Goal: Information Seeking & Learning: Learn about a topic

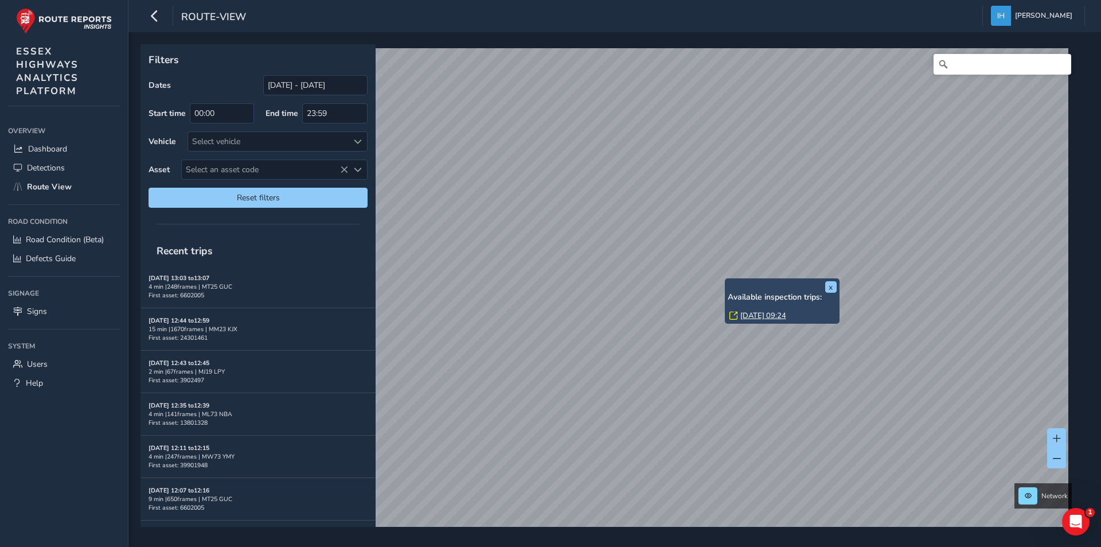
click at [764, 286] on div "x Available inspection trips: [DATE] 09:24 Filters Dates [DATE] - [DATE] Start …" at bounding box center [611, 285] width 941 height 482
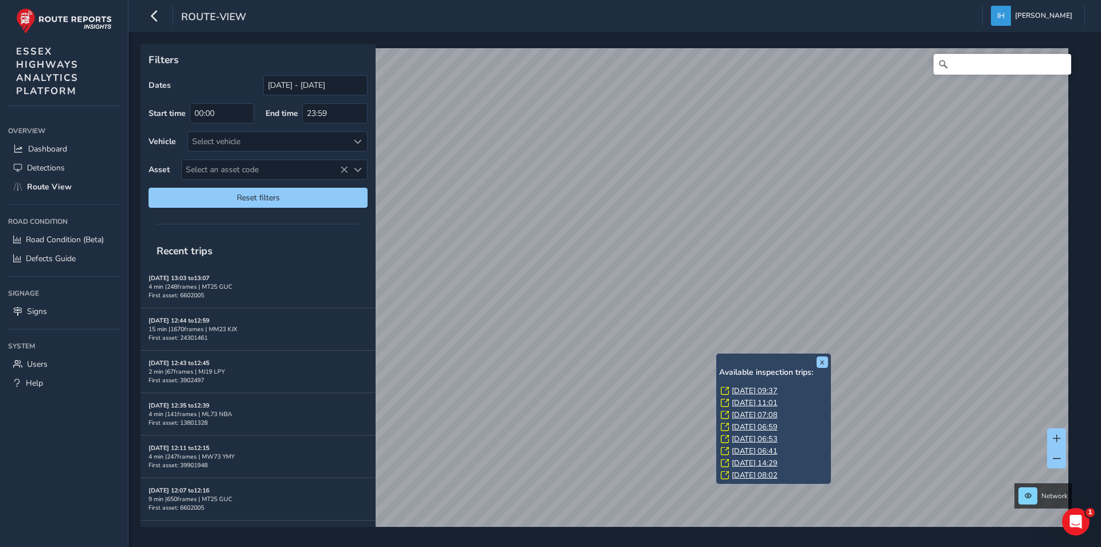
click at [770, 391] on link "[DATE] 09:37" at bounding box center [755, 390] width 46 height 10
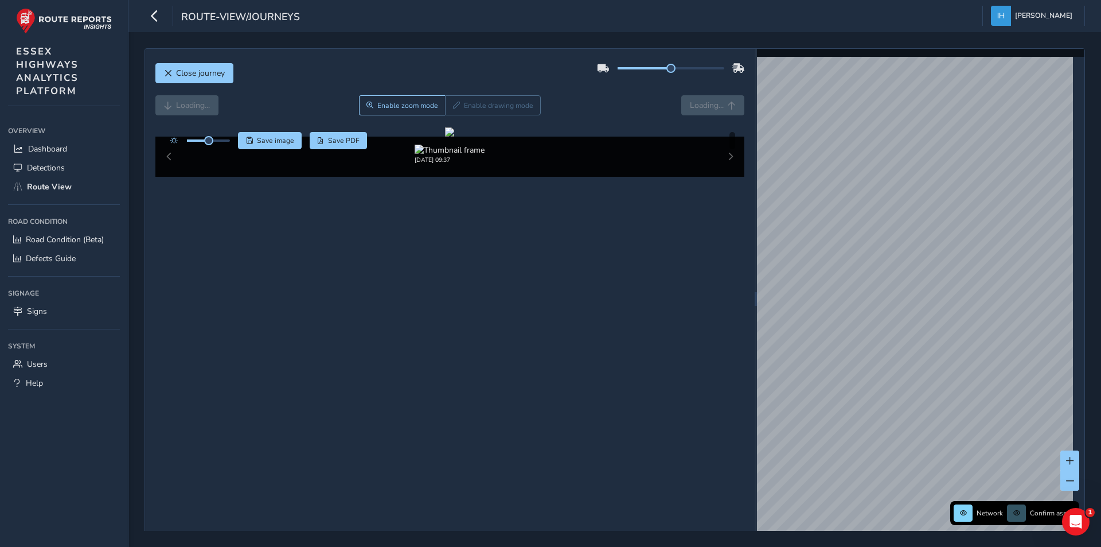
click at [700, 110] on div "Loading... Enable zoom mode Enable drawing mode Loading..." at bounding box center [450, 105] width 590 height 20
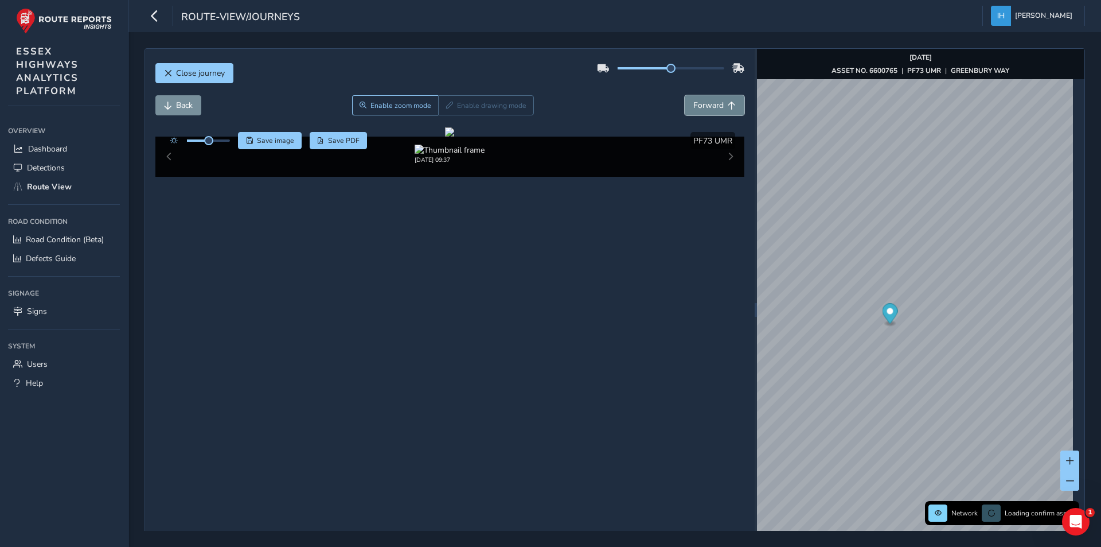
click at [700, 101] on span "Forward" at bounding box center [708, 105] width 30 height 11
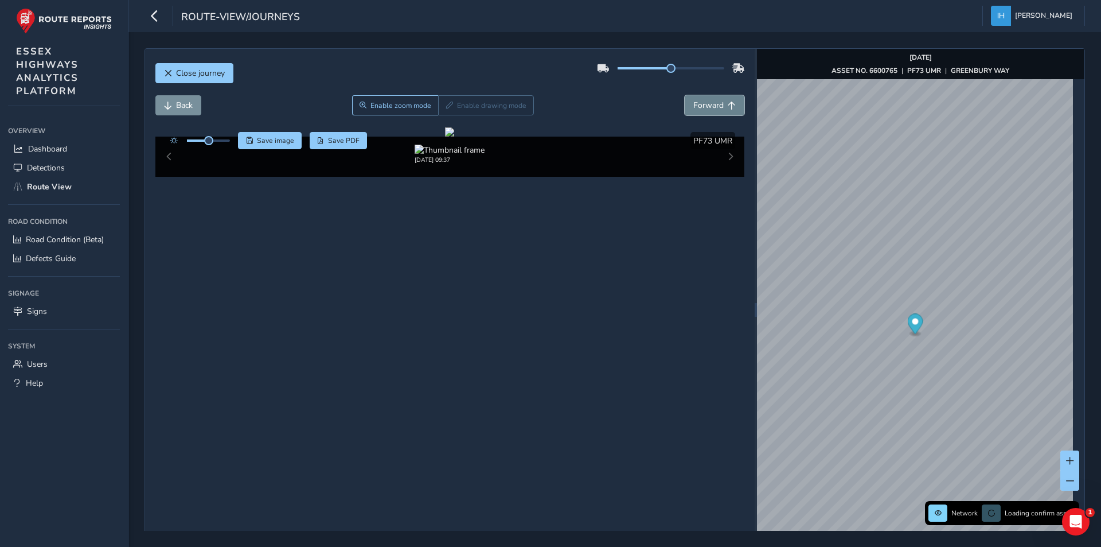
click at [700, 101] on span "Forward" at bounding box center [708, 105] width 30 height 11
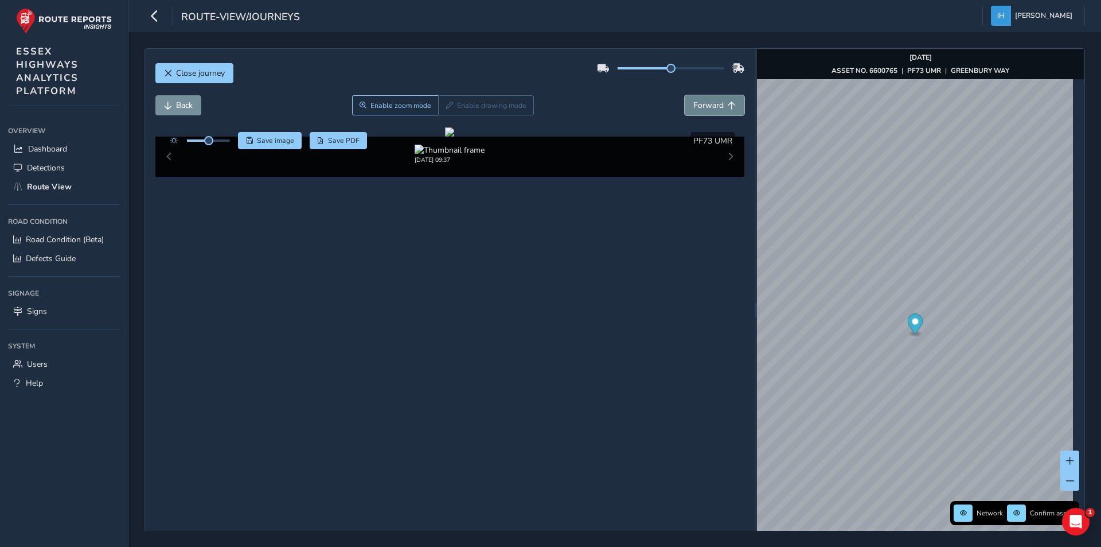
click at [700, 101] on span "Forward" at bounding box center [708, 105] width 30 height 11
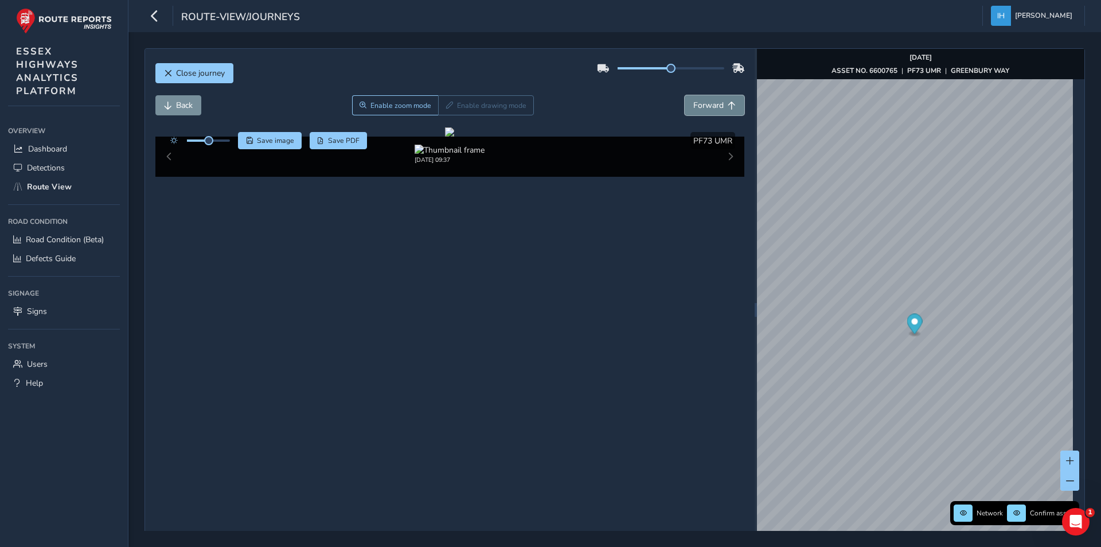
click at [700, 101] on span "Forward" at bounding box center [708, 105] width 30 height 11
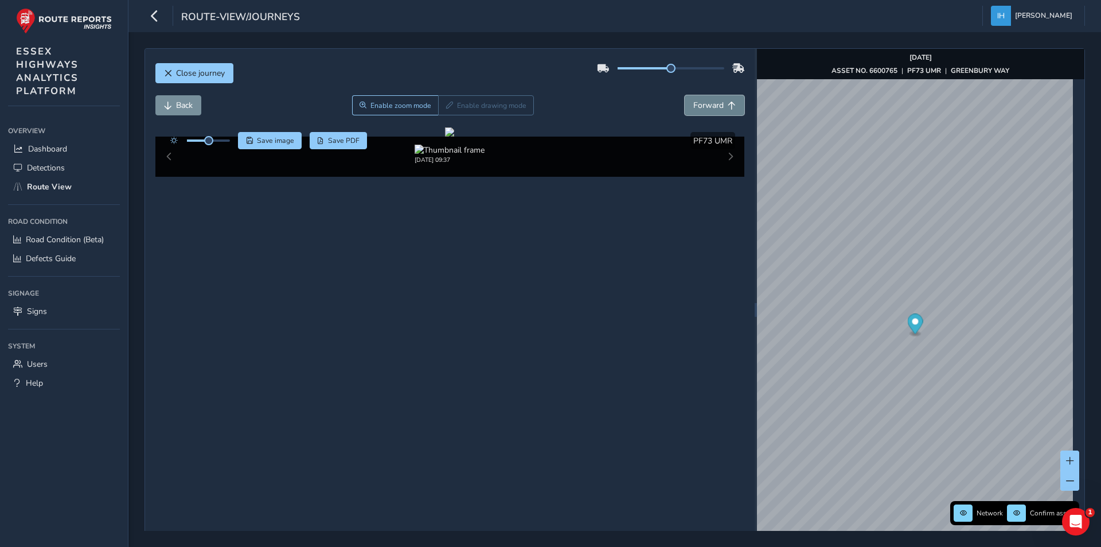
click at [700, 101] on span "Forward" at bounding box center [708, 105] width 30 height 11
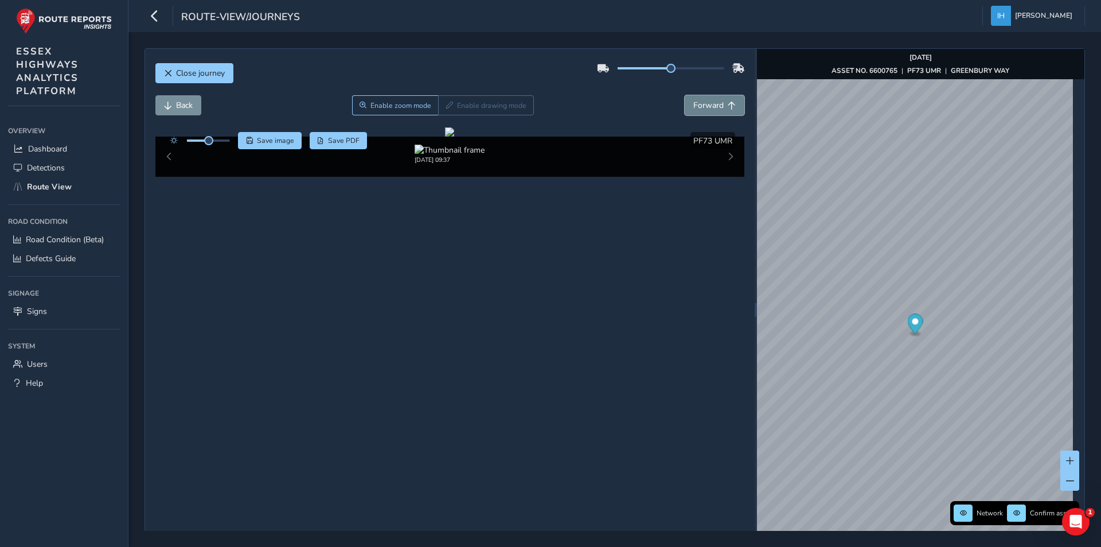
click at [700, 101] on span "Forward" at bounding box center [708, 105] width 30 height 11
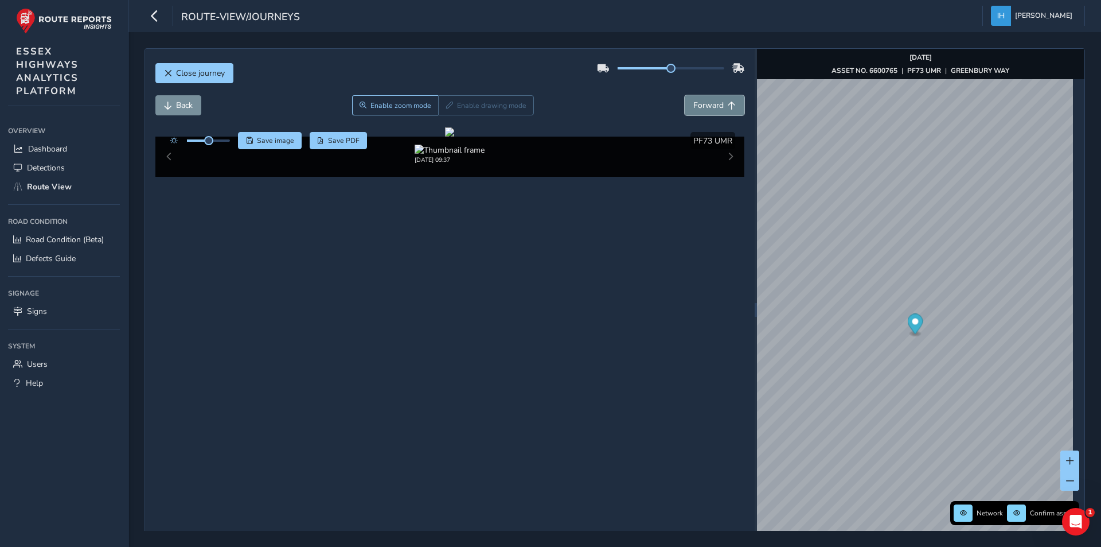
click at [700, 101] on span "Forward" at bounding box center [708, 105] width 30 height 11
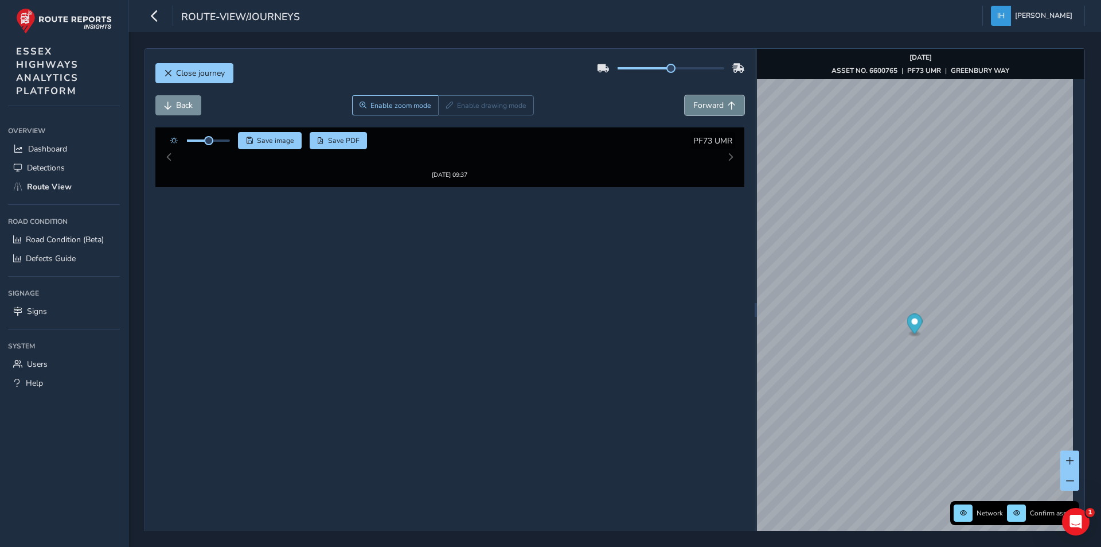
click at [700, 101] on span "Forward" at bounding box center [708, 105] width 30 height 11
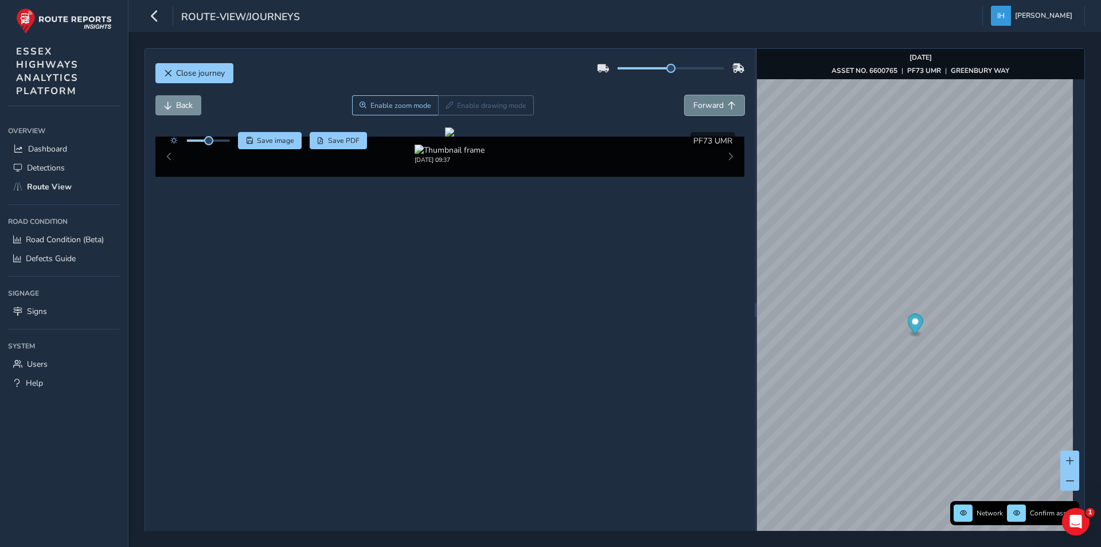
click at [700, 101] on span "Forward" at bounding box center [708, 105] width 30 height 11
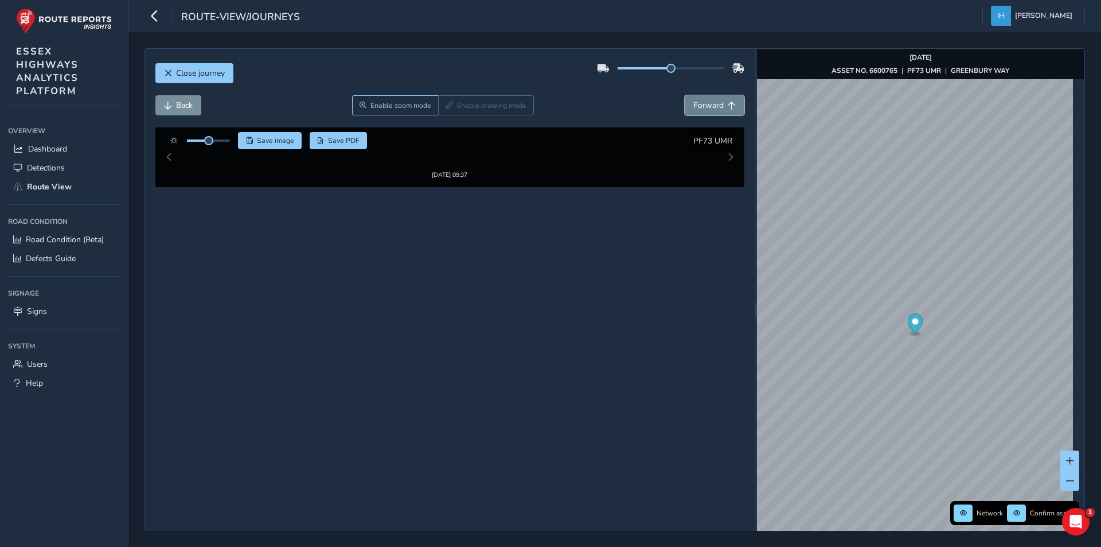
click at [700, 101] on span "Forward" at bounding box center [708, 105] width 30 height 11
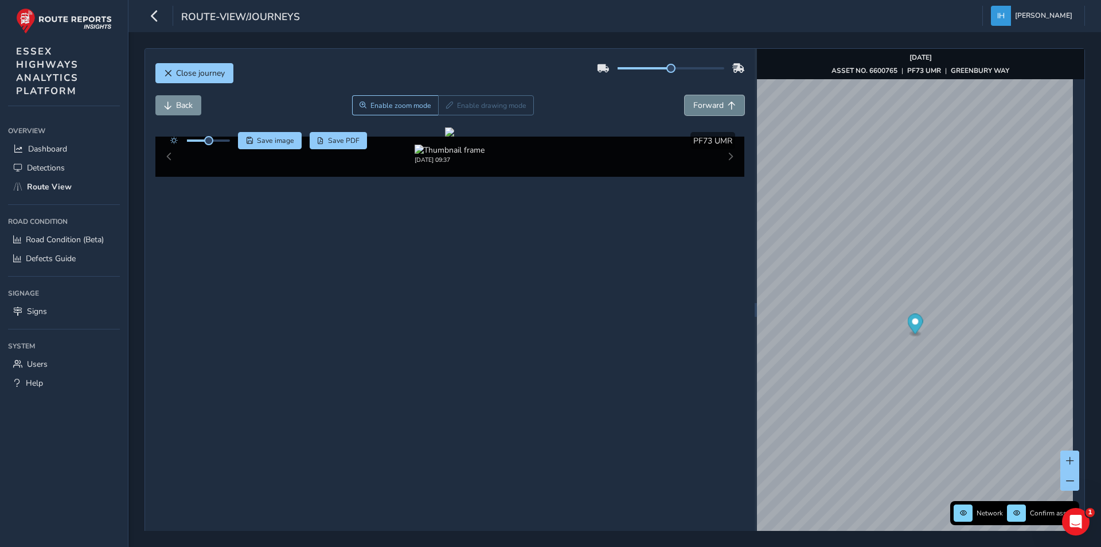
click at [700, 101] on span "Forward" at bounding box center [708, 105] width 30 height 11
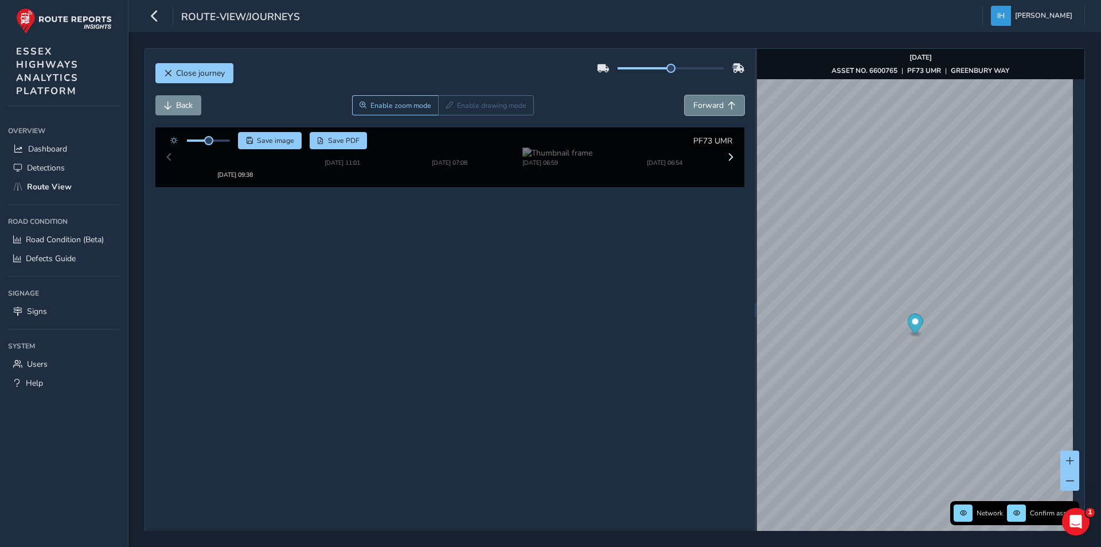
click at [700, 101] on span "Forward" at bounding box center [708, 105] width 30 height 11
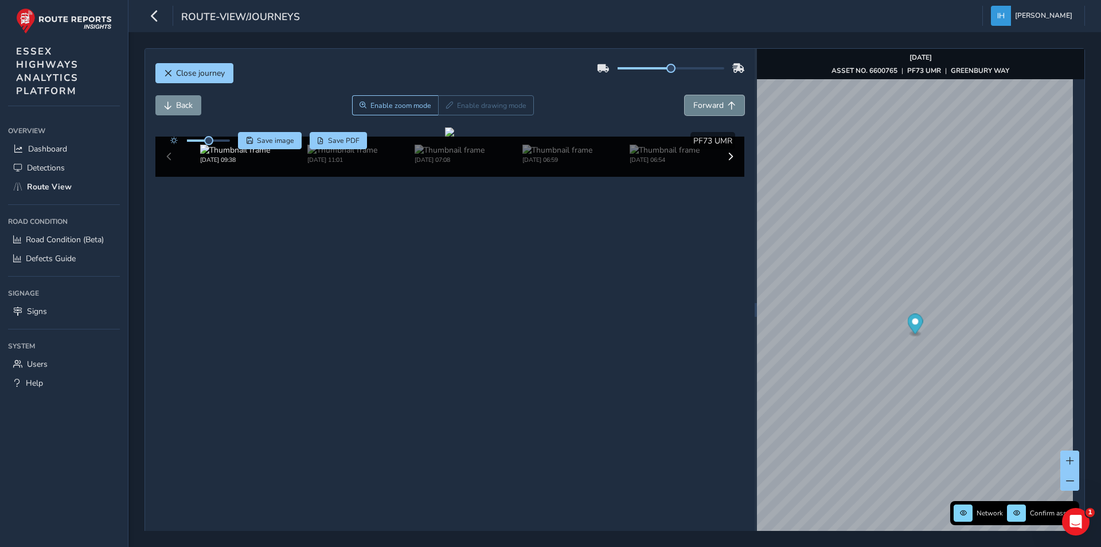
click at [700, 101] on span "Forward" at bounding box center [708, 105] width 30 height 11
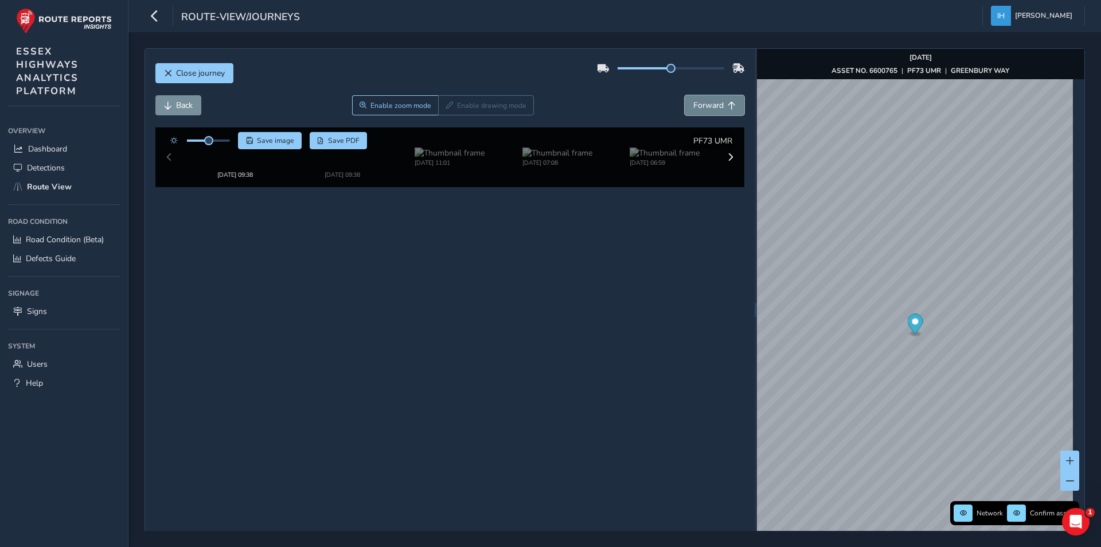
click at [700, 101] on span "Forward" at bounding box center [708, 105] width 30 height 11
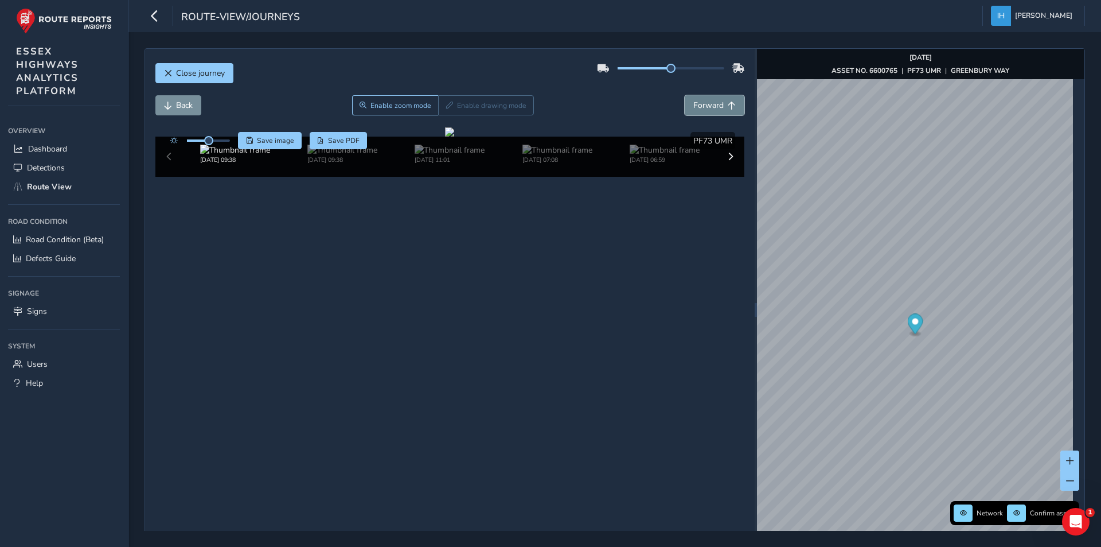
click at [700, 101] on span "Forward" at bounding box center [708, 105] width 30 height 11
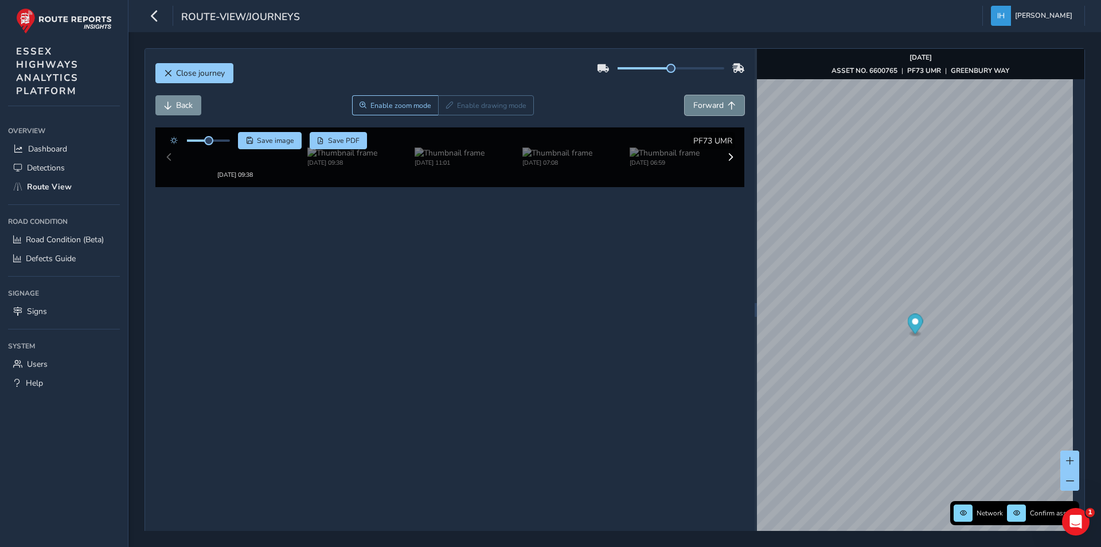
click at [700, 101] on span "Forward" at bounding box center [708, 105] width 30 height 11
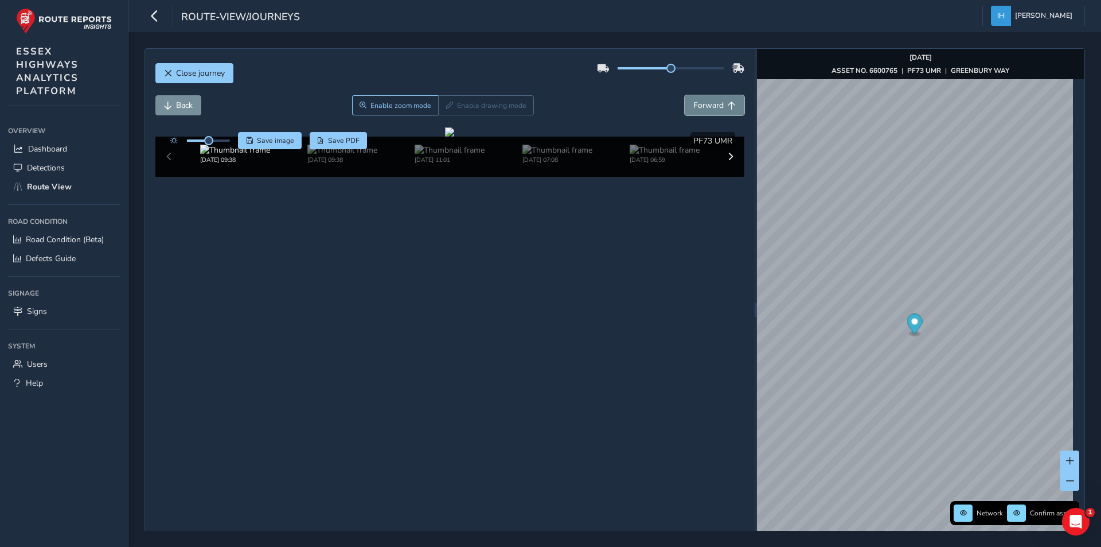
click at [700, 101] on span "Forward" at bounding box center [708, 105] width 30 height 11
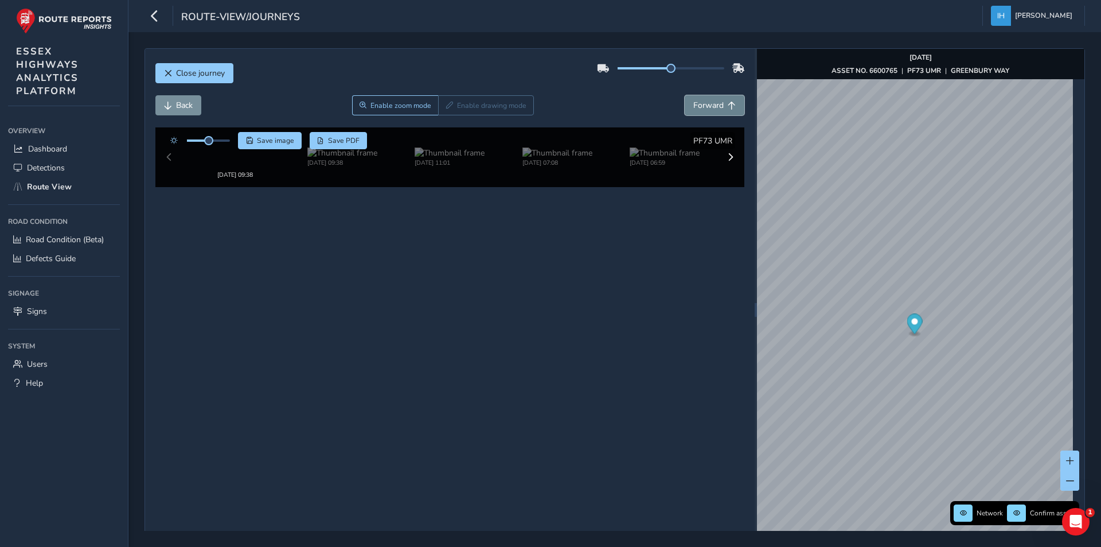
click at [700, 101] on span "Forward" at bounding box center [708, 105] width 30 height 11
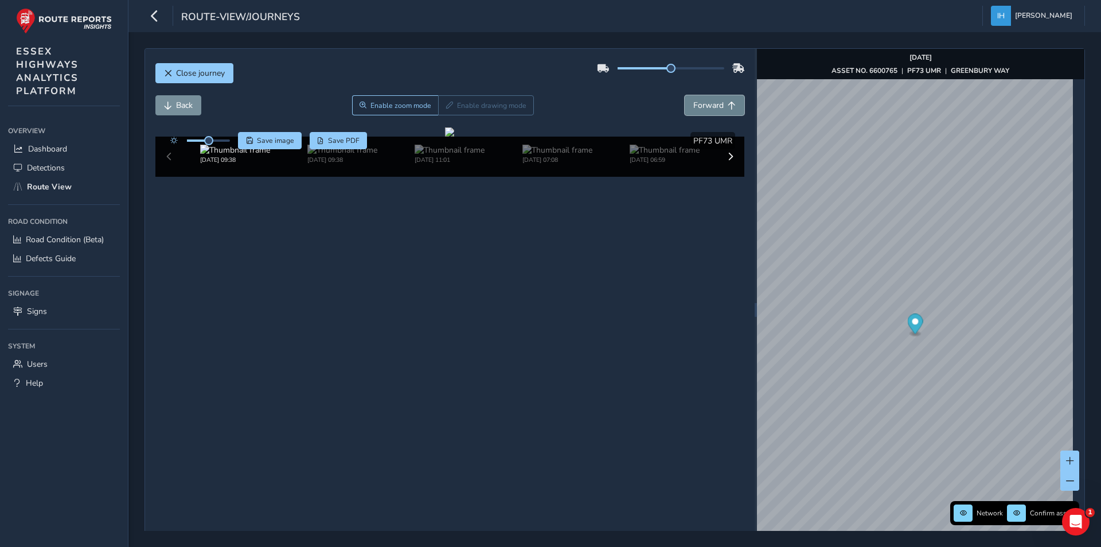
click at [700, 101] on span "Forward" at bounding box center [708, 105] width 30 height 11
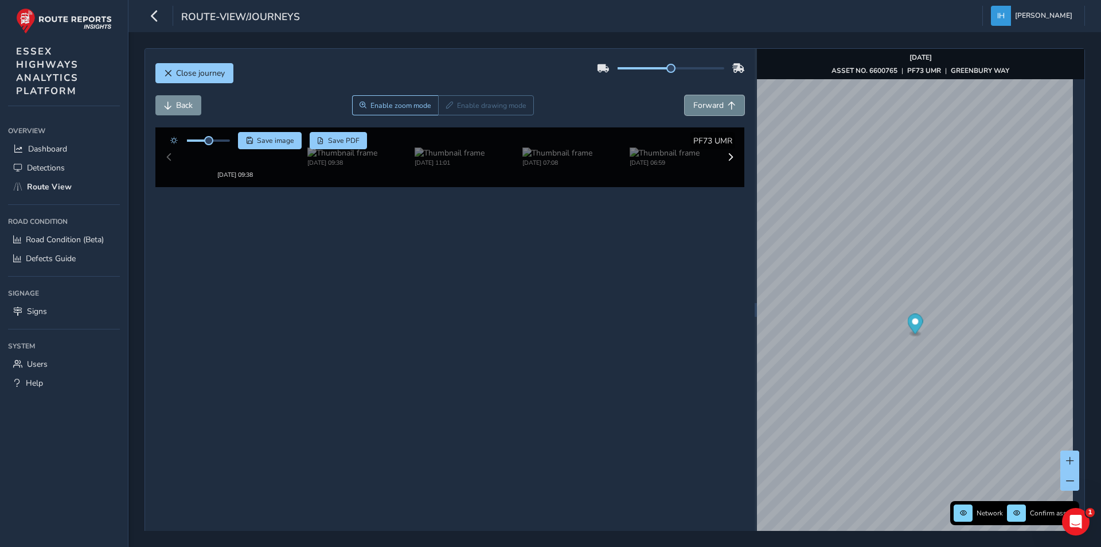
click at [700, 101] on span "Forward" at bounding box center [708, 105] width 30 height 11
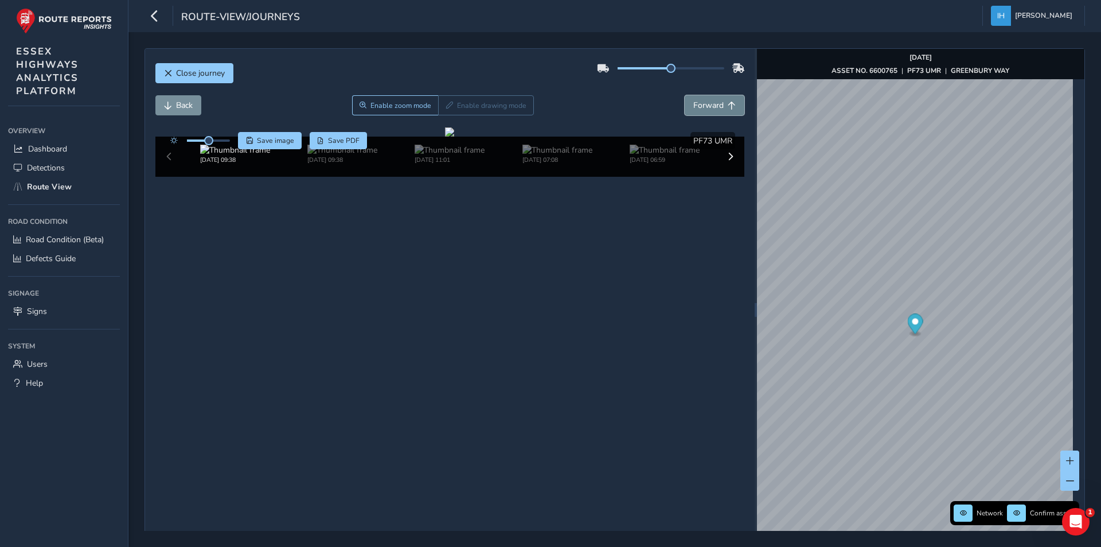
click at [700, 101] on span "Forward" at bounding box center [708, 105] width 30 height 11
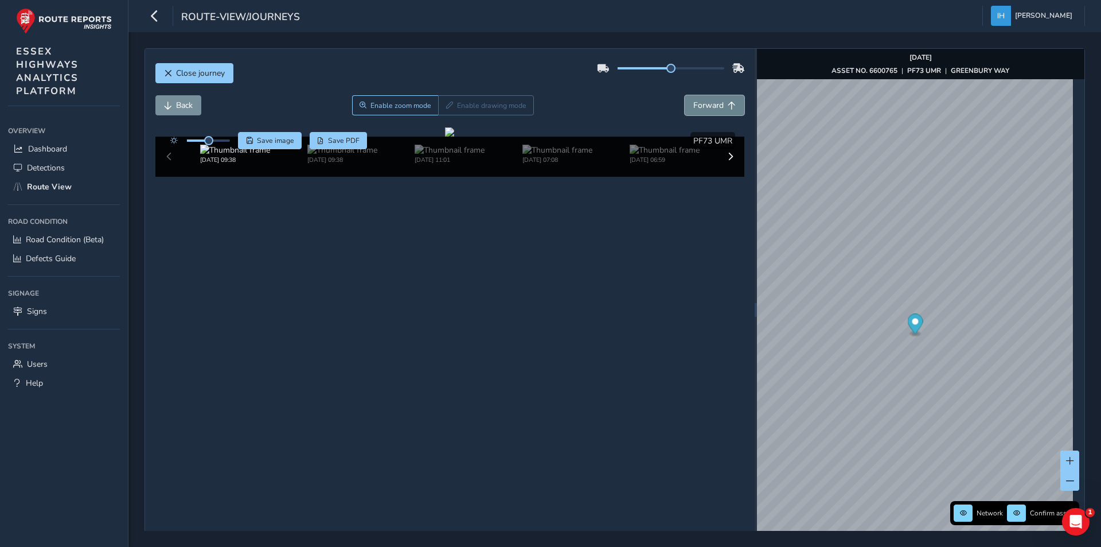
click at [700, 101] on span "Forward" at bounding box center [708, 105] width 30 height 11
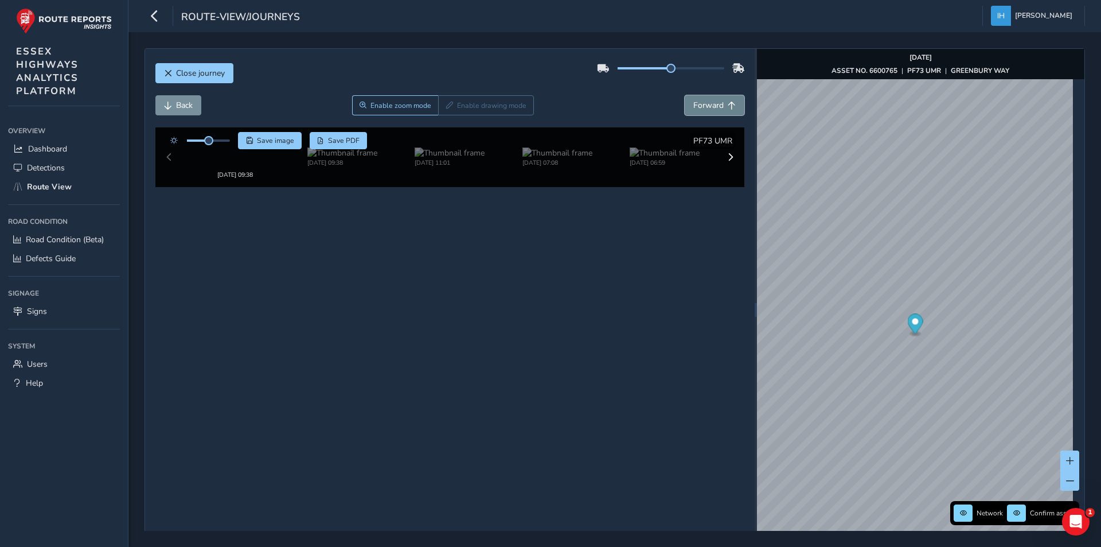
click at [700, 101] on span "Forward" at bounding box center [708, 105] width 30 height 11
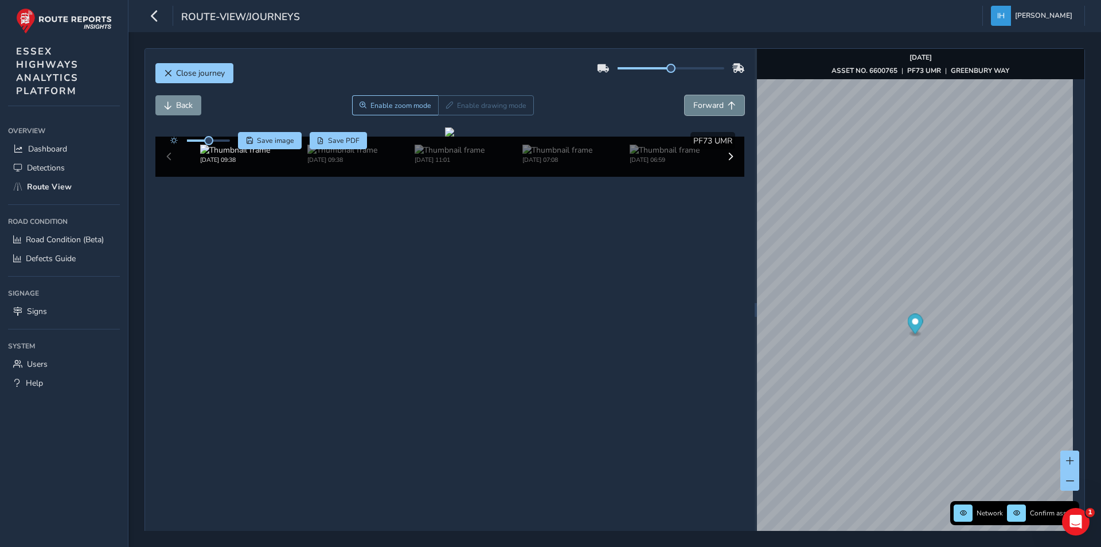
click at [700, 101] on span "Forward" at bounding box center [708, 105] width 30 height 11
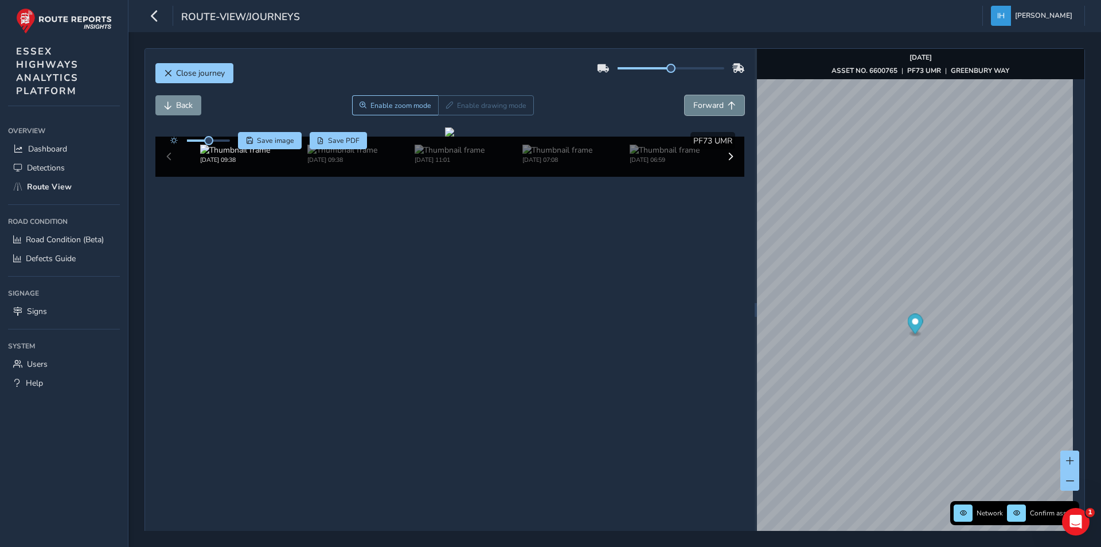
click at [700, 101] on span "Forward" at bounding box center [708, 105] width 30 height 11
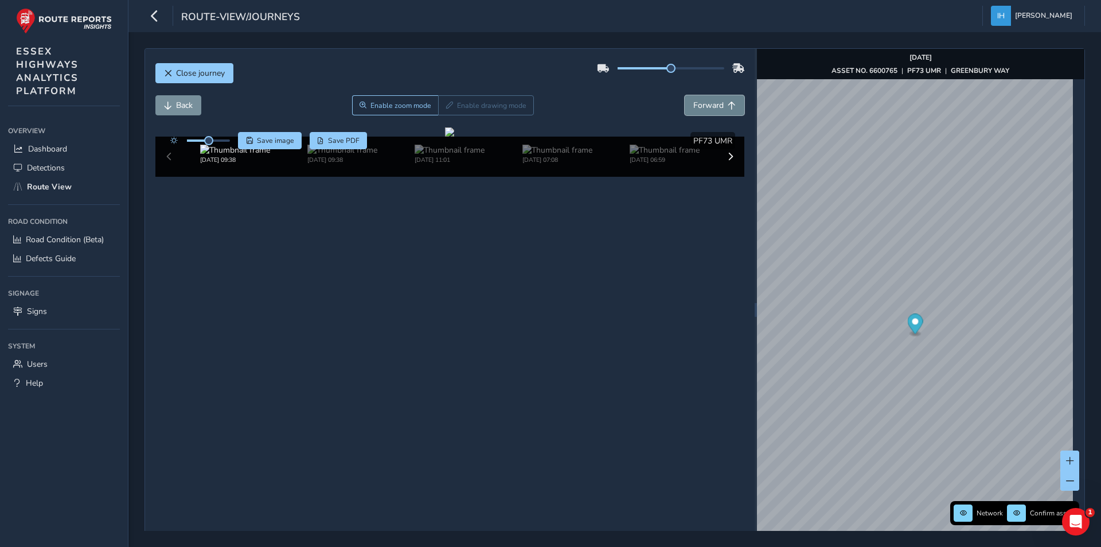
click at [700, 101] on span "Forward" at bounding box center [708, 105] width 30 height 11
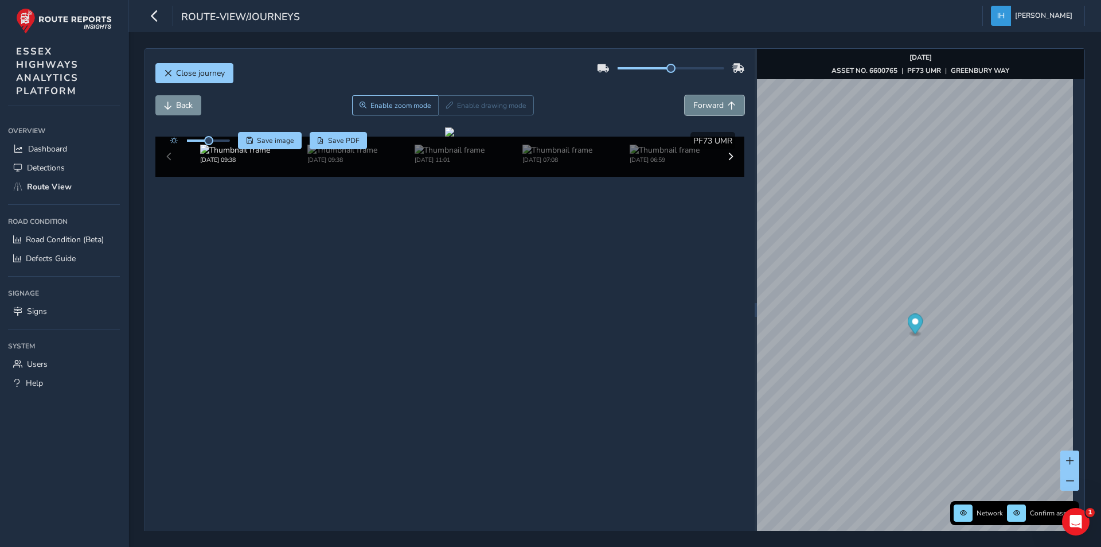
click at [700, 101] on span "Forward" at bounding box center [708, 105] width 30 height 11
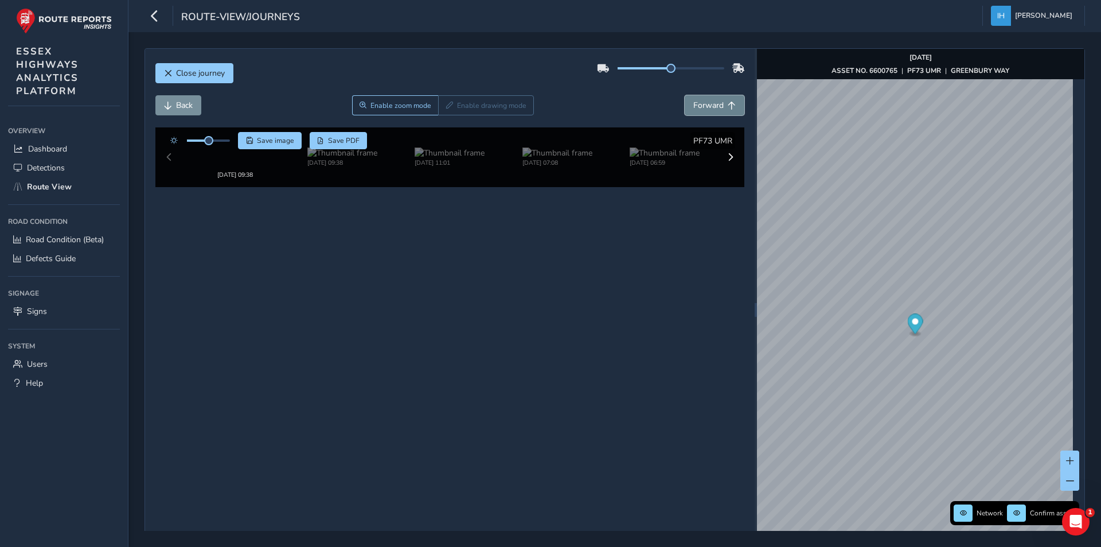
click at [700, 101] on span "Forward" at bounding box center [708, 105] width 30 height 11
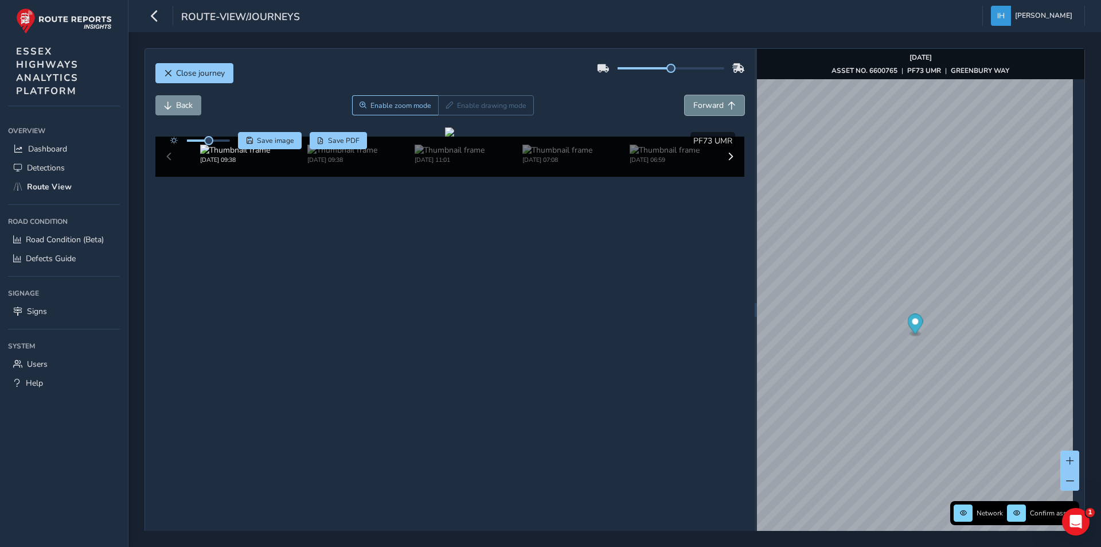
click at [700, 101] on span "Forward" at bounding box center [708, 105] width 30 height 11
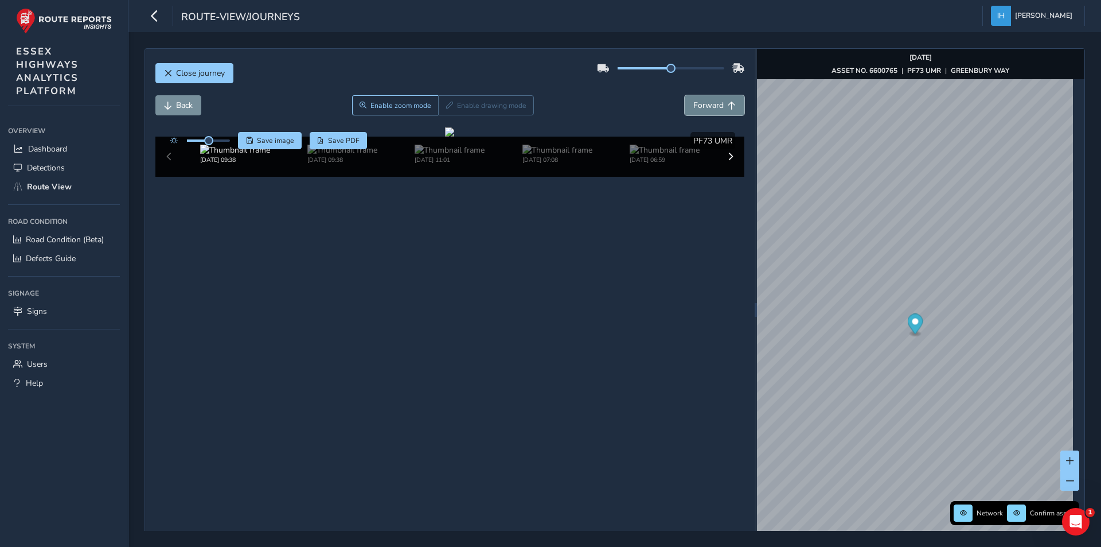
click at [700, 101] on span "Forward" at bounding box center [708, 105] width 30 height 11
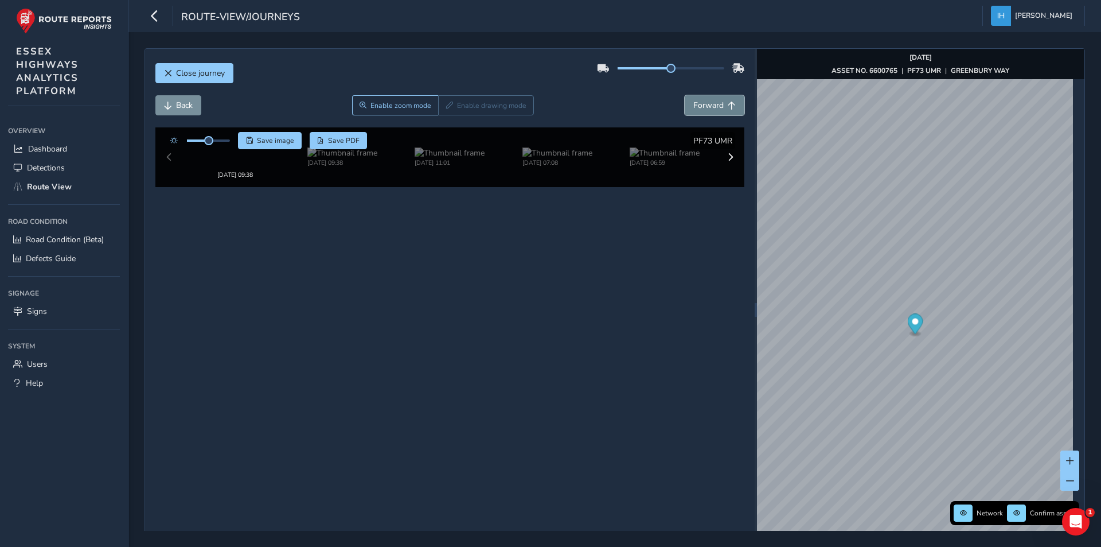
click at [700, 101] on span "Forward" at bounding box center [708, 105] width 30 height 11
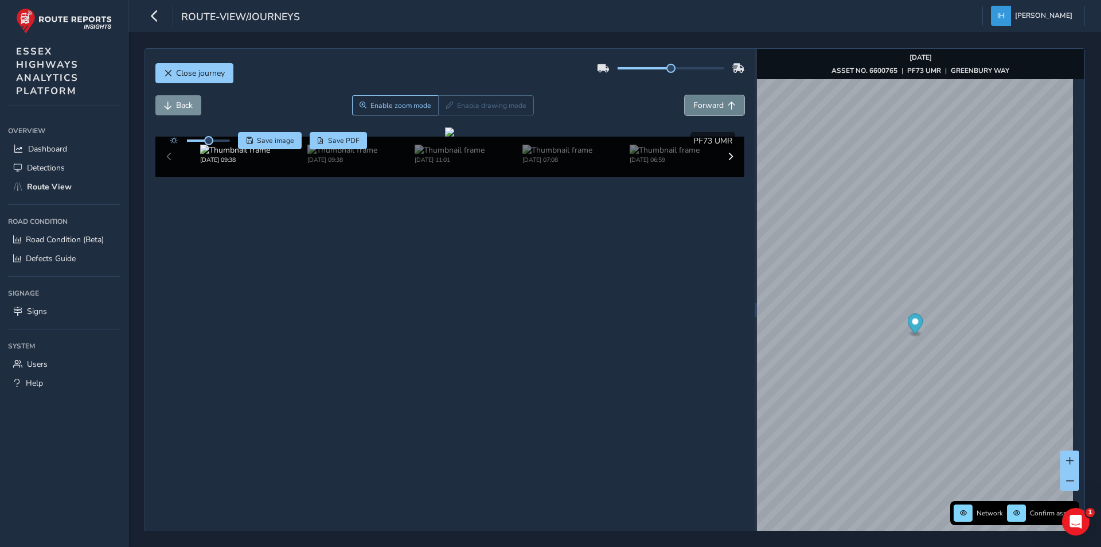
click at [700, 101] on span "Forward" at bounding box center [708, 105] width 30 height 11
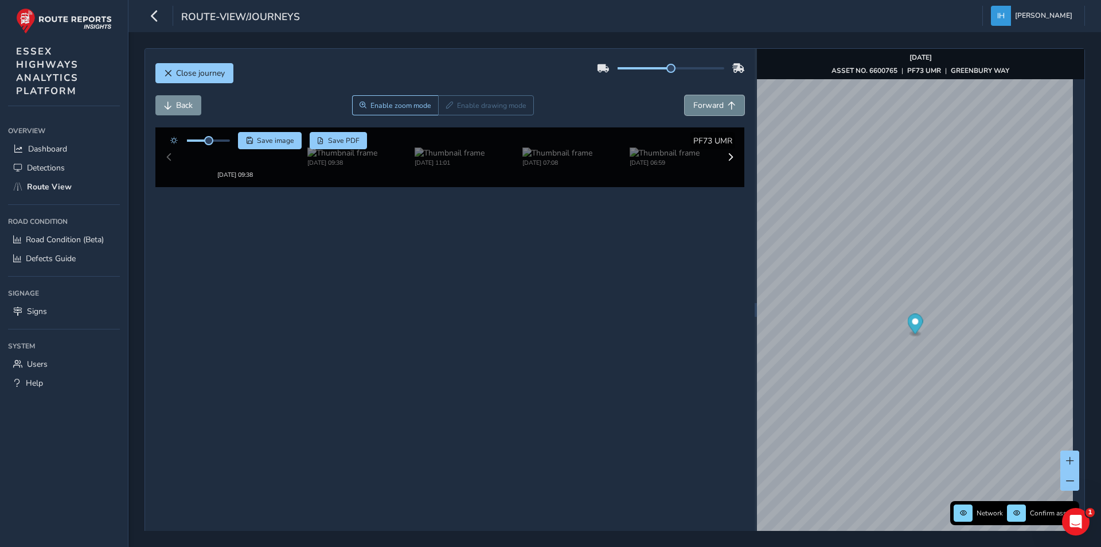
click at [700, 101] on span "Forward" at bounding box center [708, 105] width 30 height 11
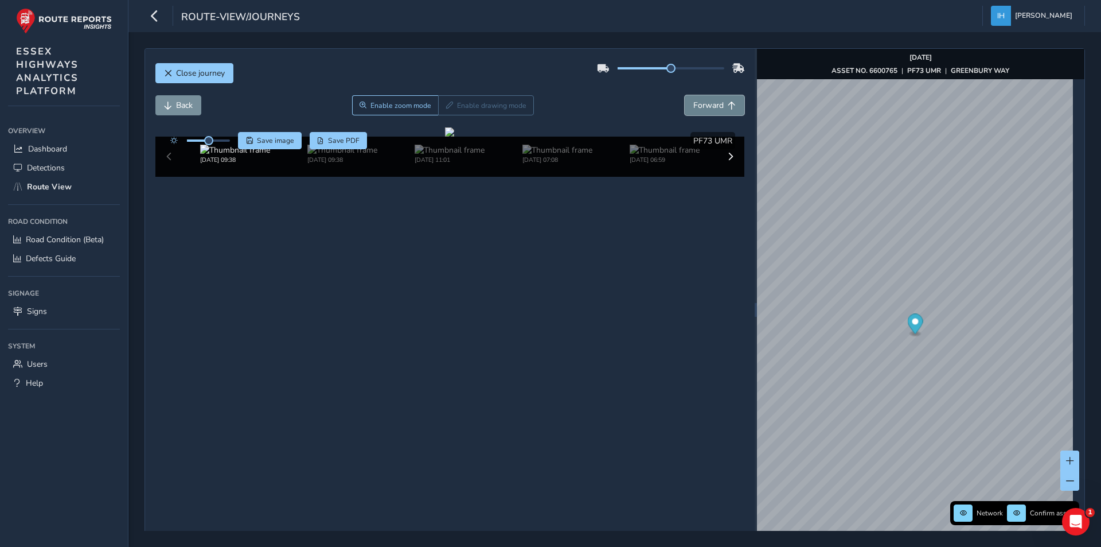
click at [700, 101] on span "Forward" at bounding box center [708, 105] width 30 height 11
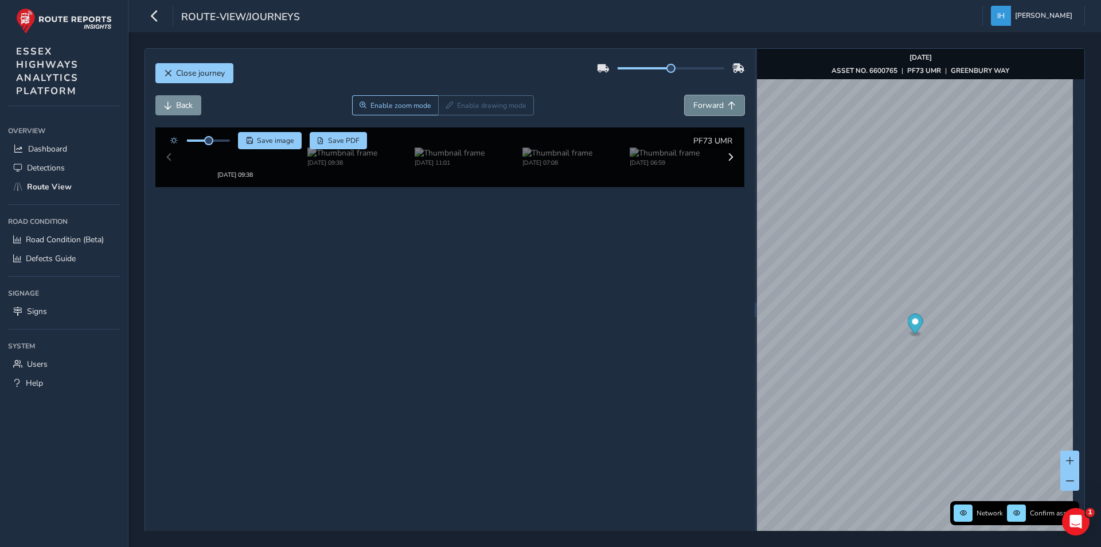
click at [700, 101] on span "Forward" at bounding box center [708, 105] width 30 height 11
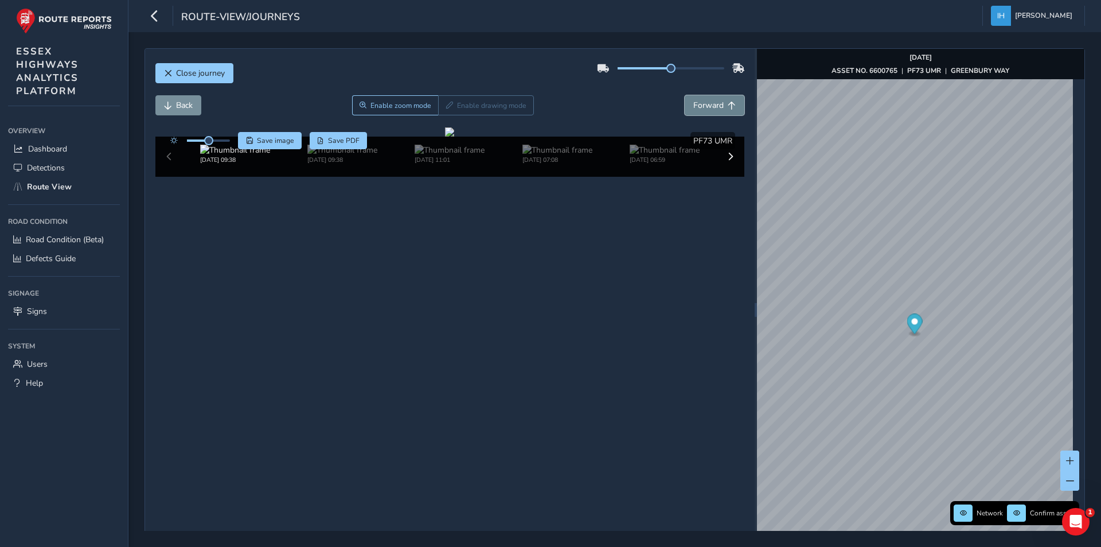
click at [700, 101] on span "Forward" at bounding box center [708, 105] width 30 height 11
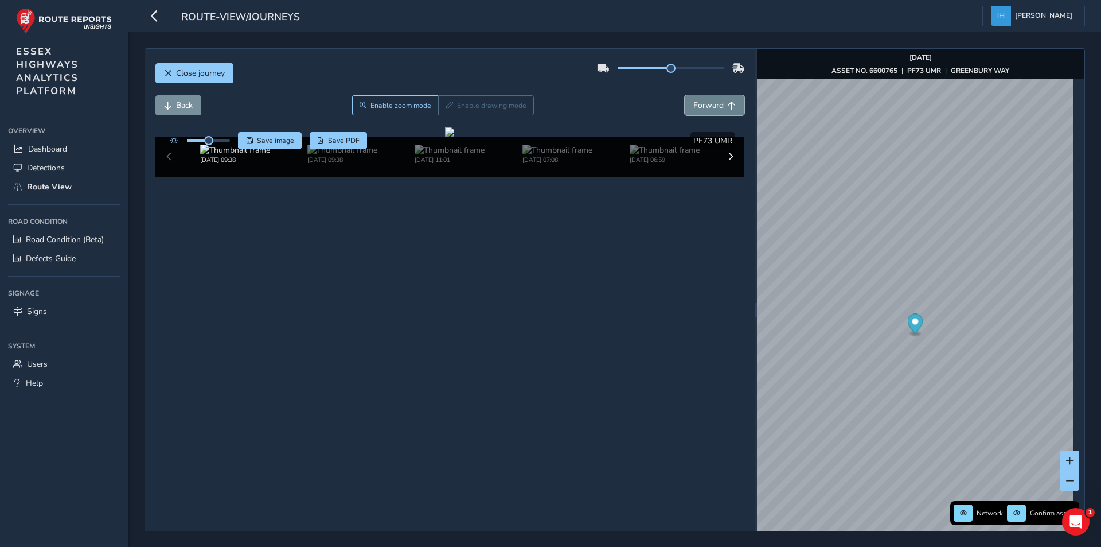
click at [700, 101] on span "Forward" at bounding box center [708, 105] width 30 height 11
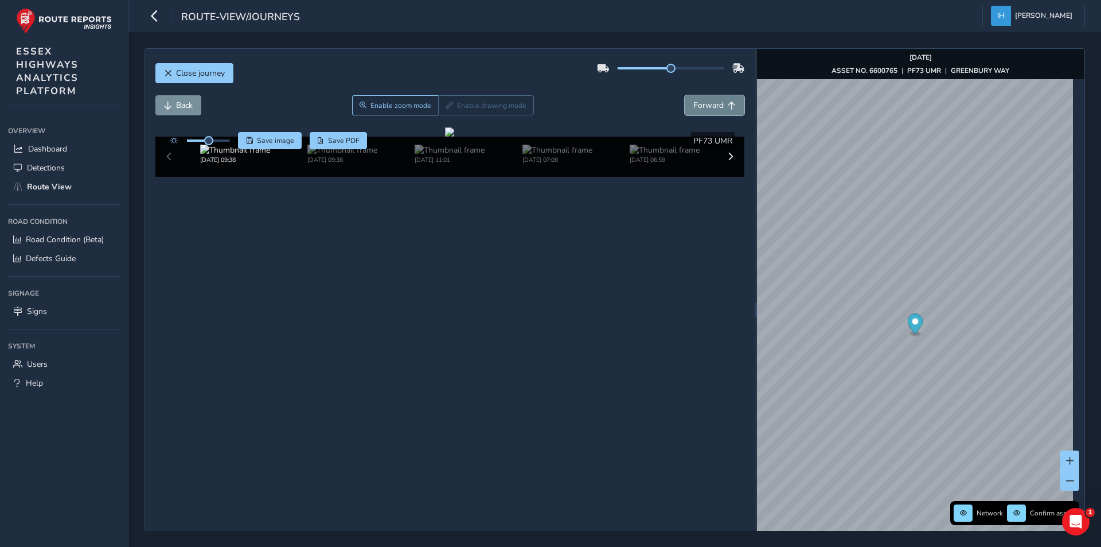
click at [700, 101] on span "Forward" at bounding box center [708, 105] width 30 height 11
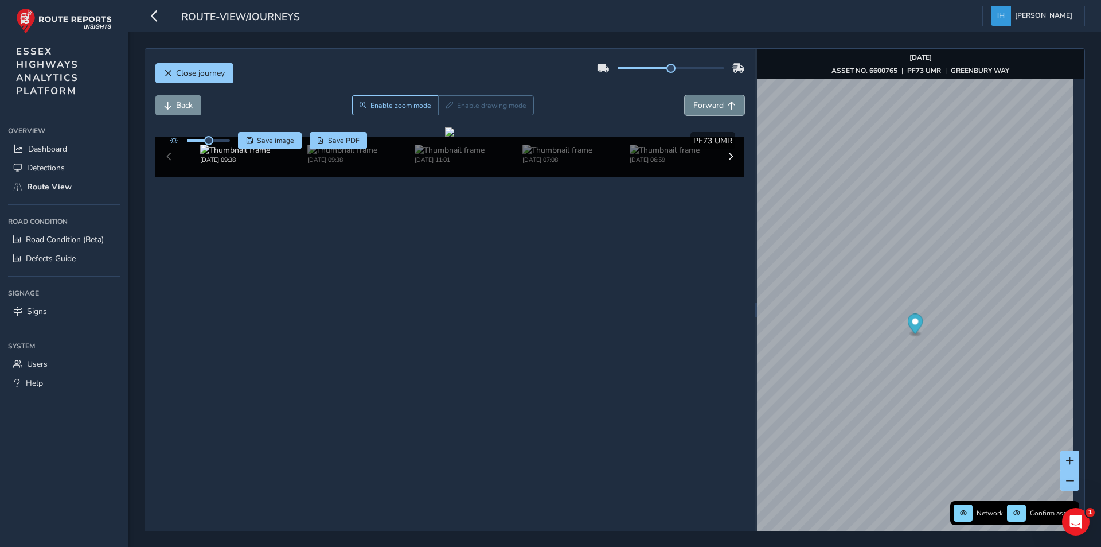
click at [700, 101] on span "Forward" at bounding box center [708, 105] width 30 height 11
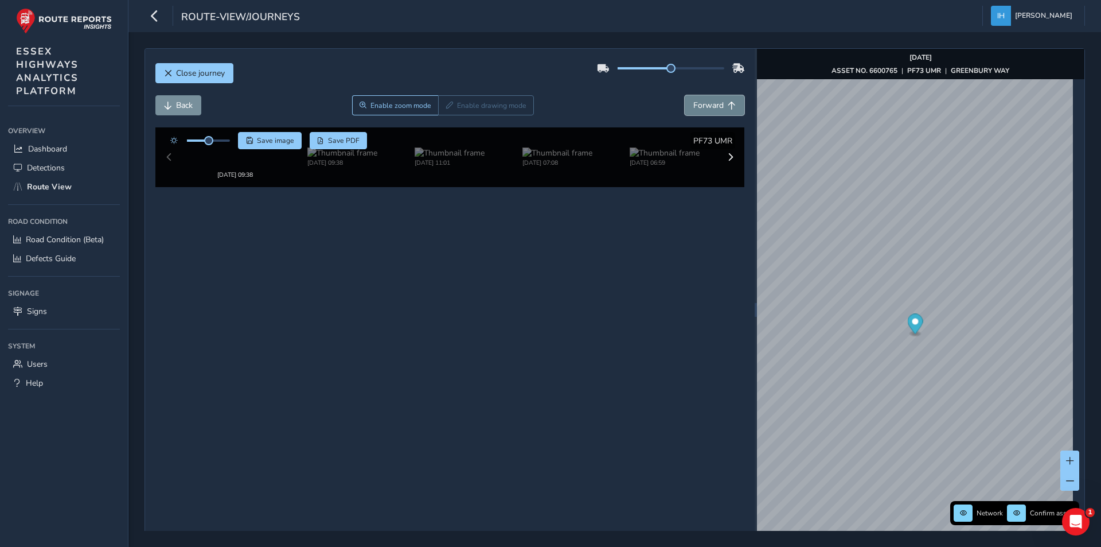
click at [700, 101] on span "Forward" at bounding box center [708, 105] width 30 height 11
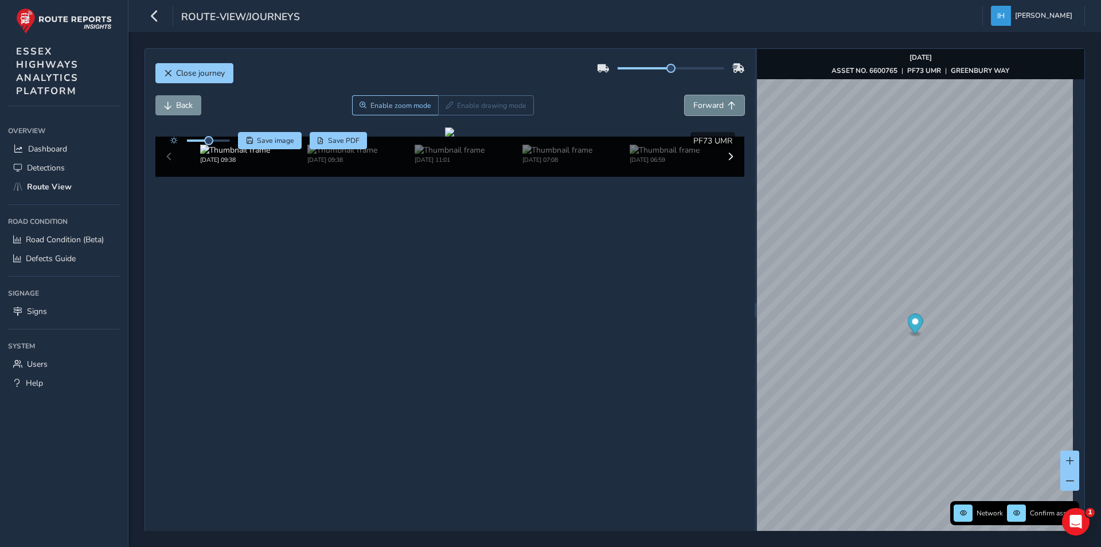
click at [700, 101] on span "Forward" at bounding box center [708, 105] width 30 height 11
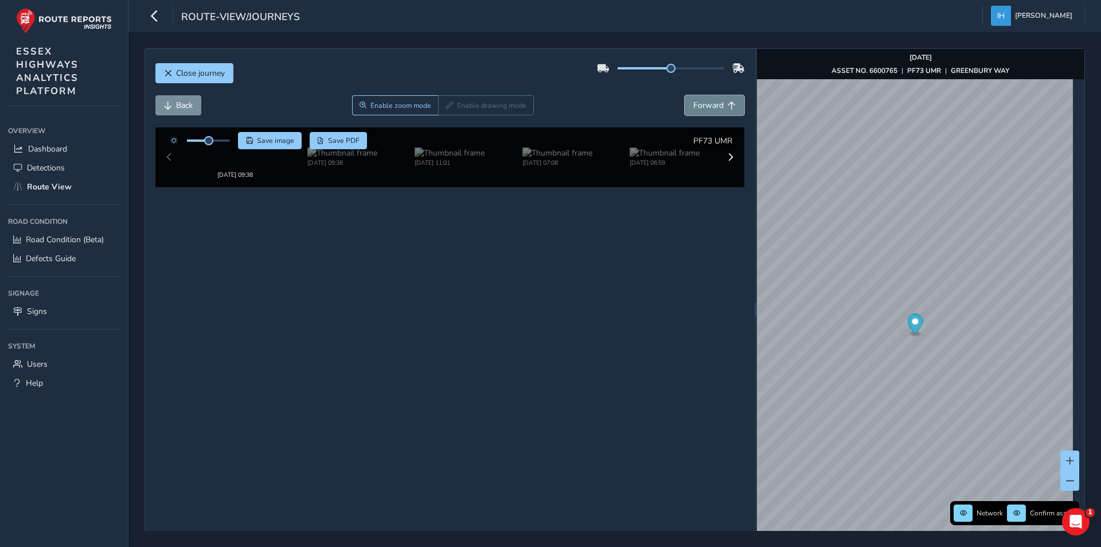
click at [700, 101] on span "Forward" at bounding box center [708, 105] width 30 height 11
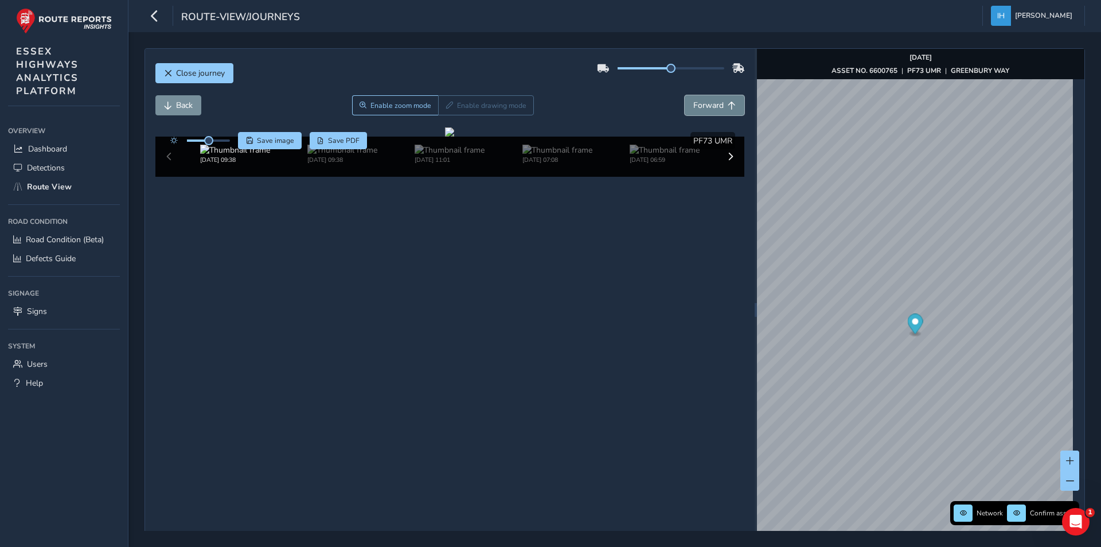
click at [700, 101] on span "Forward" at bounding box center [708, 105] width 30 height 11
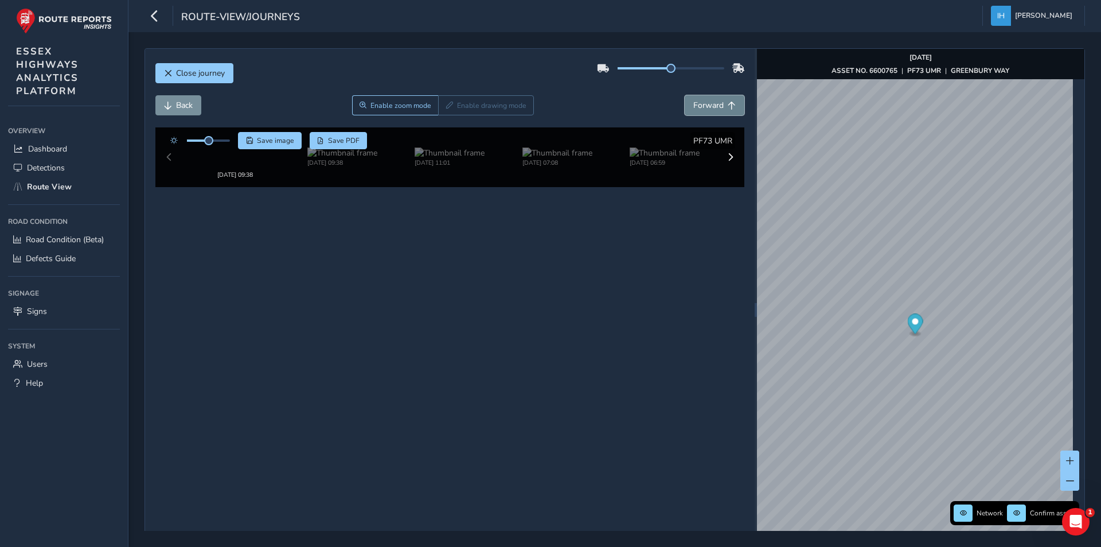
click at [700, 101] on span "Forward" at bounding box center [708, 105] width 30 height 11
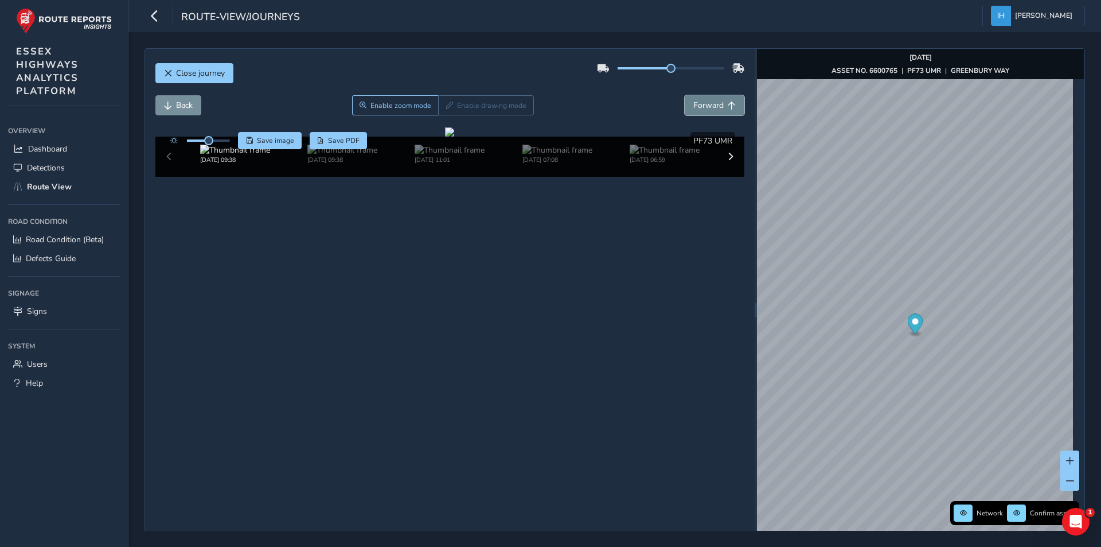
click at [700, 101] on span "Forward" at bounding box center [708, 105] width 30 height 11
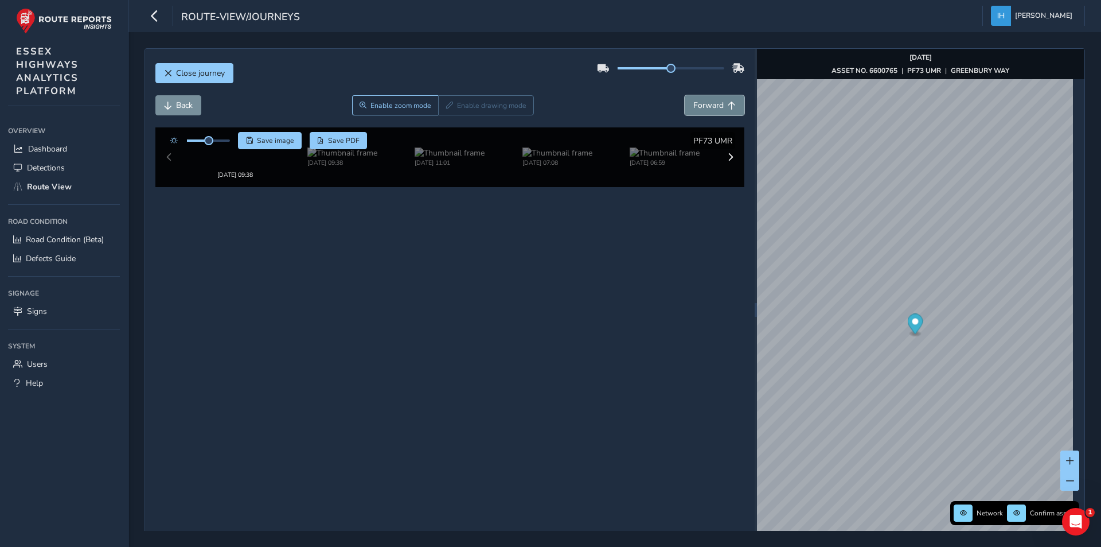
click at [700, 101] on span "Forward" at bounding box center [708, 105] width 30 height 11
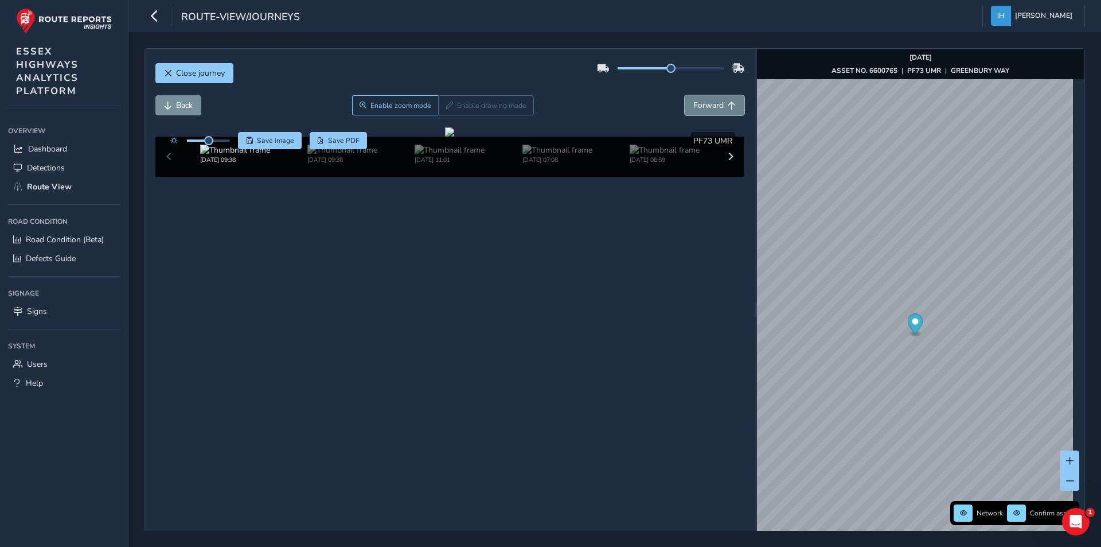
click at [700, 101] on span "Forward" at bounding box center [708, 105] width 30 height 11
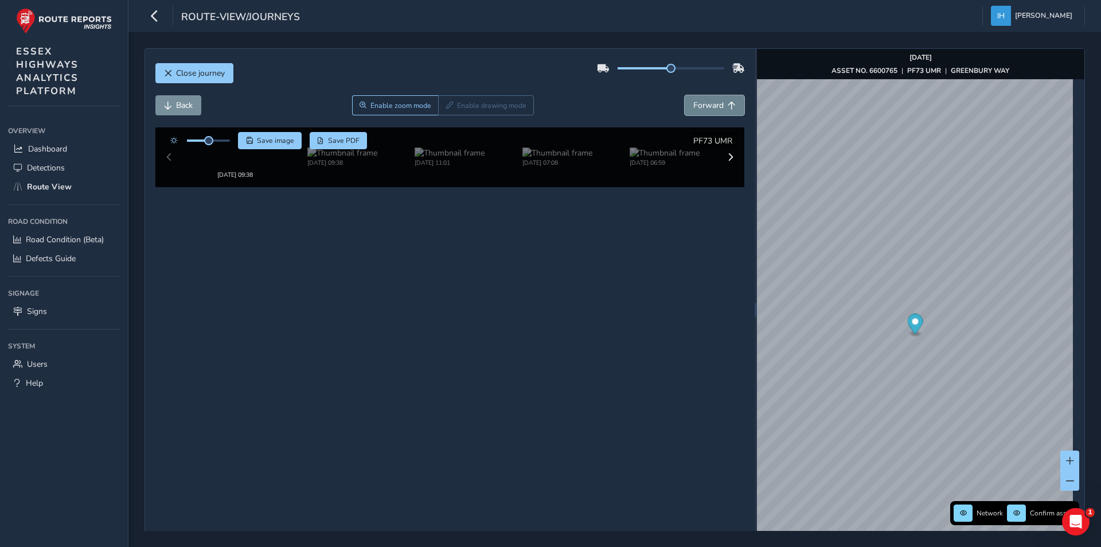
click at [700, 101] on span "Forward" at bounding box center [708, 105] width 30 height 11
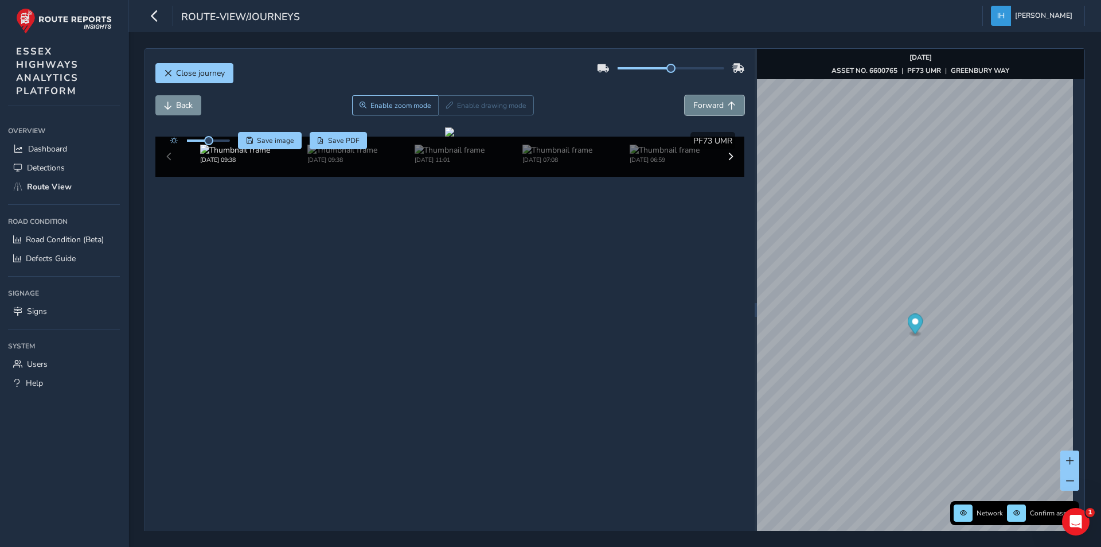
click at [700, 101] on span "Forward" at bounding box center [708, 105] width 30 height 11
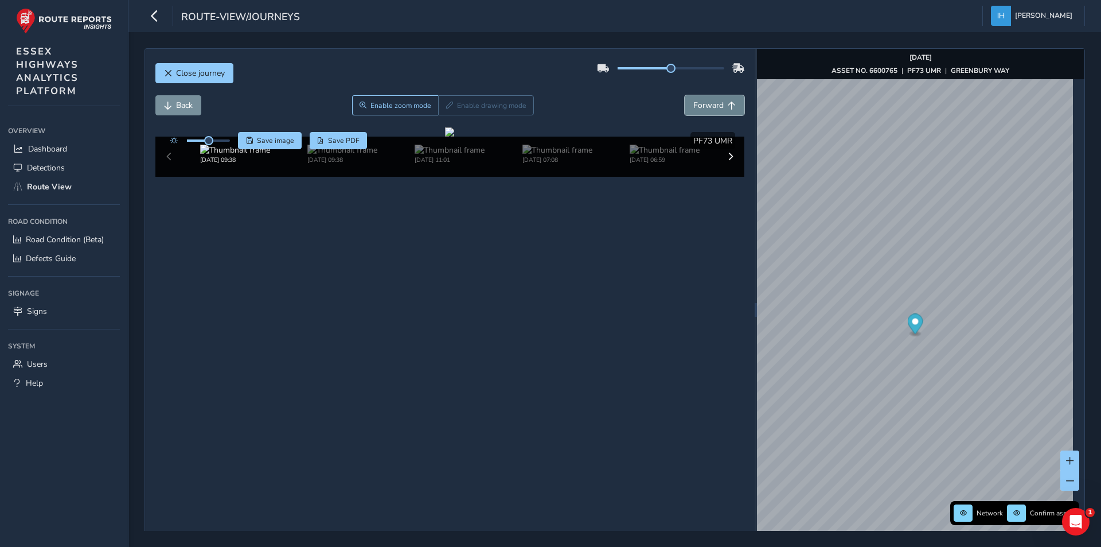
click at [700, 101] on span "Forward" at bounding box center [708, 105] width 30 height 11
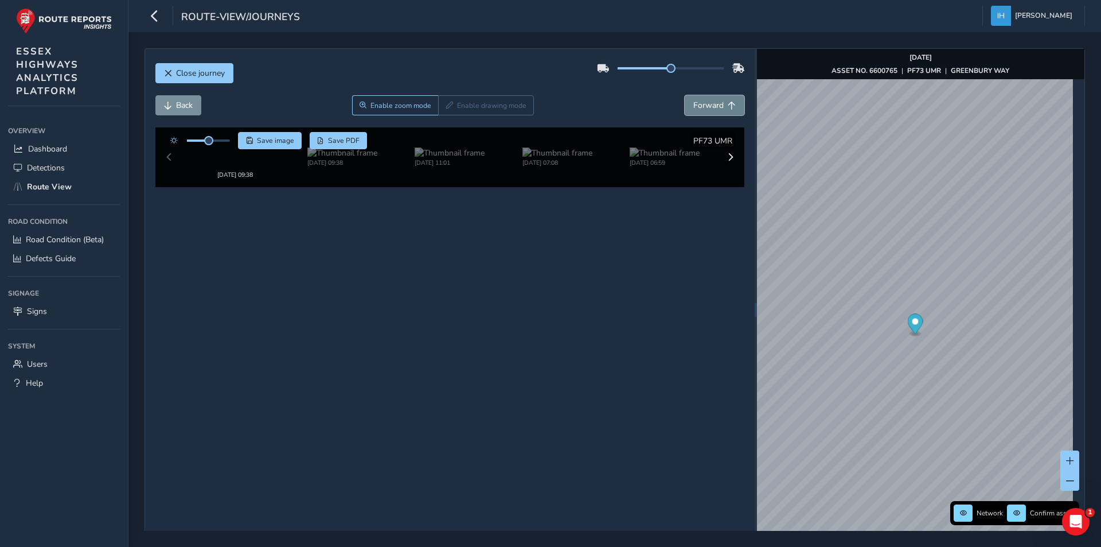
click at [700, 101] on span "Forward" at bounding box center [708, 105] width 30 height 11
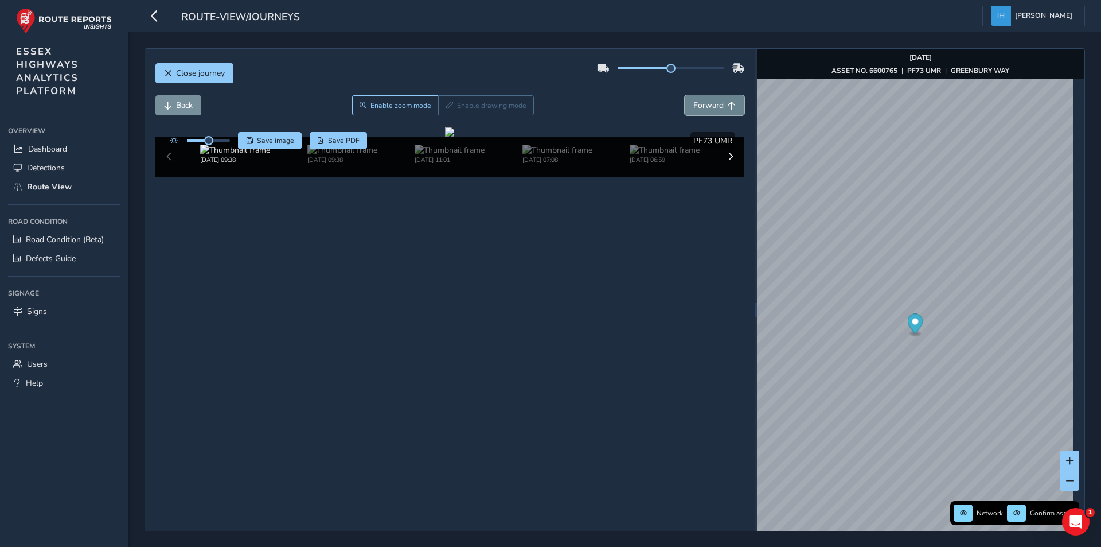
click at [700, 101] on span "Forward" at bounding box center [708, 105] width 30 height 11
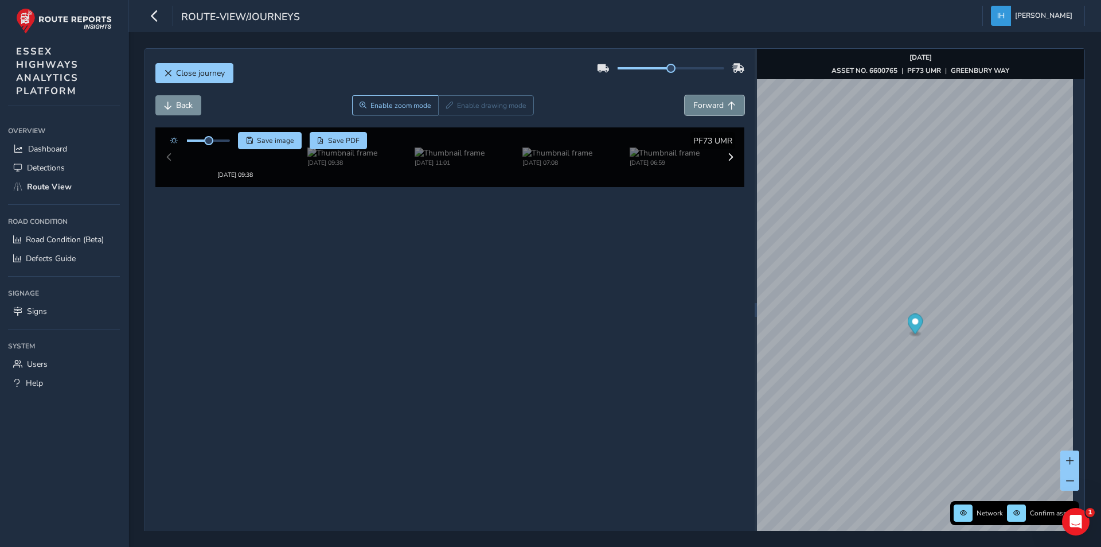
click at [700, 101] on span "Forward" at bounding box center [708, 105] width 30 height 11
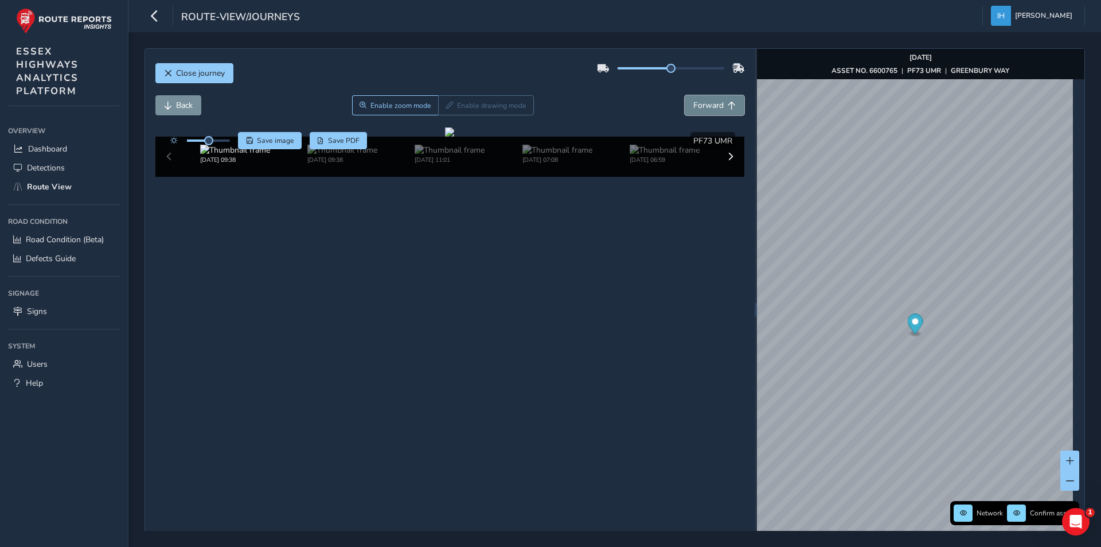
click at [700, 101] on span "Forward" at bounding box center [708, 105] width 30 height 11
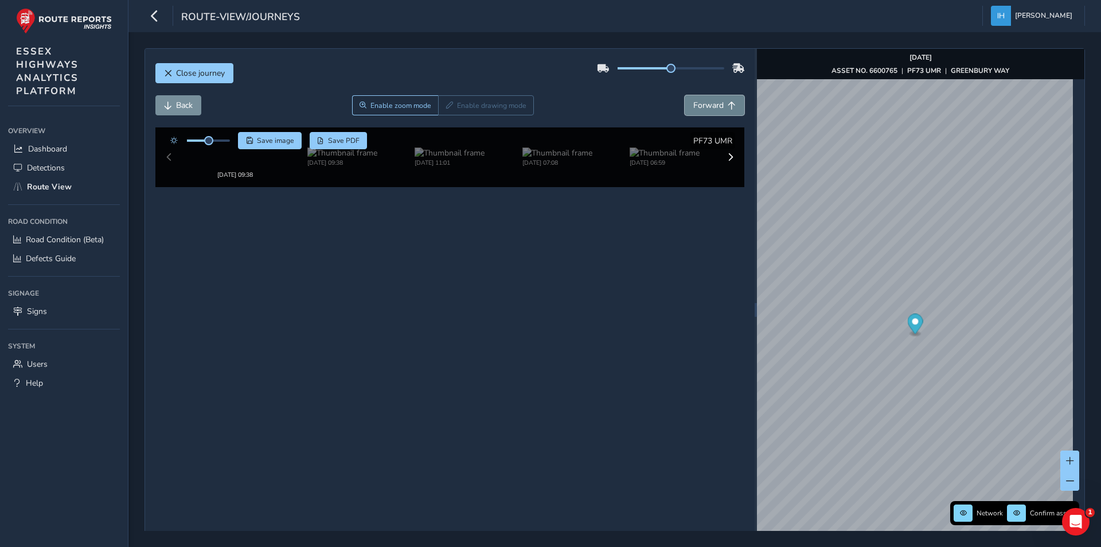
click at [700, 101] on span "Forward" at bounding box center [708, 105] width 30 height 11
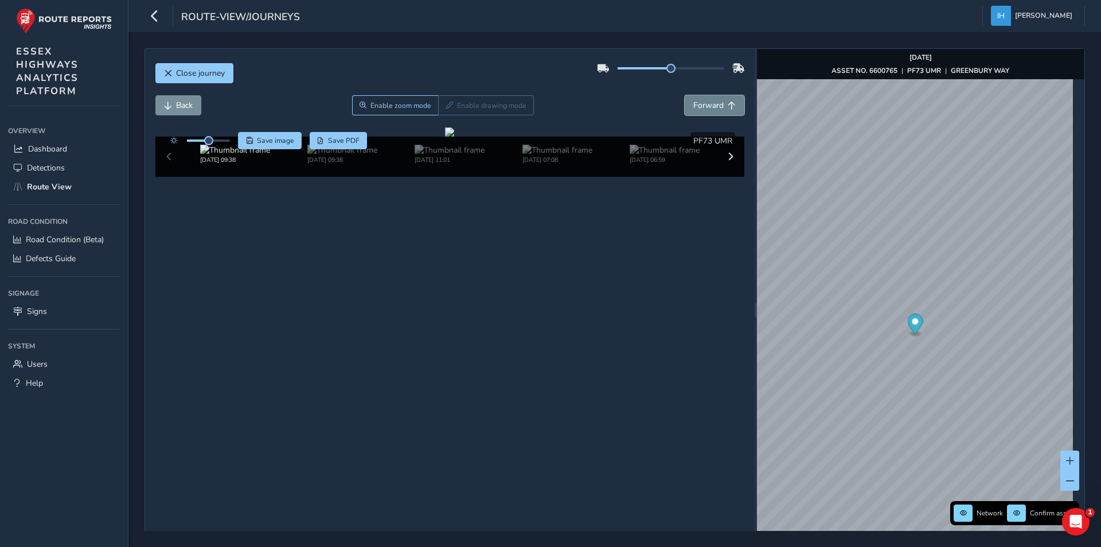
click at [700, 101] on span "Forward" at bounding box center [708, 105] width 30 height 11
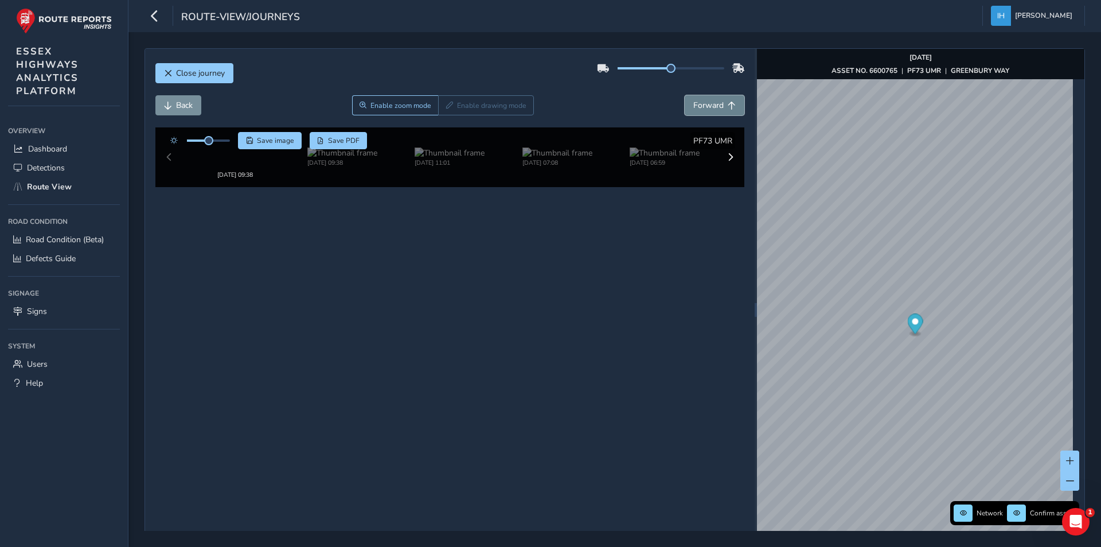
click at [700, 101] on span "Forward" at bounding box center [708, 105] width 30 height 11
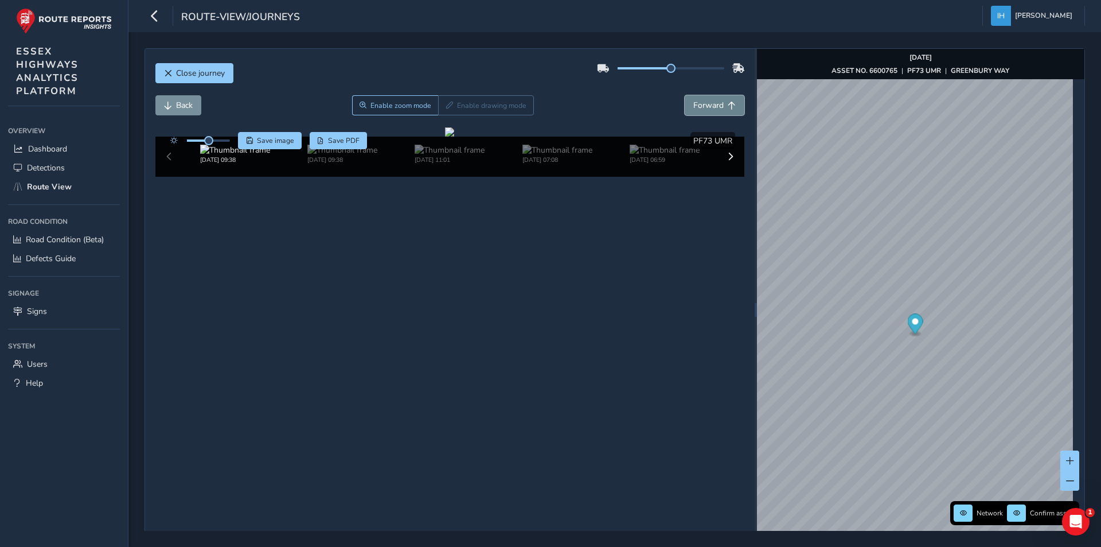
click at [700, 101] on span "Forward" at bounding box center [708, 105] width 30 height 11
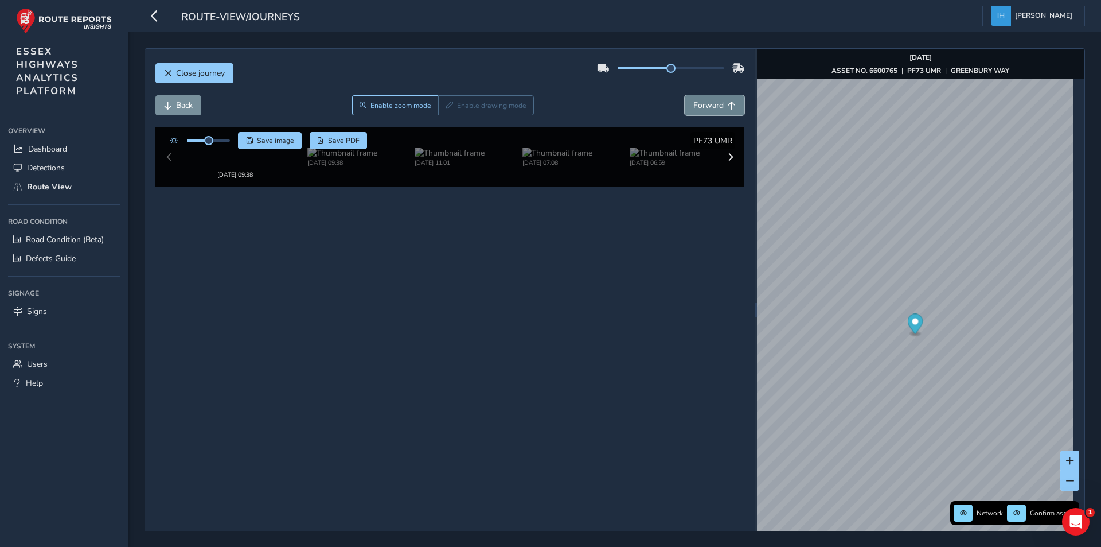
click at [700, 101] on span "Forward" at bounding box center [708, 105] width 30 height 11
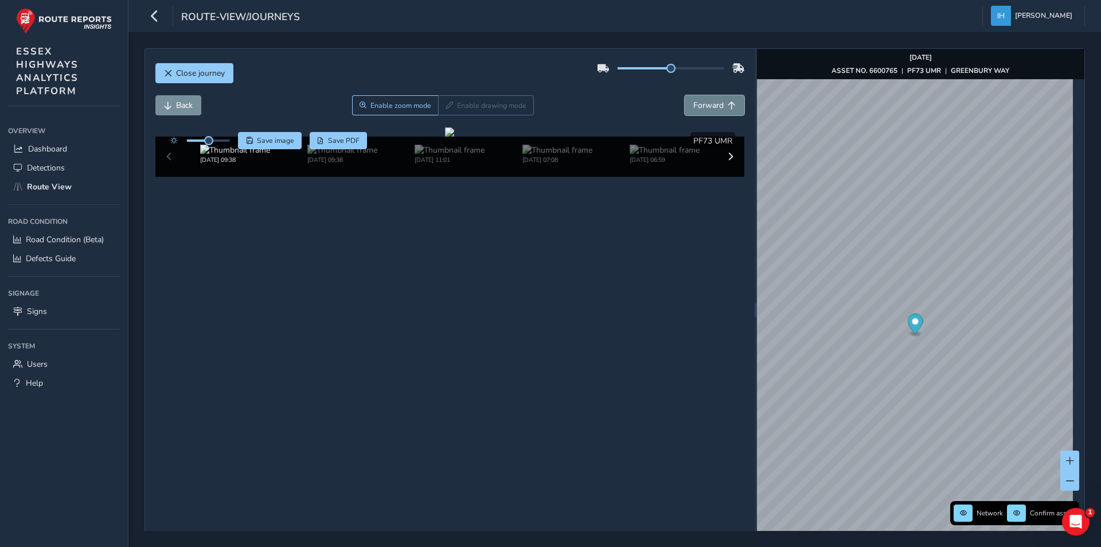
click at [700, 101] on span "Forward" at bounding box center [708, 105] width 30 height 11
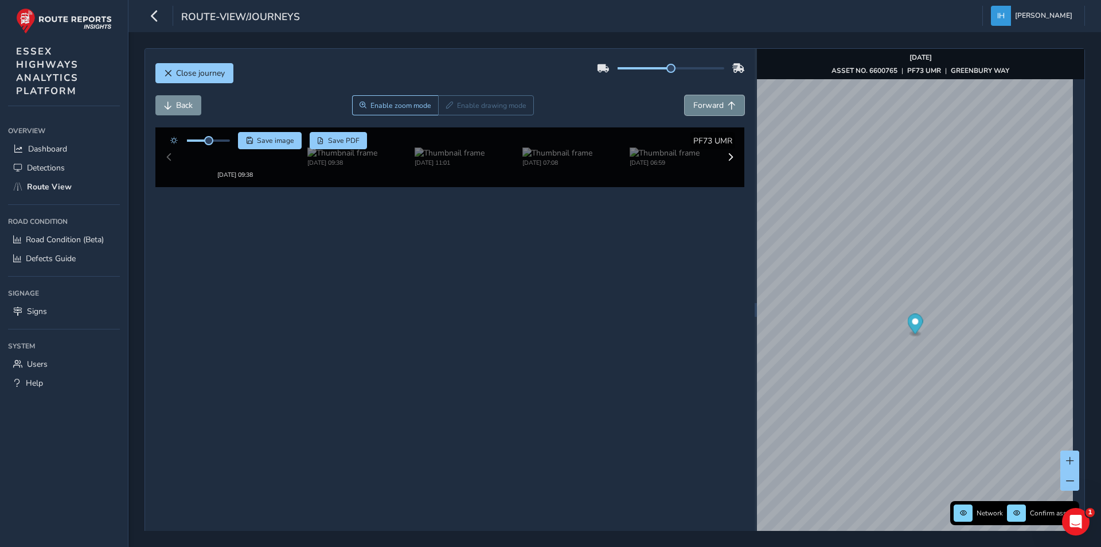
click at [700, 101] on span "Forward" at bounding box center [708, 105] width 30 height 11
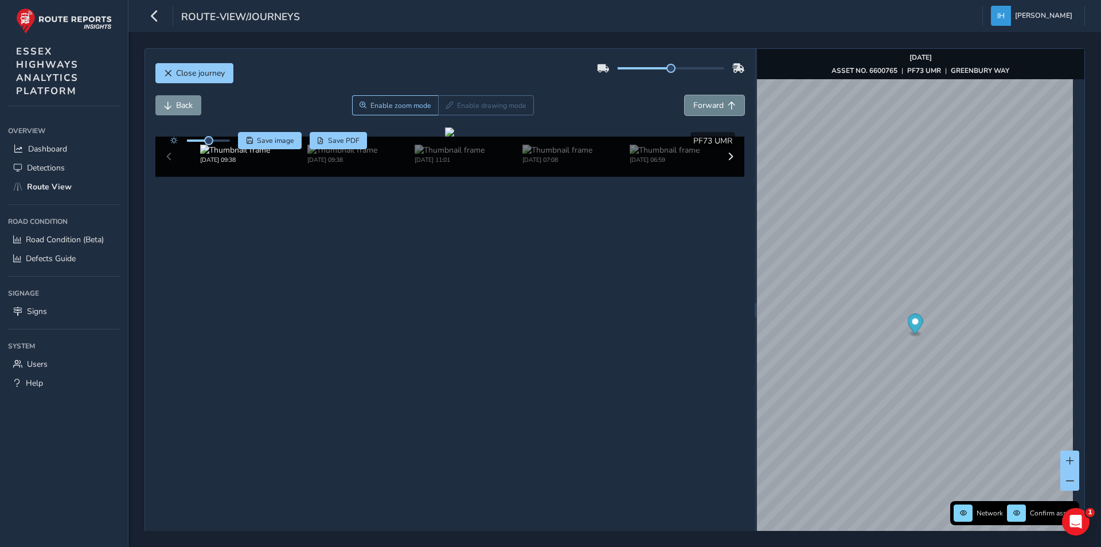
click at [700, 101] on span "Forward" at bounding box center [708, 105] width 30 height 11
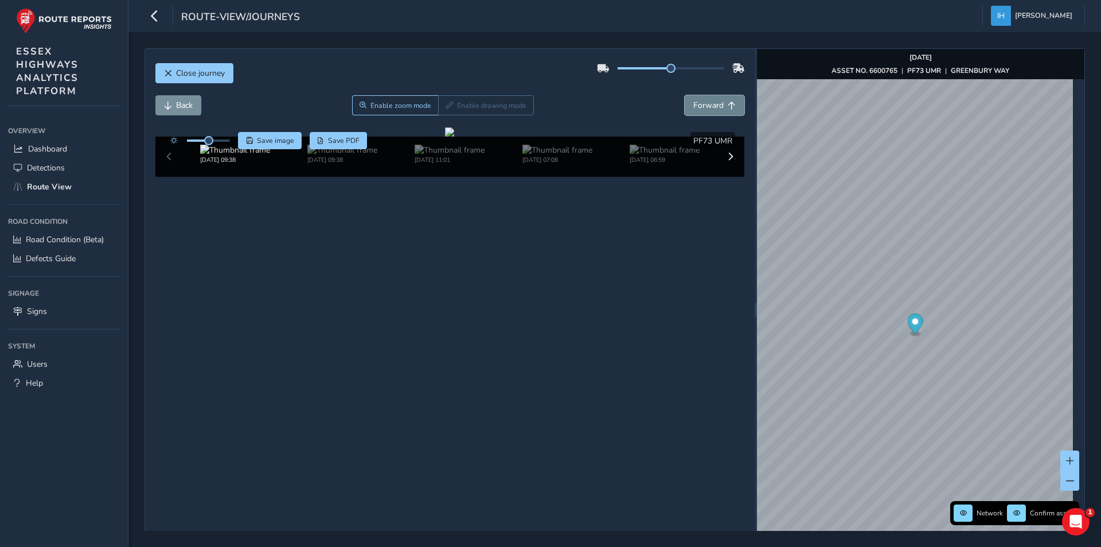
click at [700, 101] on span "Forward" at bounding box center [708, 105] width 30 height 11
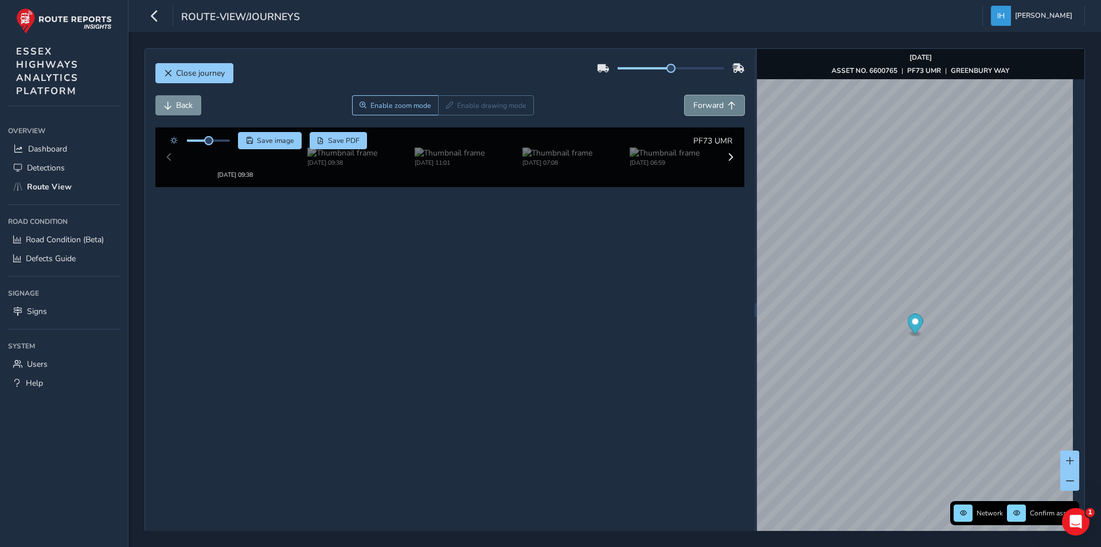
click at [700, 101] on span "Forward" at bounding box center [708, 105] width 30 height 11
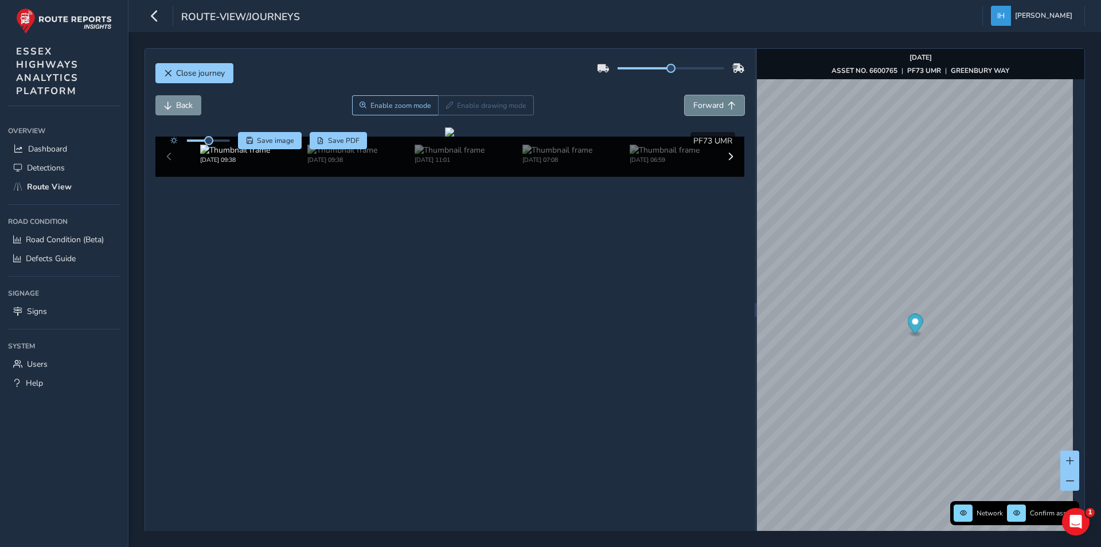
click at [700, 101] on span "Forward" at bounding box center [708, 105] width 30 height 11
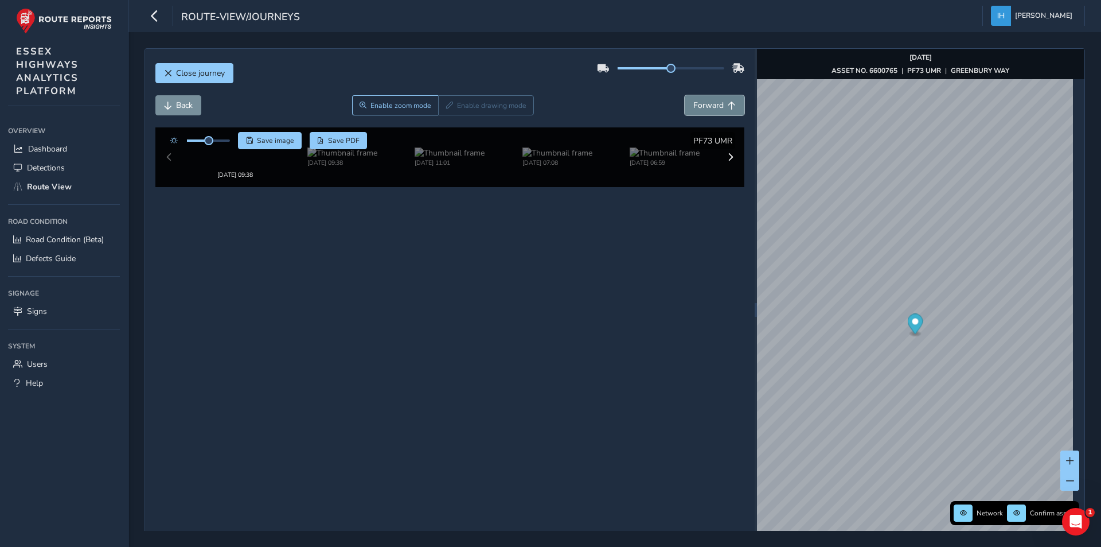
click at [700, 101] on span "Forward" at bounding box center [708, 105] width 30 height 11
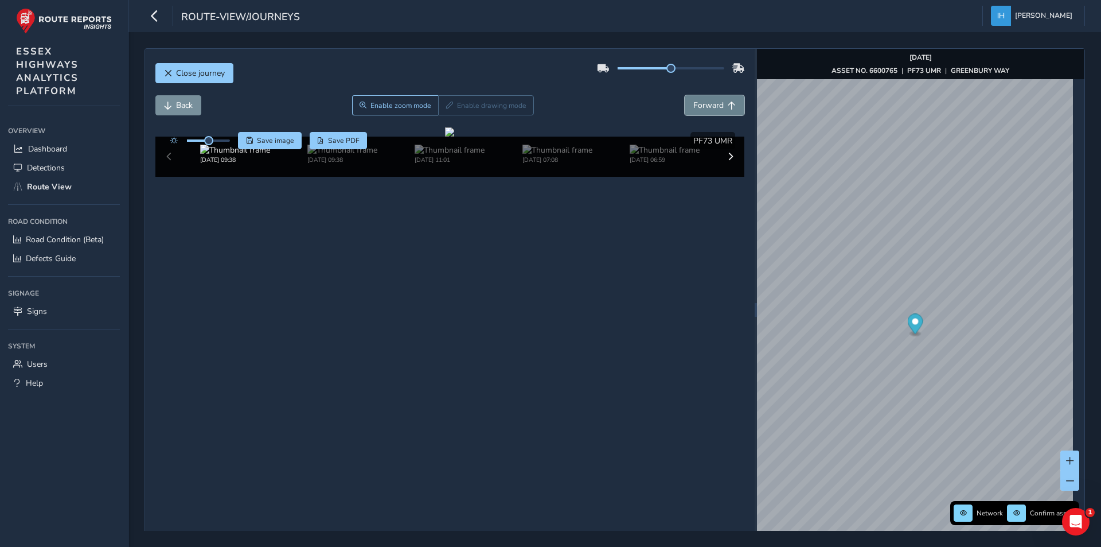
click at [700, 101] on span "Forward" at bounding box center [708, 105] width 30 height 11
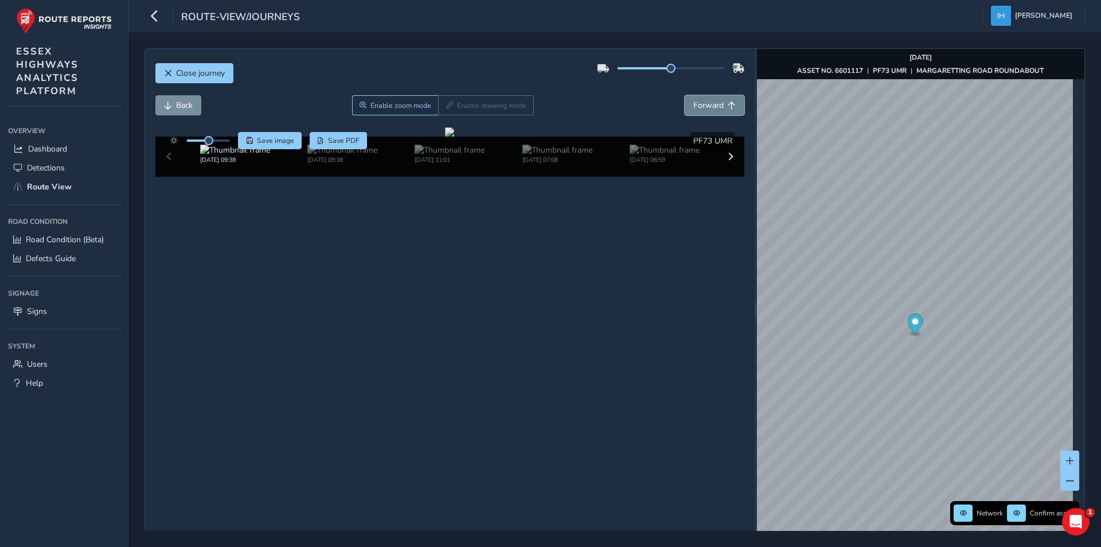
click at [700, 101] on span "Forward" at bounding box center [708, 105] width 30 height 11
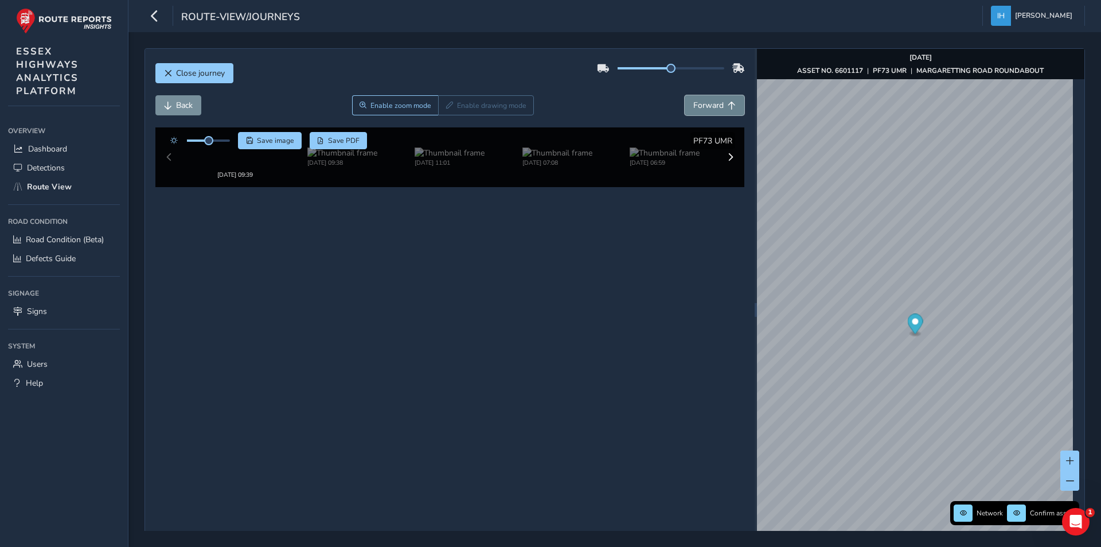
click at [700, 101] on span "Forward" at bounding box center [708, 105] width 30 height 11
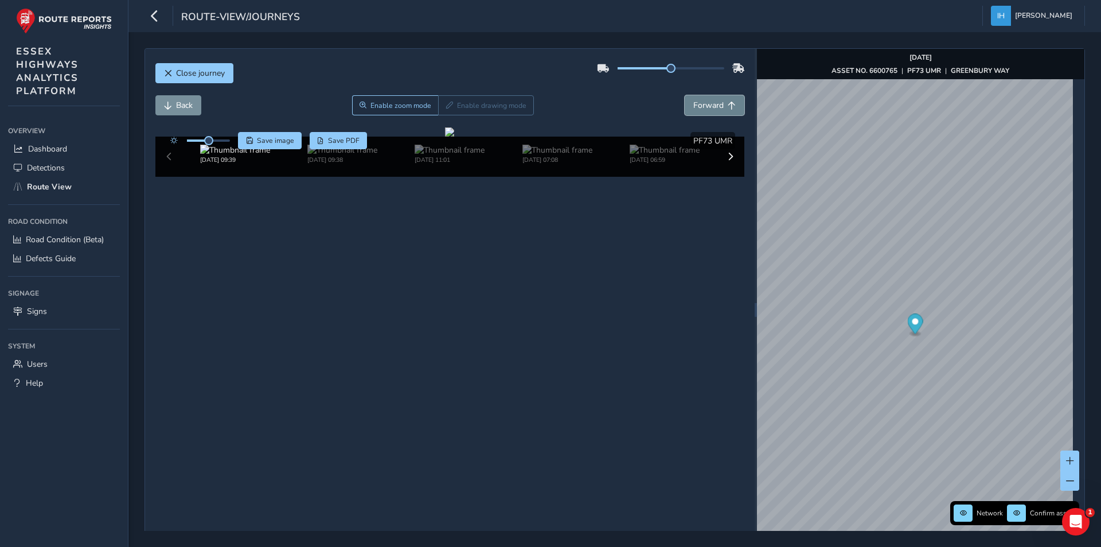
click at [700, 101] on span "Forward" at bounding box center [708, 105] width 30 height 11
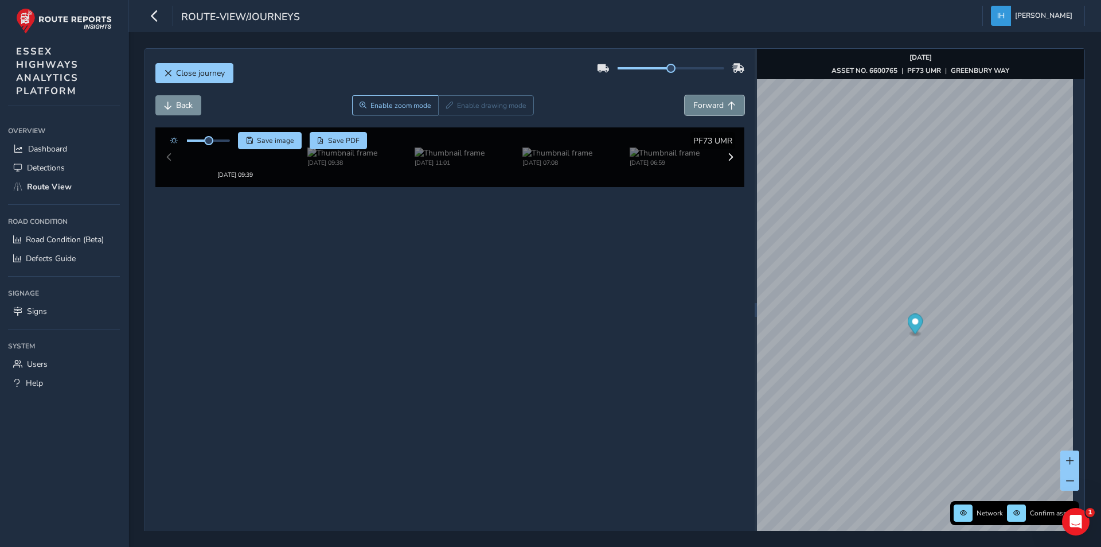
click at [700, 101] on span "Forward" at bounding box center [708, 105] width 30 height 11
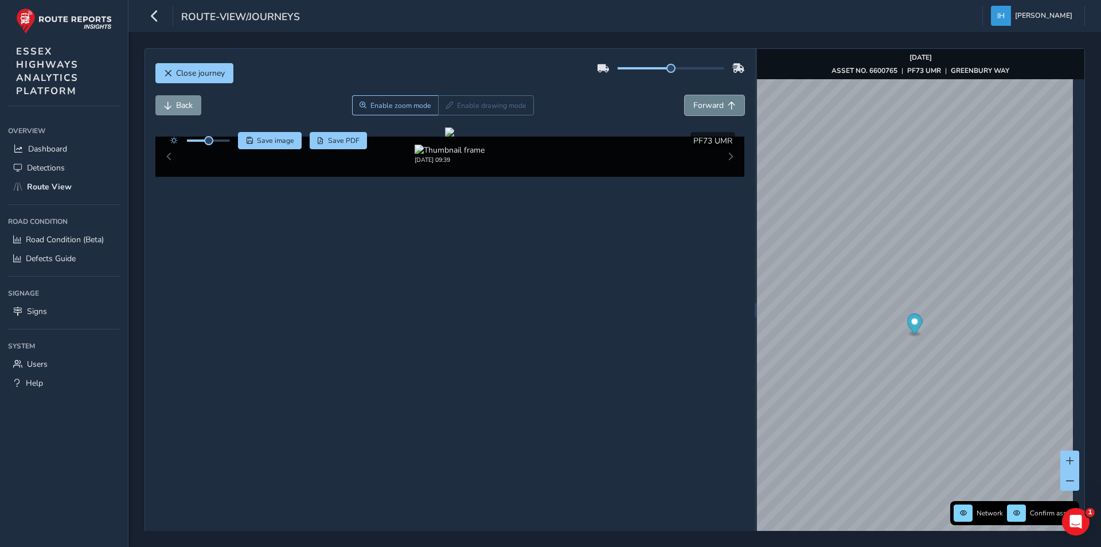
click at [700, 101] on span "Forward" at bounding box center [708, 105] width 30 height 11
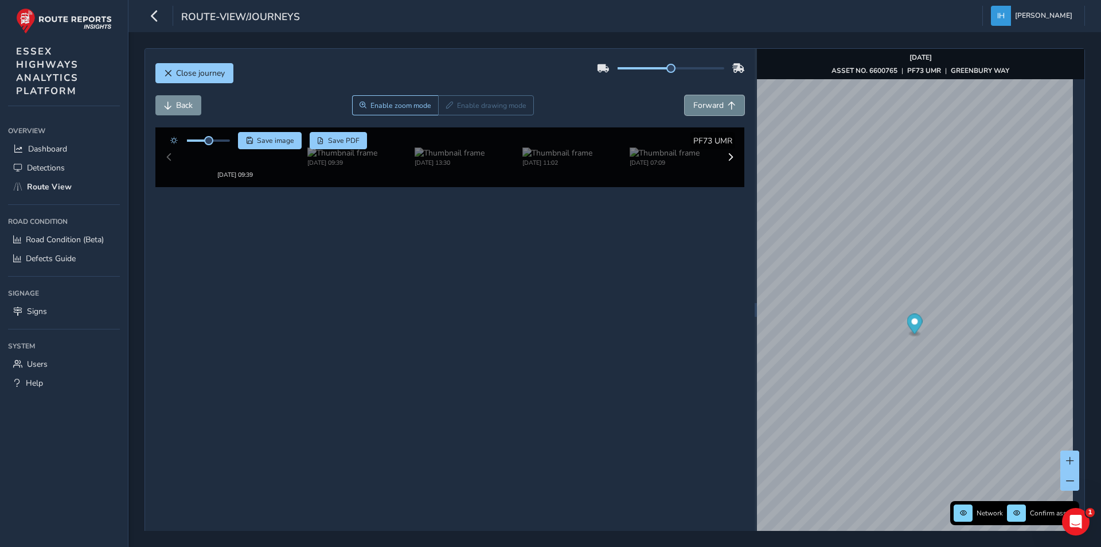
click at [700, 101] on span "Forward" at bounding box center [708, 105] width 30 height 11
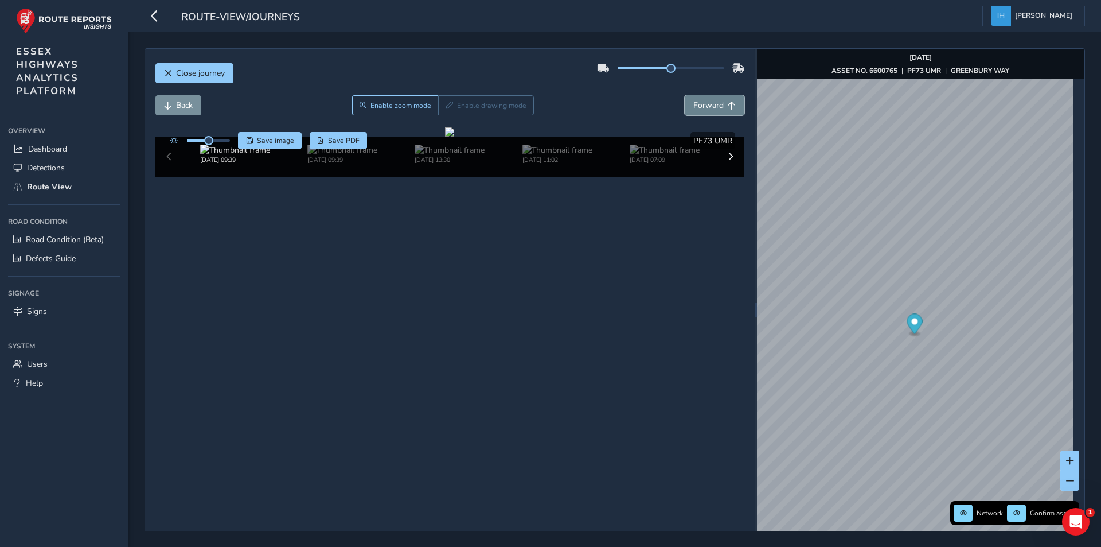
click at [700, 101] on span "Forward" at bounding box center [708, 105] width 30 height 11
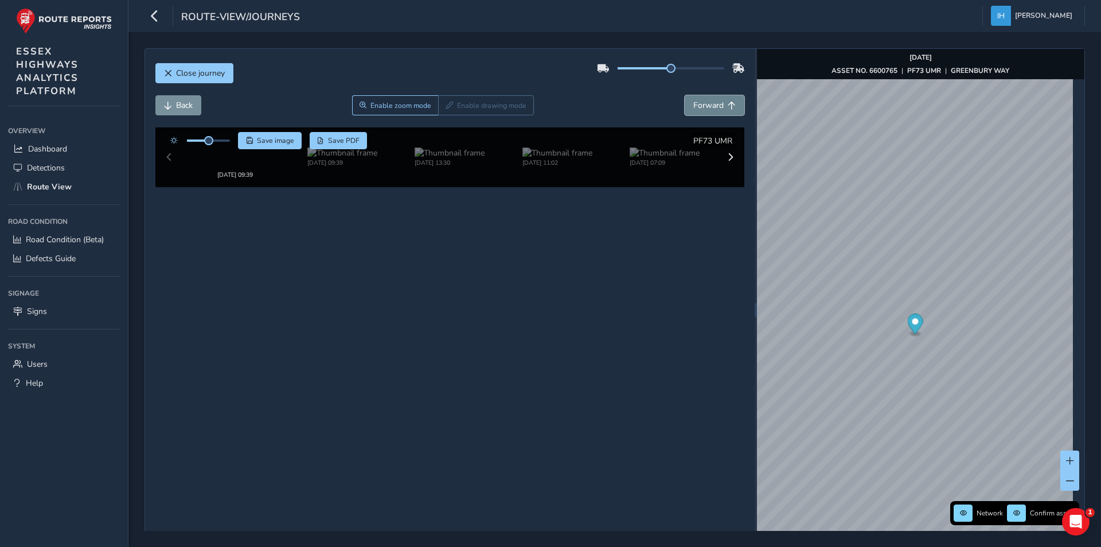
click at [700, 101] on span "Forward" at bounding box center [708, 105] width 30 height 11
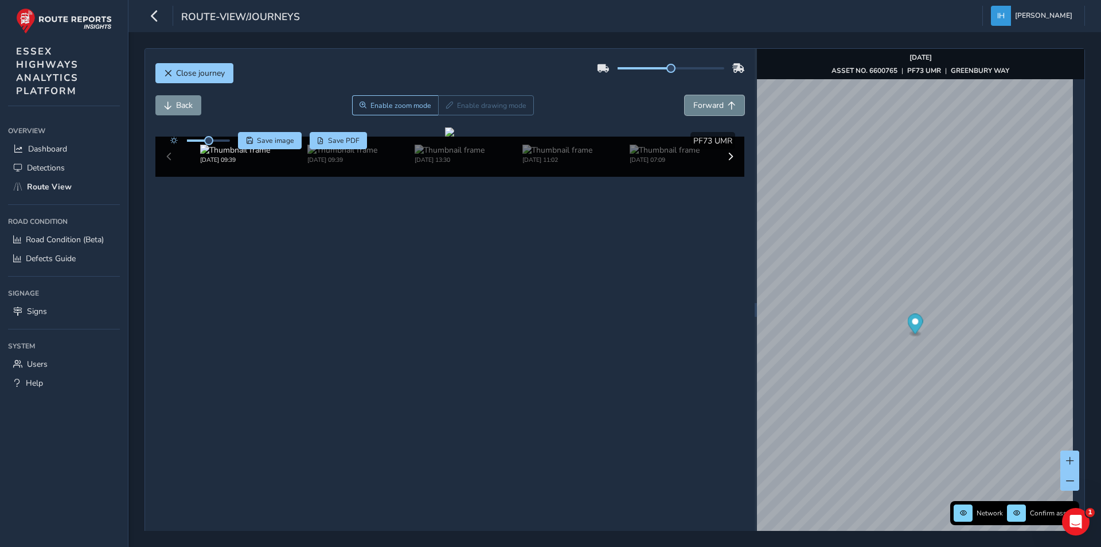
click at [700, 101] on span "Forward" at bounding box center [708, 105] width 30 height 11
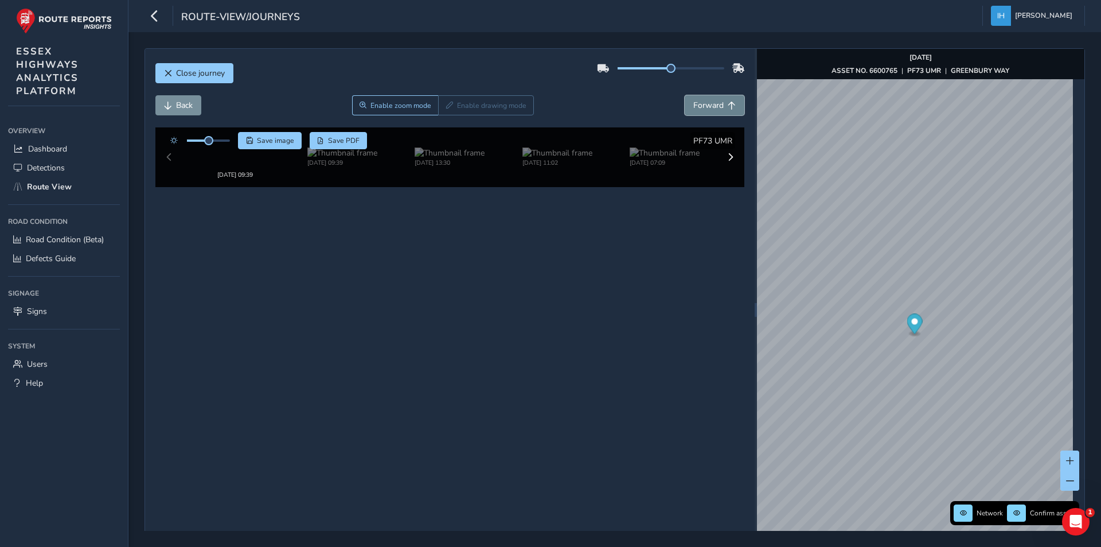
click at [700, 101] on span "Forward" at bounding box center [708, 105] width 30 height 11
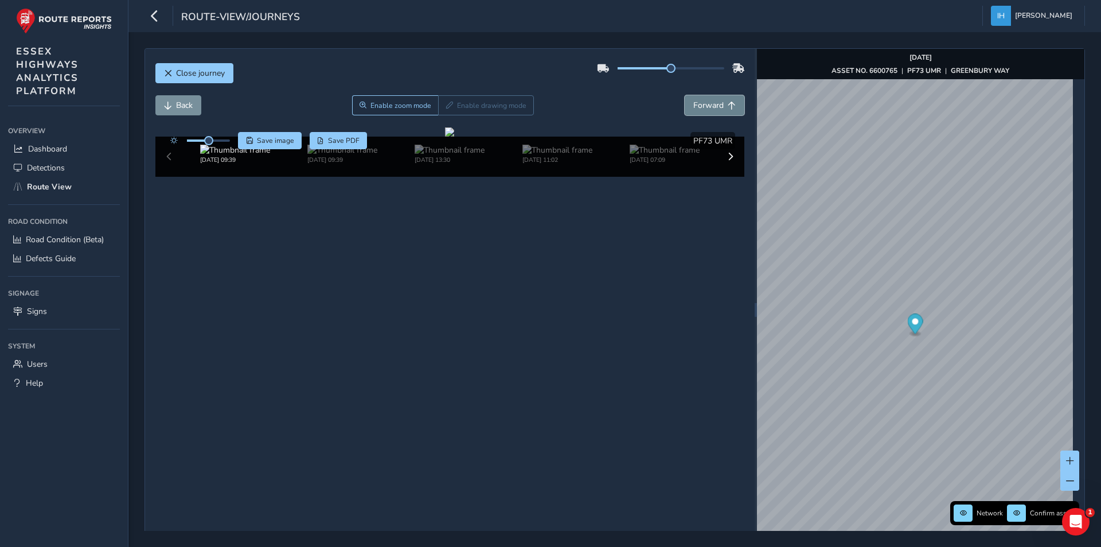
click at [700, 101] on span "Forward" at bounding box center [708, 105] width 30 height 11
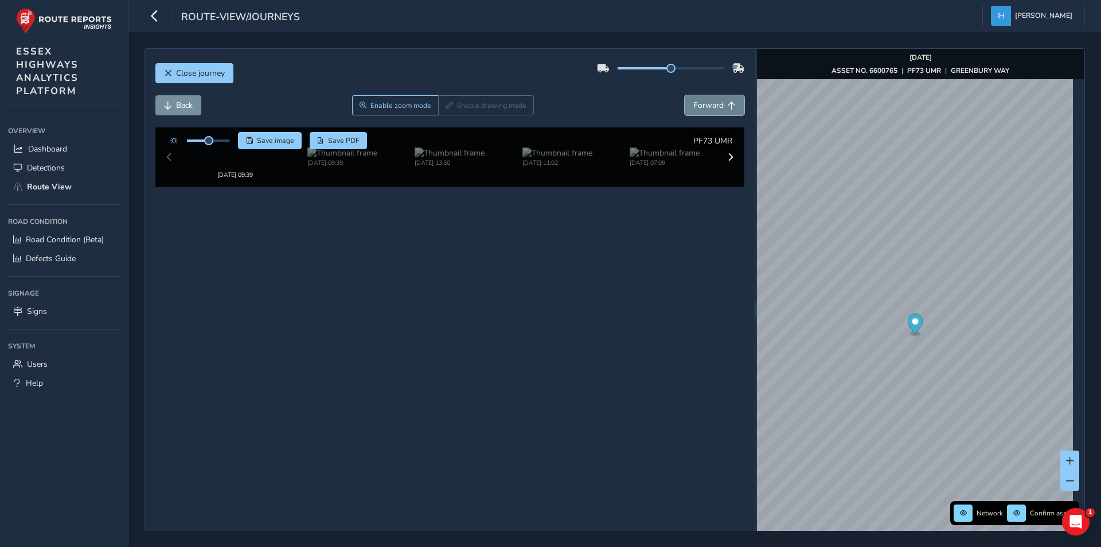
click at [700, 101] on span "Forward" at bounding box center [708, 105] width 30 height 11
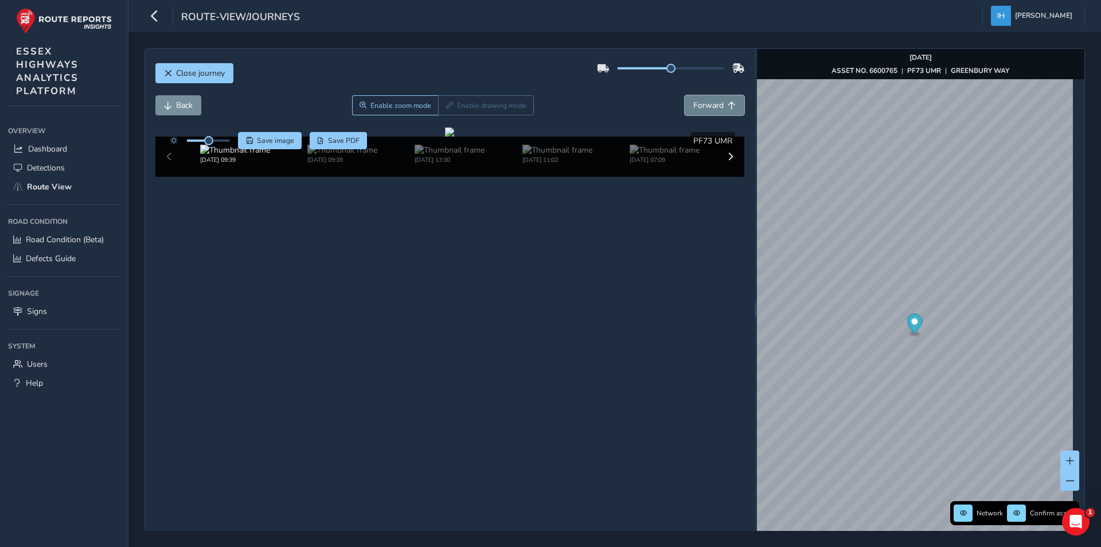
click at [700, 101] on span "Forward" at bounding box center [708, 105] width 30 height 11
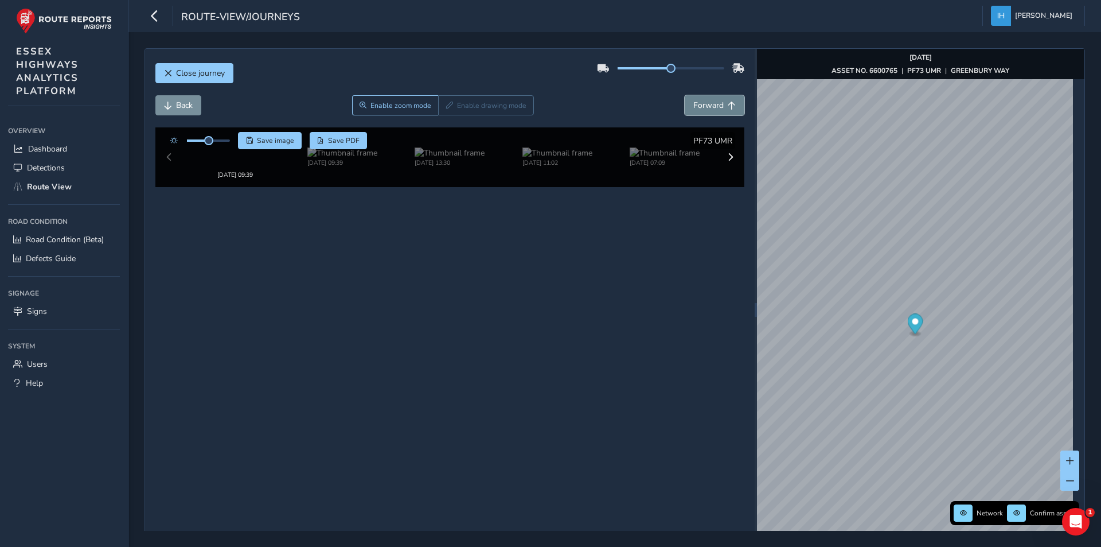
click at [700, 101] on span "Forward" at bounding box center [708, 105] width 30 height 11
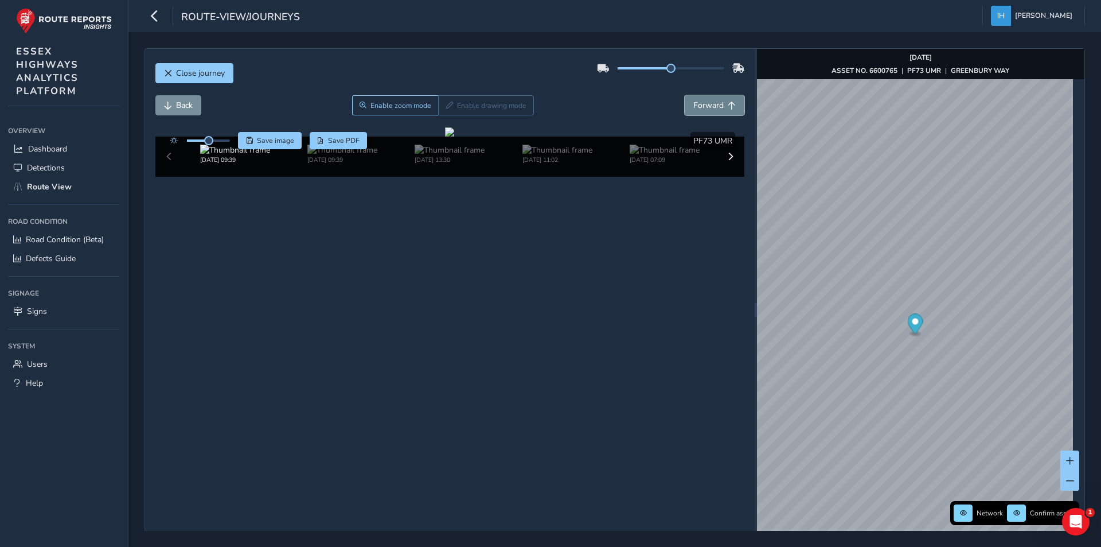
click at [700, 101] on span "Forward" at bounding box center [708, 105] width 30 height 11
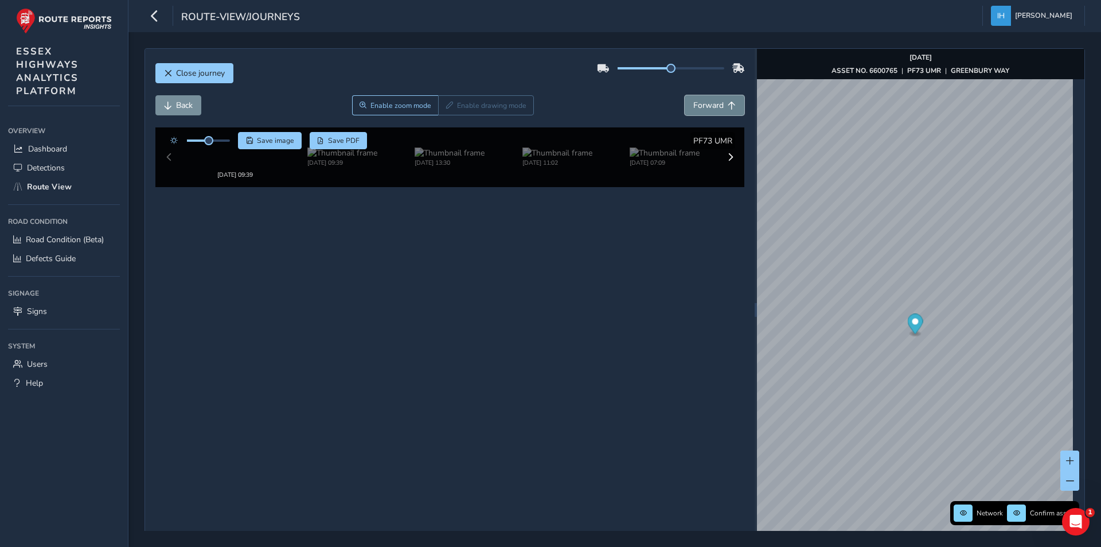
click at [700, 101] on span "Forward" at bounding box center [708, 105] width 30 height 11
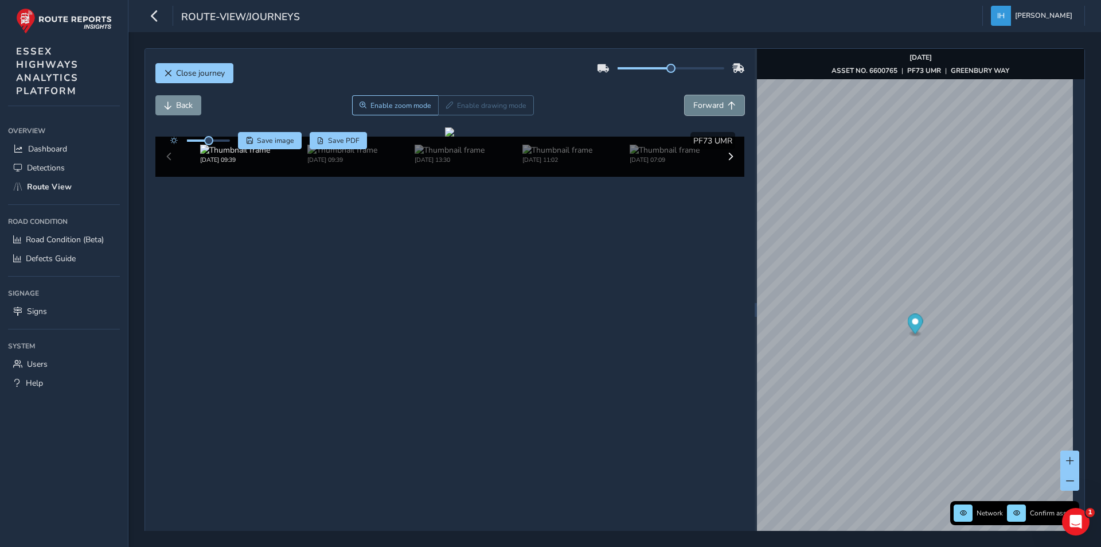
click at [700, 101] on span "Forward" at bounding box center [708, 105] width 30 height 11
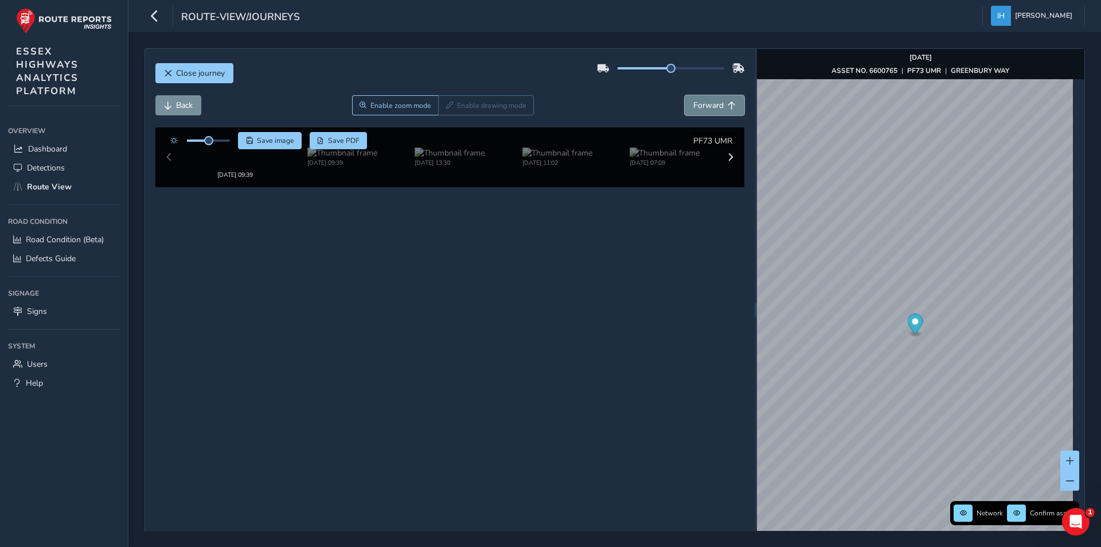
click at [700, 101] on span "Forward" at bounding box center [708, 105] width 30 height 11
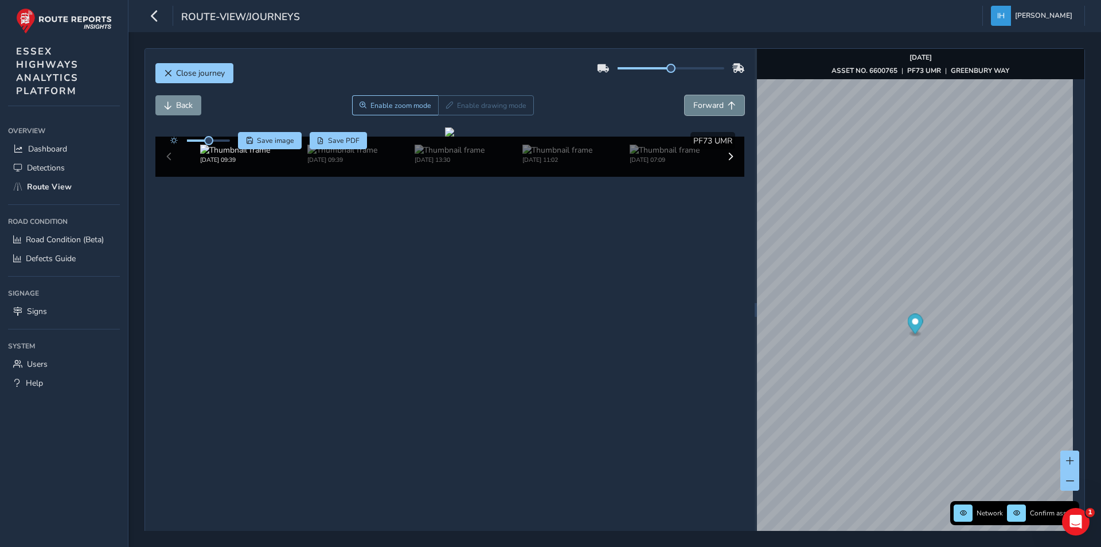
click at [700, 101] on span "Forward" at bounding box center [708, 105] width 30 height 11
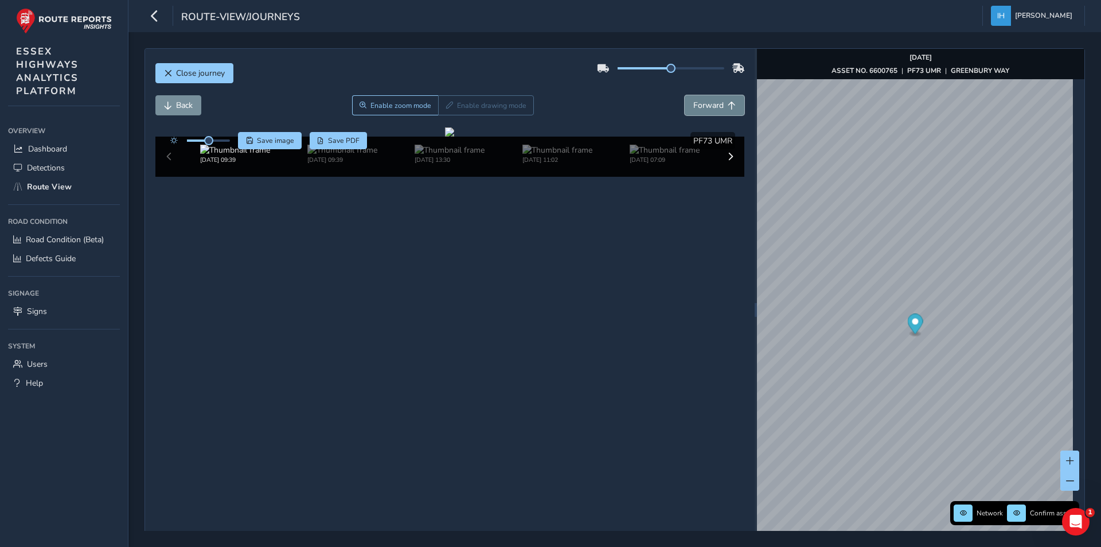
click at [700, 101] on span "Forward" at bounding box center [708, 105] width 30 height 11
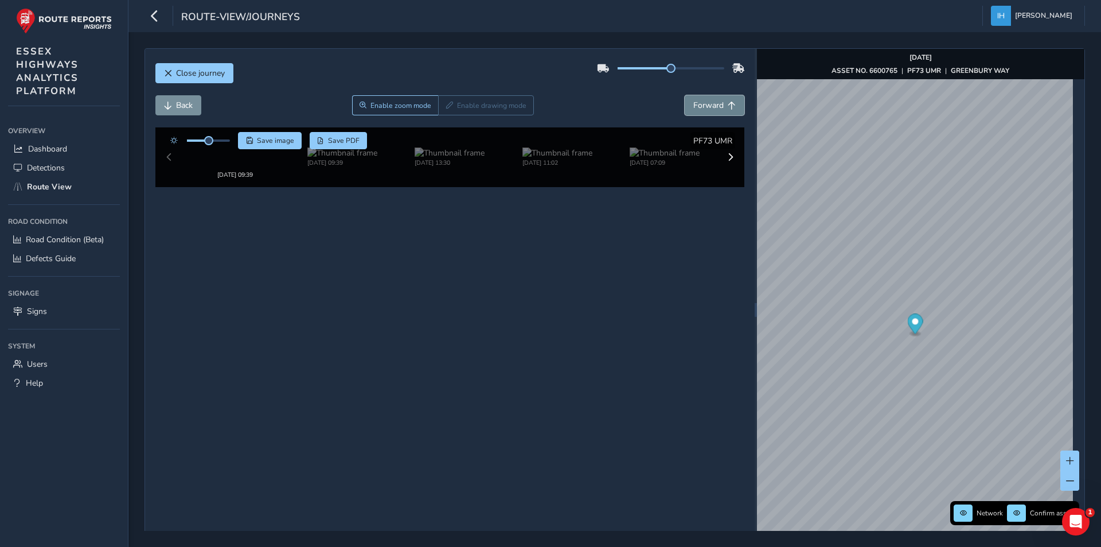
click at [700, 101] on span "Forward" at bounding box center [708, 105] width 30 height 11
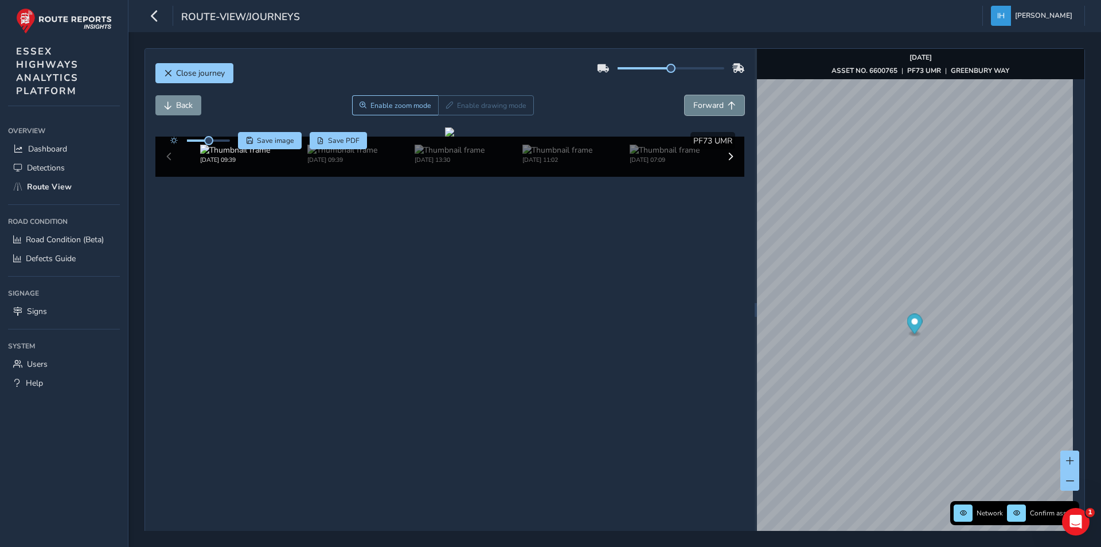
click at [700, 101] on span "Forward" at bounding box center [708, 105] width 30 height 11
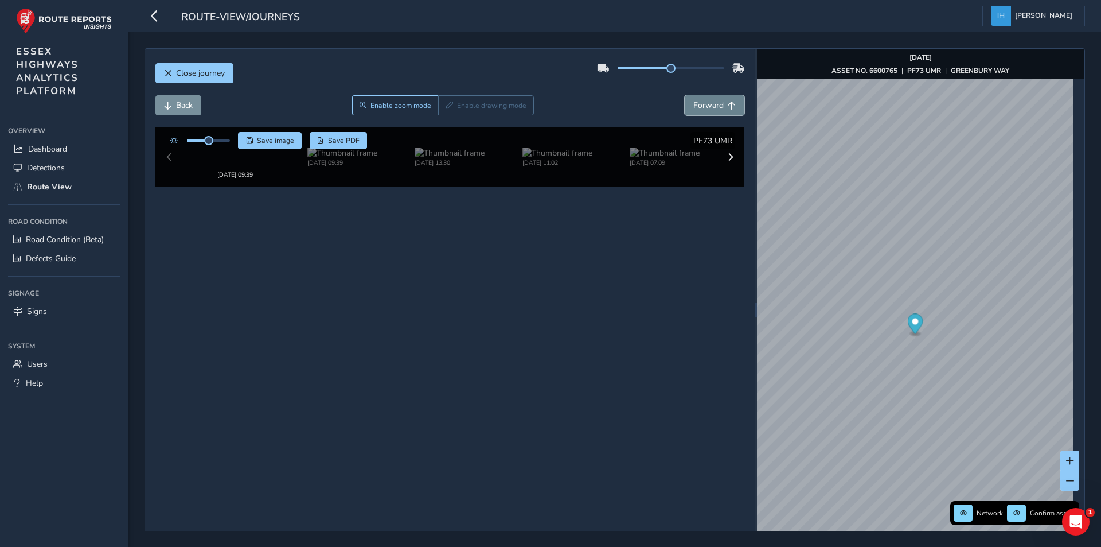
click at [700, 101] on span "Forward" at bounding box center [708, 105] width 30 height 11
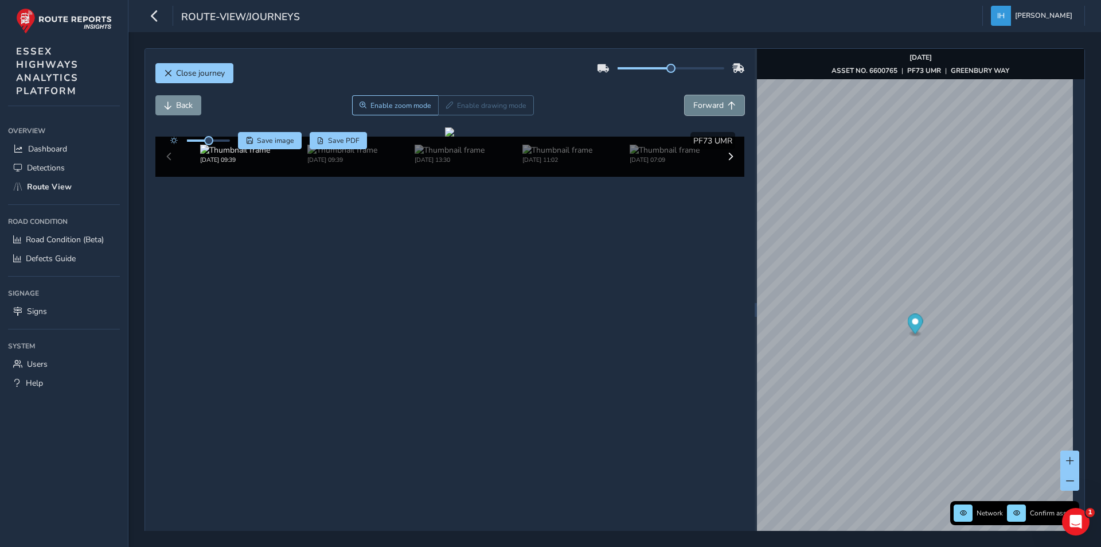
click at [700, 101] on span "Forward" at bounding box center [708, 105] width 30 height 11
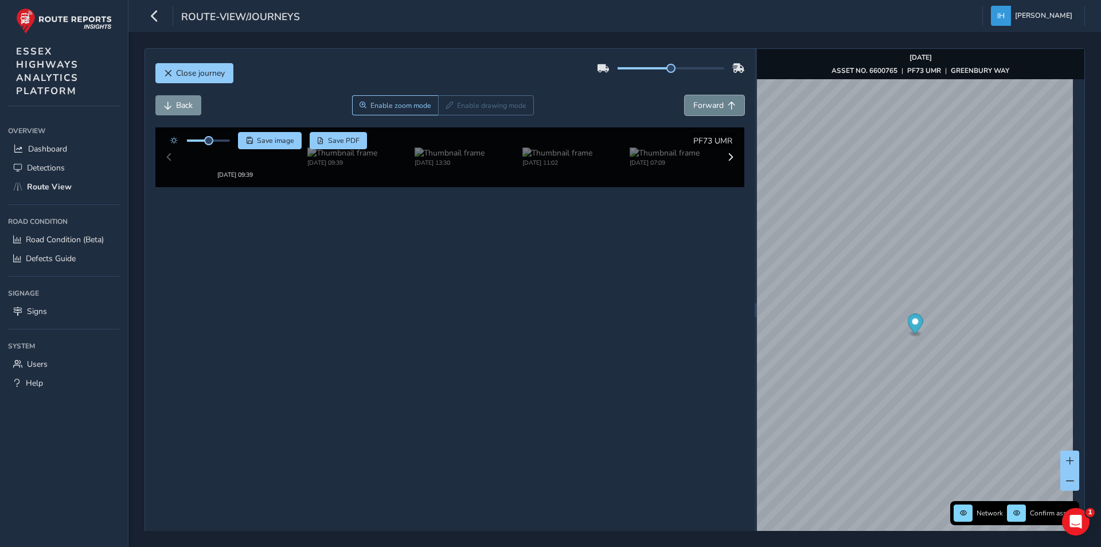
click at [700, 101] on span "Forward" at bounding box center [708, 105] width 30 height 11
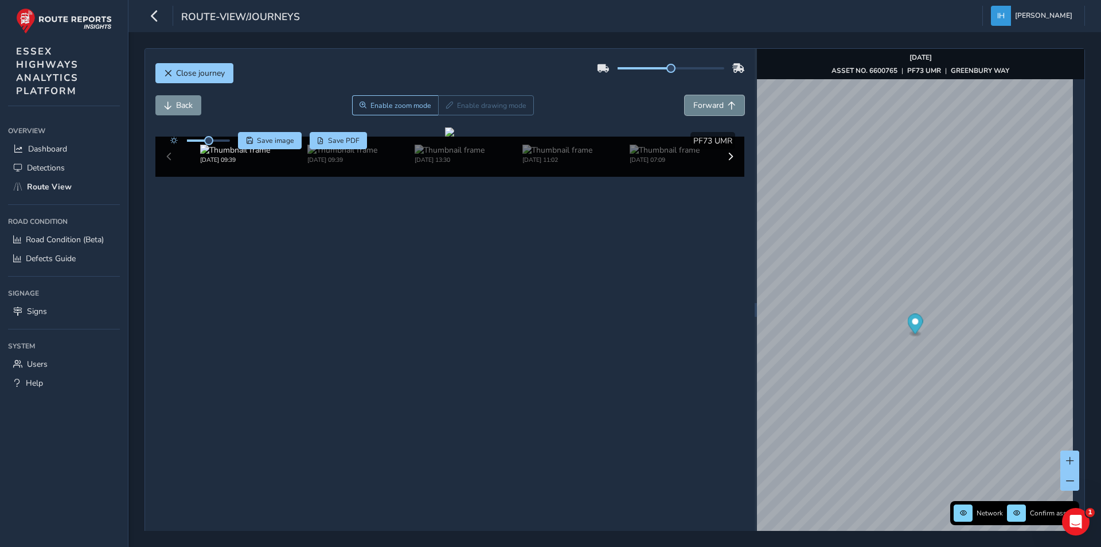
click at [700, 101] on span "Forward" at bounding box center [708, 105] width 30 height 11
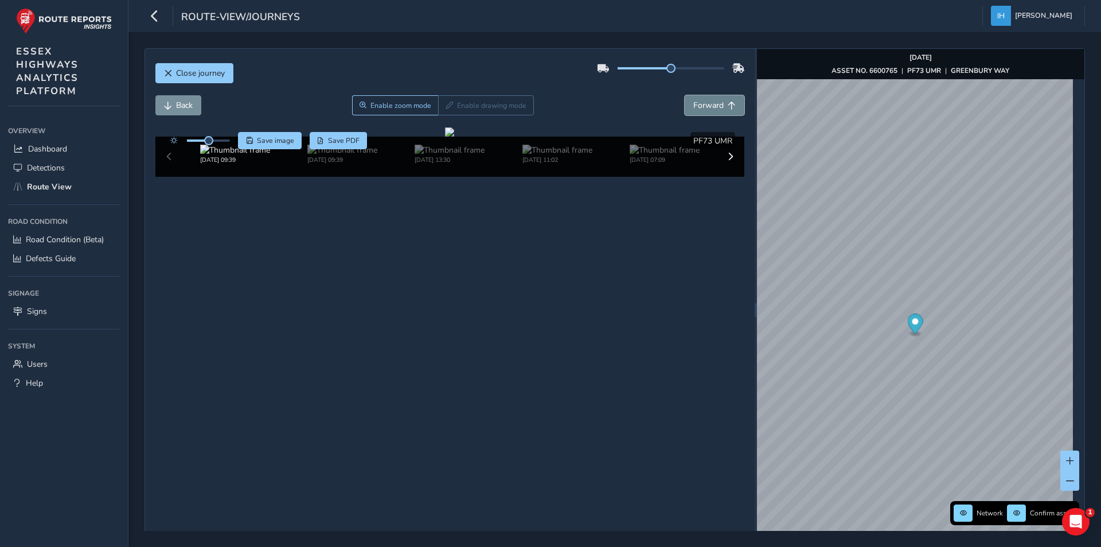
click at [700, 101] on span "Forward" at bounding box center [708, 105] width 30 height 11
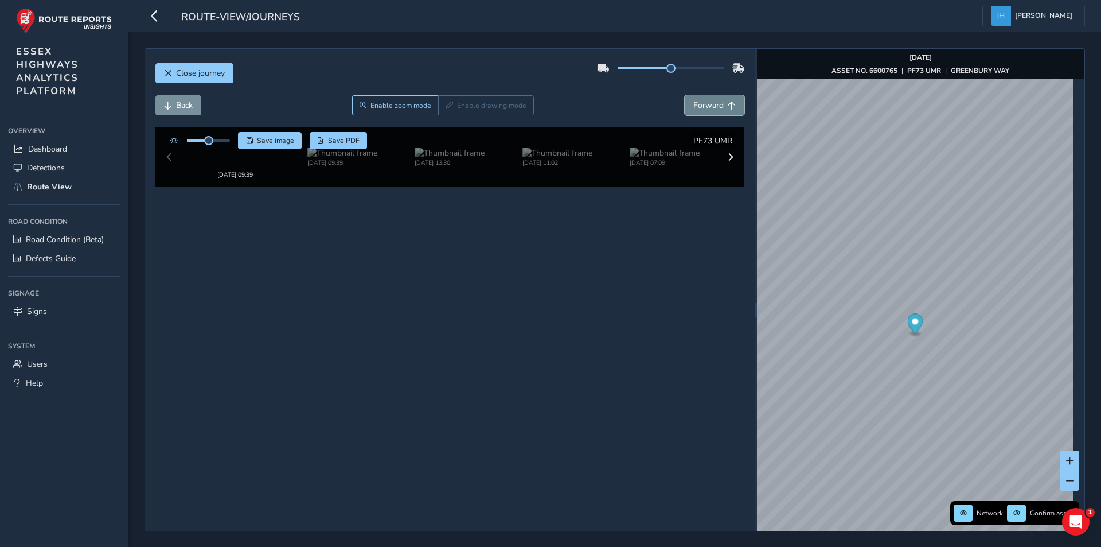
click at [700, 101] on span "Forward" at bounding box center [708, 105] width 30 height 11
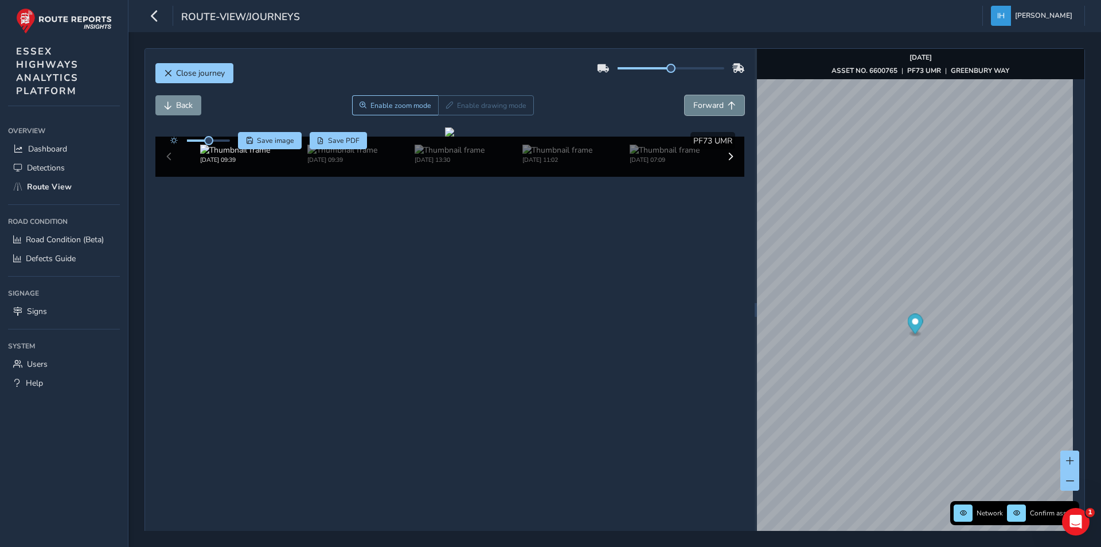
click at [700, 101] on span "Forward" at bounding box center [708, 105] width 30 height 11
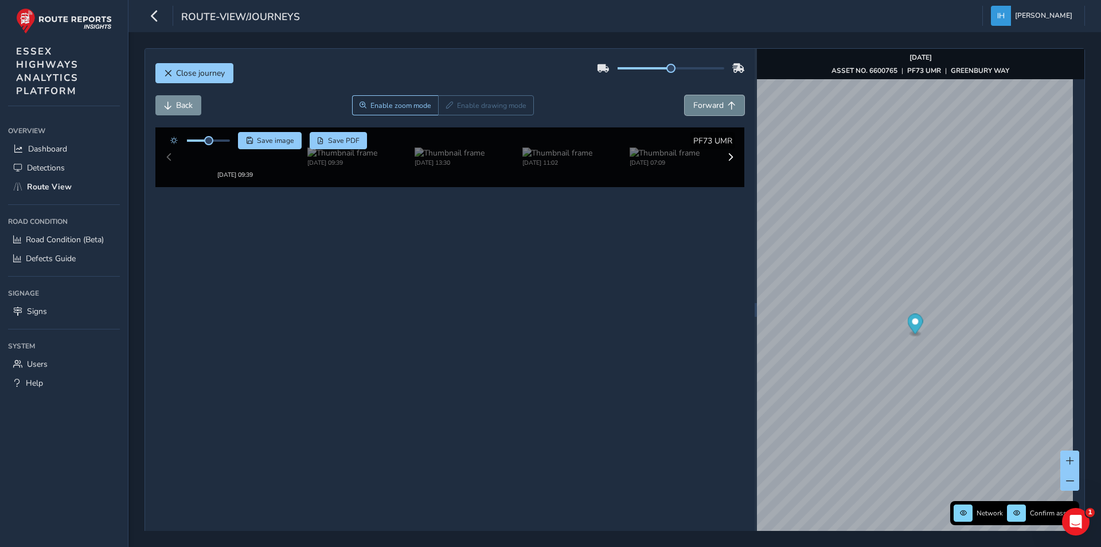
click at [700, 101] on span "Forward" at bounding box center [708, 105] width 30 height 11
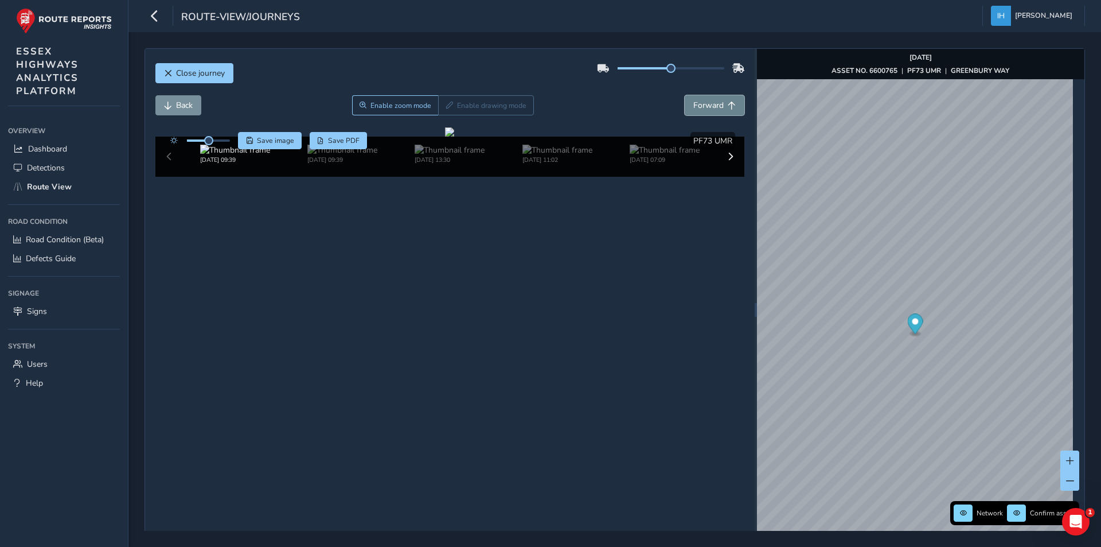
click at [700, 101] on span "Forward" at bounding box center [708, 105] width 30 height 11
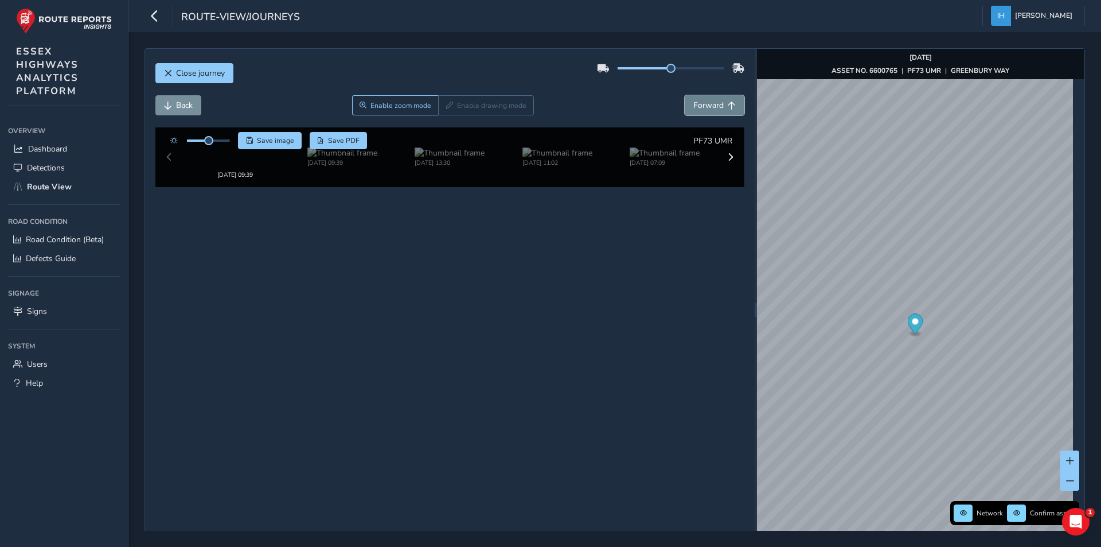
click at [700, 101] on span "Forward" at bounding box center [708, 105] width 30 height 11
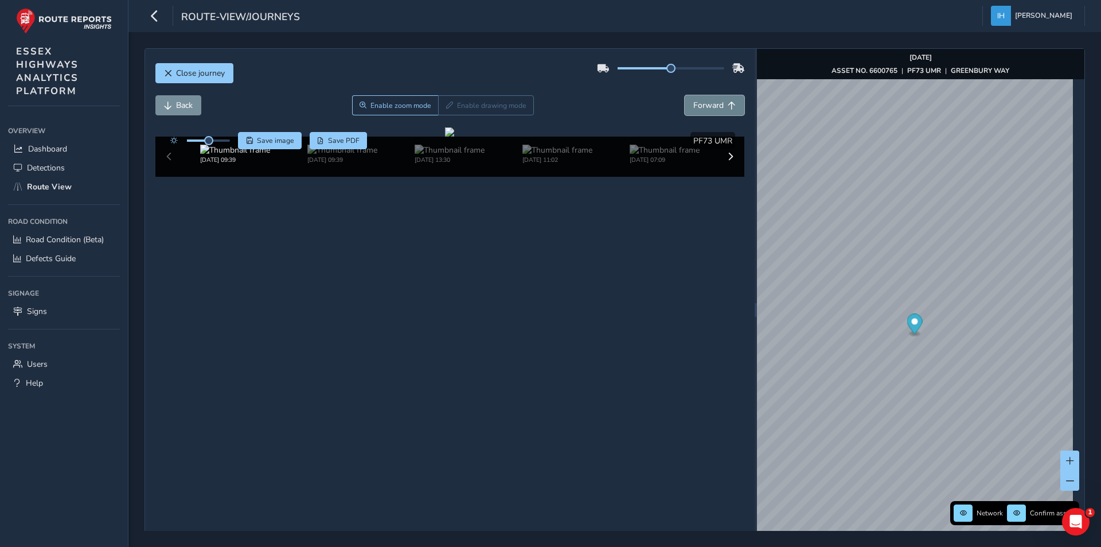
click at [700, 101] on span "Forward" at bounding box center [708, 105] width 30 height 11
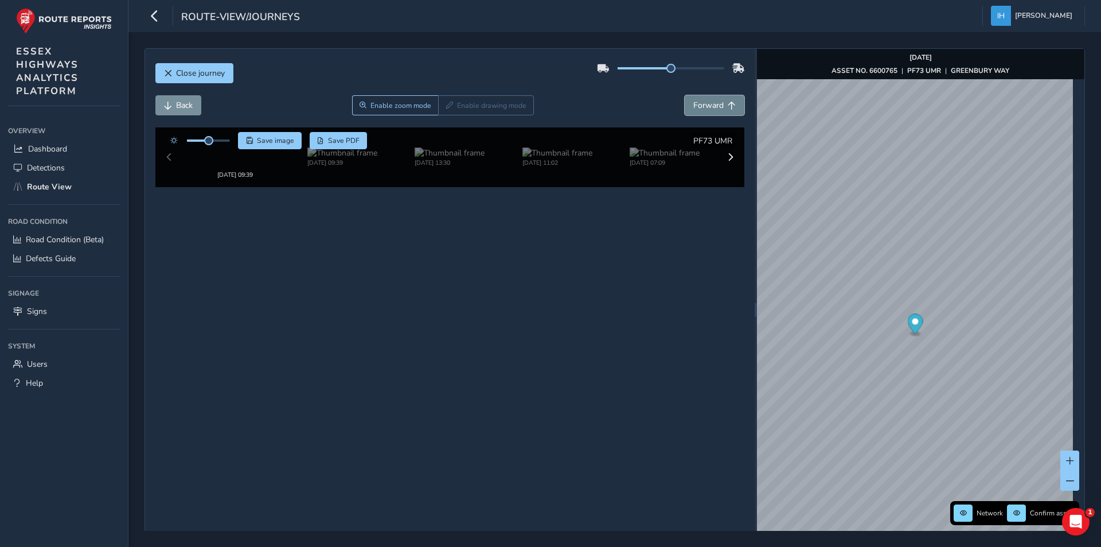
click at [700, 101] on span "Forward" at bounding box center [708, 105] width 30 height 11
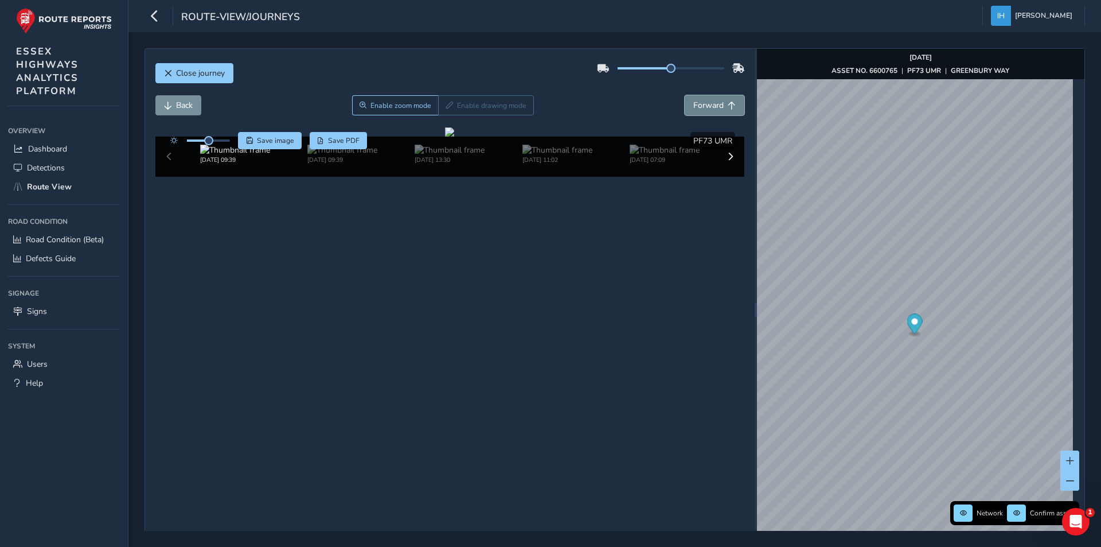
click at [700, 101] on span "Forward" at bounding box center [708, 105] width 30 height 11
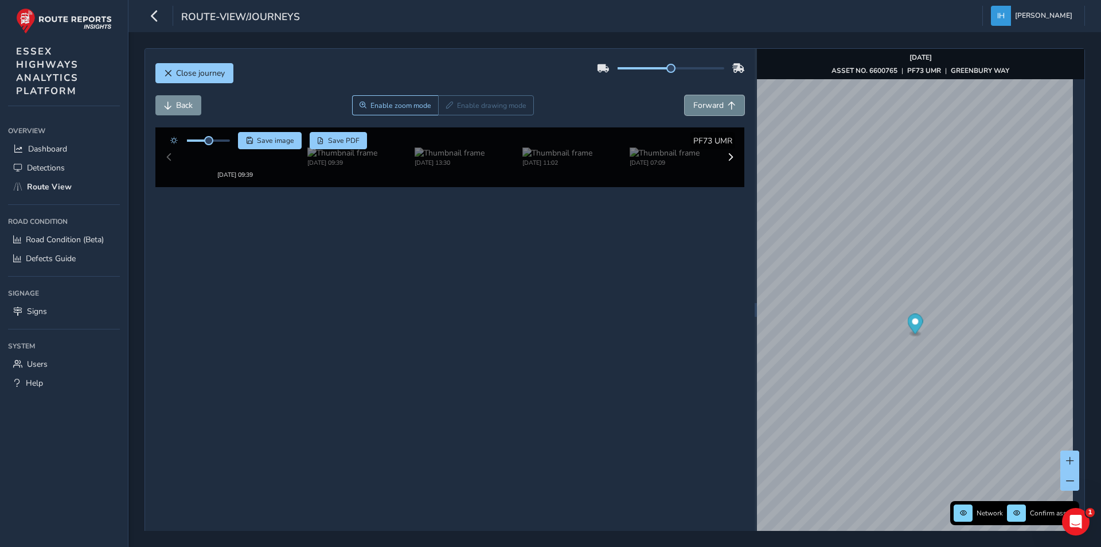
click at [700, 101] on span "Forward" at bounding box center [708, 105] width 30 height 11
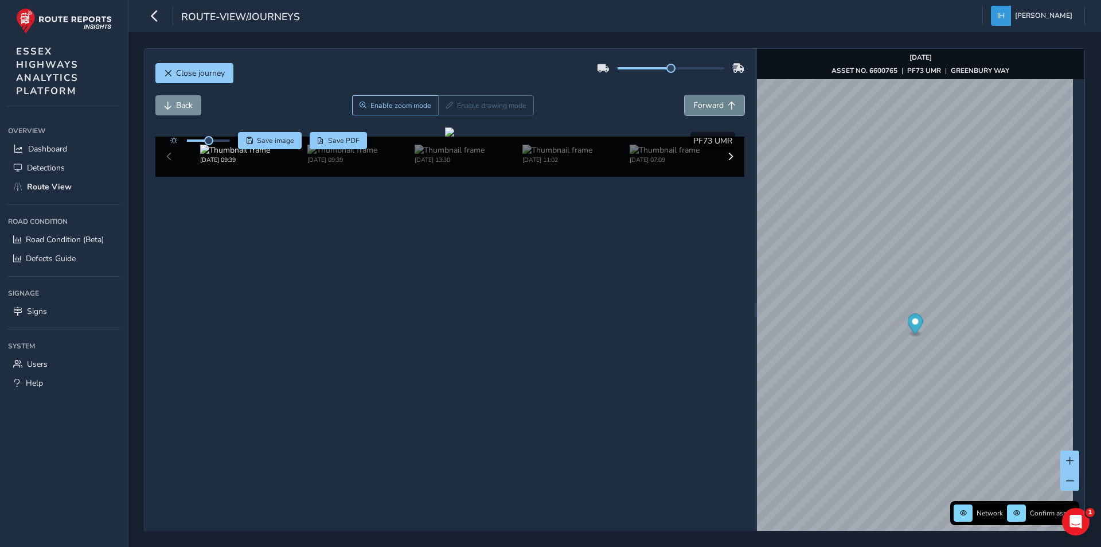
click at [700, 101] on span "Forward" at bounding box center [708, 105] width 30 height 11
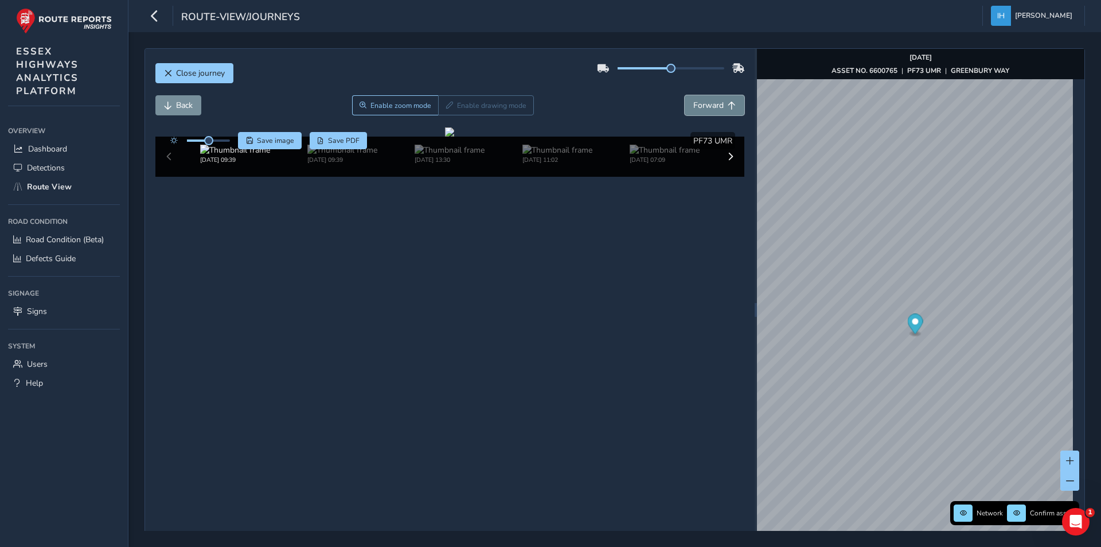
click at [700, 101] on span "Forward" at bounding box center [708, 105] width 30 height 11
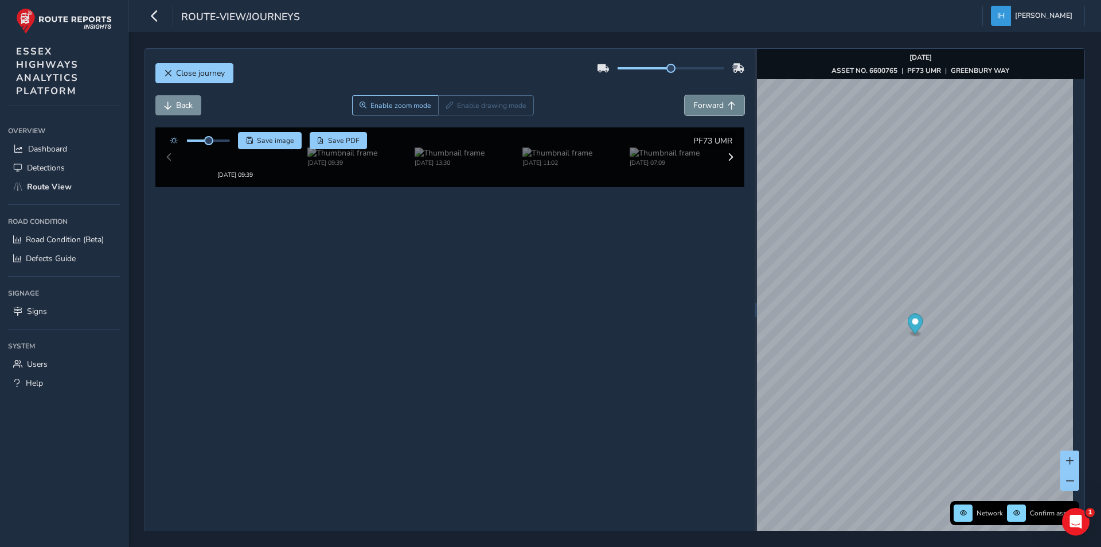
click at [700, 101] on span "Forward" at bounding box center [708, 105] width 30 height 11
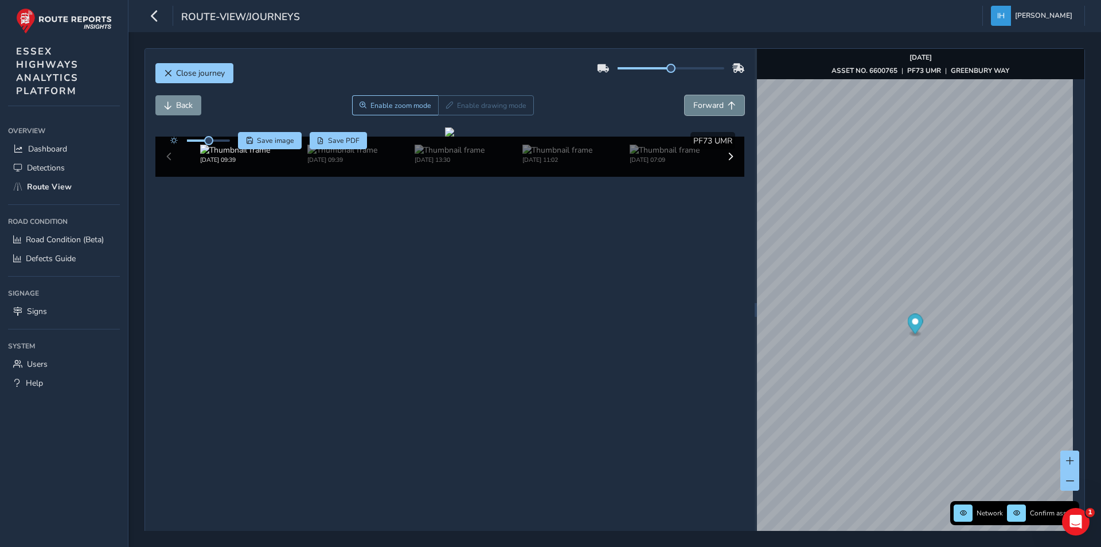
click at [700, 101] on span "Forward" at bounding box center [708, 105] width 30 height 11
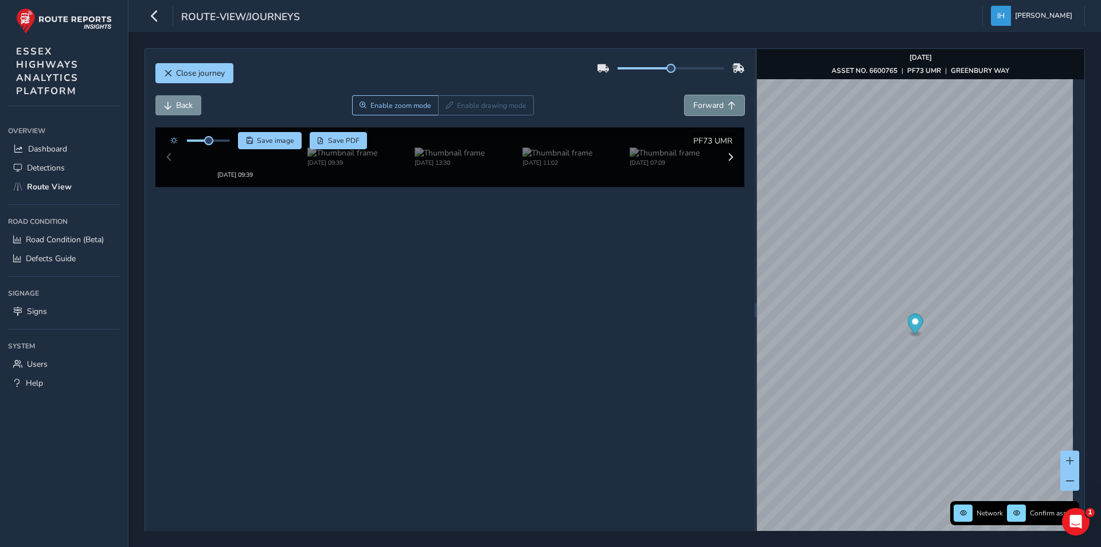
click at [700, 101] on span "Forward" at bounding box center [708, 105] width 30 height 11
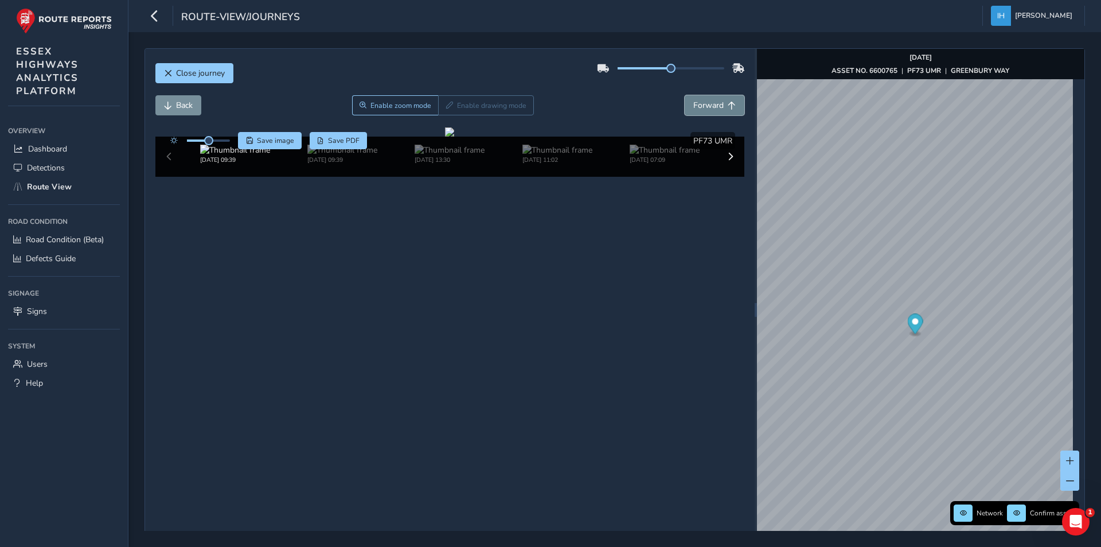
click at [700, 101] on span "Forward" at bounding box center [708, 105] width 30 height 11
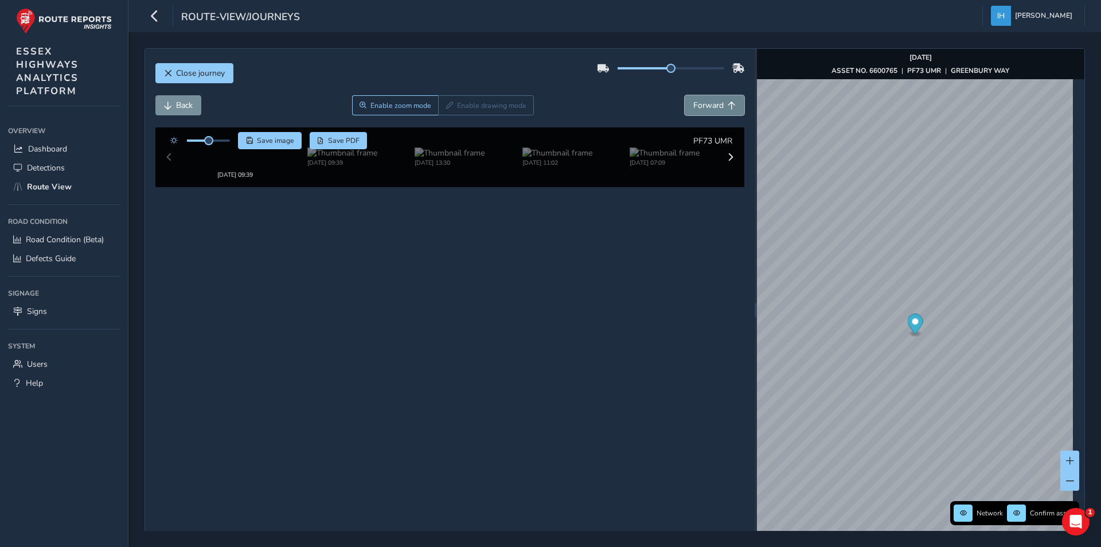
click at [700, 101] on span "Forward" at bounding box center [708, 105] width 30 height 11
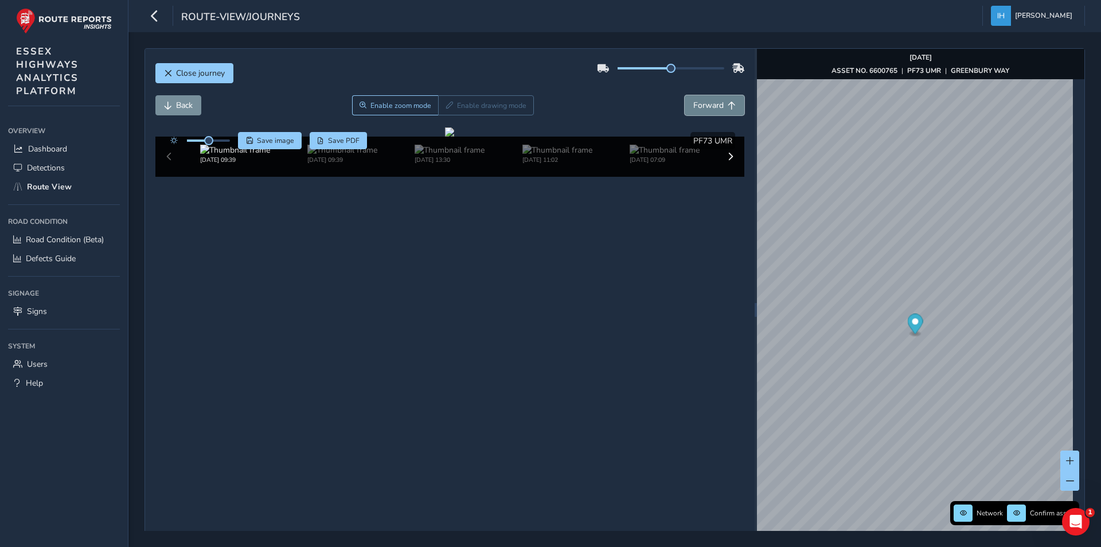
click at [700, 101] on span "Forward" at bounding box center [708, 105] width 30 height 11
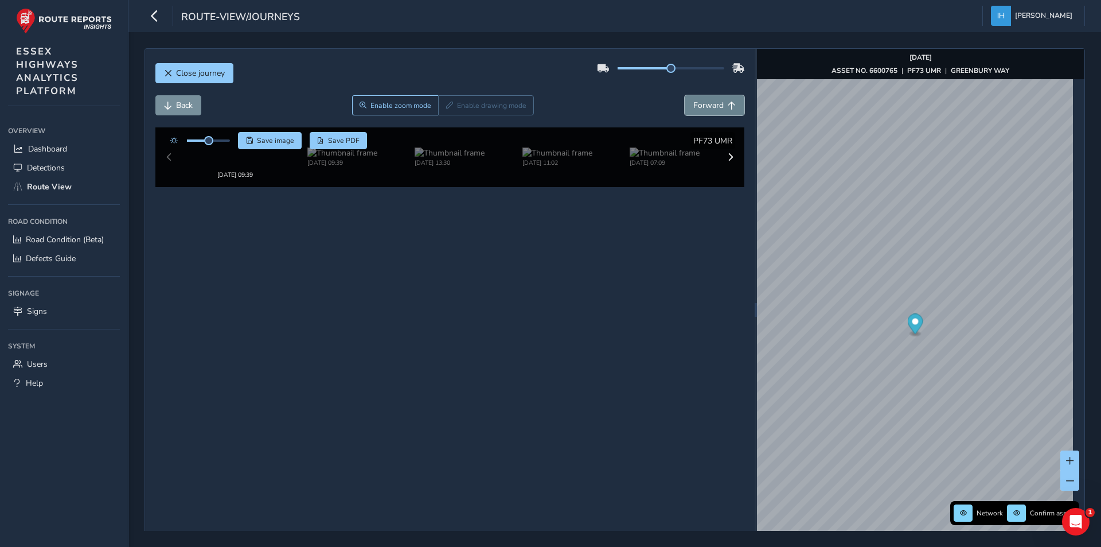
click at [700, 101] on span "Forward" at bounding box center [708, 105] width 30 height 11
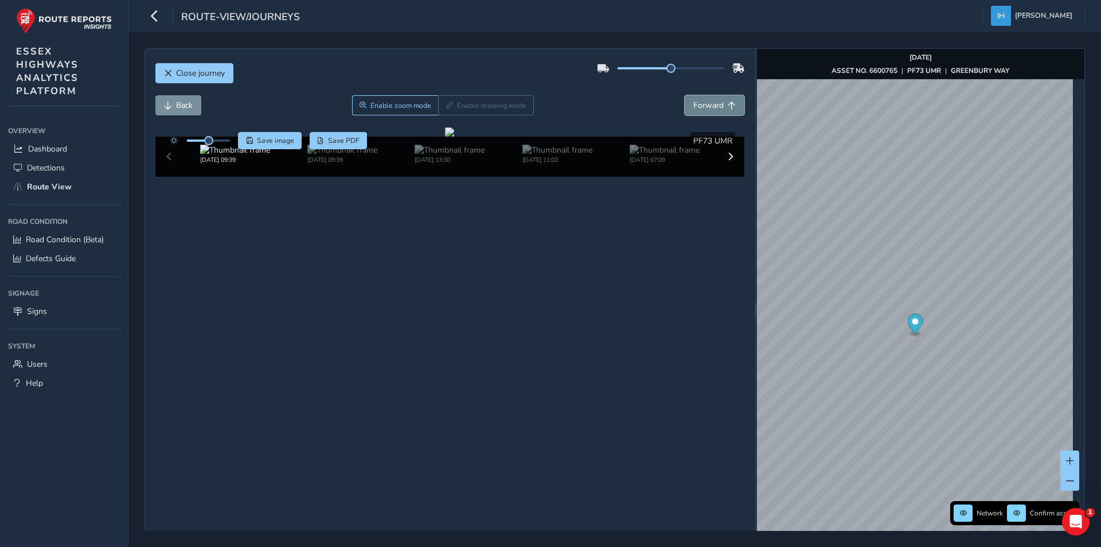
click at [700, 101] on span "Forward" at bounding box center [708, 105] width 30 height 11
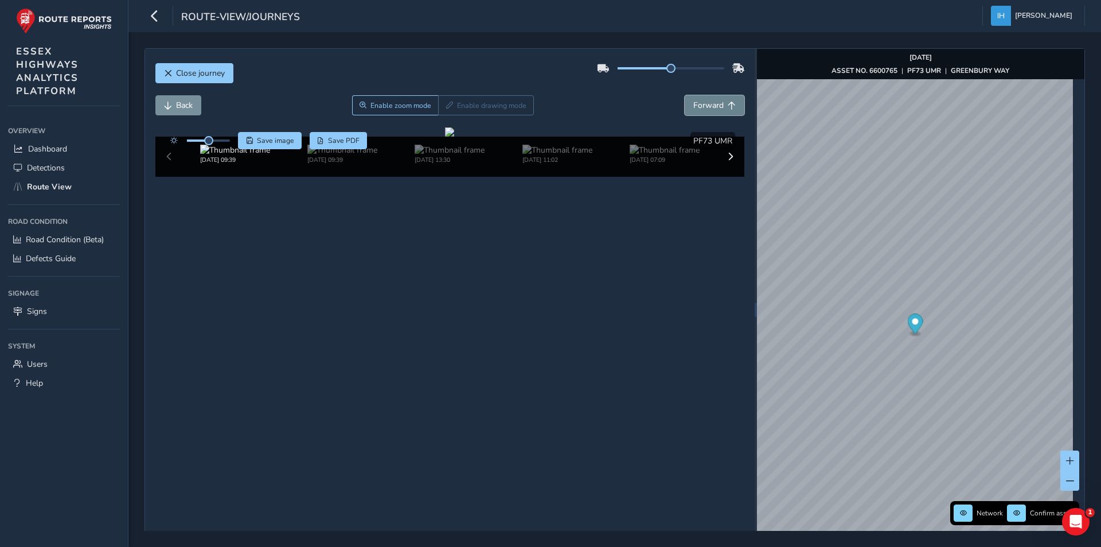
click at [700, 101] on span "Forward" at bounding box center [708, 105] width 30 height 11
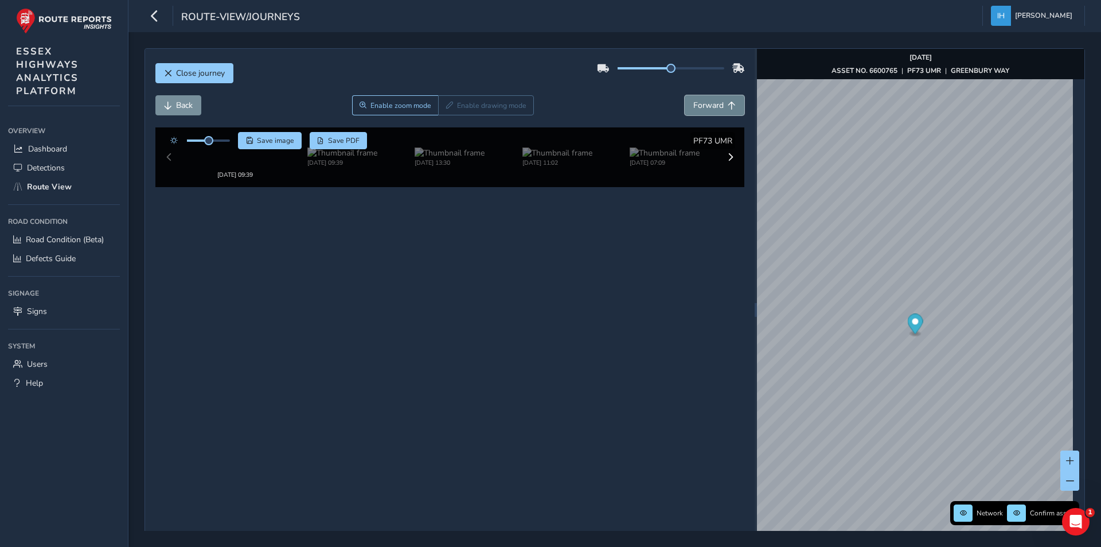
click at [700, 101] on span "Forward" at bounding box center [708, 105] width 30 height 11
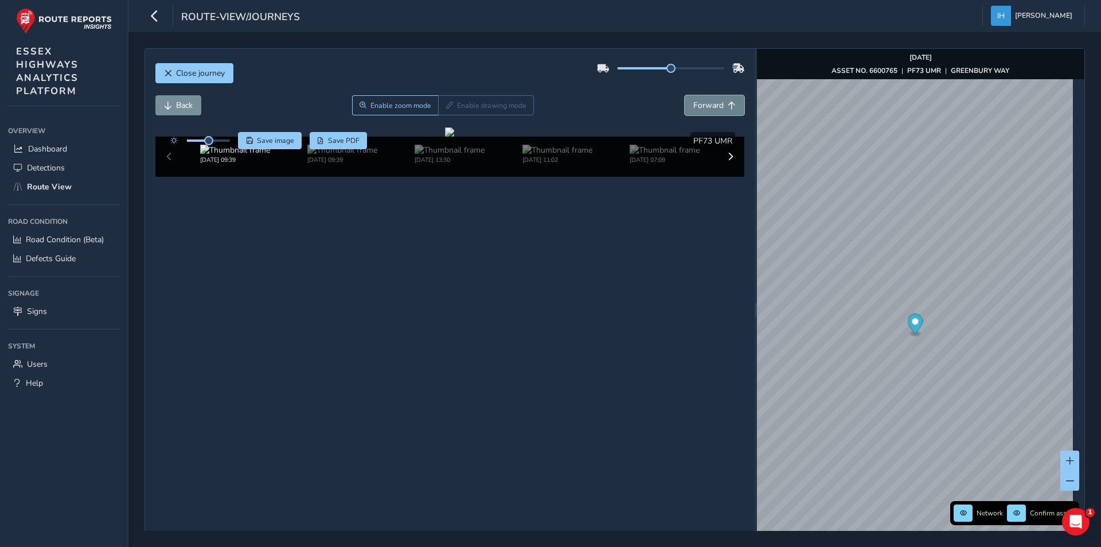
click at [700, 101] on span "Forward" at bounding box center [708, 105] width 30 height 11
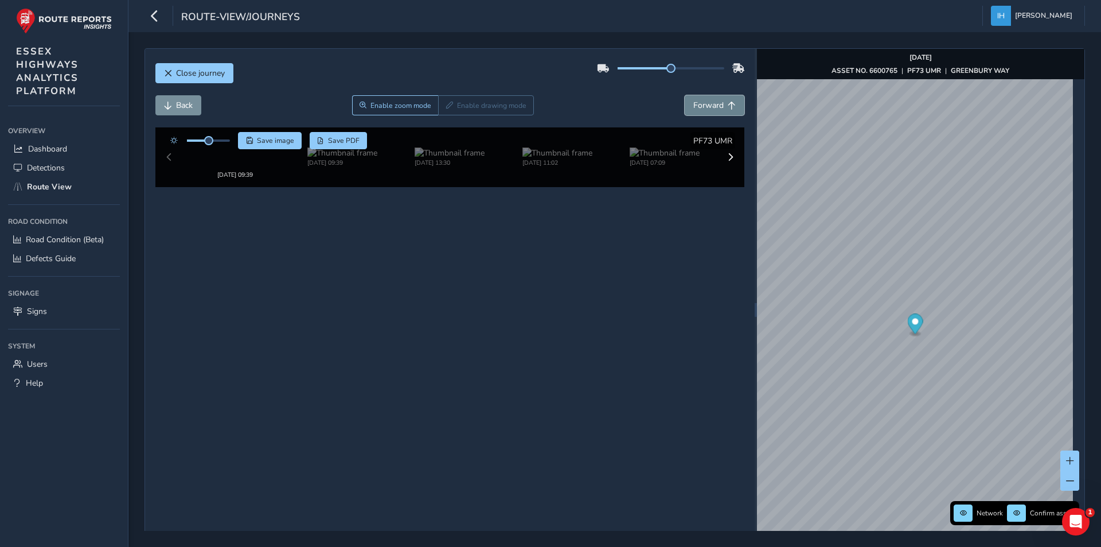
click at [700, 101] on span "Forward" at bounding box center [708, 105] width 30 height 11
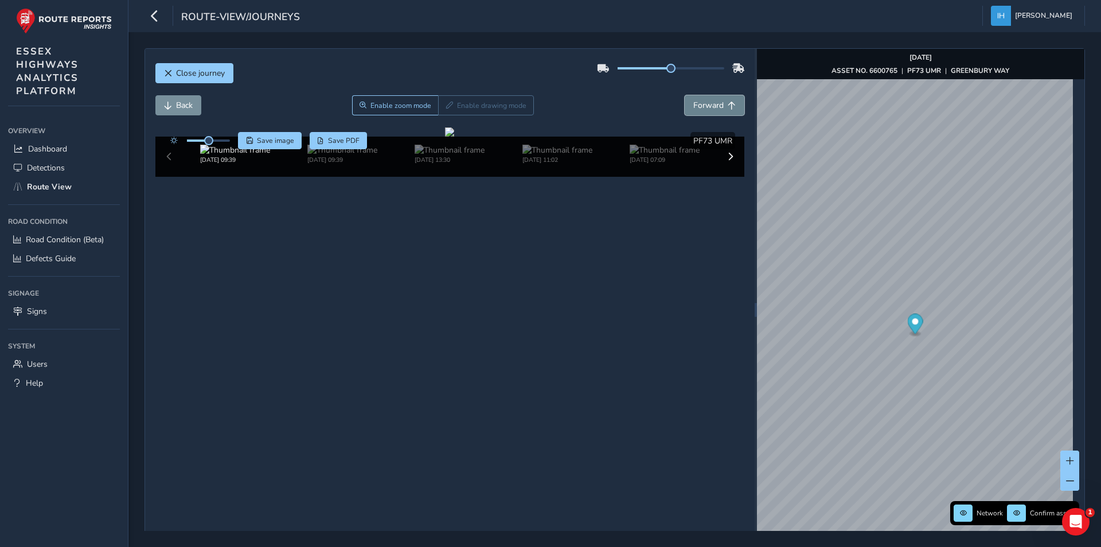
click at [700, 101] on span "Forward" at bounding box center [708, 105] width 30 height 11
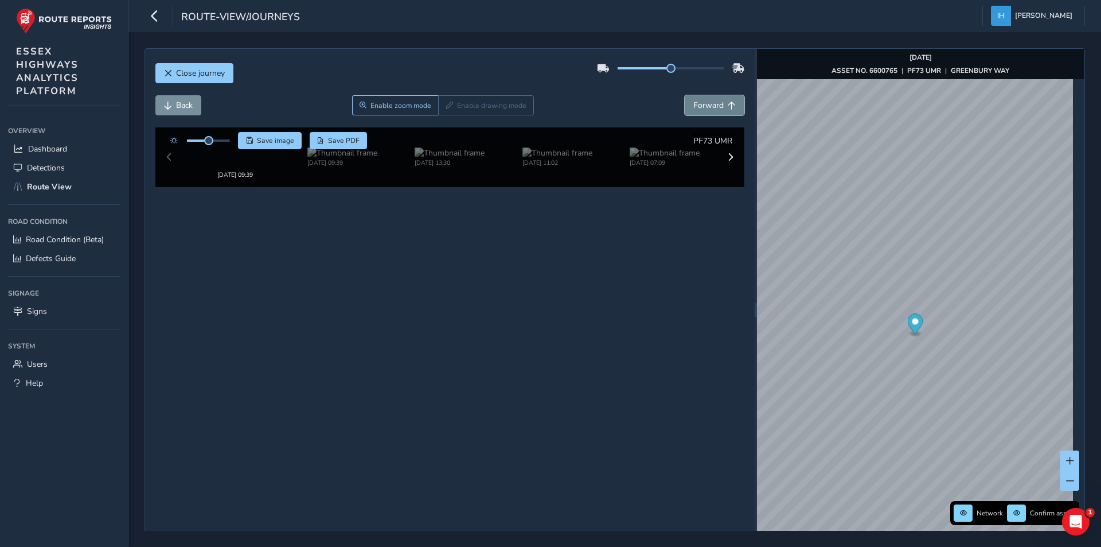
click at [700, 101] on span "Forward" at bounding box center [708, 105] width 30 height 11
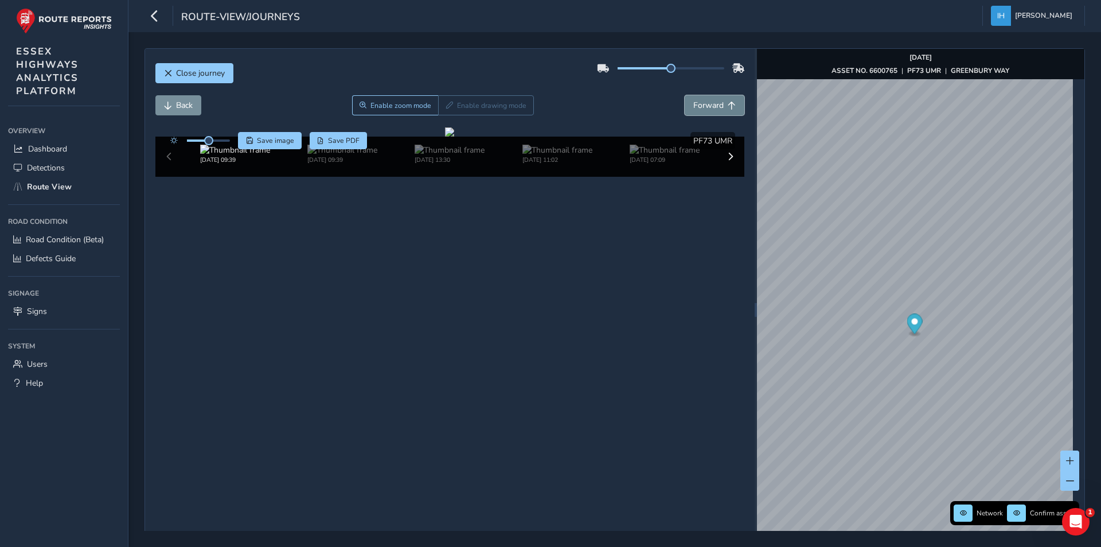
click at [700, 101] on span "Forward" at bounding box center [708, 105] width 30 height 11
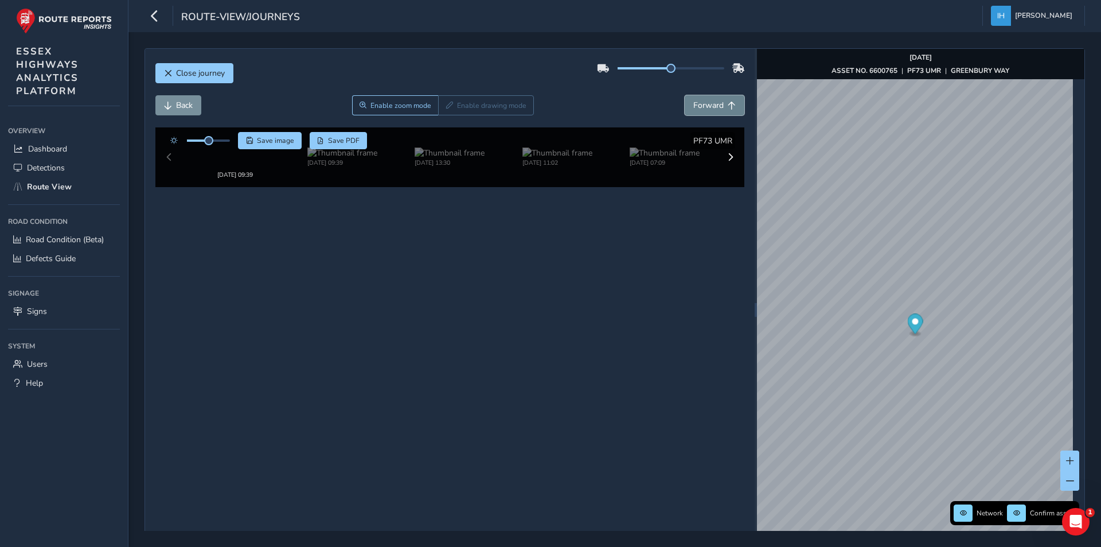
click at [700, 101] on span "Forward" at bounding box center [708, 105] width 30 height 11
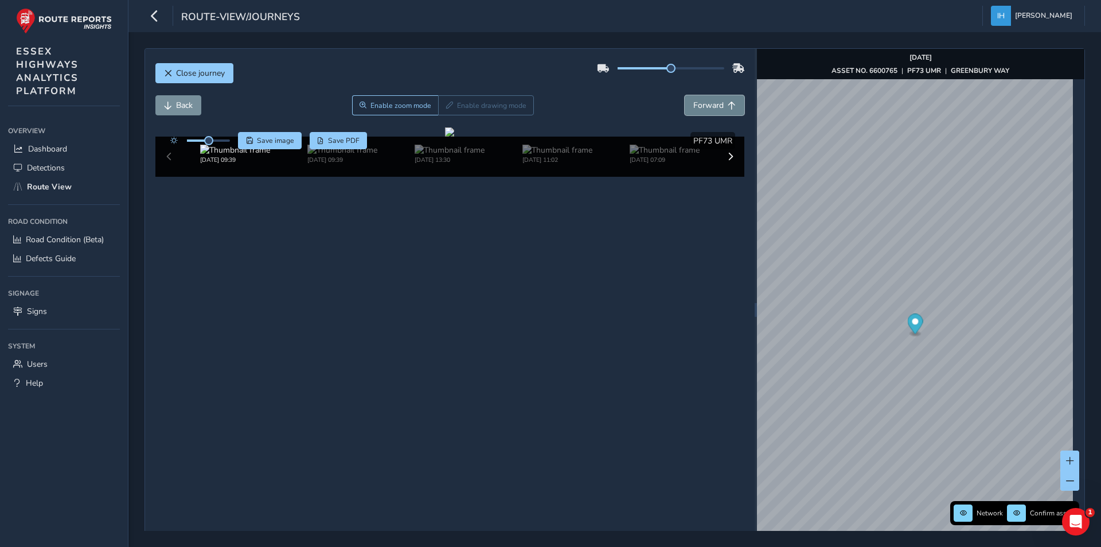
click at [700, 101] on span "Forward" at bounding box center [708, 105] width 30 height 11
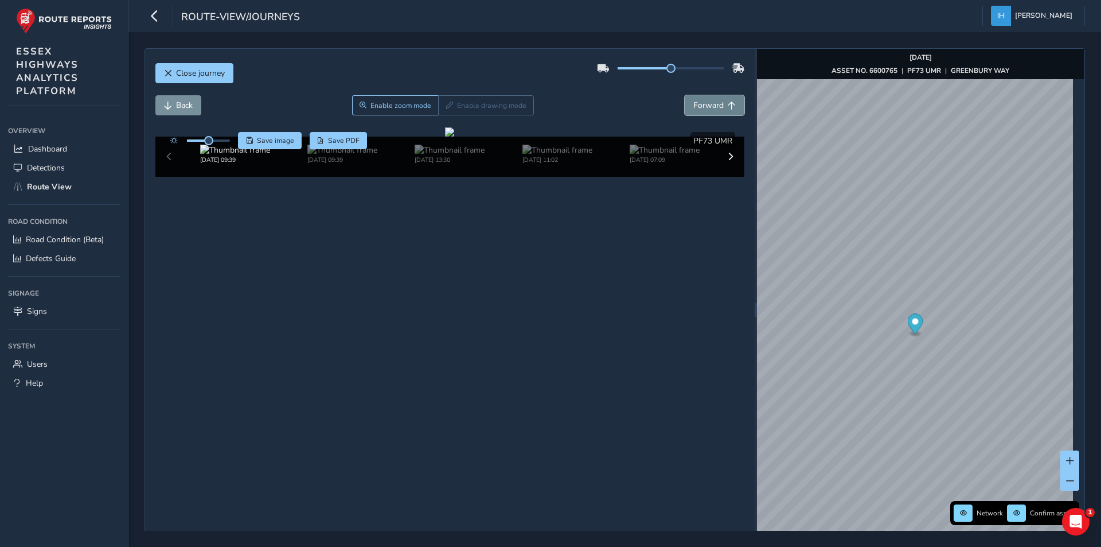
click at [700, 101] on span "Forward" at bounding box center [708, 105] width 30 height 11
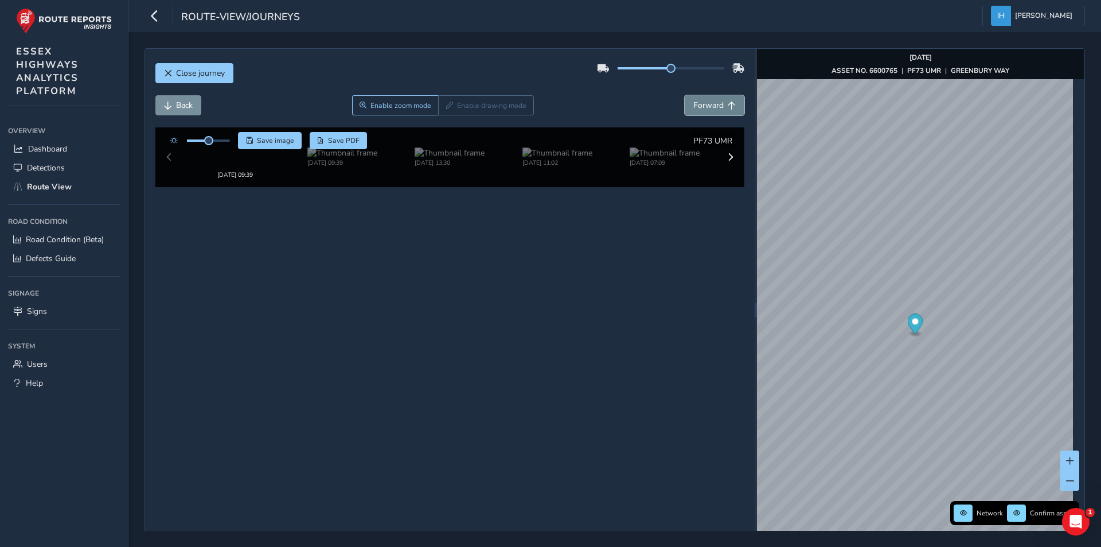
click at [700, 101] on span "Forward" at bounding box center [708, 105] width 30 height 11
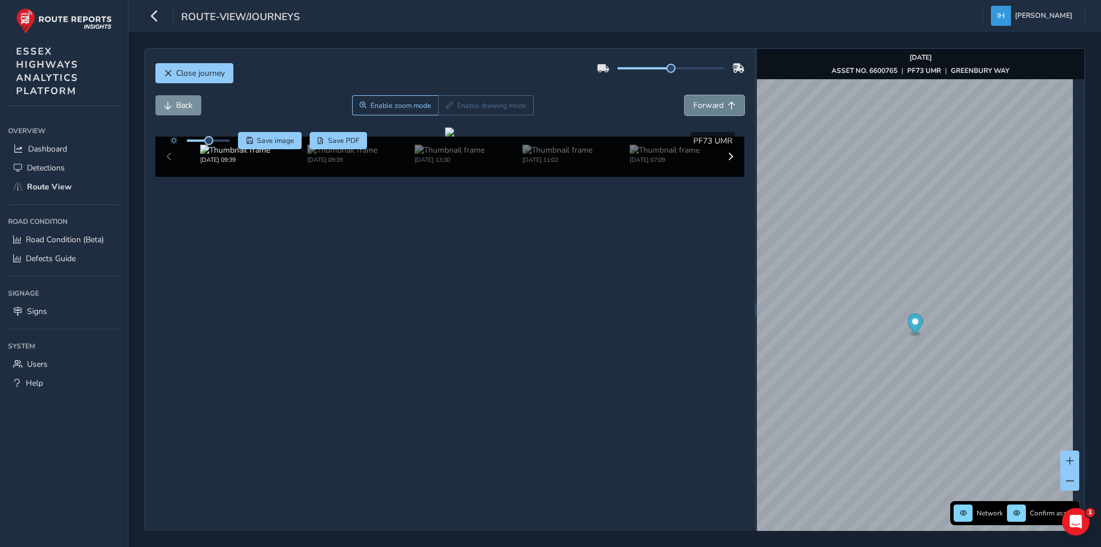
click at [700, 101] on span "Forward" at bounding box center [708, 105] width 30 height 11
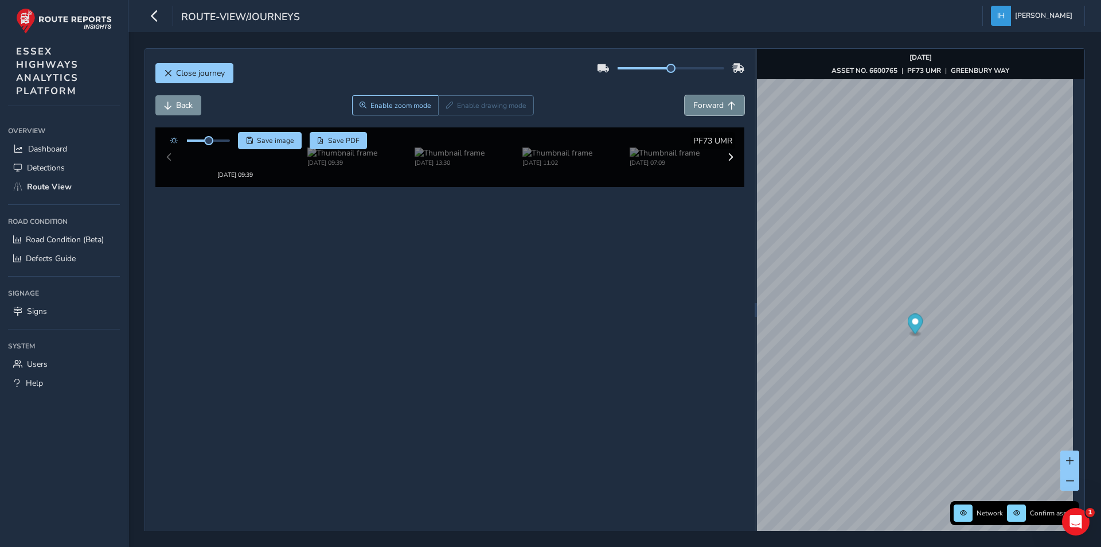
click at [700, 101] on span "Forward" at bounding box center [708, 105] width 30 height 11
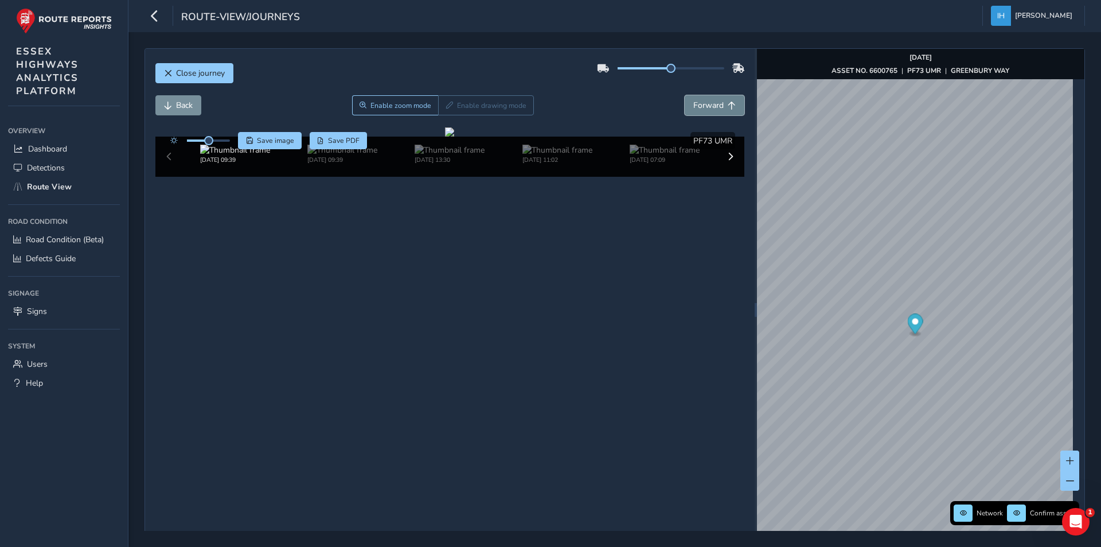
click at [700, 101] on span "Forward" at bounding box center [708, 105] width 30 height 11
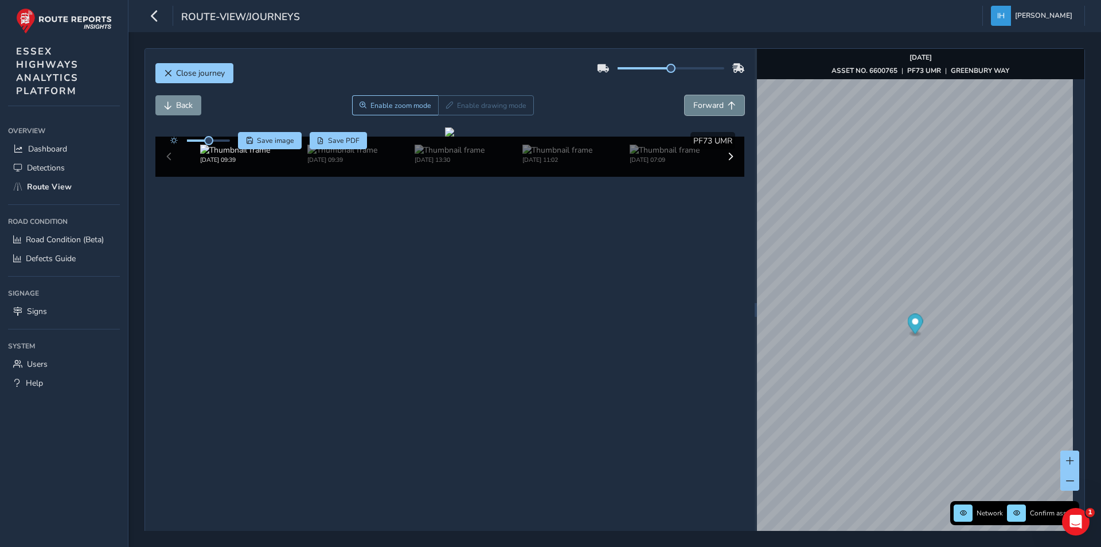
click at [700, 101] on span "Forward" at bounding box center [708, 105] width 30 height 11
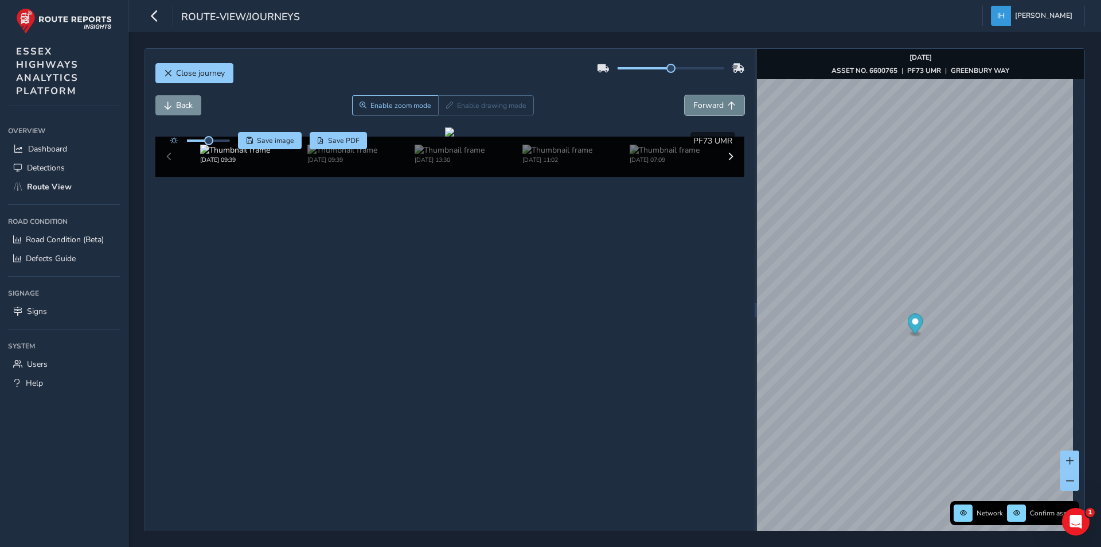
click at [700, 101] on span "Forward" at bounding box center [708, 105] width 30 height 11
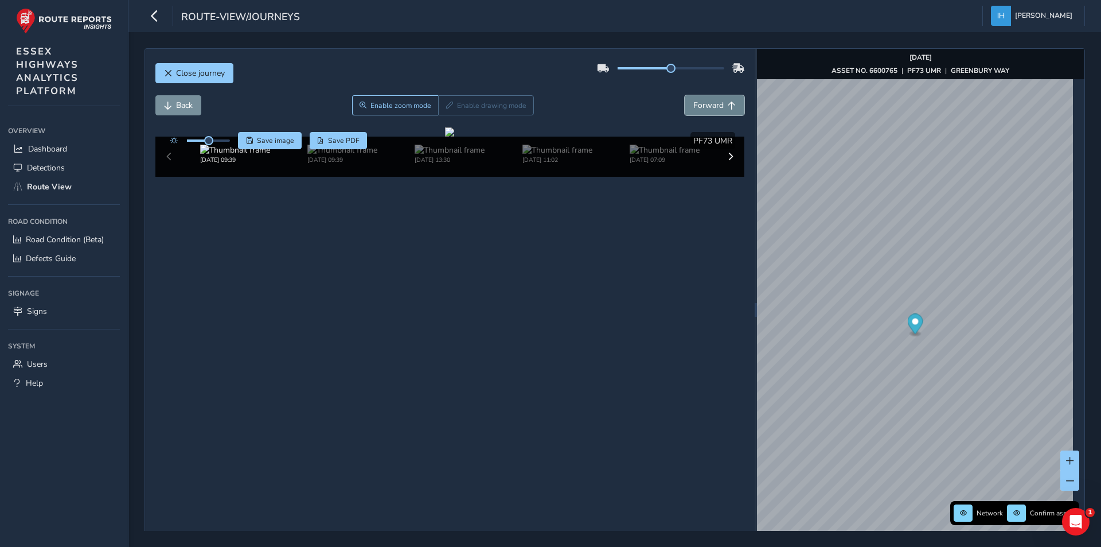
click at [700, 101] on span "Forward" at bounding box center [708, 105] width 30 height 11
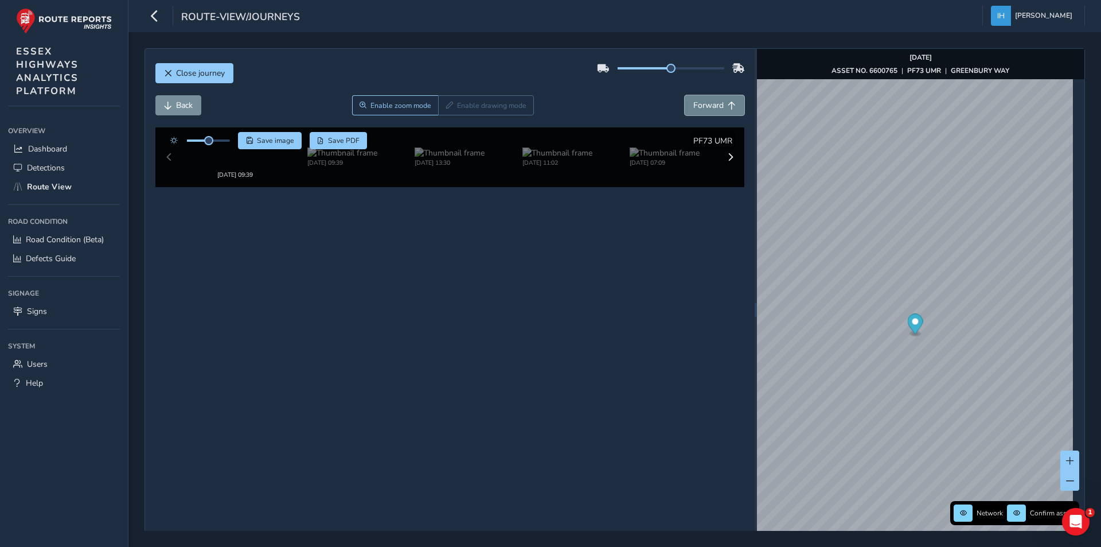
click at [700, 101] on span "Forward" at bounding box center [708, 105] width 30 height 11
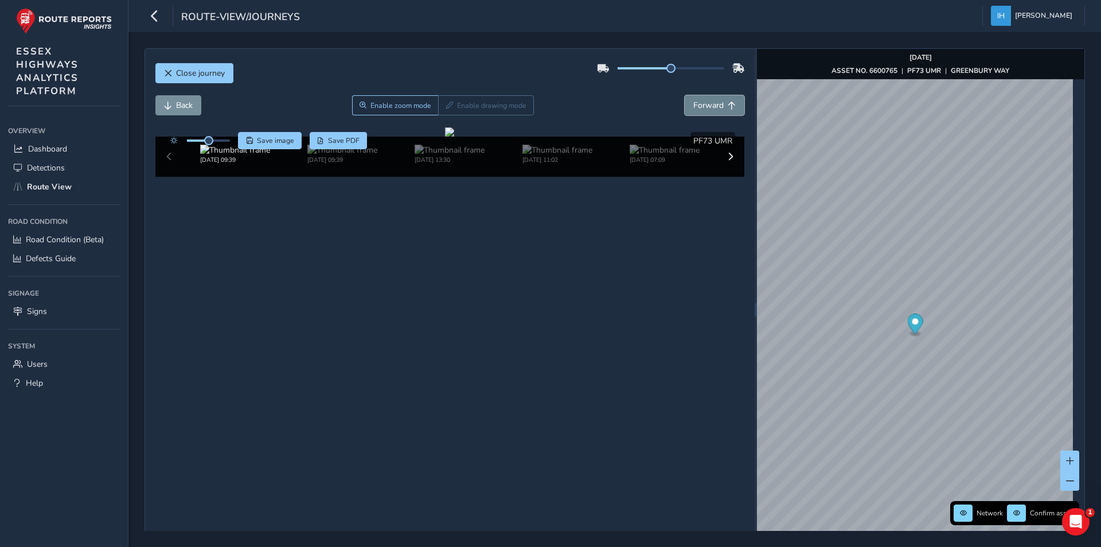
click at [700, 101] on span "Forward" at bounding box center [708, 105] width 30 height 11
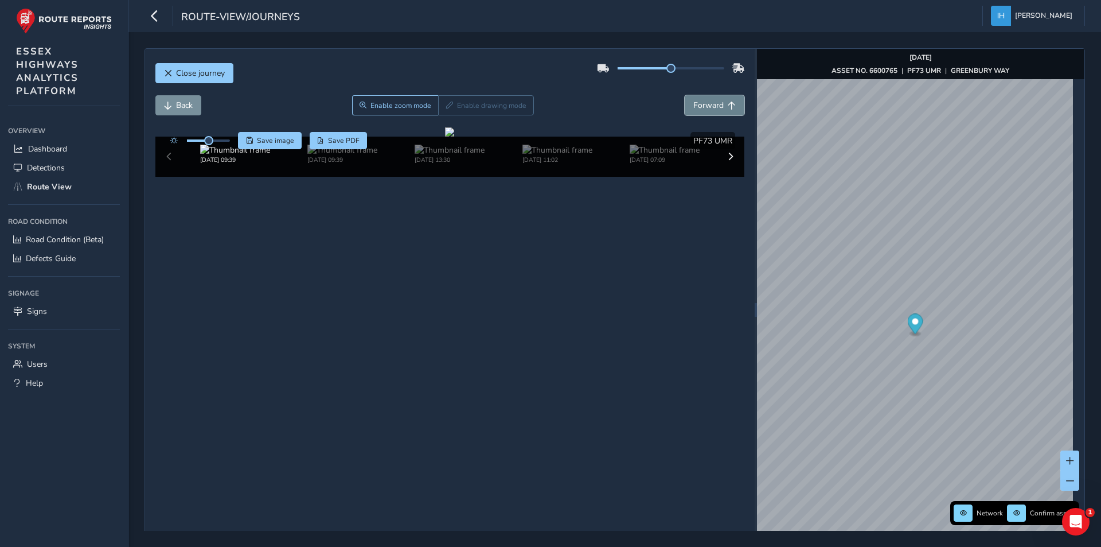
click at [700, 101] on span "Forward" at bounding box center [708, 105] width 30 height 11
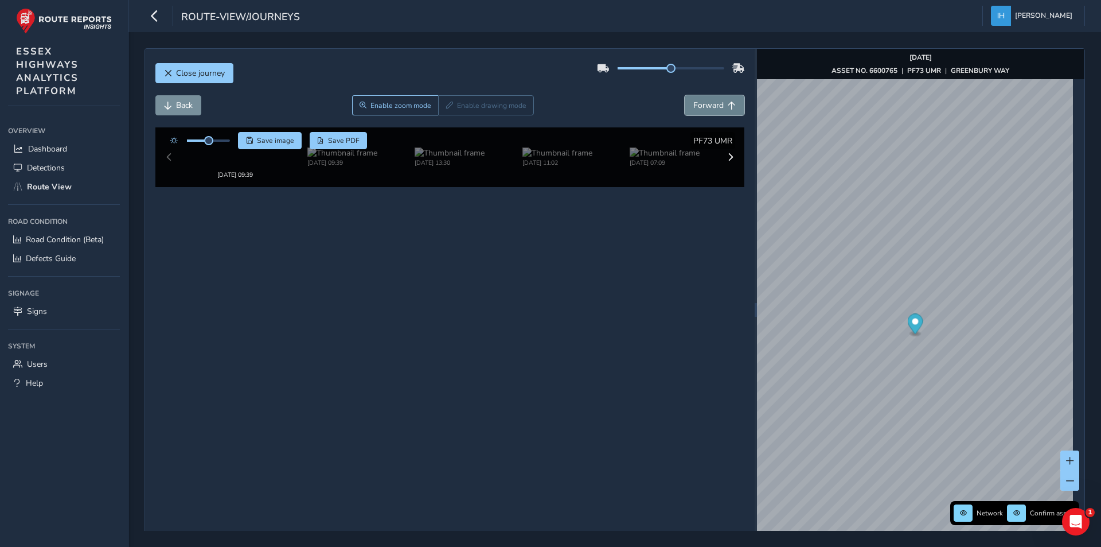
click at [700, 101] on span "Forward" at bounding box center [708, 105] width 30 height 11
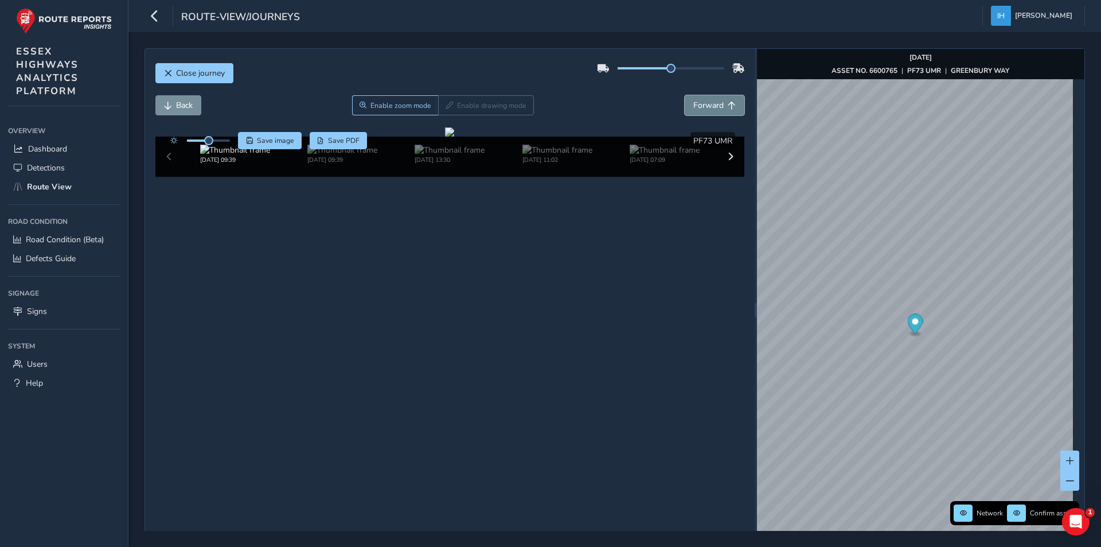
click at [700, 101] on span "Forward" at bounding box center [708, 105] width 30 height 11
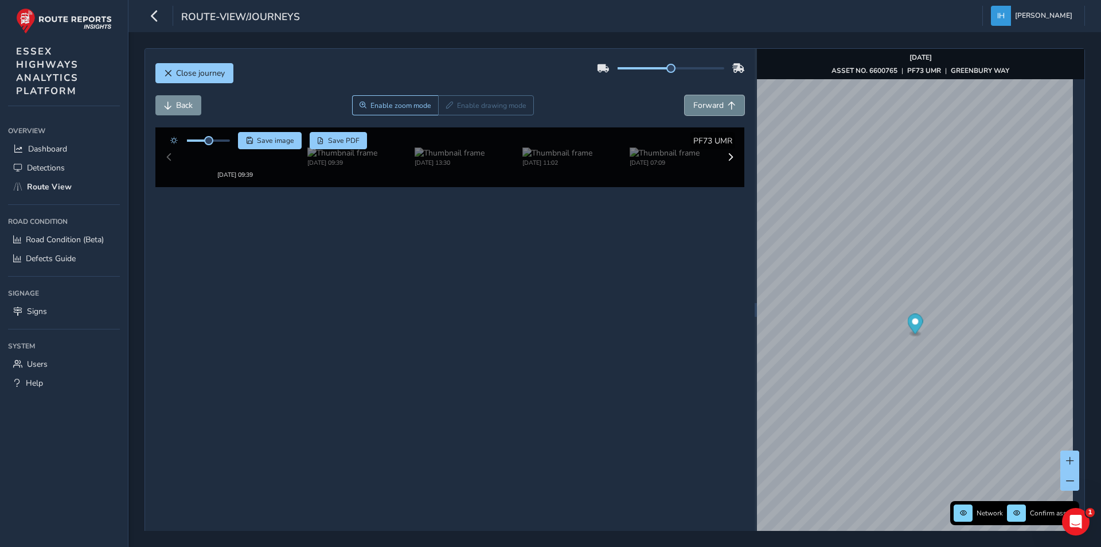
click at [700, 101] on span "Forward" at bounding box center [708, 105] width 30 height 11
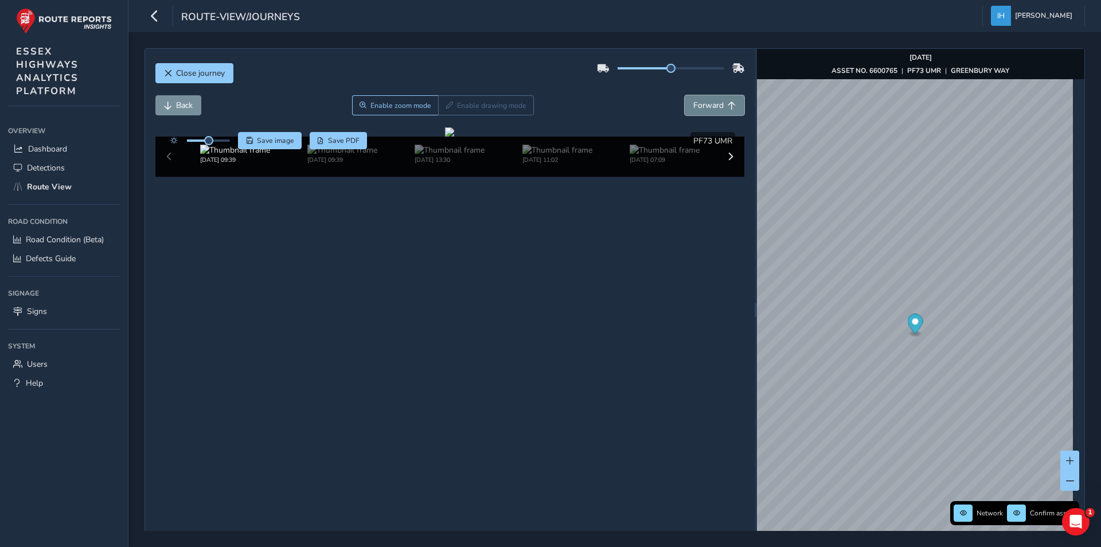
click at [700, 101] on span "Forward" at bounding box center [708, 105] width 30 height 11
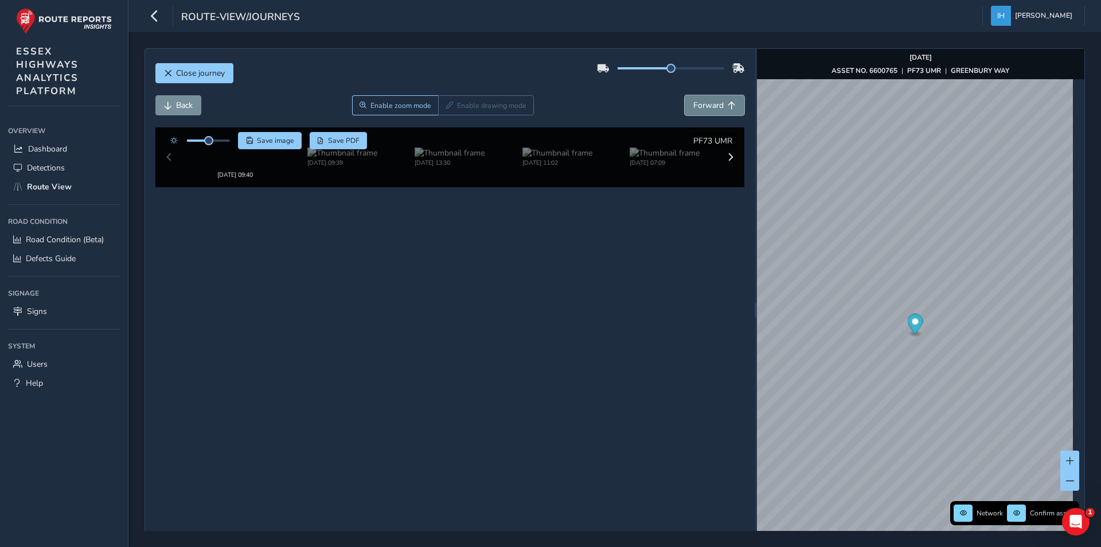
click at [700, 101] on span "Forward" at bounding box center [708, 105] width 30 height 11
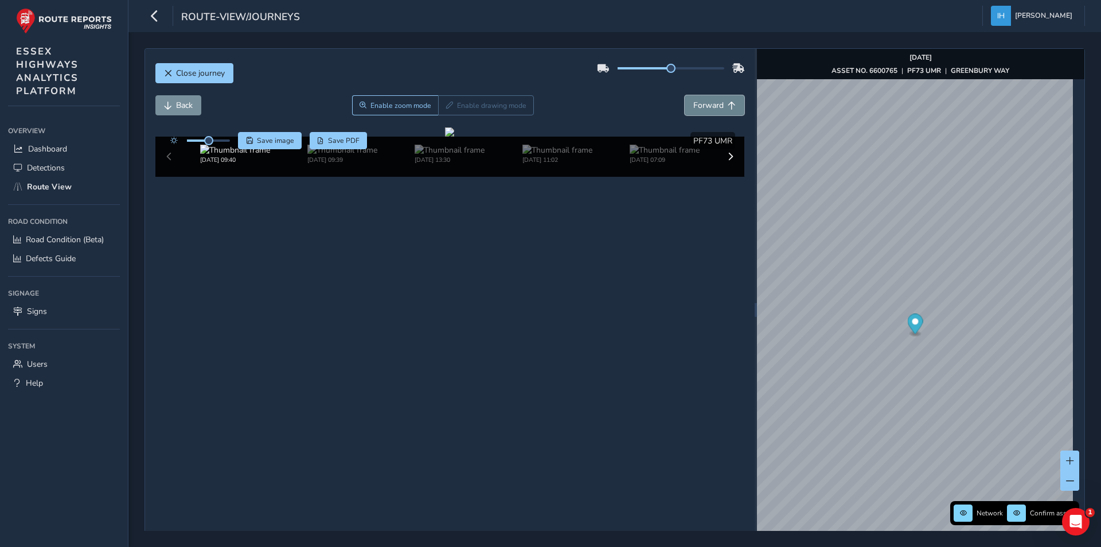
click at [700, 101] on span "Forward" at bounding box center [708, 105] width 30 height 11
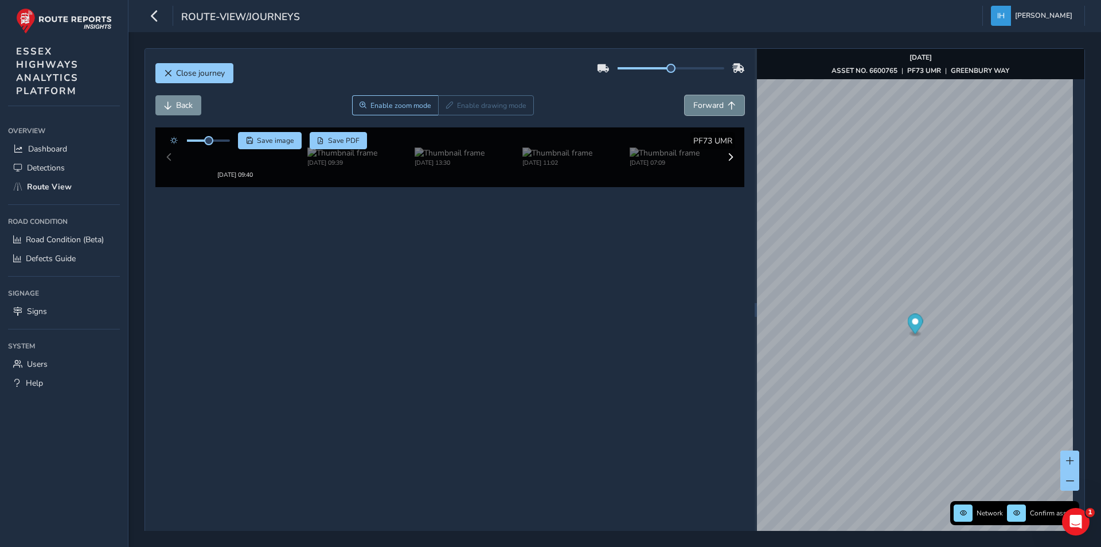
click at [700, 101] on span "Forward" at bounding box center [708, 105] width 30 height 11
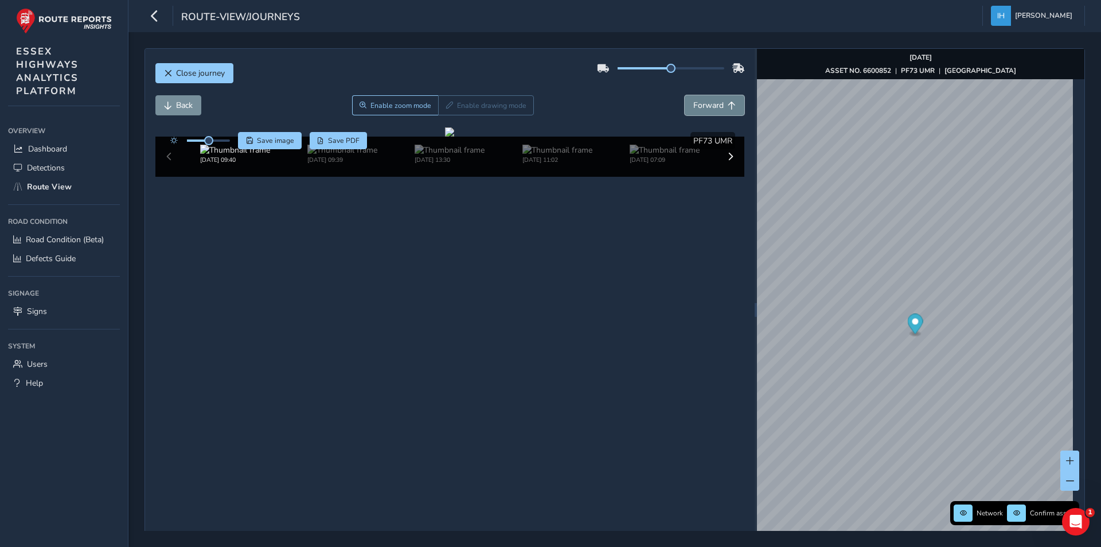
click at [700, 101] on span "Forward" at bounding box center [708, 105] width 30 height 11
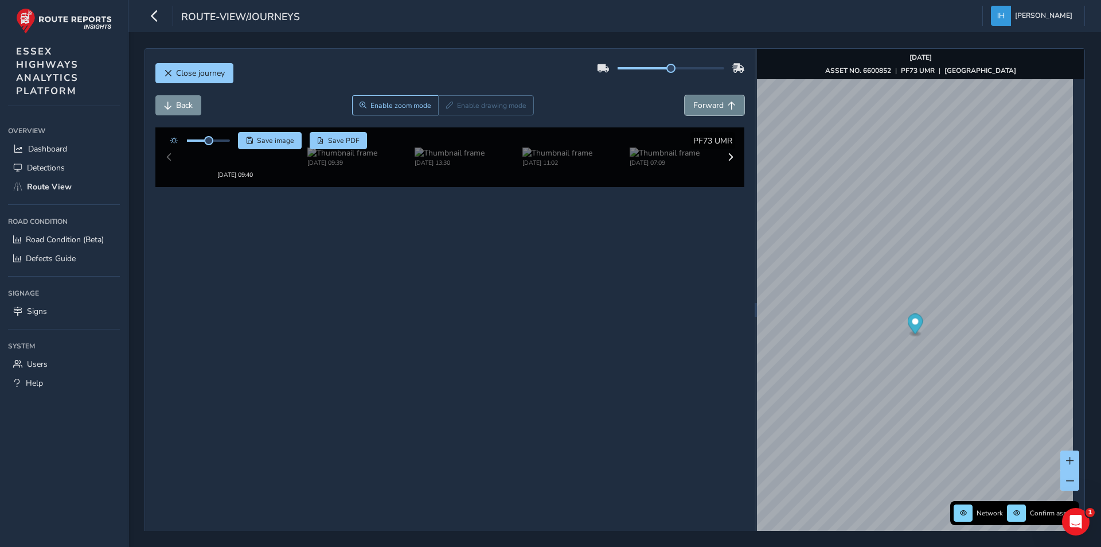
click at [700, 101] on span "Forward" at bounding box center [708, 105] width 30 height 11
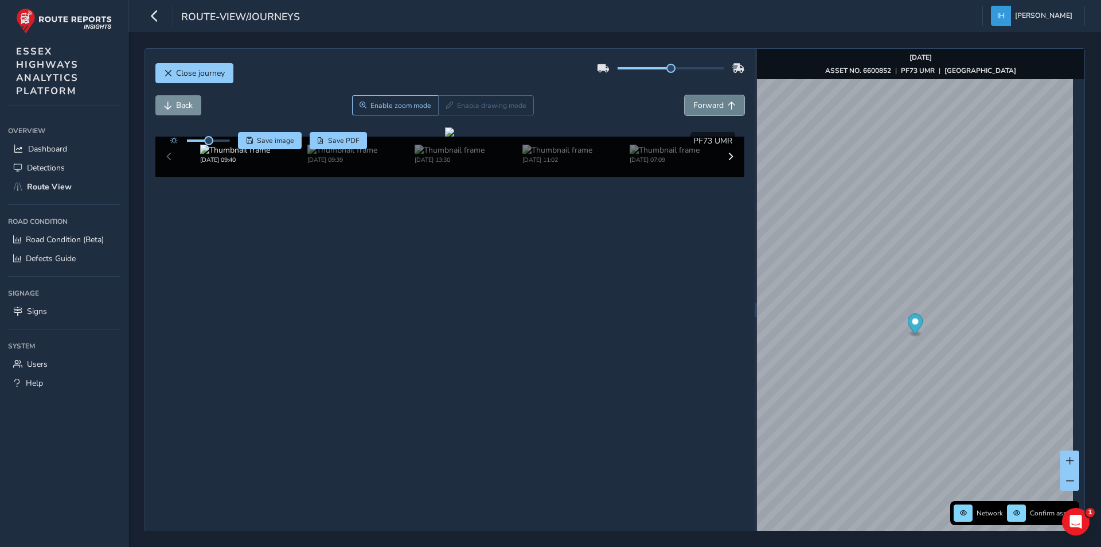
click at [700, 101] on span "Forward" at bounding box center [708, 105] width 30 height 11
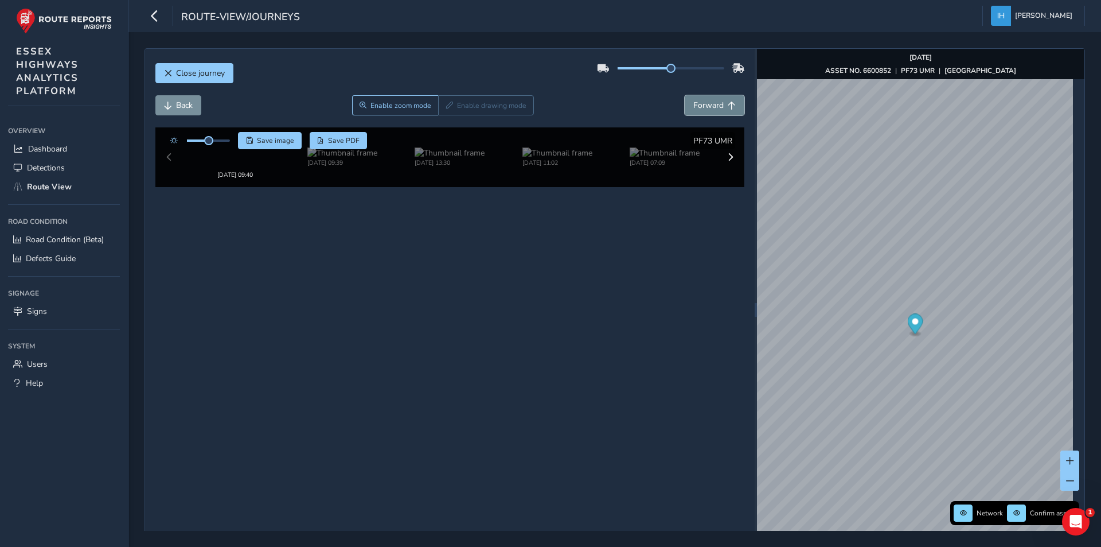
click at [700, 101] on span "Forward" at bounding box center [708, 105] width 30 height 11
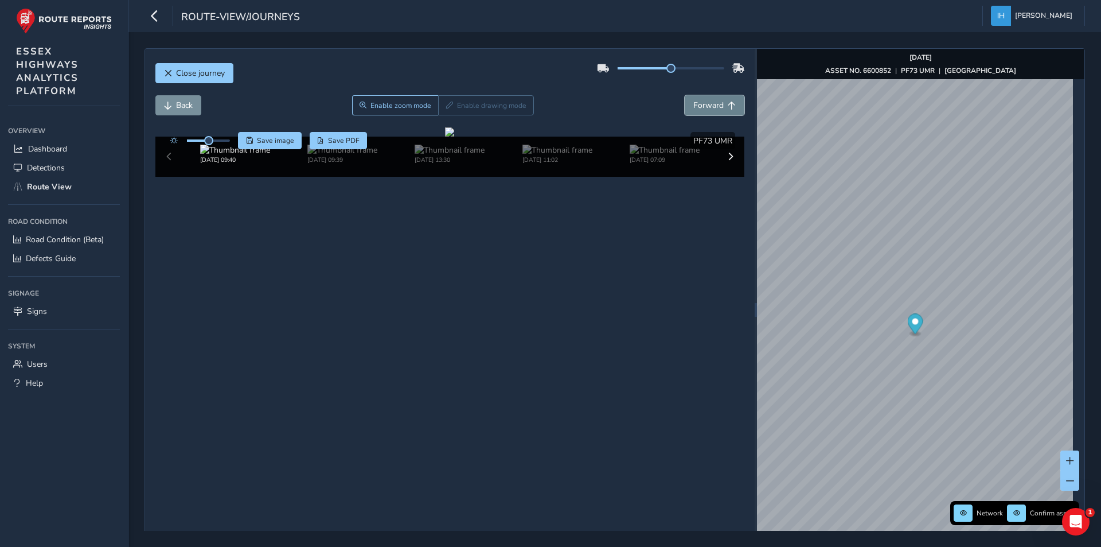
click at [700, 101] on span "Forward" at bounding box center [708, 105] width 30 height 11
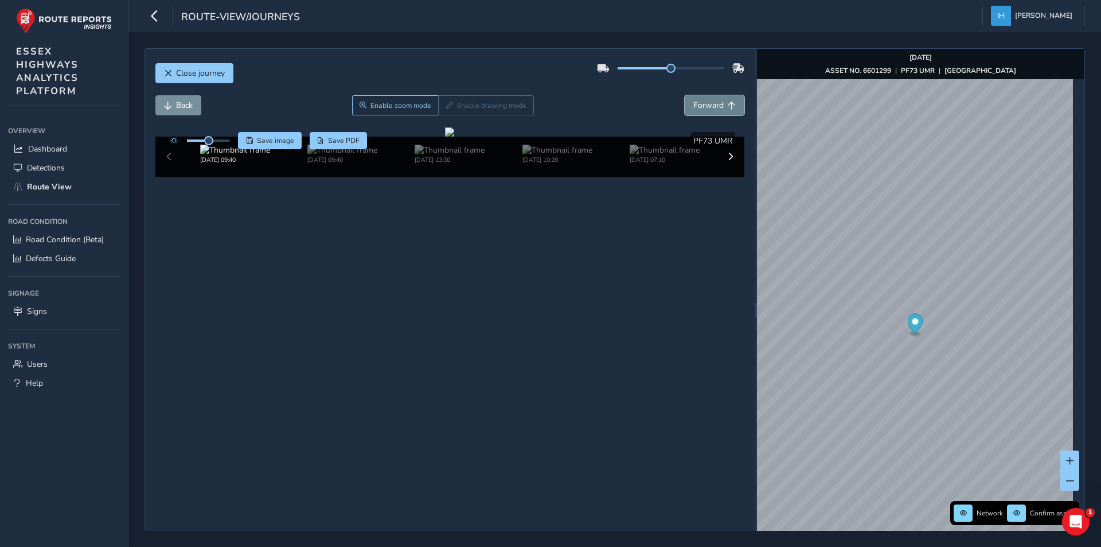
click at [700, 101] on span "Forward" at bounding box center [708, 105] width 30 height 11
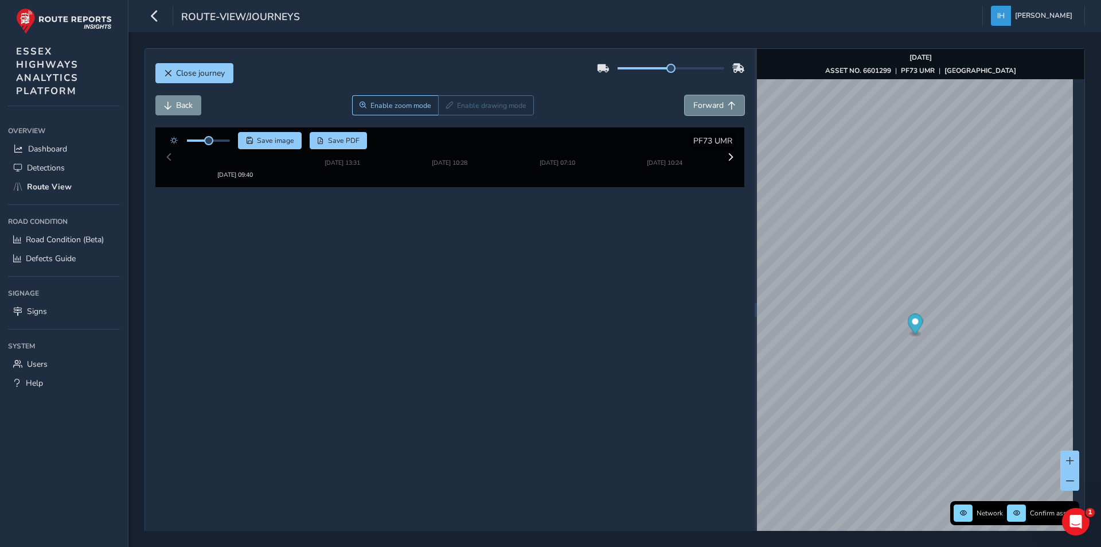
click at [700, 101] on span "Forward" at bounding box center [708, 105] width 30 height 11
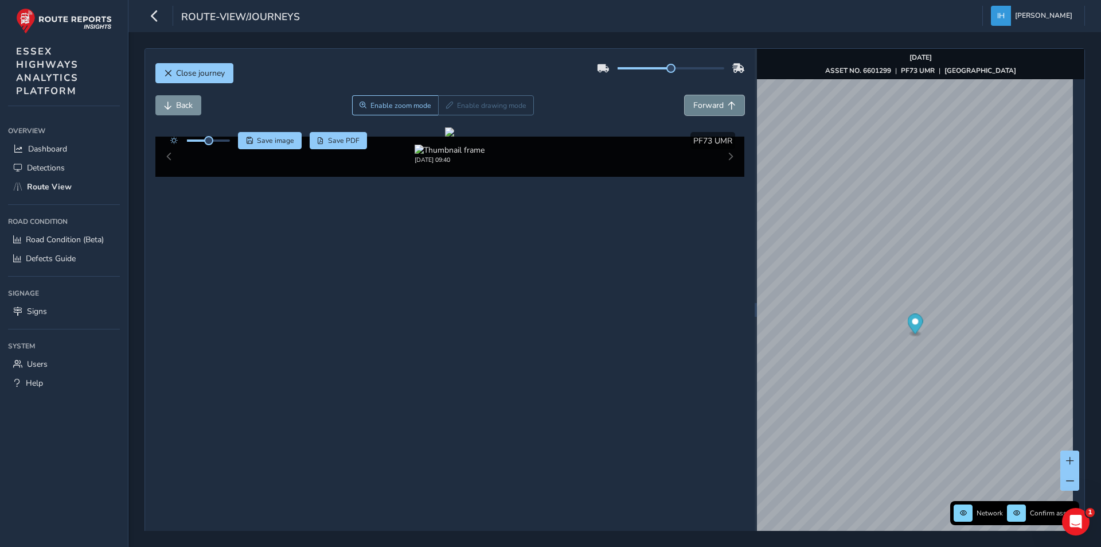
click at [700, 101] on span "Forward" at bounding box center [708, 105] width 30 height 11
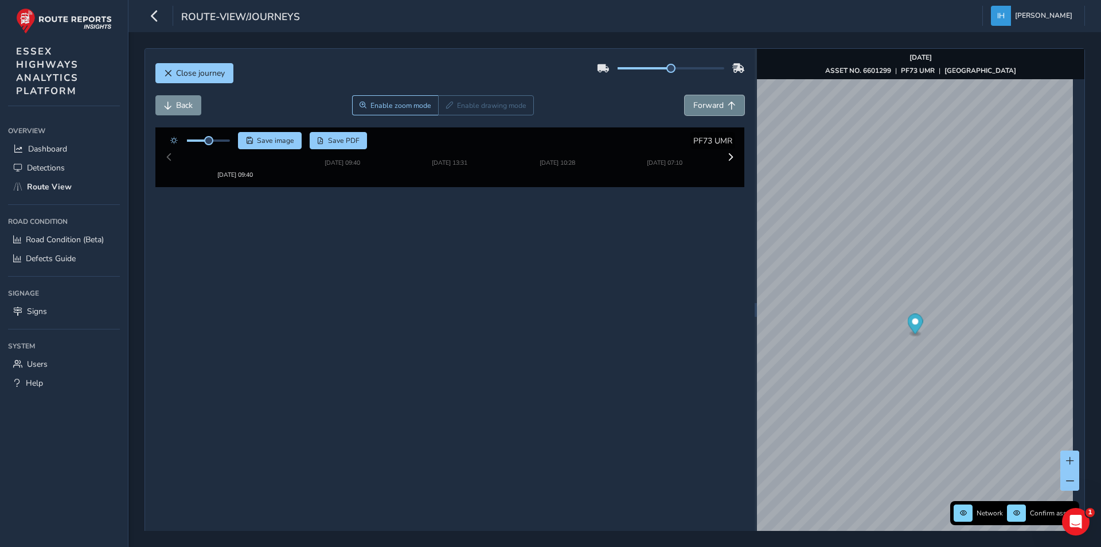
click at [700, 101] on span "Forward" at bounding box center [708, 105] width 30 height 11
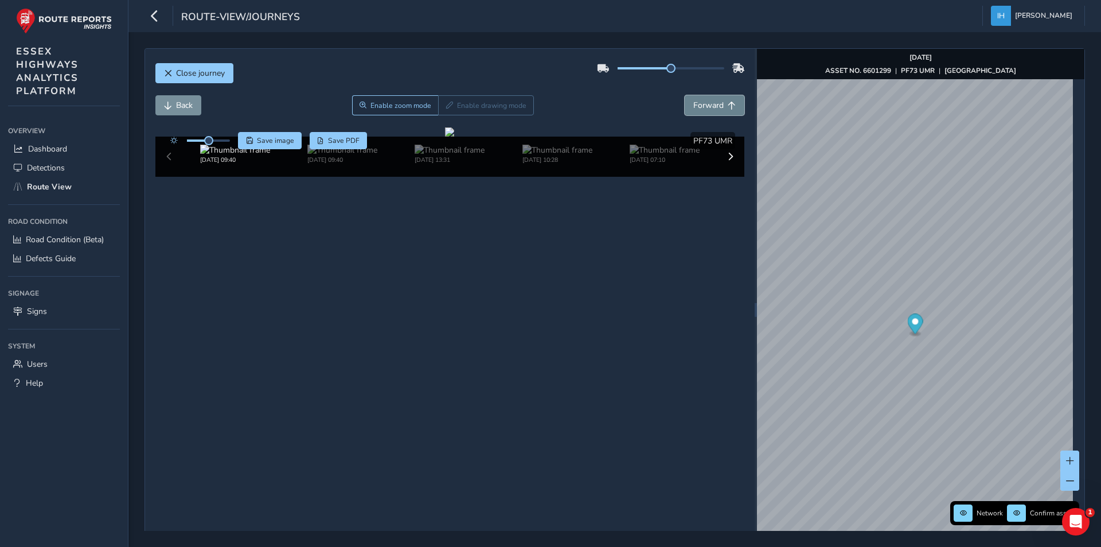
click at [700, 101] on span "Forward" at bounding box center [708, 105] width 30 height 11
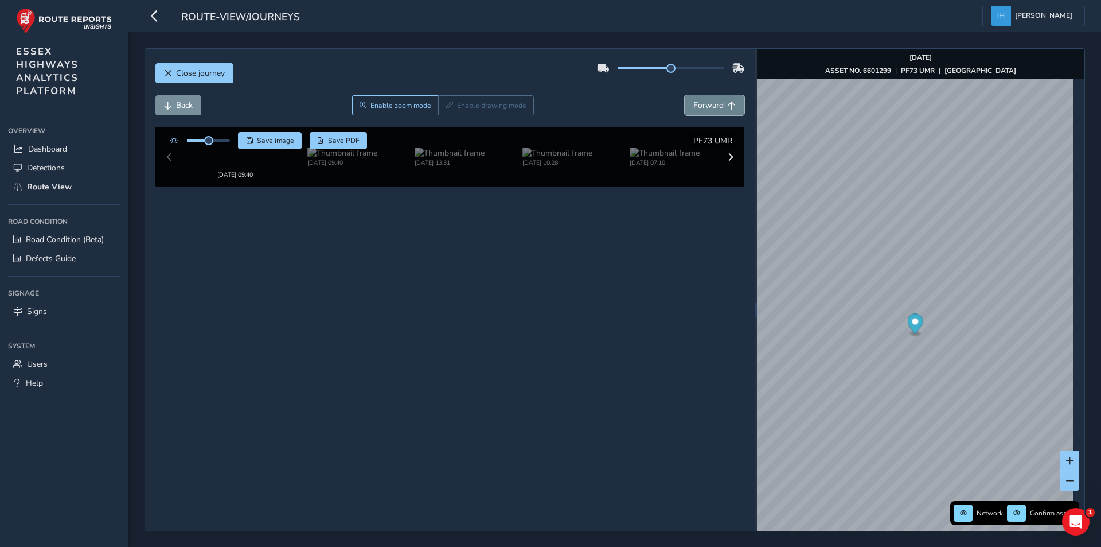
click at [700, 101] on span "Forward" at bounding box center [708, 105] width 30 height 11
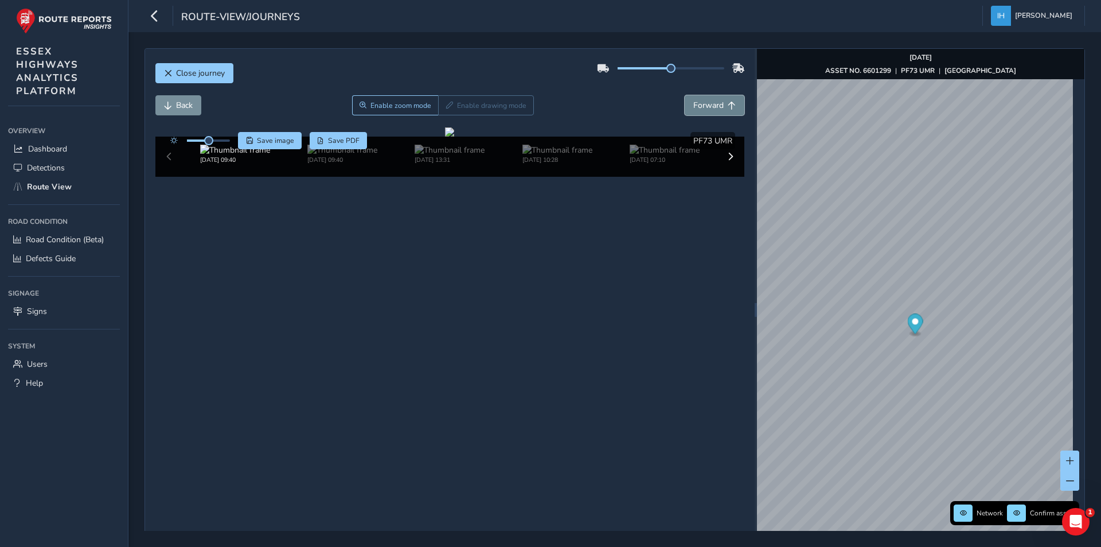
click at [700, 101] on span "Forward" at bounding box center [708, 105] width 30 height 11
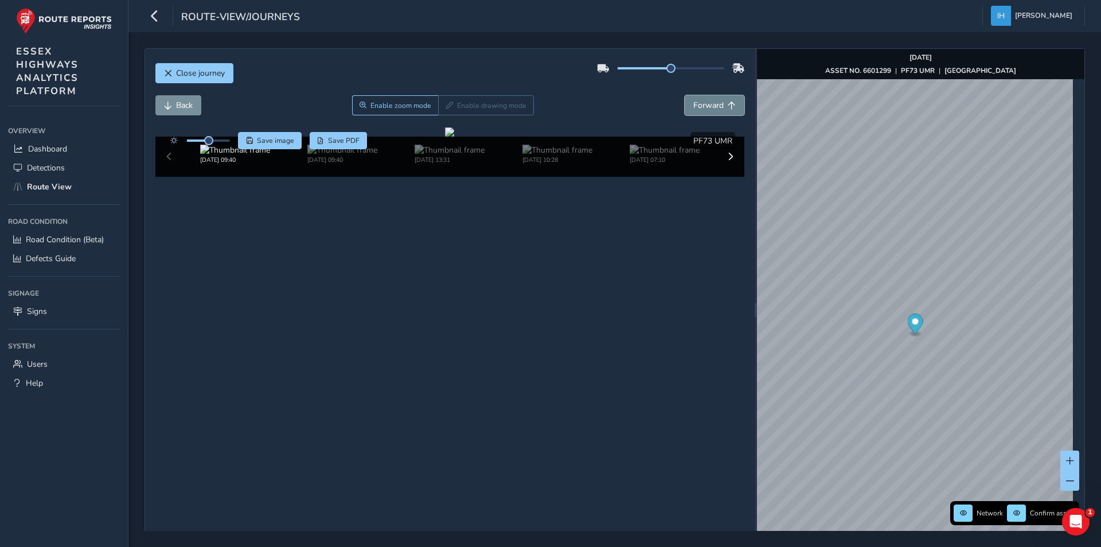
click at [700, 101] on span "Forward" at bounding box center [708, 105] width 30 height 11
click at [700, 102] on span "Forward" at bounding box center [708, 105] width 30 height 11
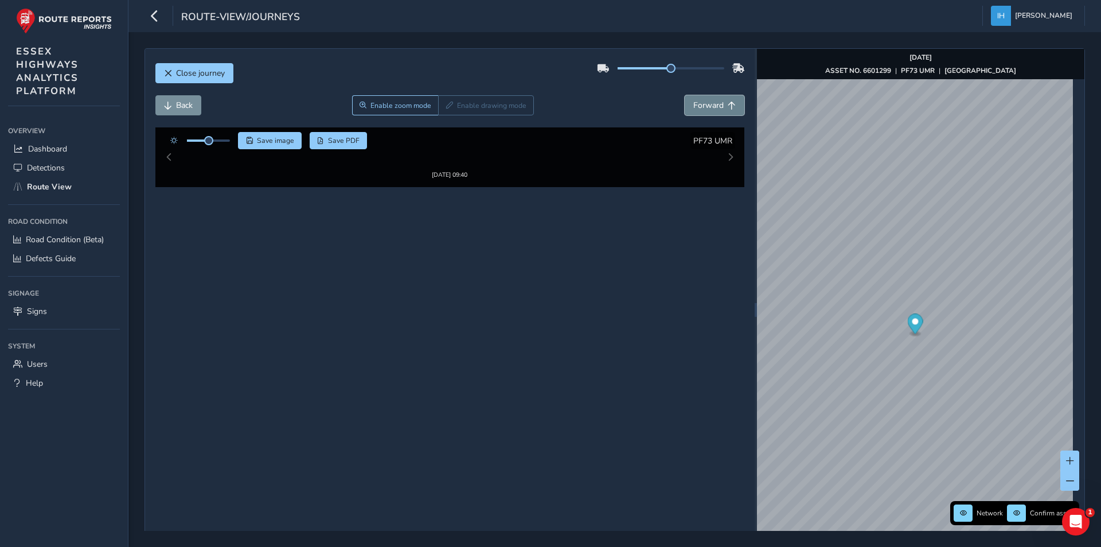
click at [700, 102] on span "Forward" at bounding box center [708, 105] width 30 height 11
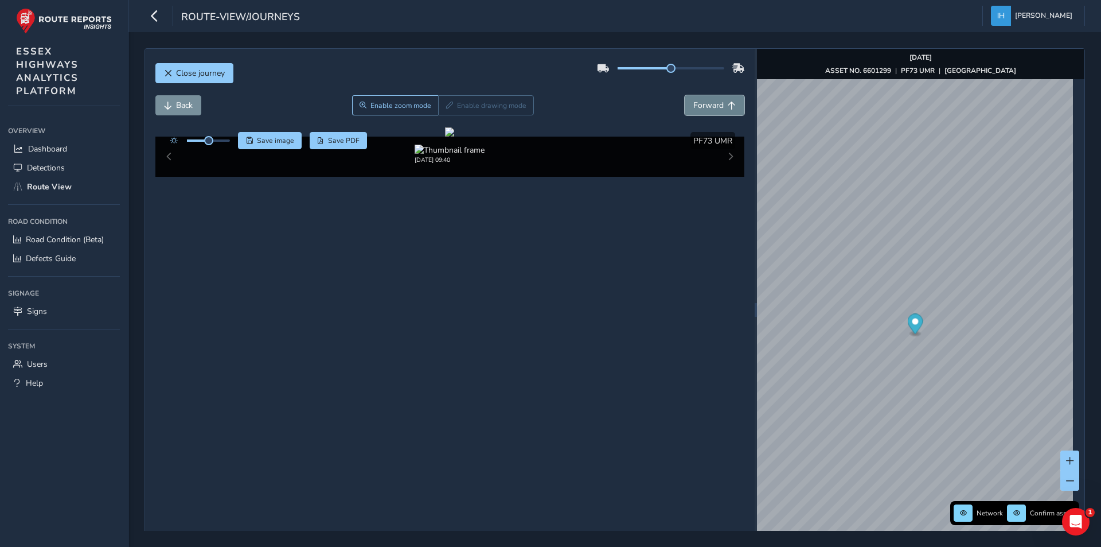
click at [700, 102] on span "Forward" at bounding box center [708, 105] width 30 height 11
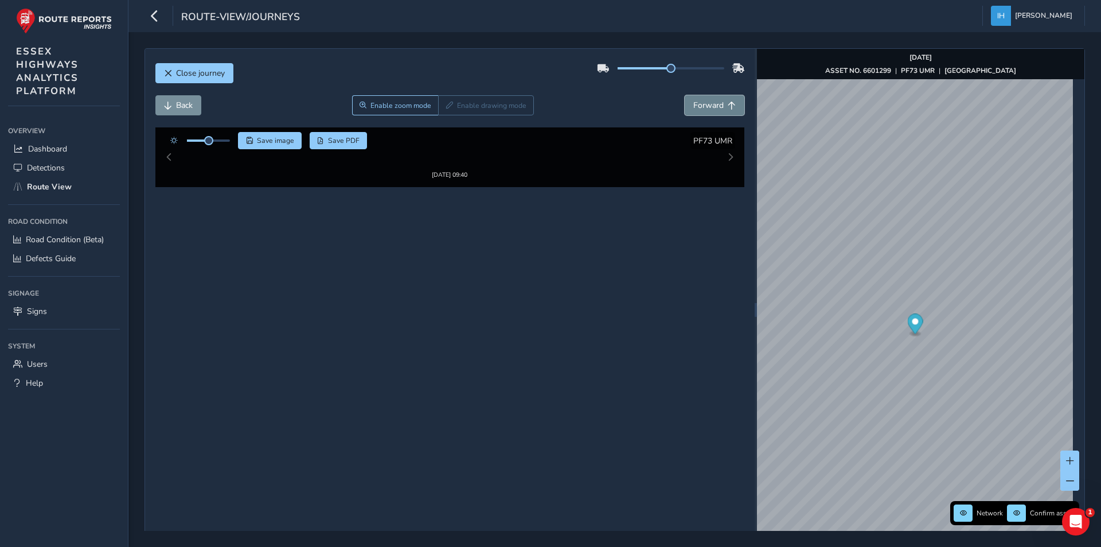
click at [700, 102] on span "Forward" at bounding box center [708, 105] width 30 height 11
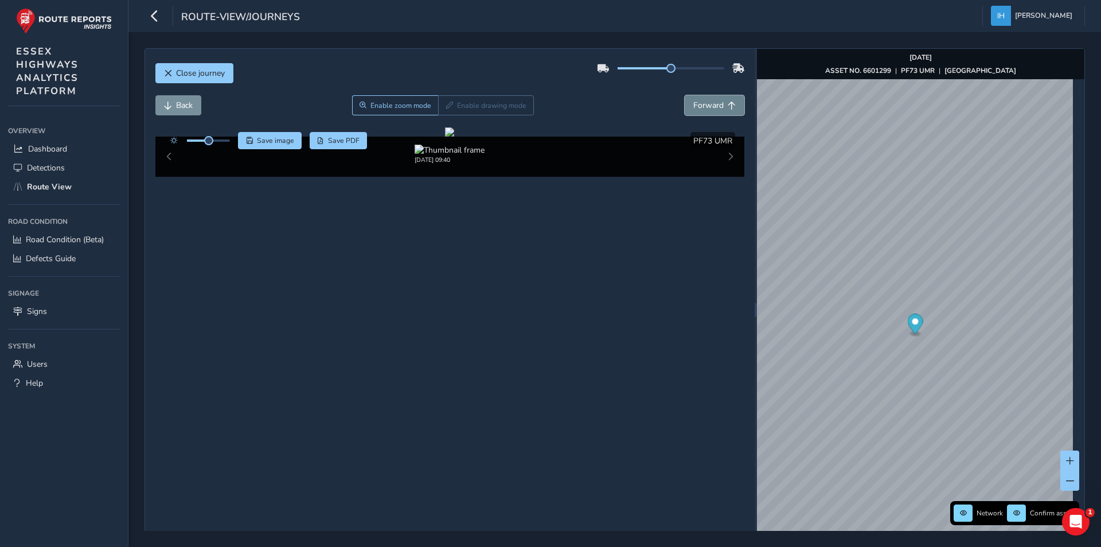
click at [700, 102] on span "Forward" at bounding box center [708, 105] width 30 height 11
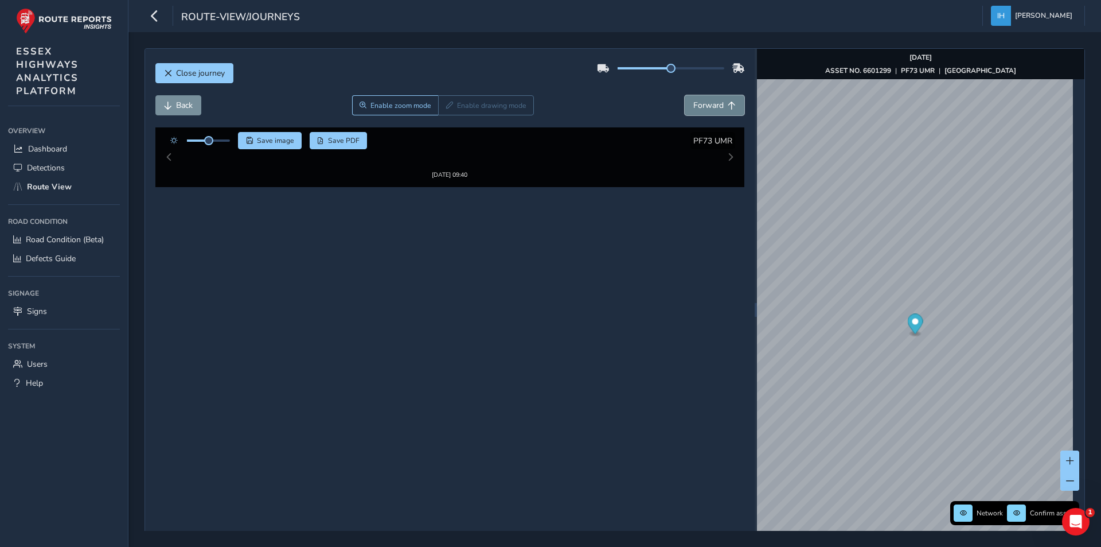
click at [700, 102] on span "Forward" at bounding box center [708, 105] width 30 height 11
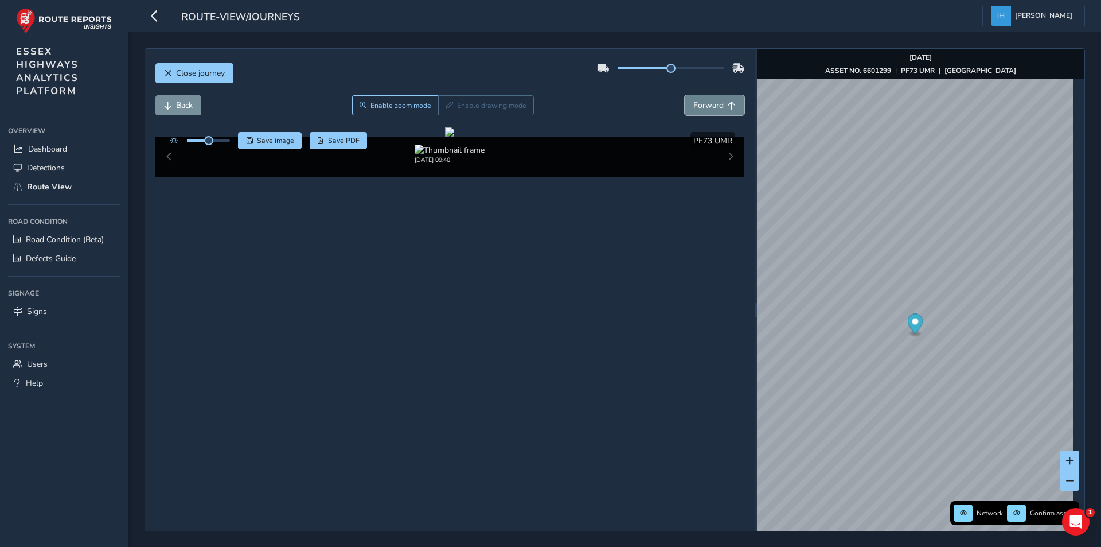
click at [700, 102] on span "Forward" at bounding box center [708, 105] width 30 height 11
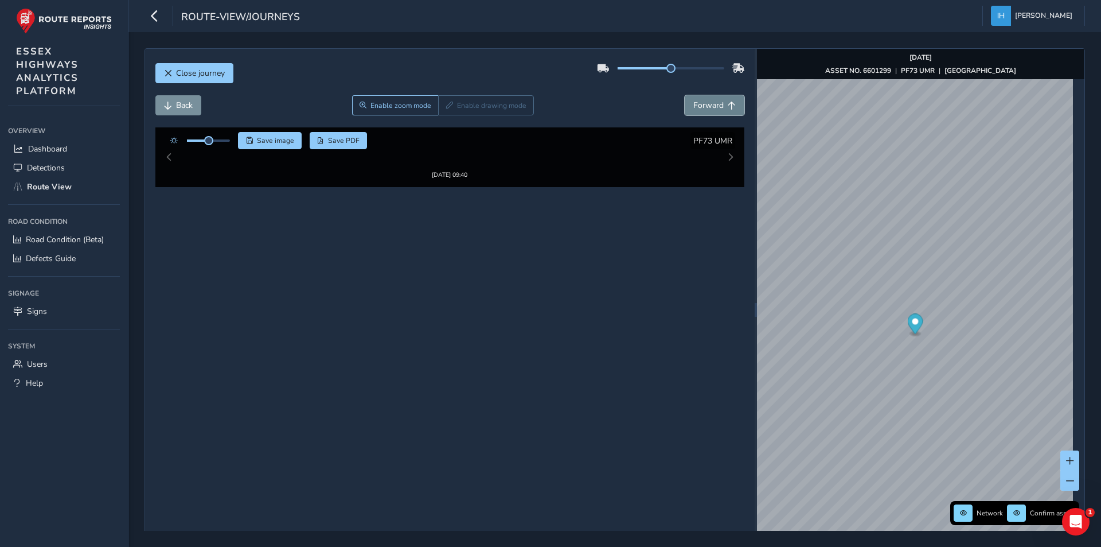
click at [700, 102] on span "Forward" at bounding box center [708, 105] width 30 height 11
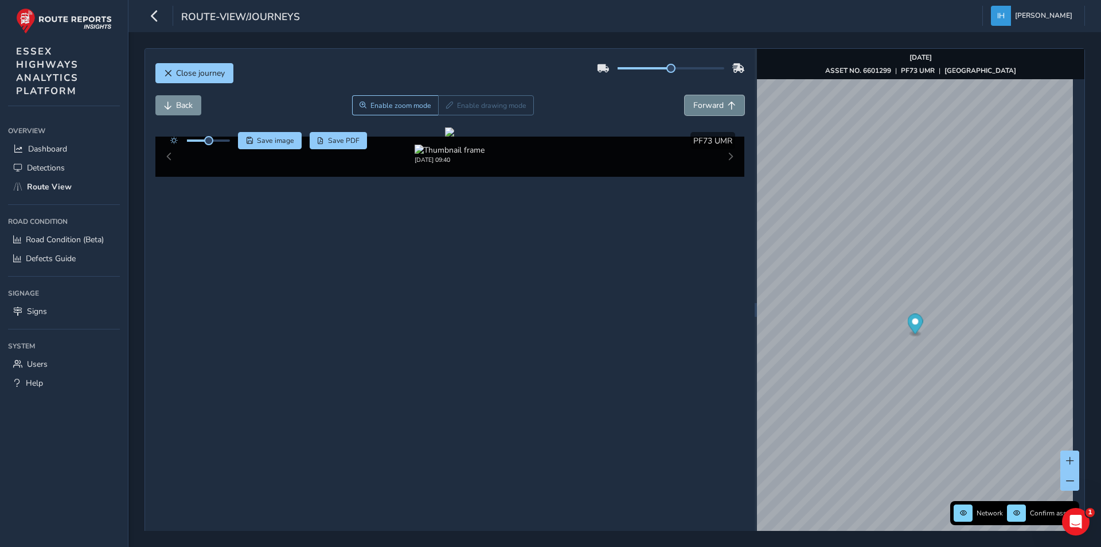
click at [700, 102] on span "Forward" at bounding box center [708, 105] width 30 height 11
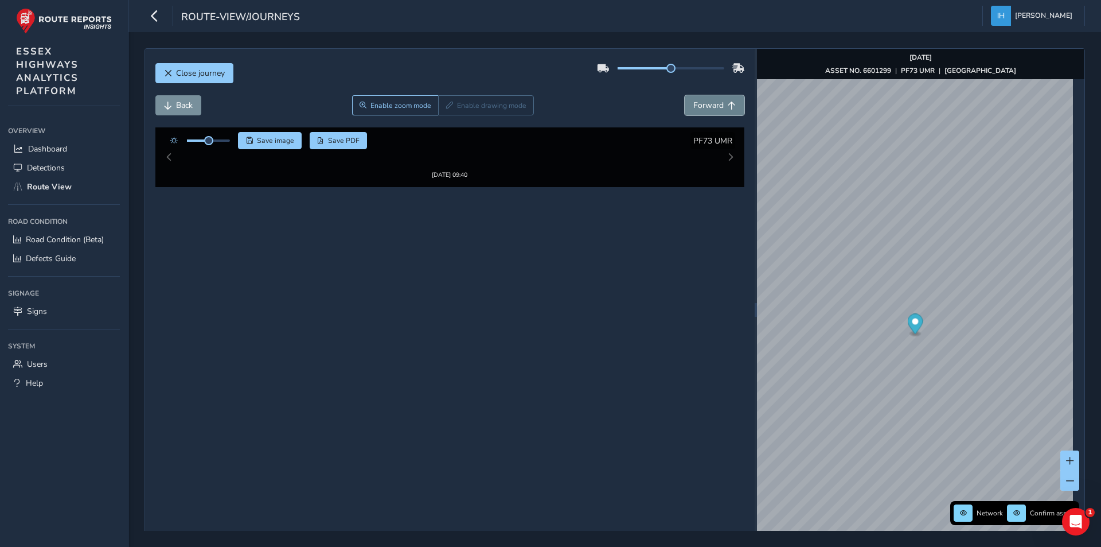
click at [700, 102] on span "Forward" at bounding box center [708, 105] width 30 height 11
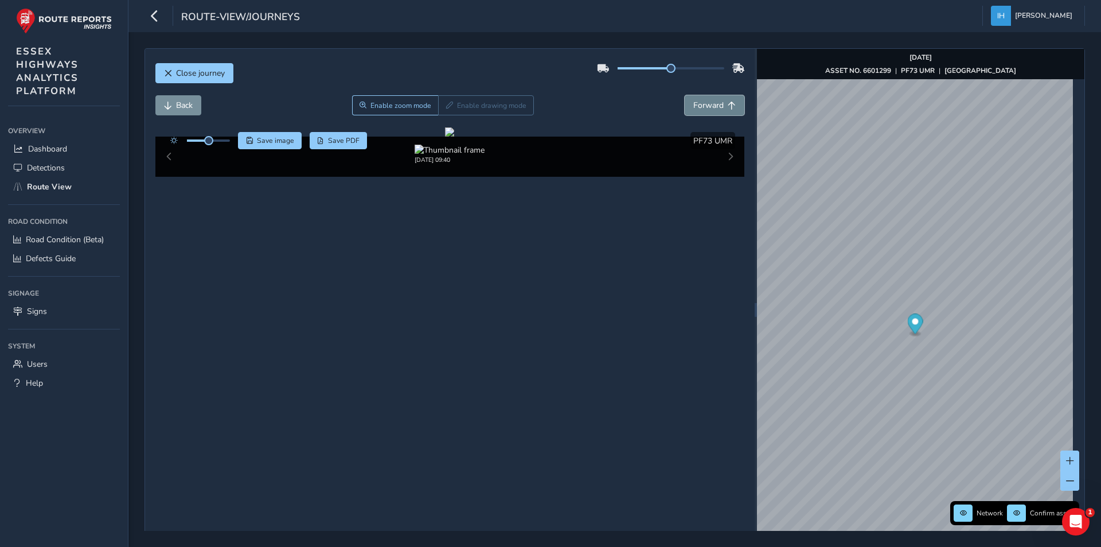
click at [700, 102] on span "Forward" at bounding box center [708, 105] width 30 height 11
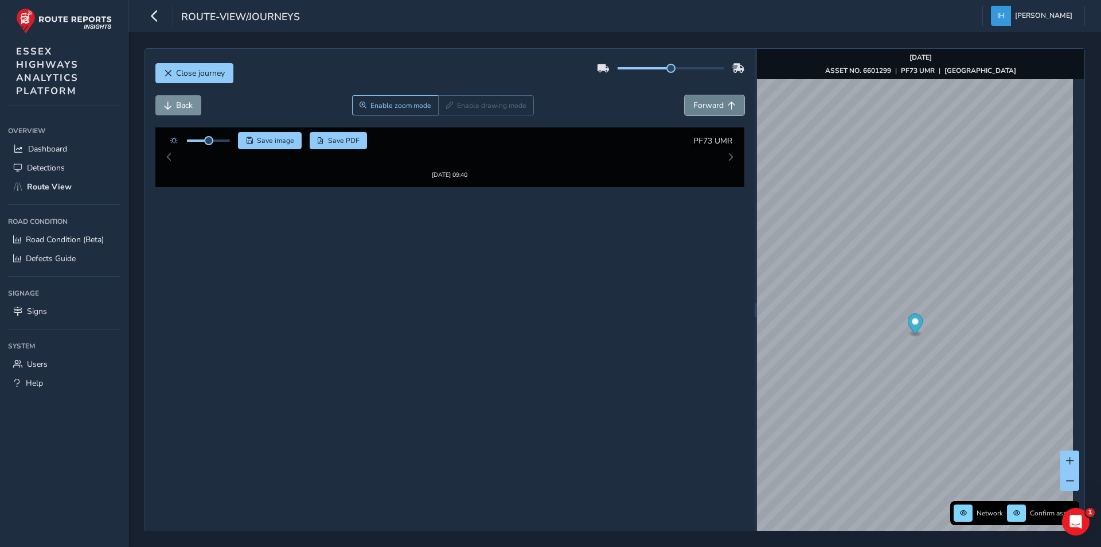
click at [700, 102] on span "Forward" at bounding box center [708, 105] width 30 height 11
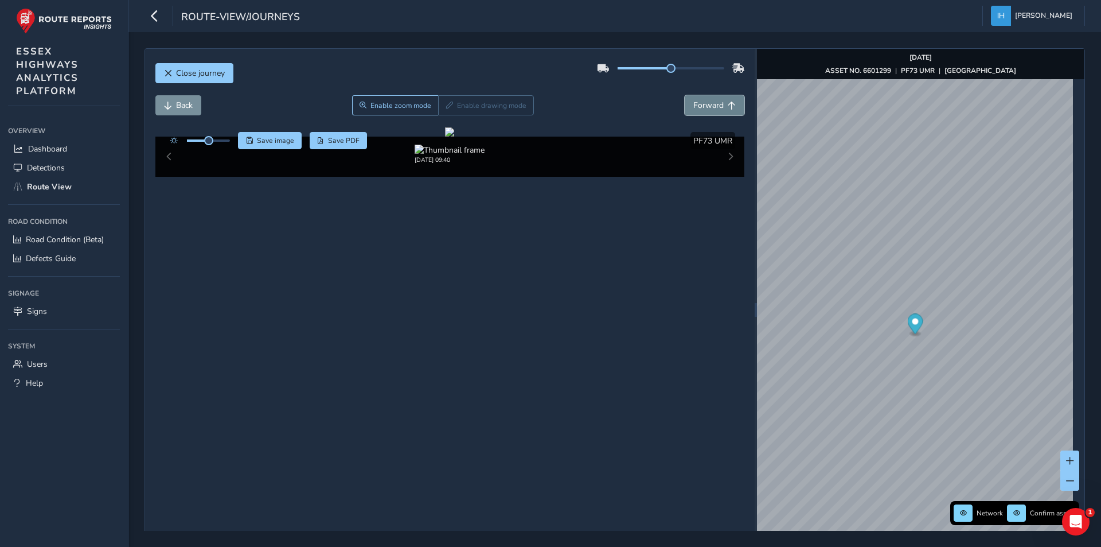
click at [700, 102] on span "Forward" at bounding box center [708, 105] width 30 height 11
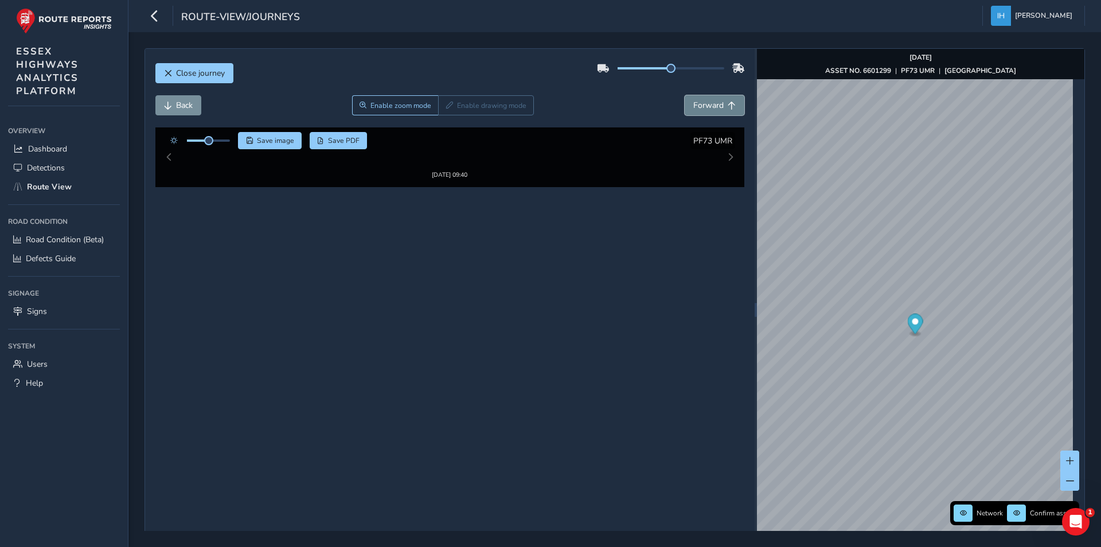
click at [700, 102] on span "Forward" at bounding box center [708, 105] width 30 height 11
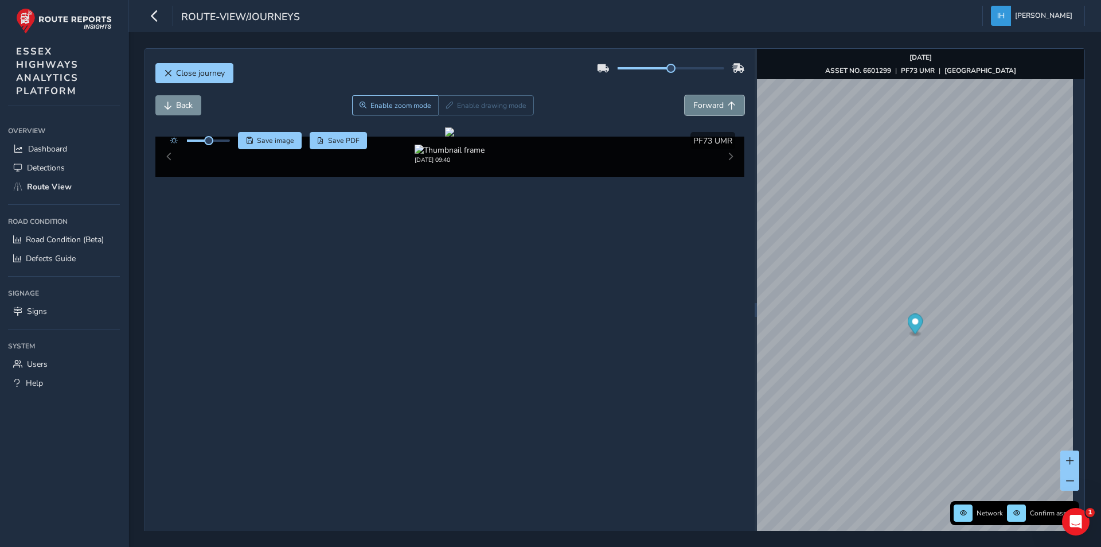
click at [700, 102] on span "Forward" at bounding box center [708, 105] width 30 height 11
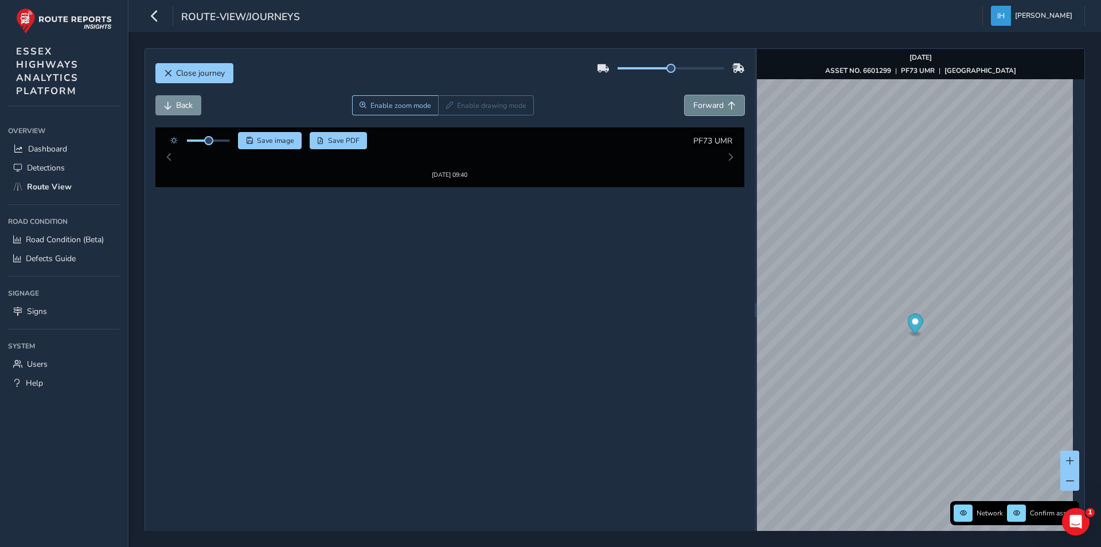
click at [700, 102] on span "Forward" at bounding box center [708, 105] width 30 height 11
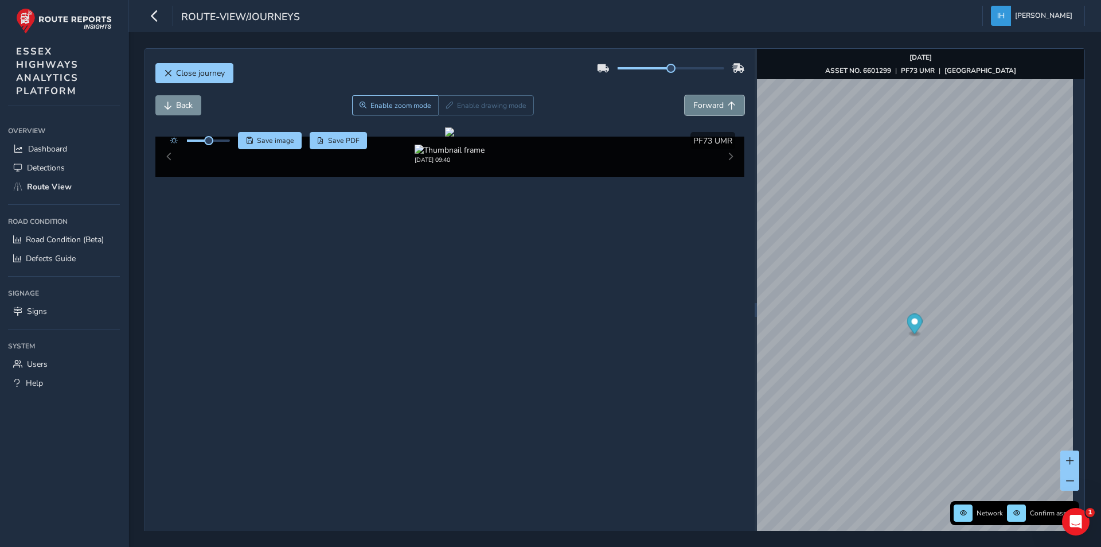
click at [700, 102] on span "Forward" at bounding box center [708, 105] width 30 height 11
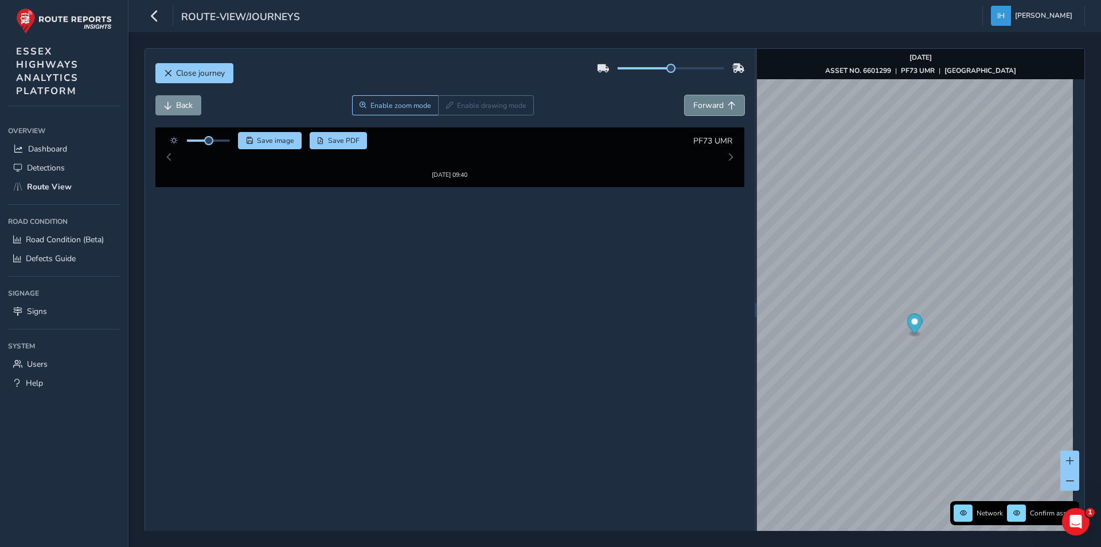
click at [700, 102] on span "Forward" at bounding box center [708, 105] width 30 height 11
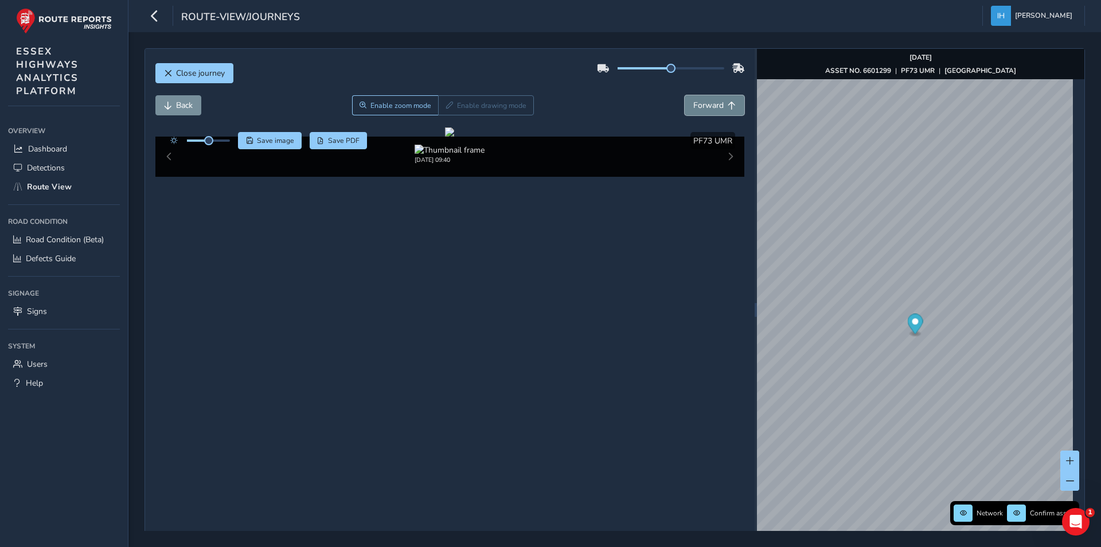
click at [700, 102] on span "Forward" at bounding box center [708, 105] width 30 height 11
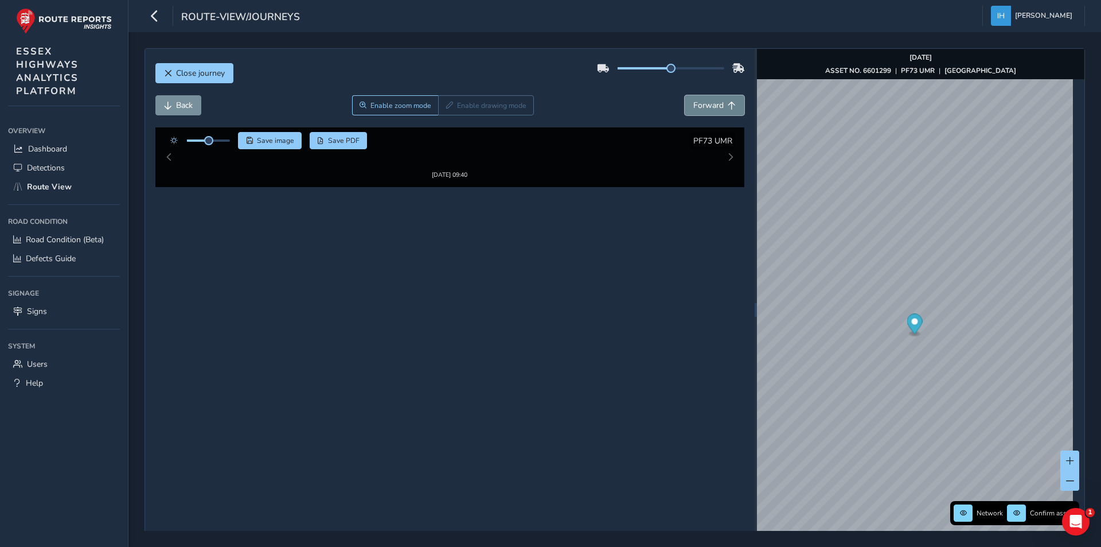
click at [700, 102] on span "Forward" at bounding box center [708, 105] width 30 height 11
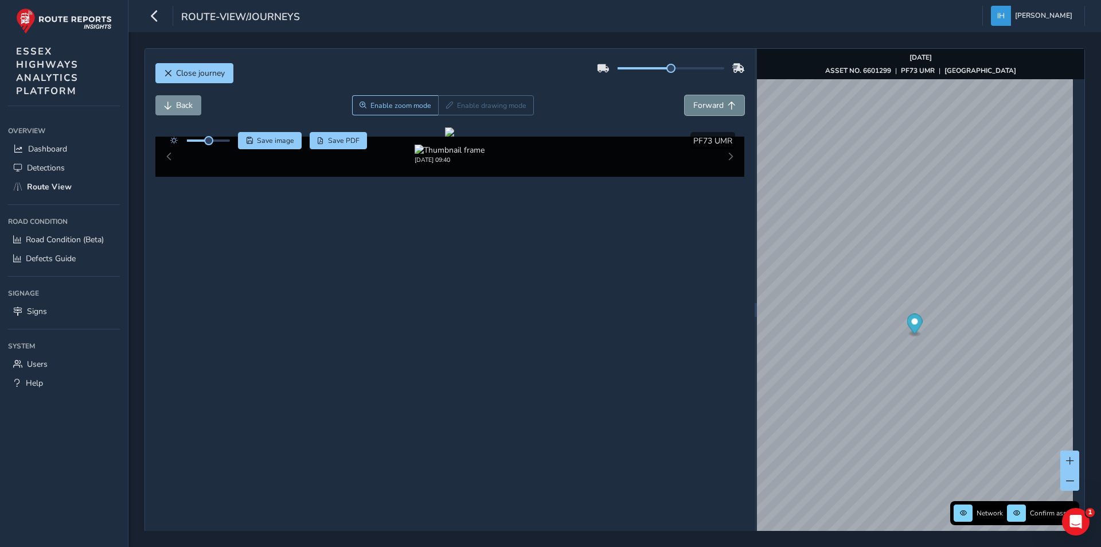
click at [700, 102] on span "Forward" at bounding box center [708, 105] width 30 height 11
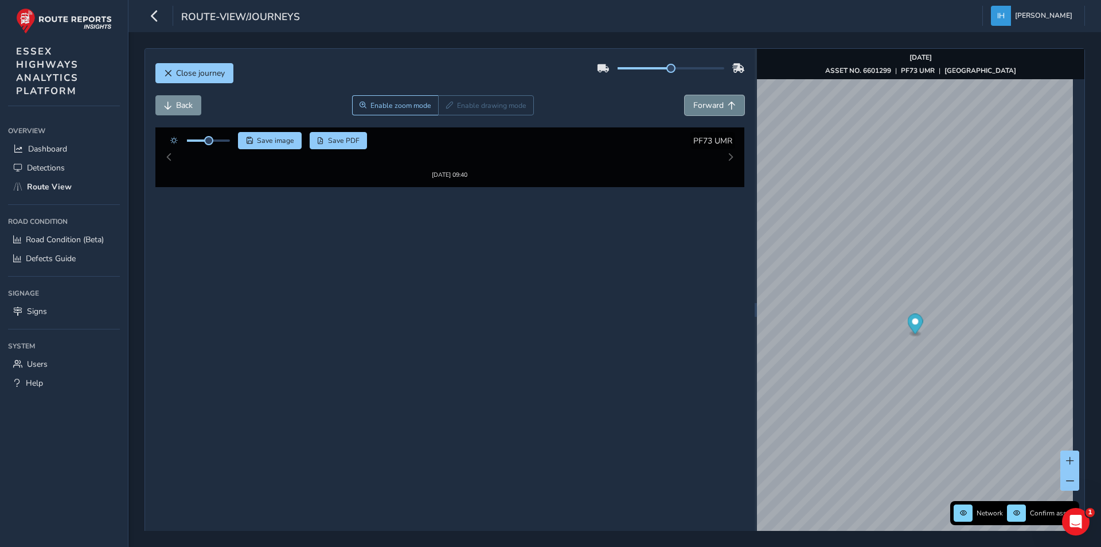
click at [700, 102] on span "Forward" at bounding box center [708, 105] width 30 height 11
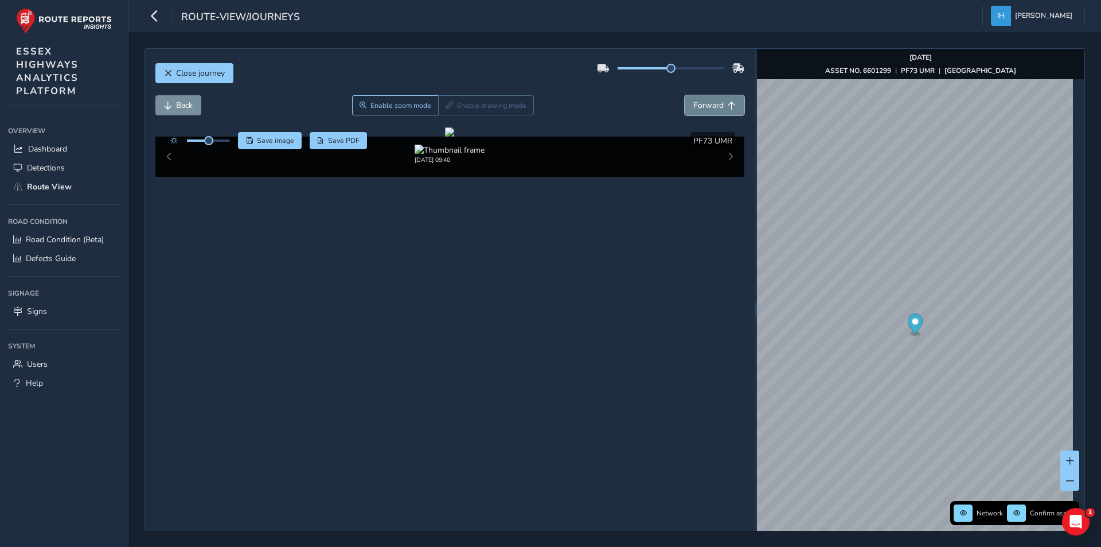
click at [700, 102] on span "Forward" at bounding box center [708, 105] width 30 height 11
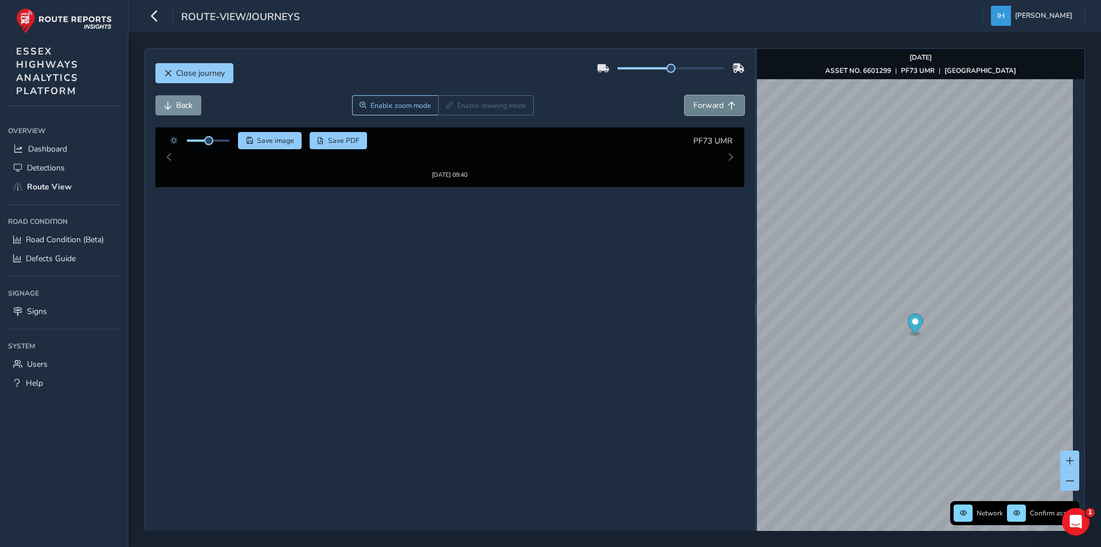
click at [700, 102] on span "Forward" at bounding box center [708, 105] width 30 height 11
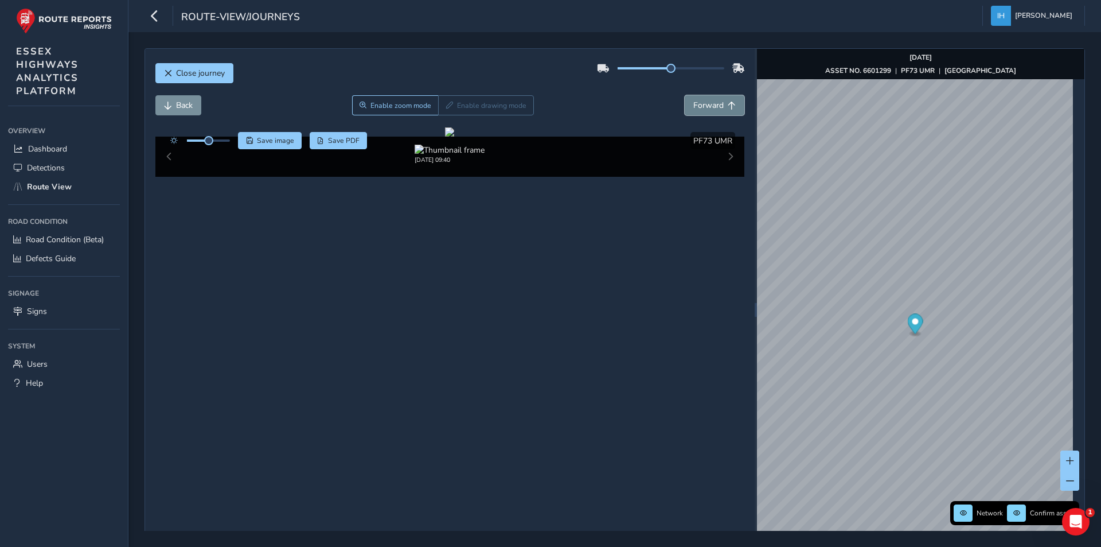
click at [700, 102] on span "Forward" at bounding box center [708, 105] width 30 height 11
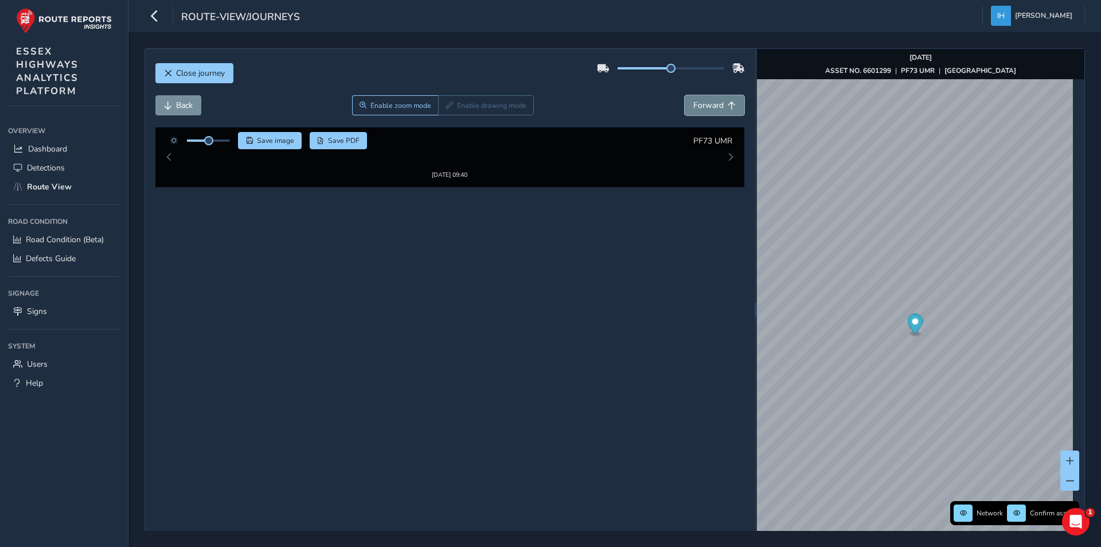
click at [700, 102] on span "Forward" at bounding box center [708, 105] width 30 height 11
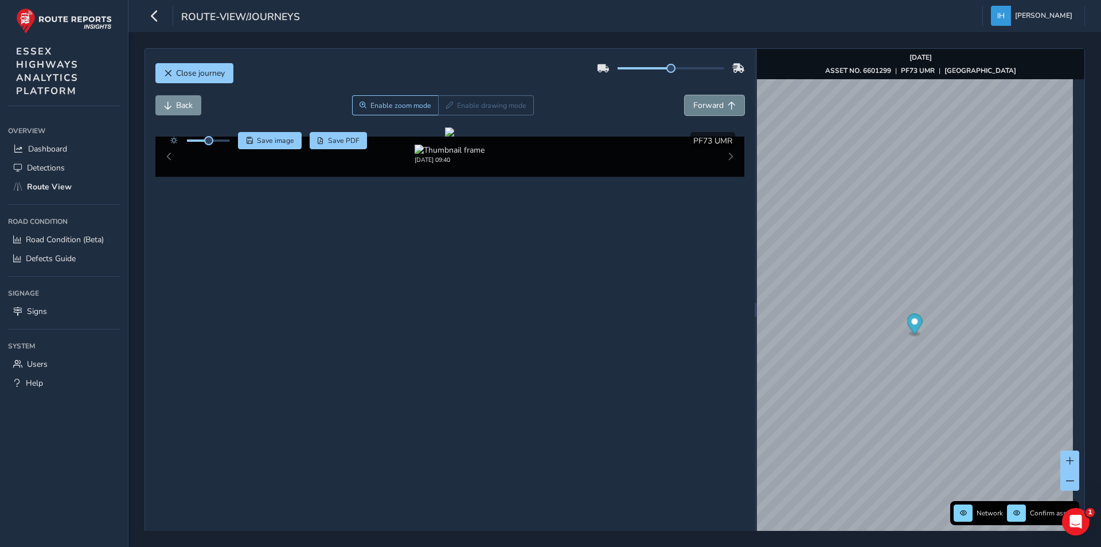
click at [700, 102] on span "Forward" at bounding box center [708, 105] width 30 height 11
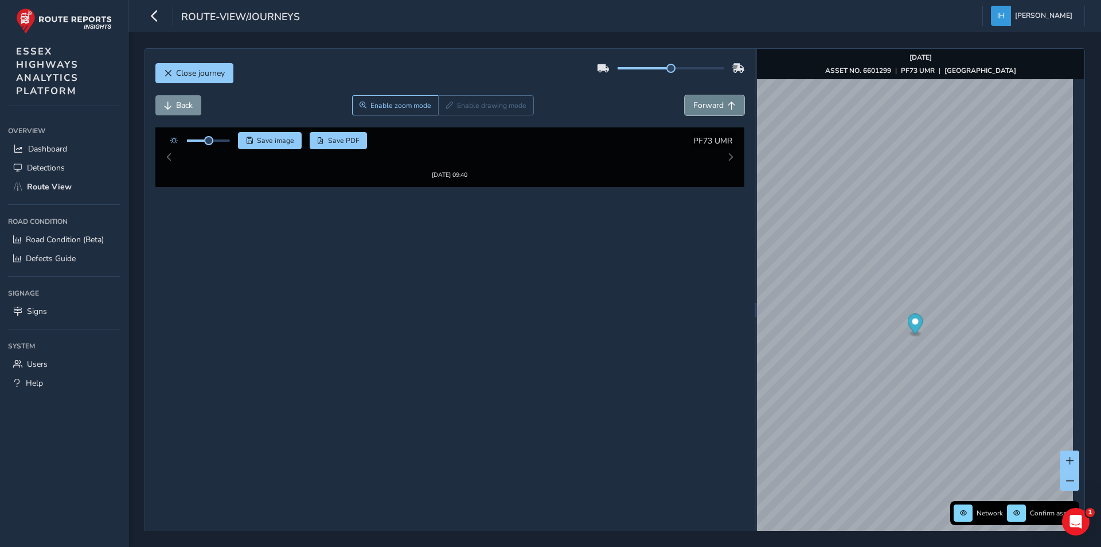
click at [700, 102] on span "Forward" at bounding box center [708, 105] width 30 height 11
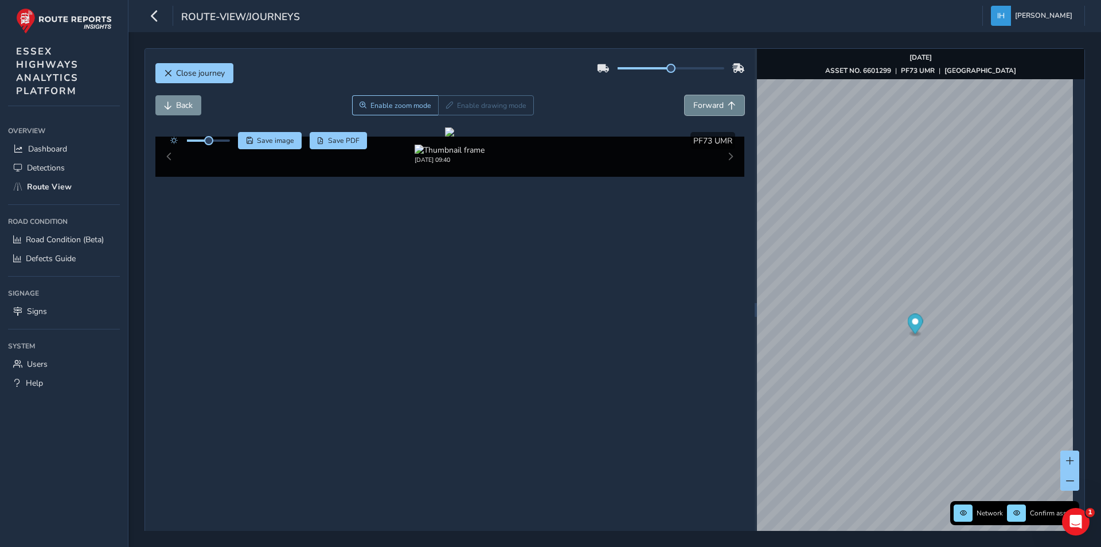
click at [700, 102] on span "Forward" at bounding box center [708, 105] width 30 height 11
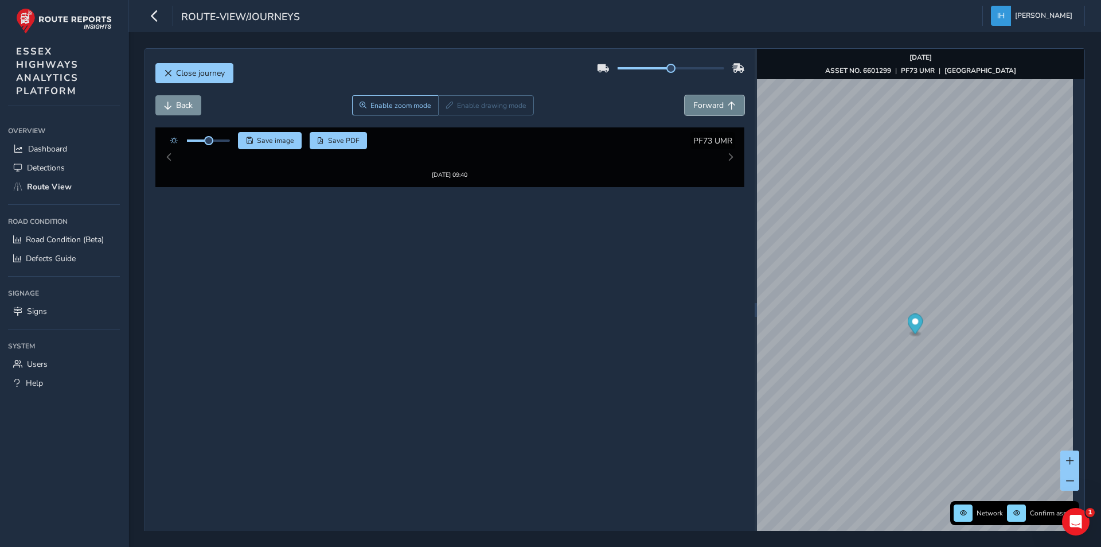
click at [700, 102] on span "Forward" at bounding box center [708, 105] width 30 height 11
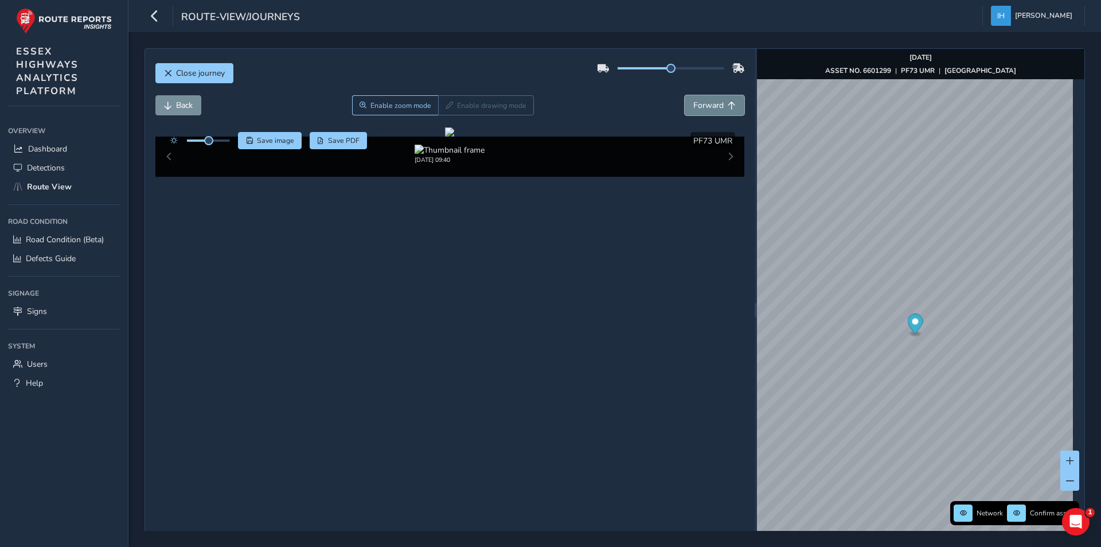
click at [700, 102] on span "Forward" at bounding box center [708, 105] width 30 height 11
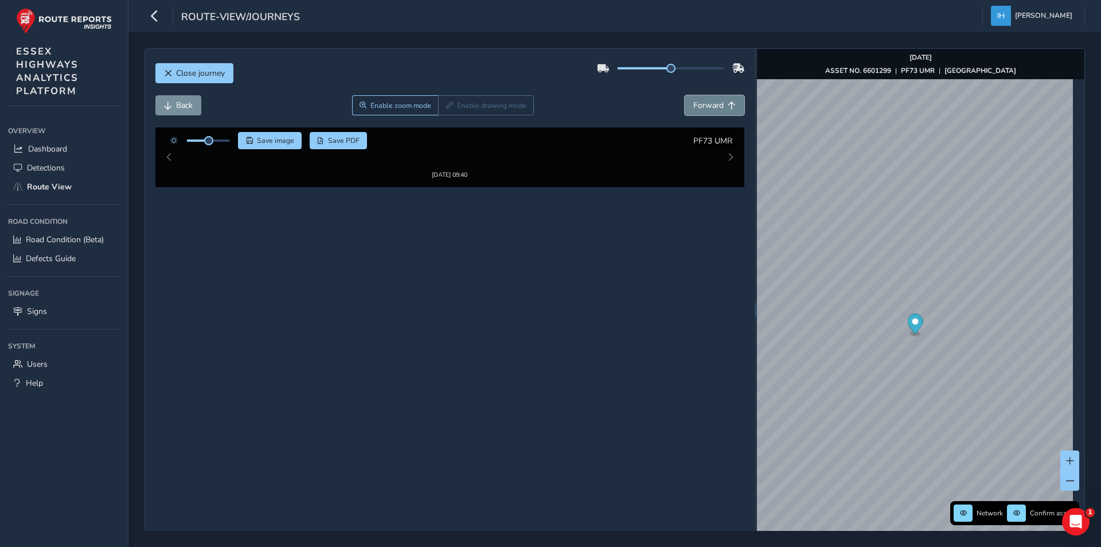
click at [700, 102] on span "Forward" at bounding box center [708, 105] width 30 height 11
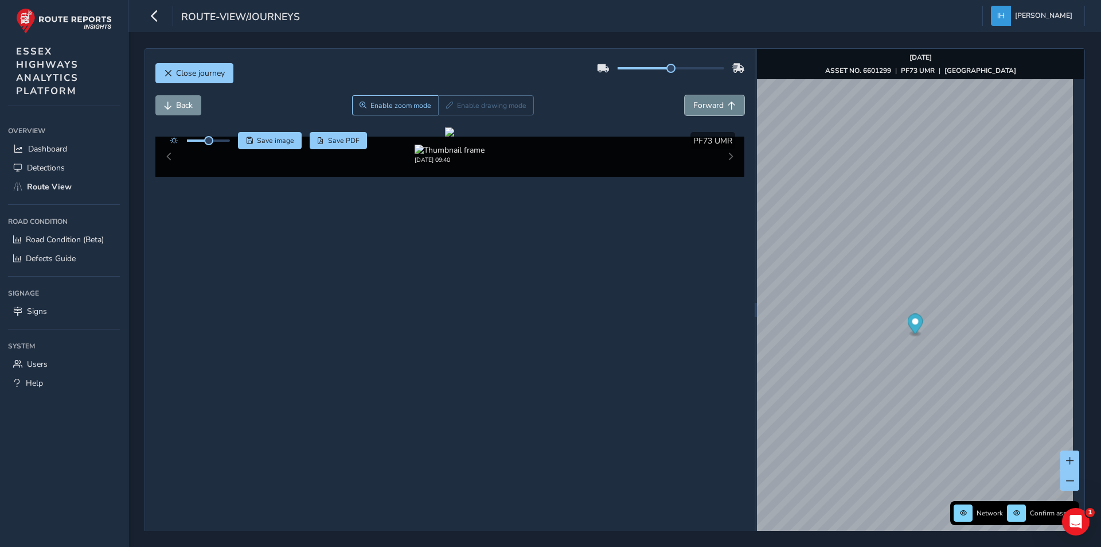
click at [700, 102] on span "Forward" at bounding box center [708, 105] width 30 height 11
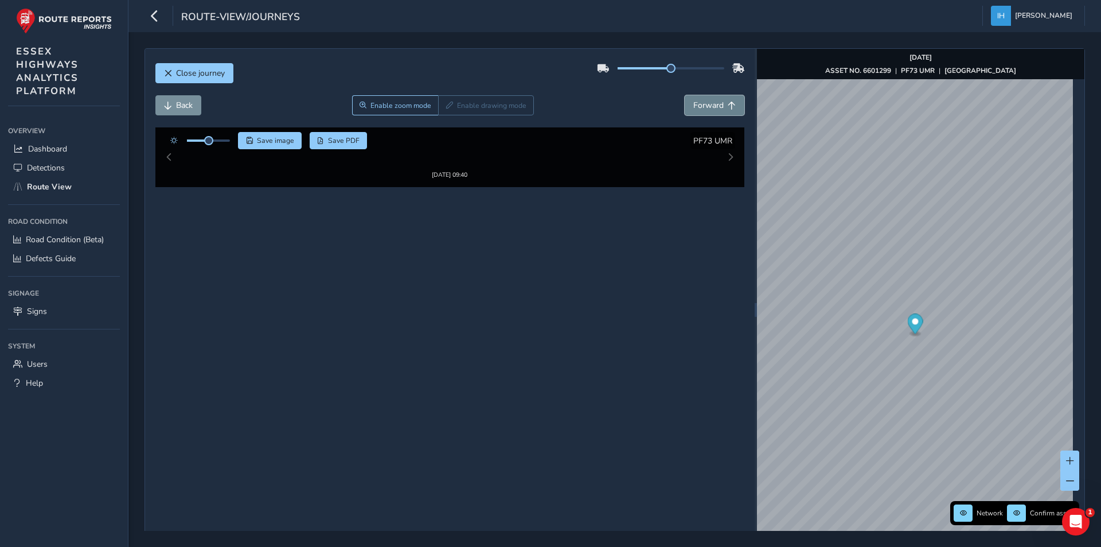
click at [700, 102] on span "Forward" at bounding box center [708, 105] width 30 height 11
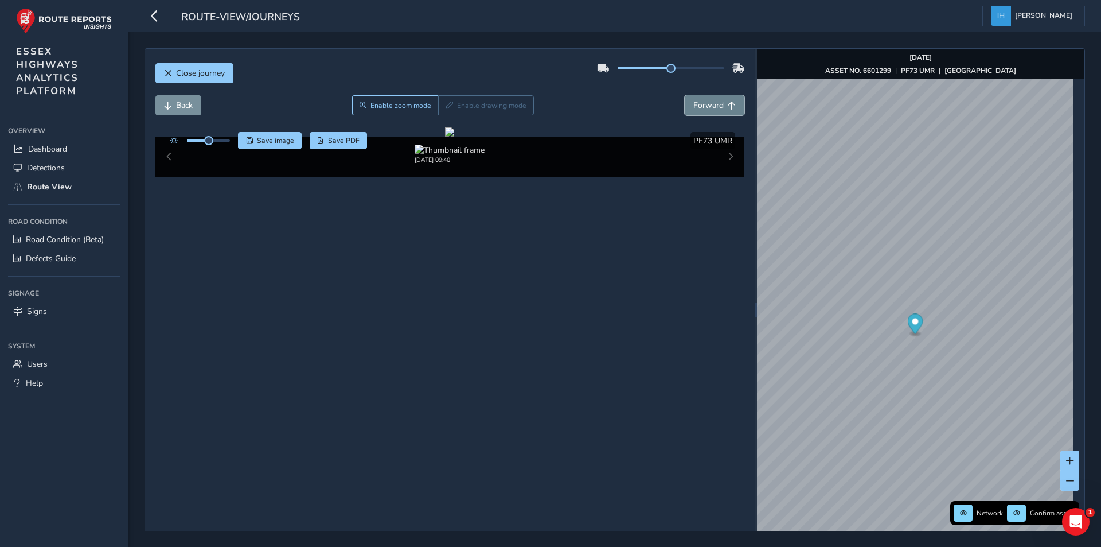
click at [700, 102] on span "Forward" at bounding box center [708, 105] width 30 height 11
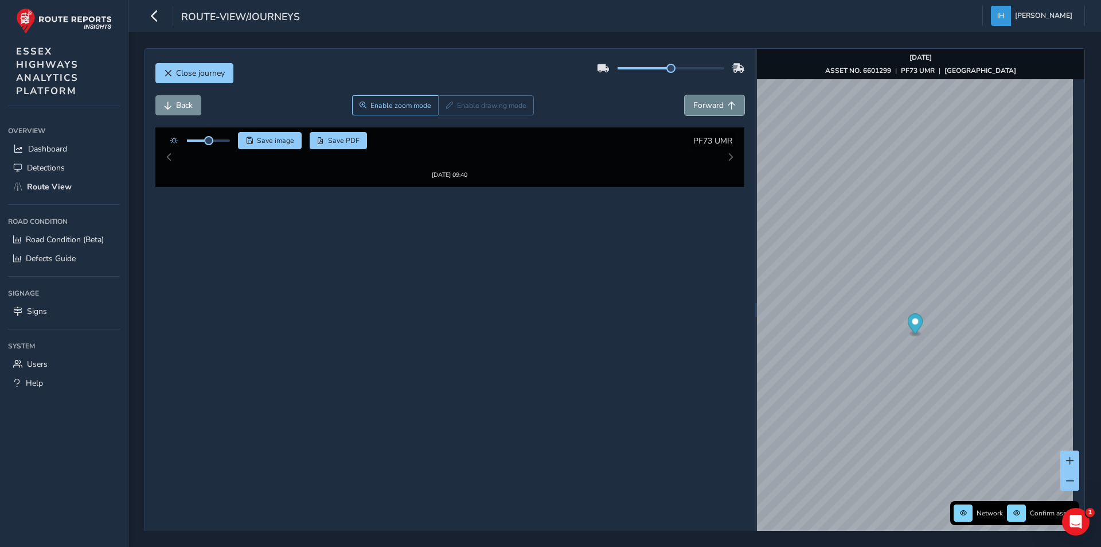
click at [700, 102] on span "Forward" at bounding box center [708, 105] width 30 height 11
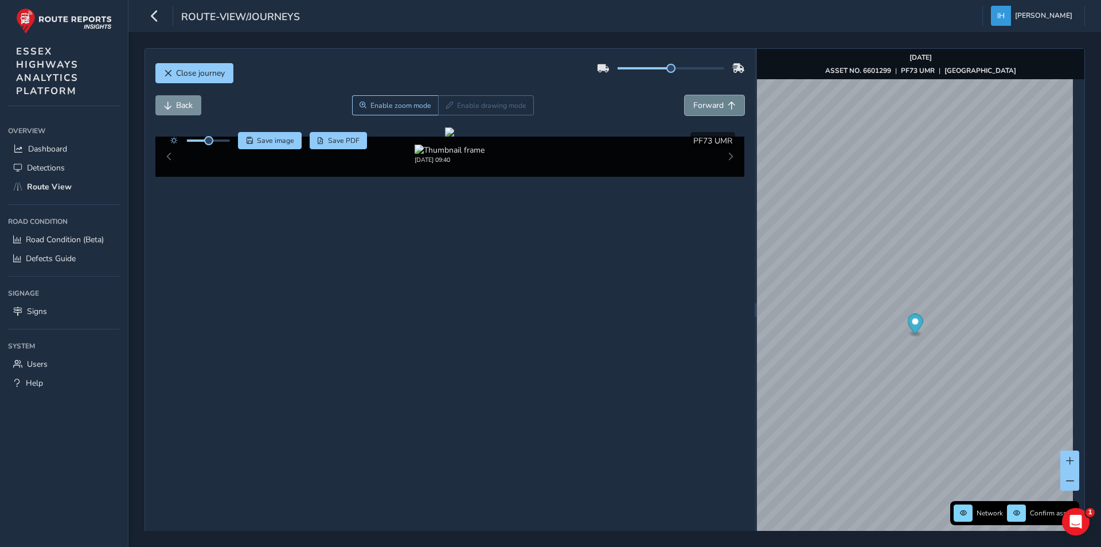
click at [700, 102] on span "Forward" at bounding box center [708, 105] width 30 height 11
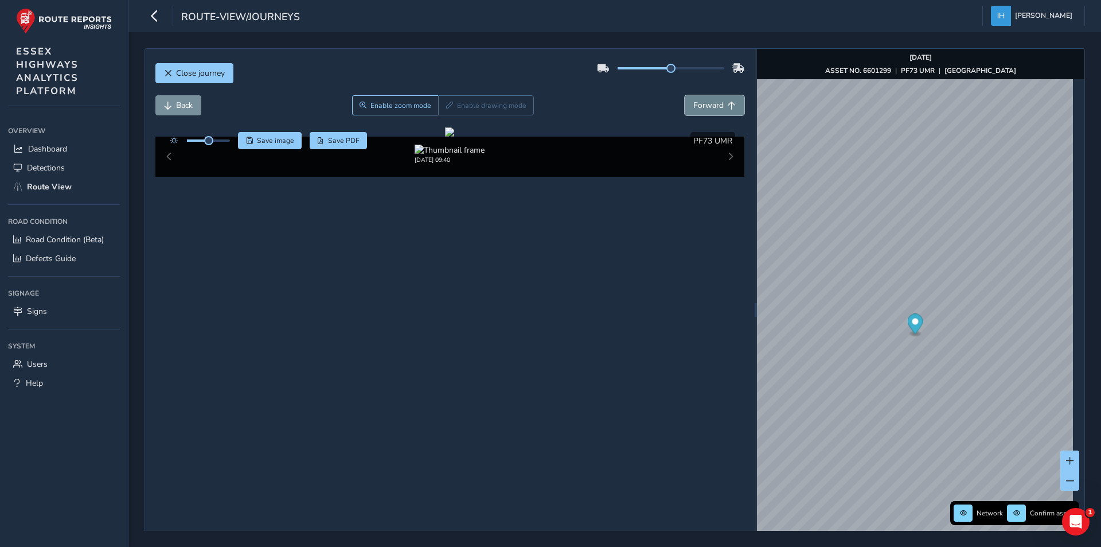
click at [700, 107] on span "Forward" at bounding box center [708, 105] width 30 height 11
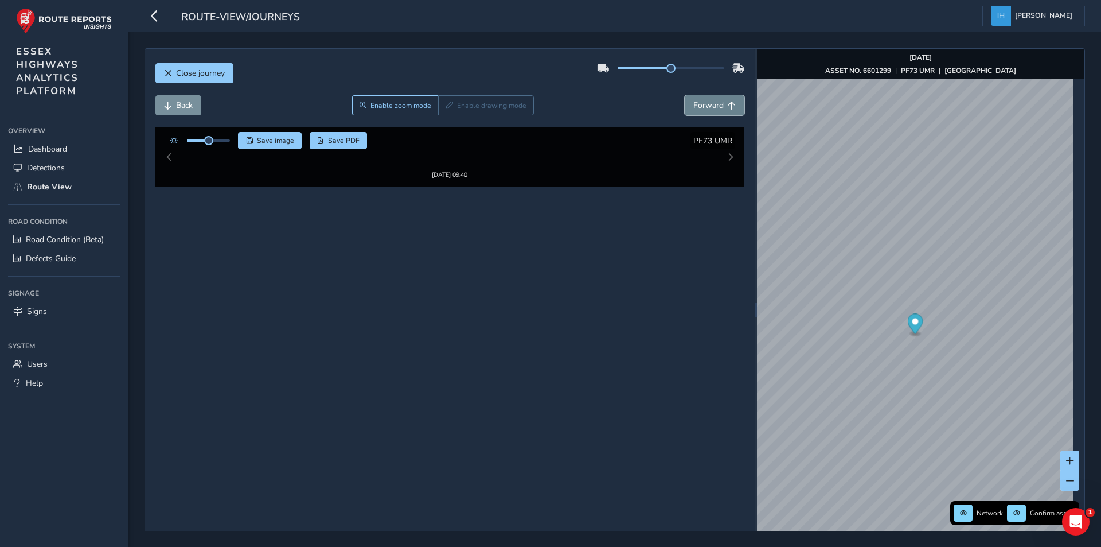
click at [700, 107] on span "Forward" at bounding box center [708, 105] width 30 height 11
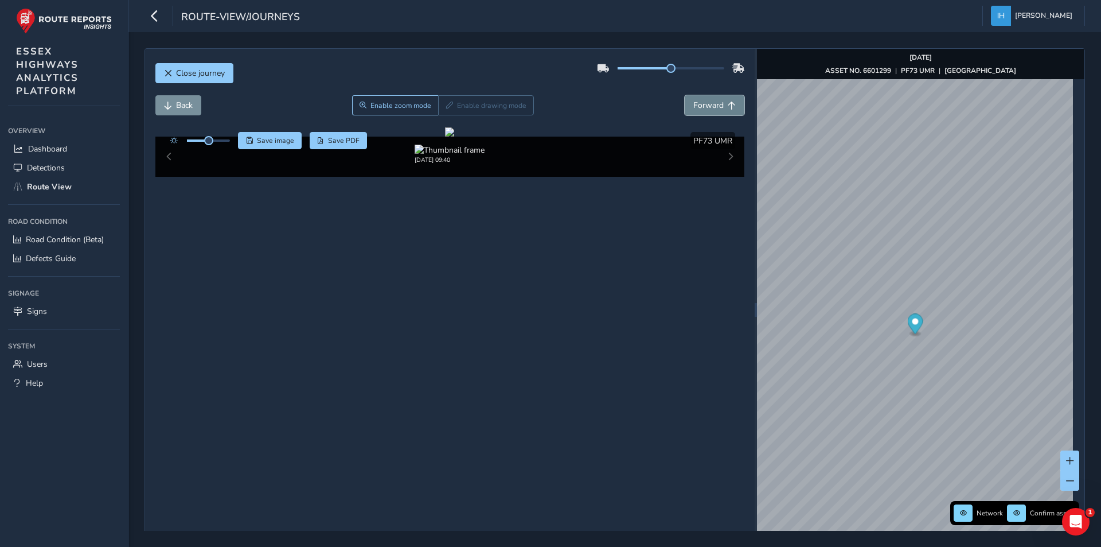
click at [700, 107] on span "Forward" at bounding box center [708, 105] width 30 height 11
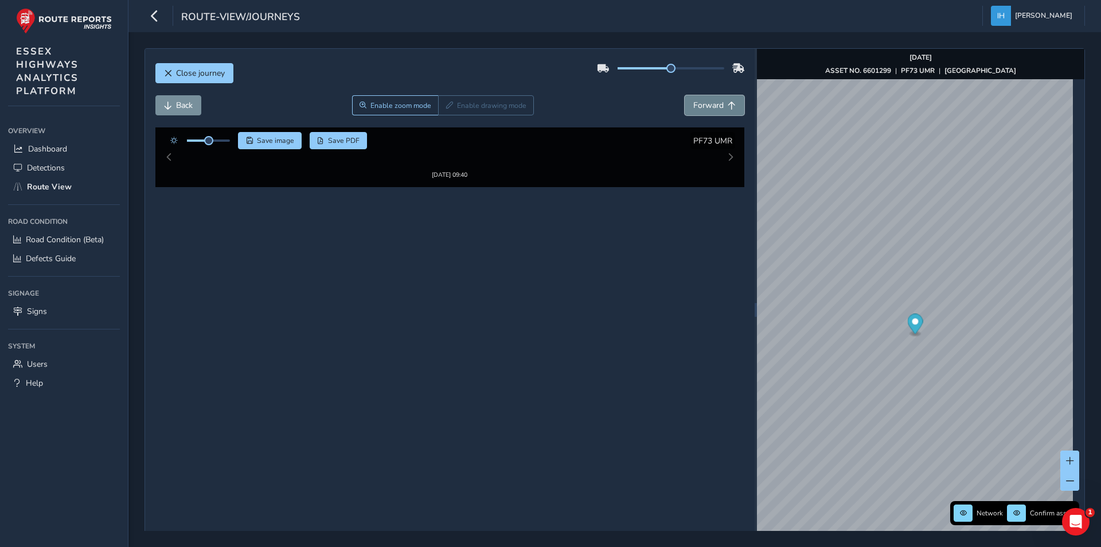
click at [700, 107] on span "Forward" at bounding box center [708, 105] width 30 height 11
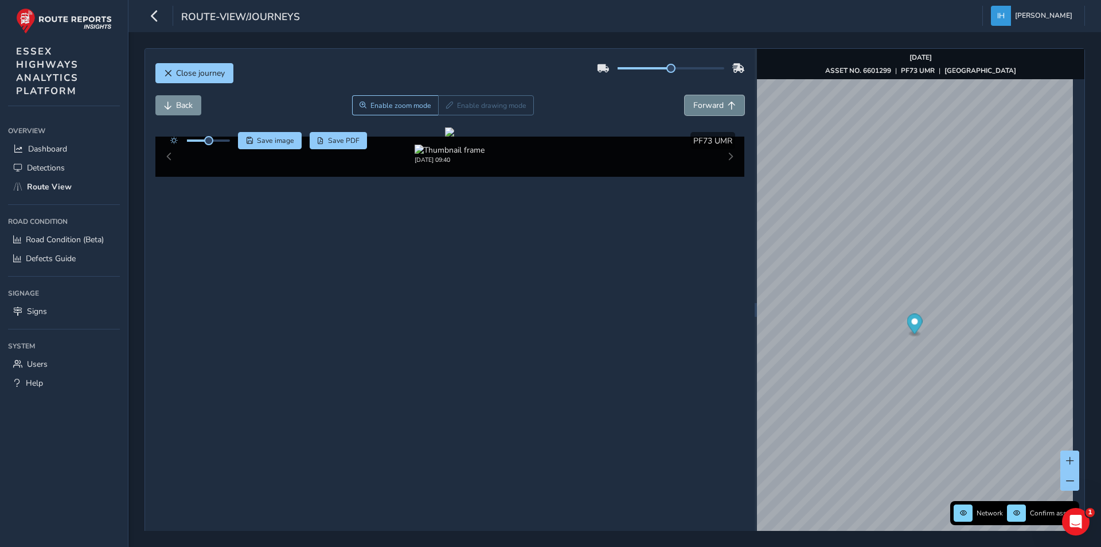
click at [700, 107] on span "Forward" at bounding box center [708, 105] width 30 height 11
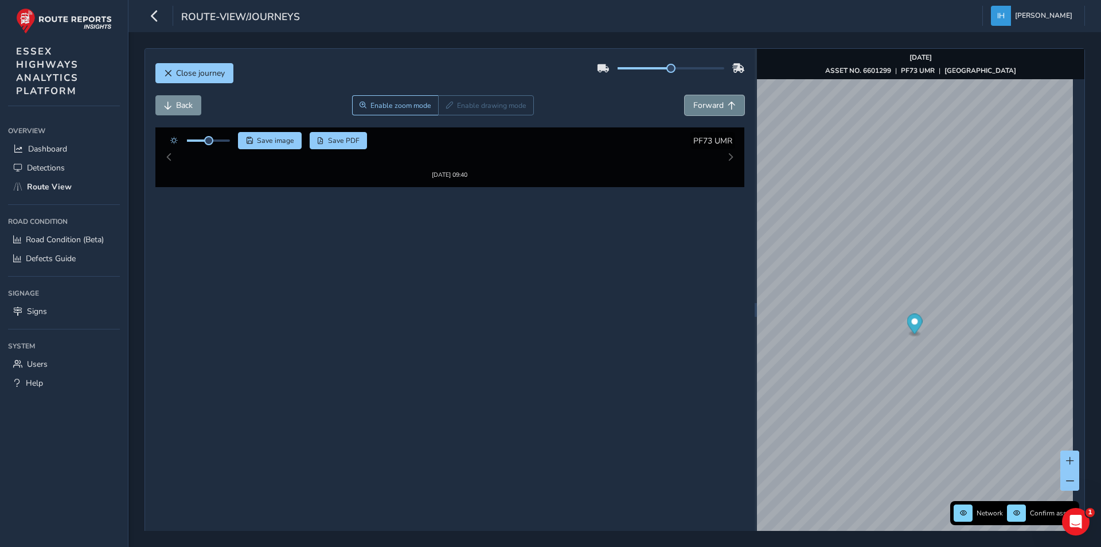
click at [700, 107] on span "Forward" at bounding box center [708, 105] width 30 height 11
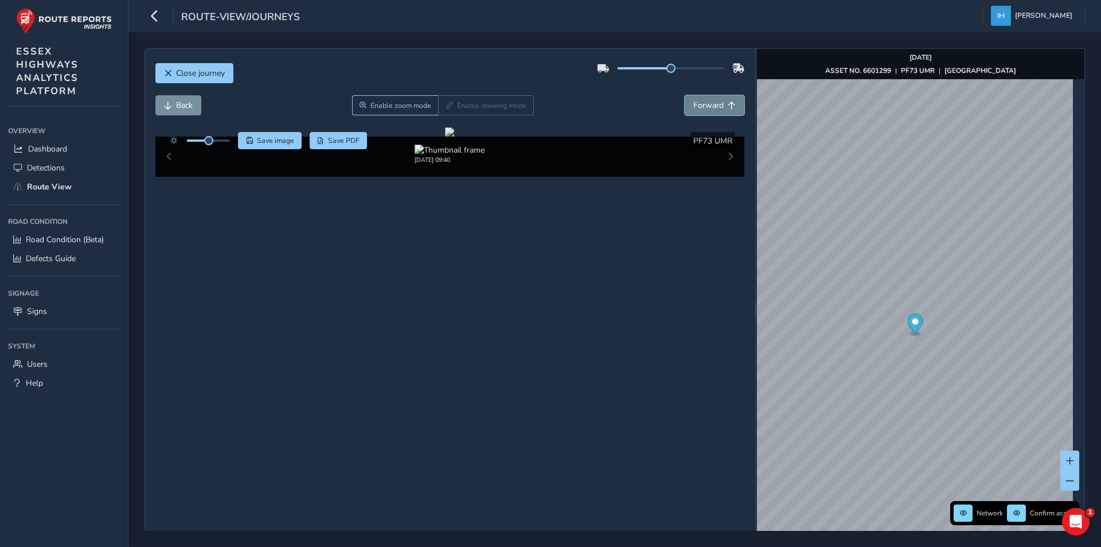
click at [700, 107] on span "Forward" at bounding box center [708, 105] width 30 height 11
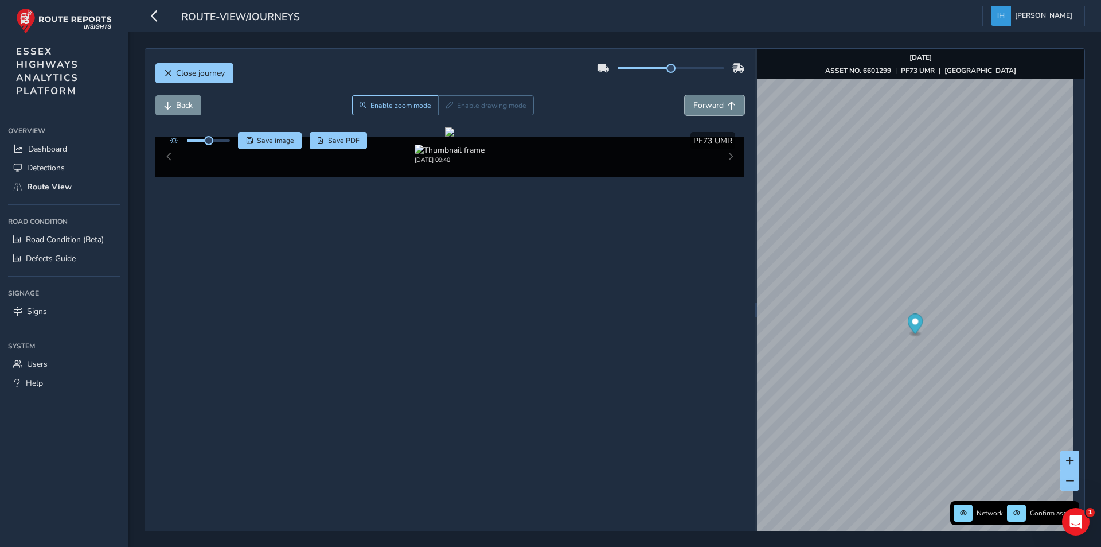
click at [700, 107] on span "Forward" at bounding box center [708, 105] width 30 height 11
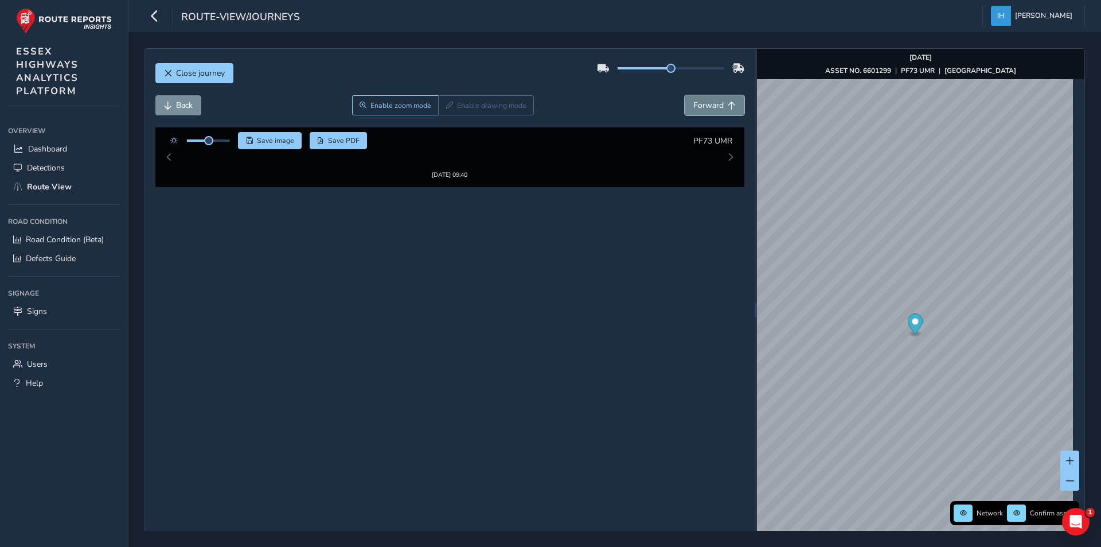
click at [700, 107] on span "Forward" at bounding box center [708, 105] width 30 height 11
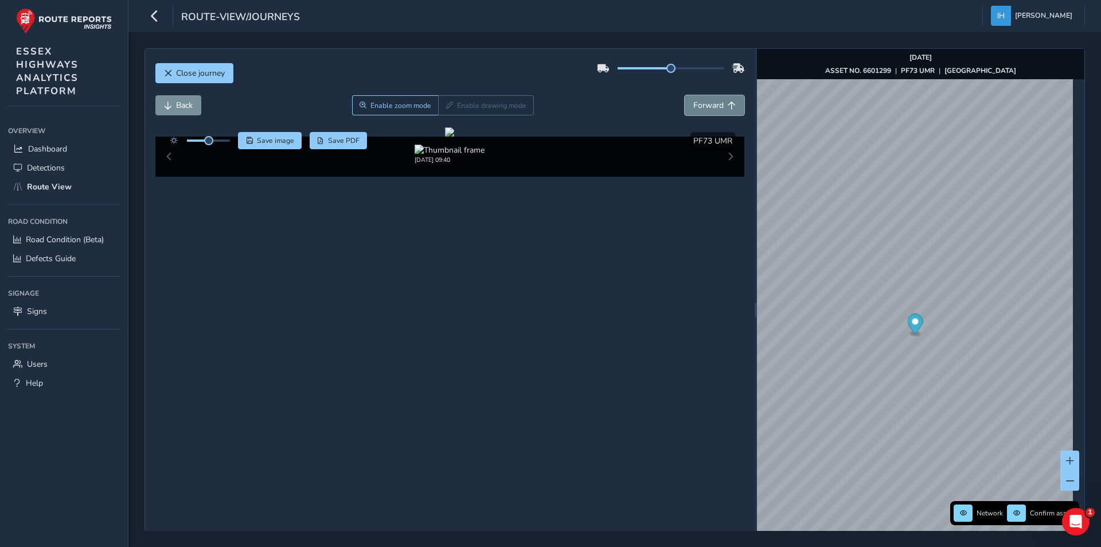
click at [700, 107] on span "Forward" at bounding box center [708, 105] width 30 height 11
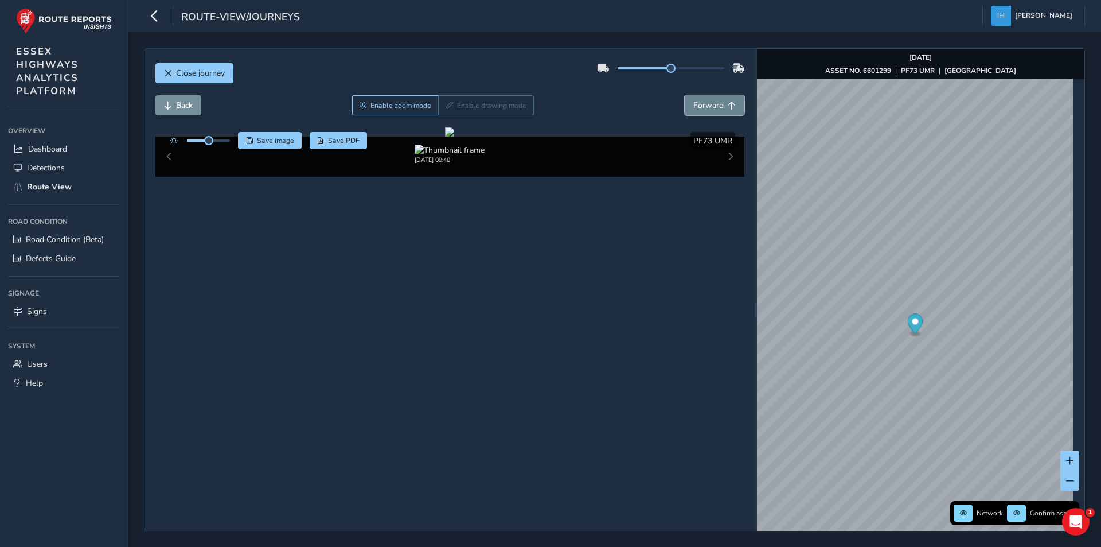
click at [700, 107] on span "Forward" at bounding box center [708, 105] width 30 height 11
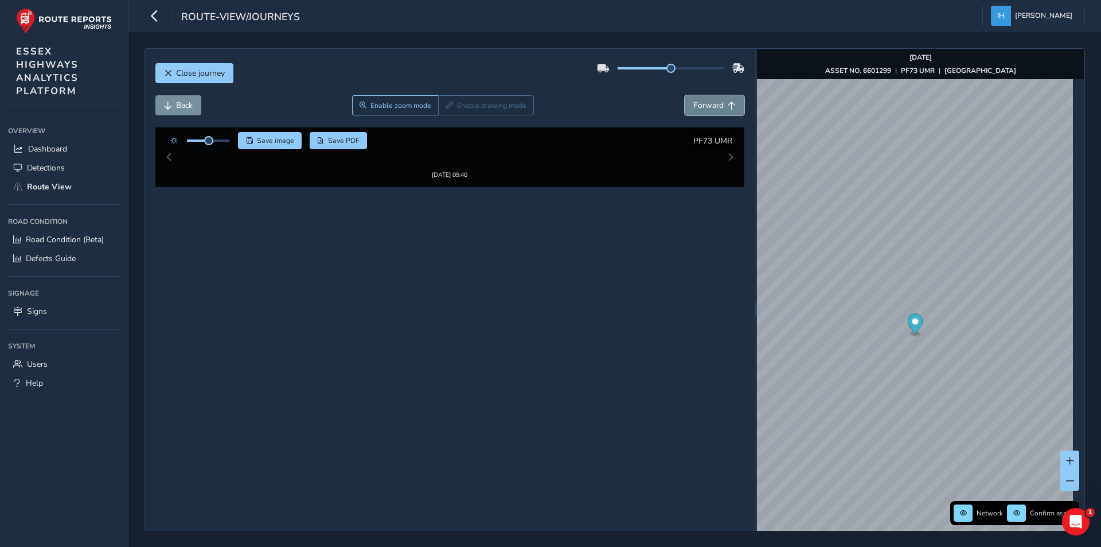
click at [700, 107] on span "Forward" at bounding box center [708, 105] width 30 height 11
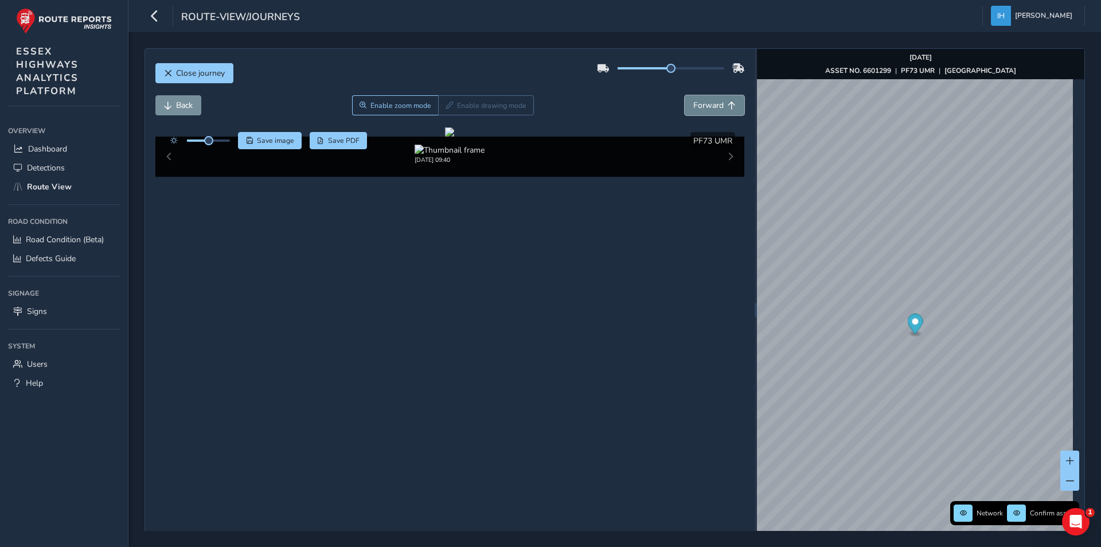
click at [700, 107] on span "Forward" at bounding box center [708, 105] width 30 height 11
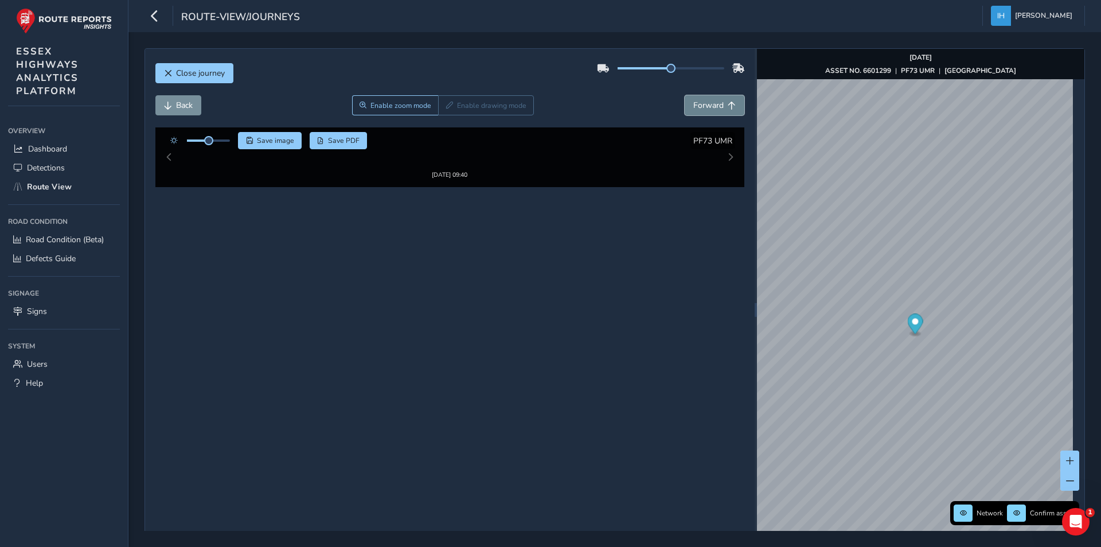
click at [700, 107] on span "Forward" at bounding box center [708, 105] width 30 height 11
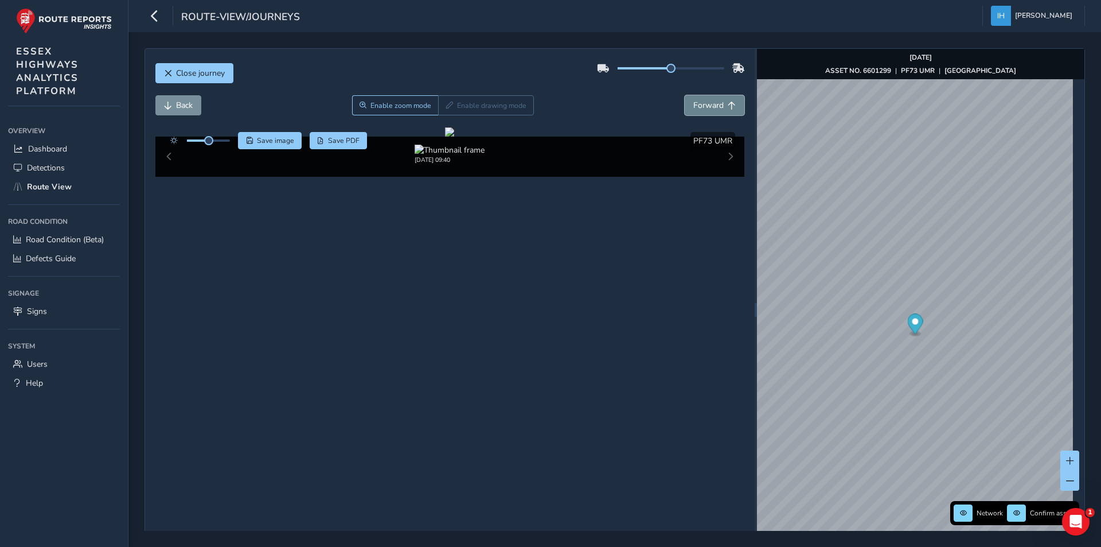
click at [700, 107] on span "Forward" at bounding box center [708, 105] width 30 height 11
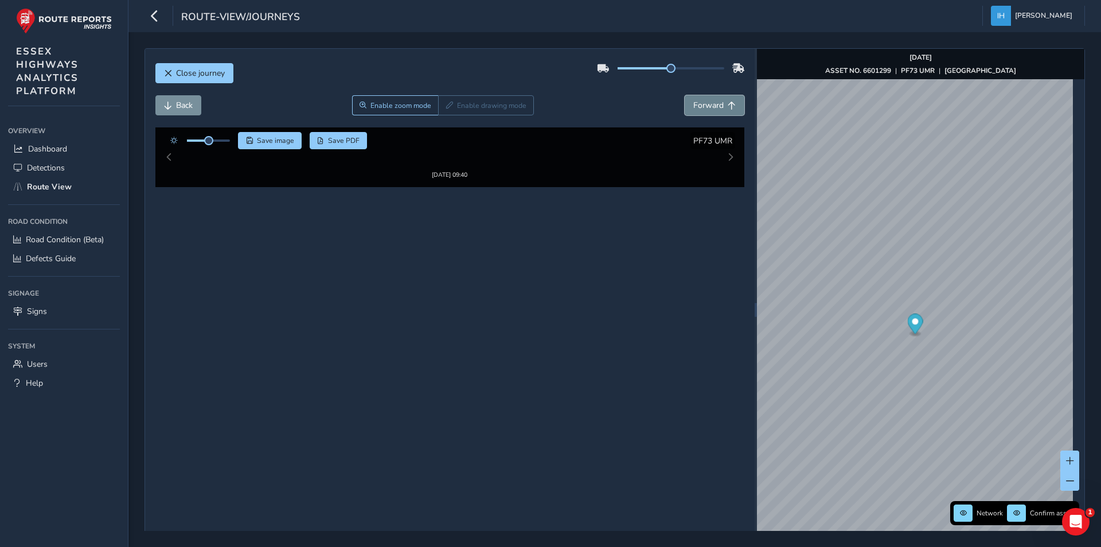
click at [700, 107] on span "Forward" at bounding box center [708, 105] width 30 height 11
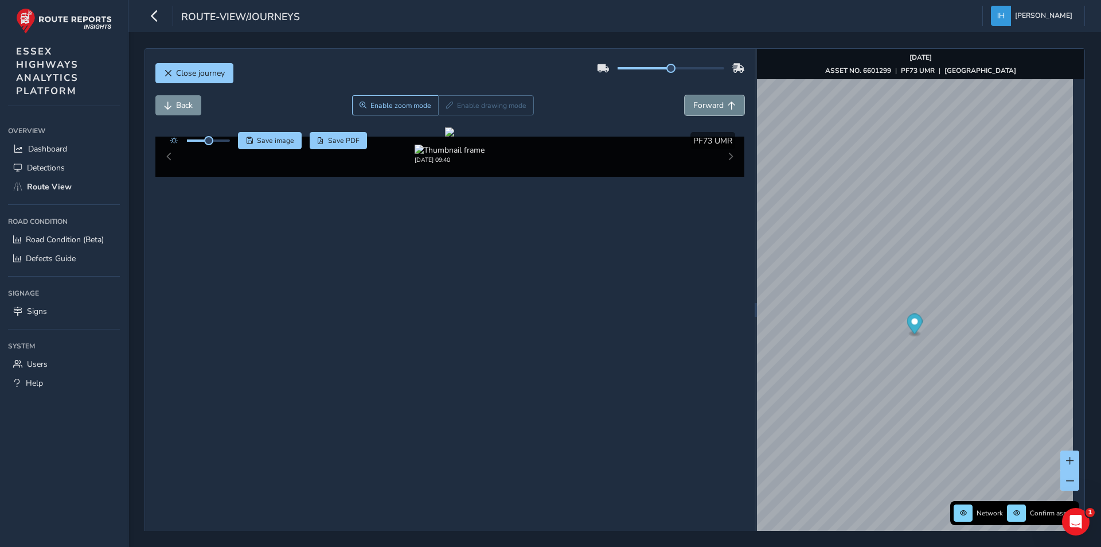
click at [700, 107] on span "Forward" at bounding box center [708, 105] width 30 height 11
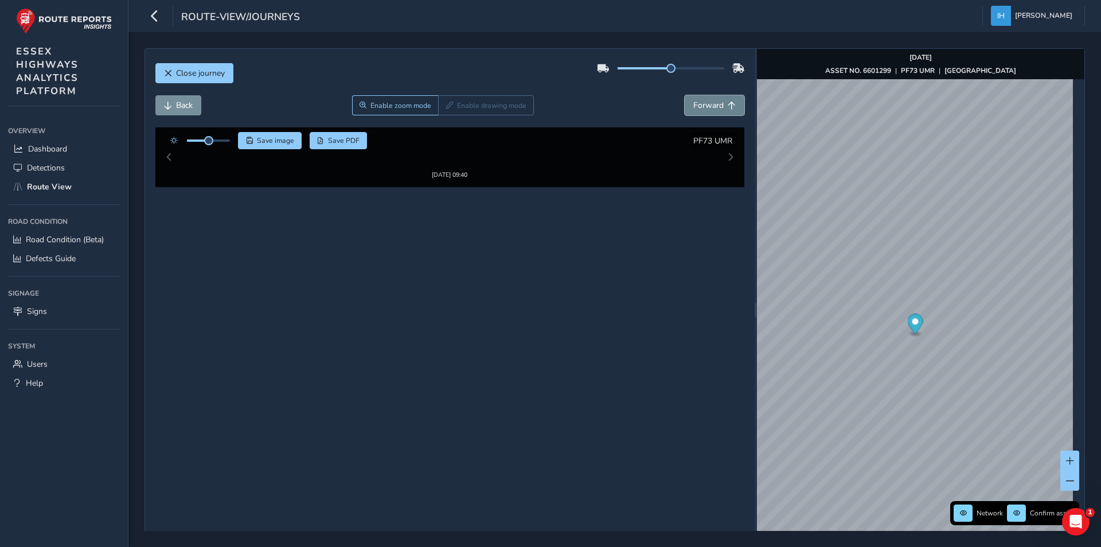
click at [700, 107] on span "Forward" at bounding box center [708, 105] width 30 height 11
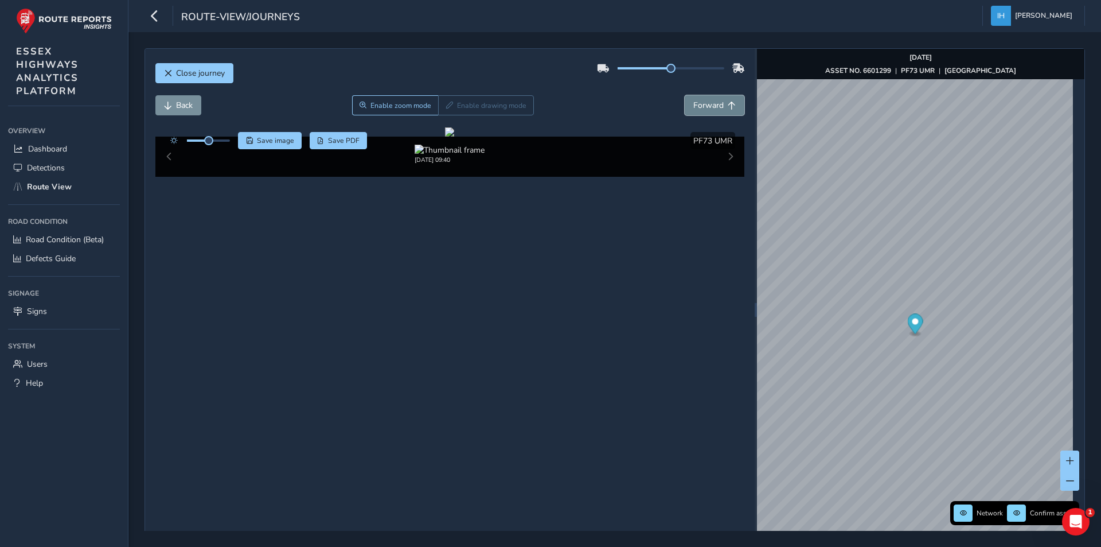
click at [700, 107] on span "Forward" at bounding box center [708, 105] width 30 height 11
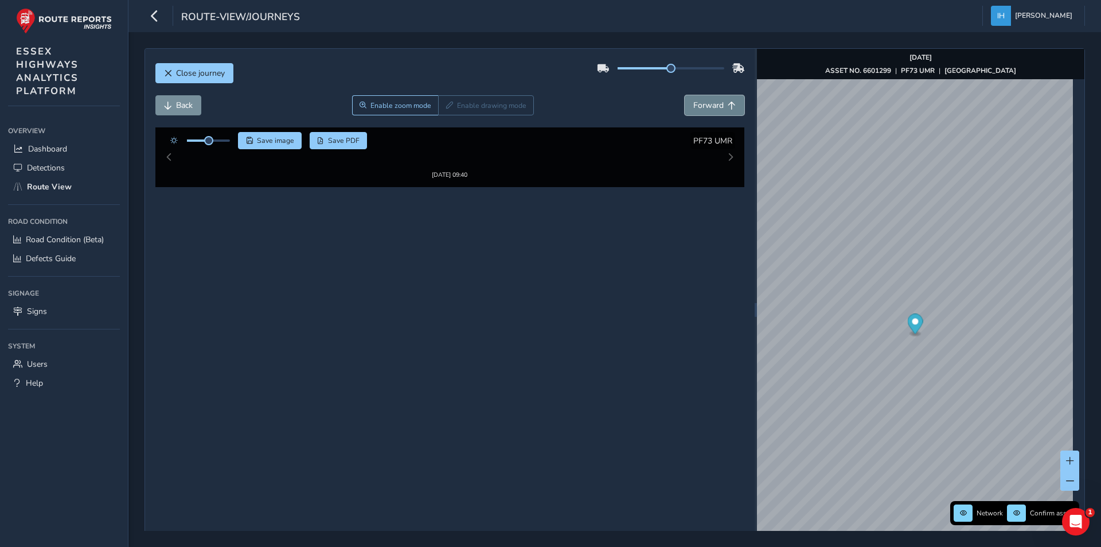
click at [700, 107] on span "Forward" at bounding box center [708, 105] width 30 height 11
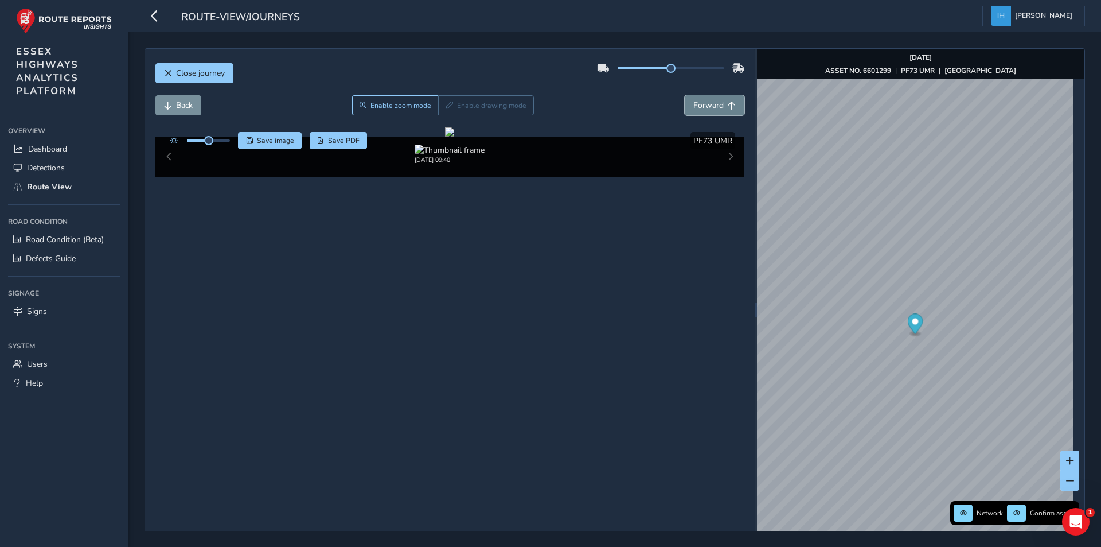
click at [700, 107] on span "Forward" at bounding box center [708, 105] width 30 height 11
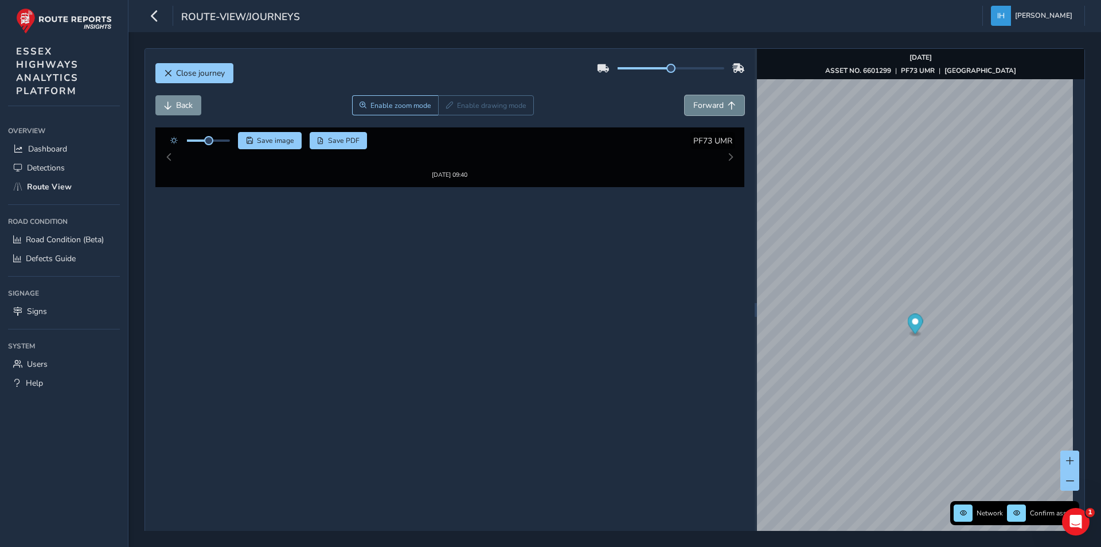
click at [700, 107] on span "Forward" at bounding box center [708, 105] width 30 height 11
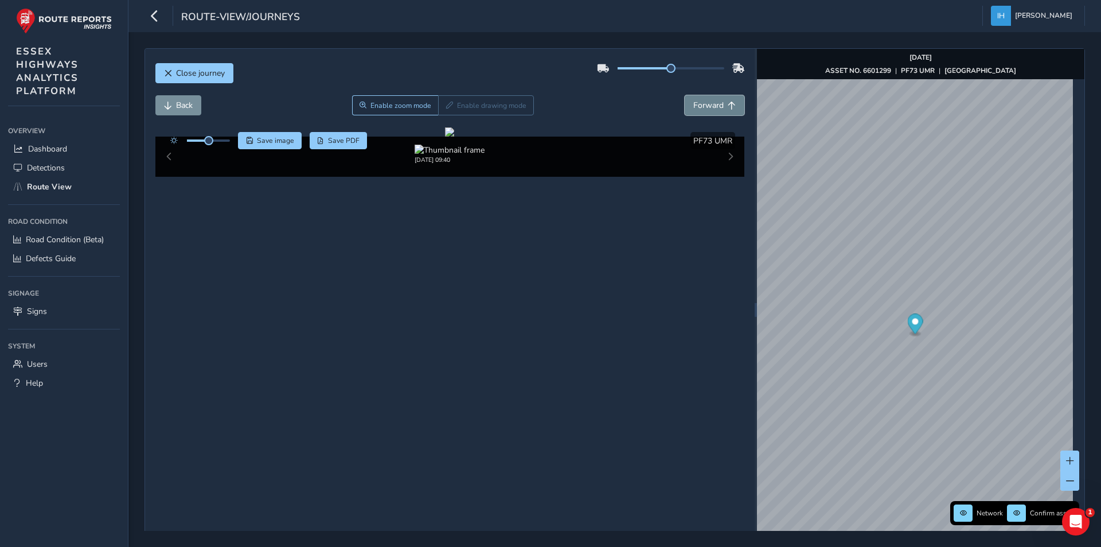
click at [700, 107] on span "Forward" at bounding box center [708, 105] width 30 height 11
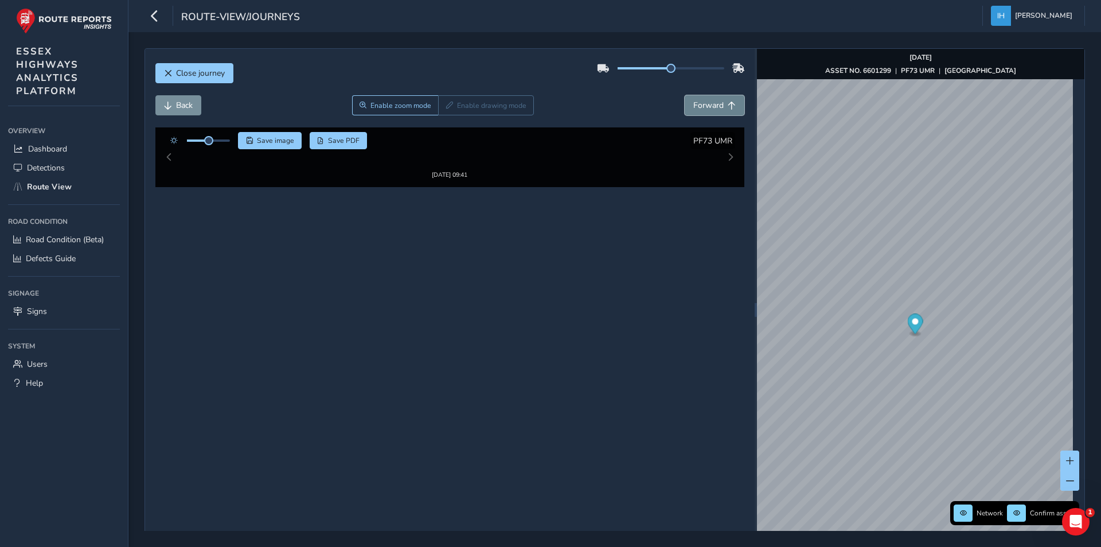
click at [700, 107] on span "Forward" at bounding box center [708, 105] width 30 height 11
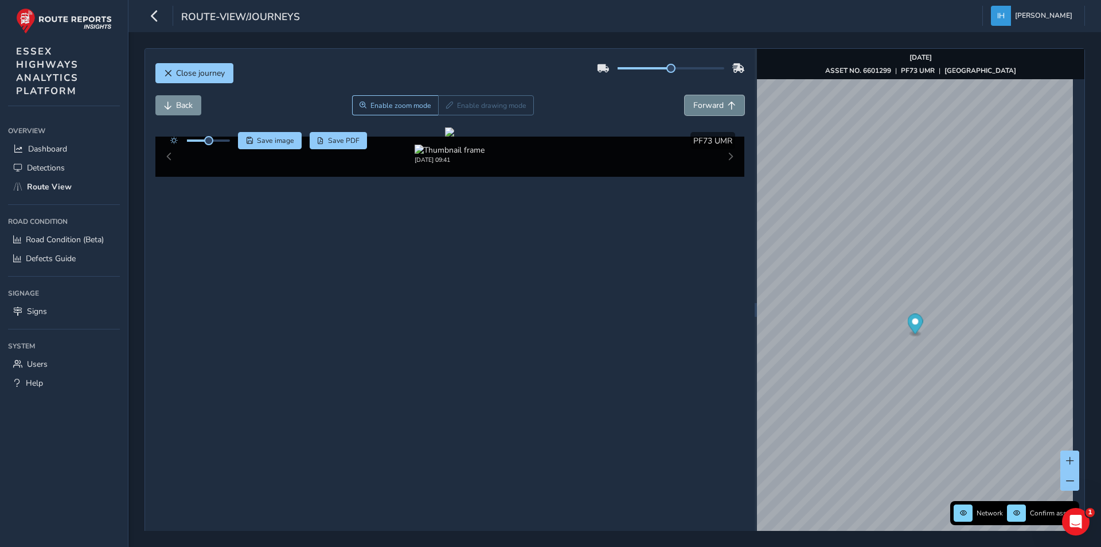
click at [700, 107] on span "Forward" at bounding box center [708, 105] width 30 height 11
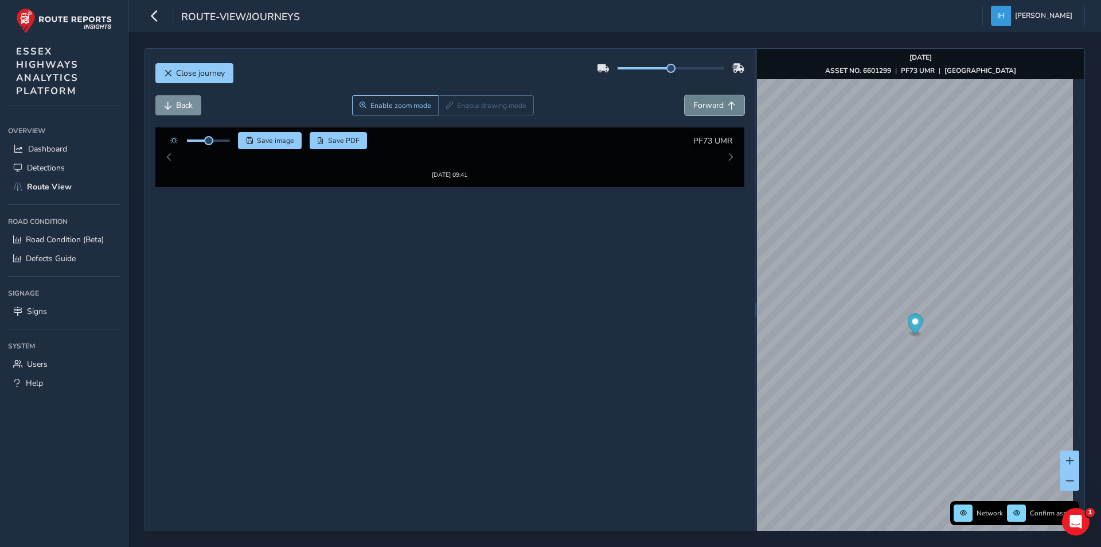
click at [700, 107] on span "Forward" at bounding box center [708, 105] width 30 height 11
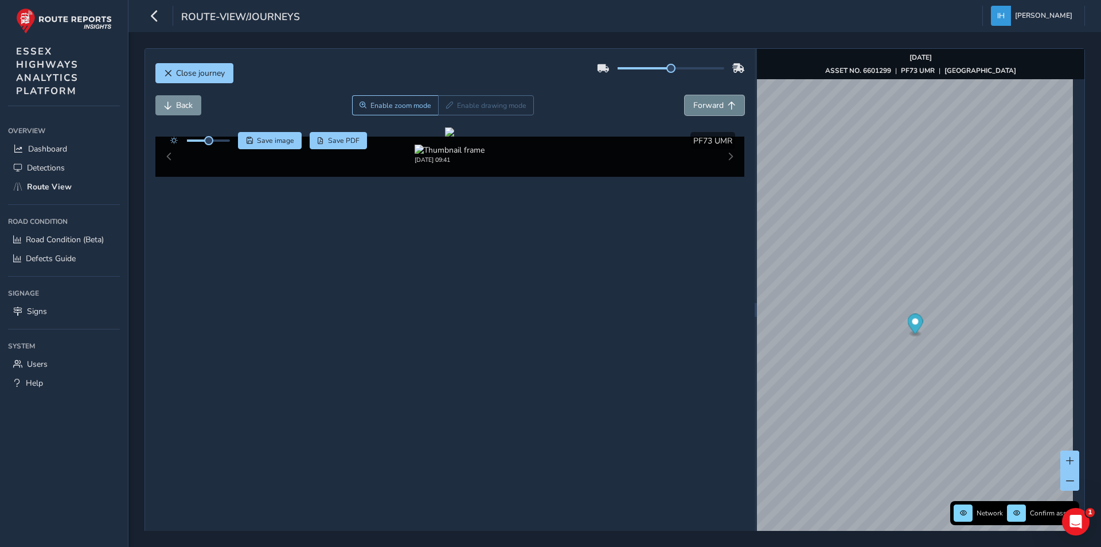
click at [700, 107] on span "Forward" at bounding box center [708, 105] width 30 height 11
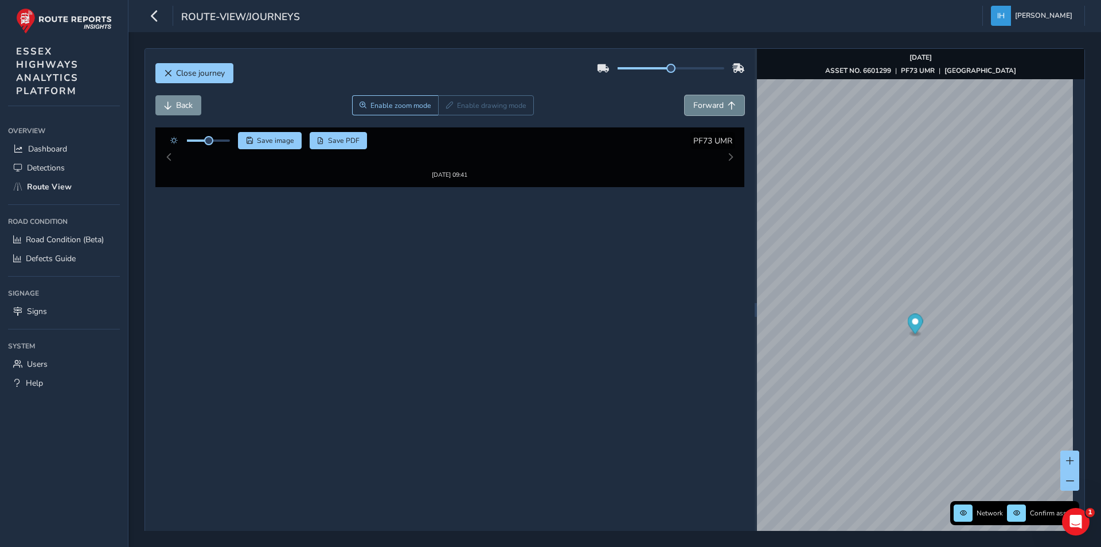
click at [700, 107] on span "Forward" at bounding box center [708, 105] width 30 height 11
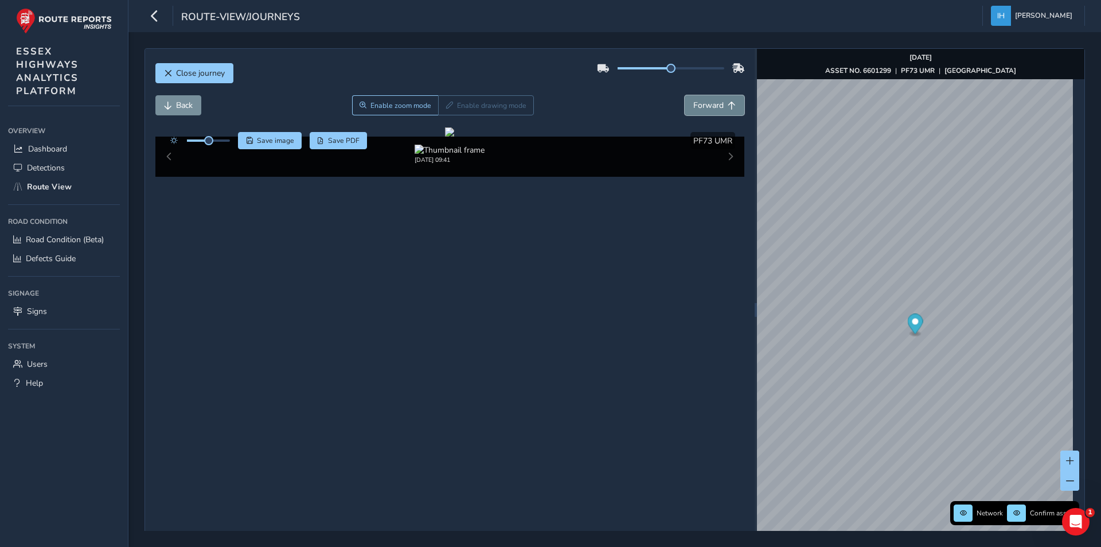
click at [700, 107] on span "Forward" at bounding box center [708, 105] width 30 height 11
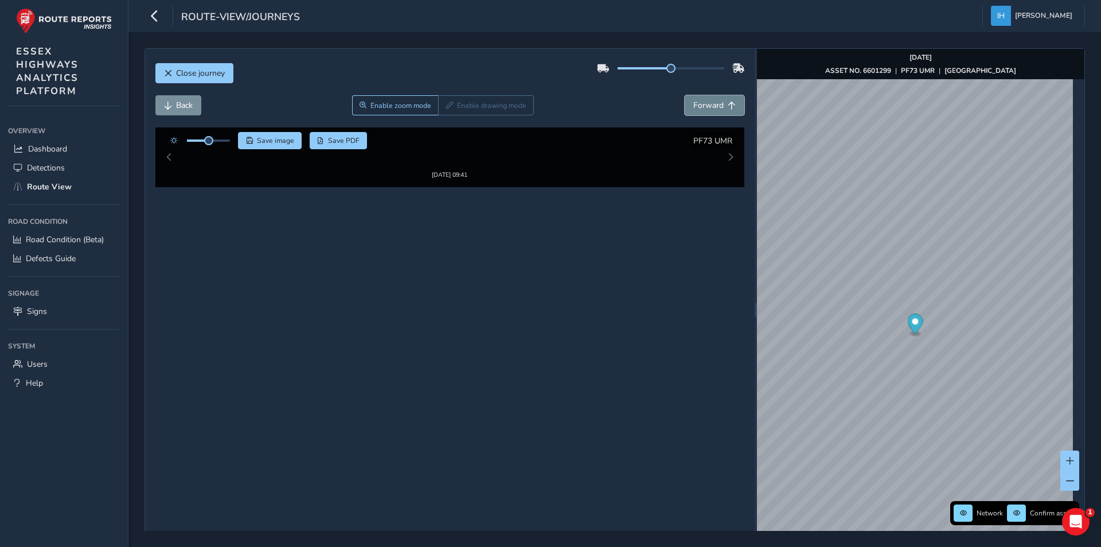
click at [700, 107] on span "Forward" at bounding box center [708, 105] width 30 height 11
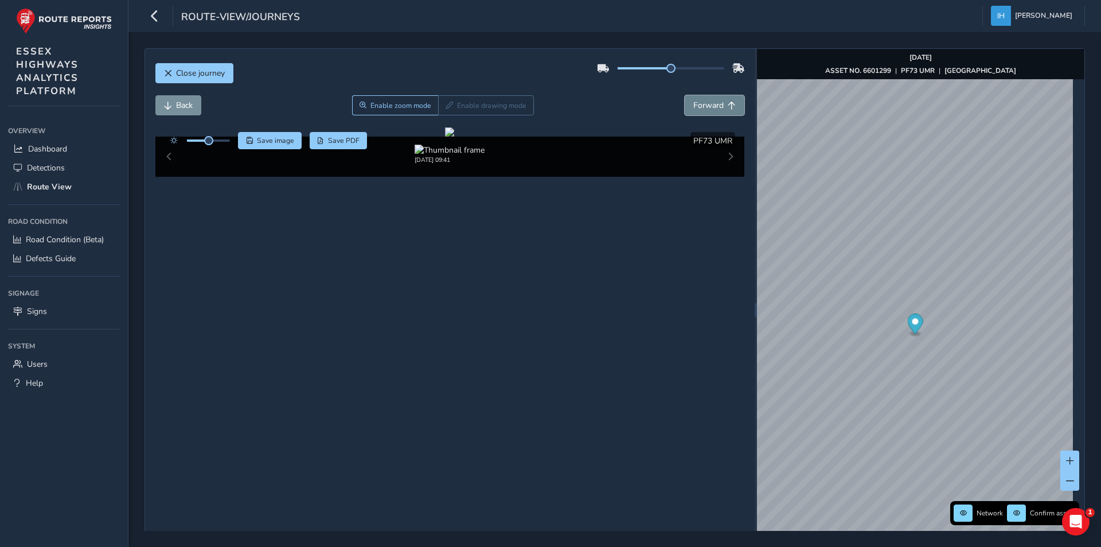
click at [700, 107] on span "Forward" at bounding box center [708, 105] width 30 height 11
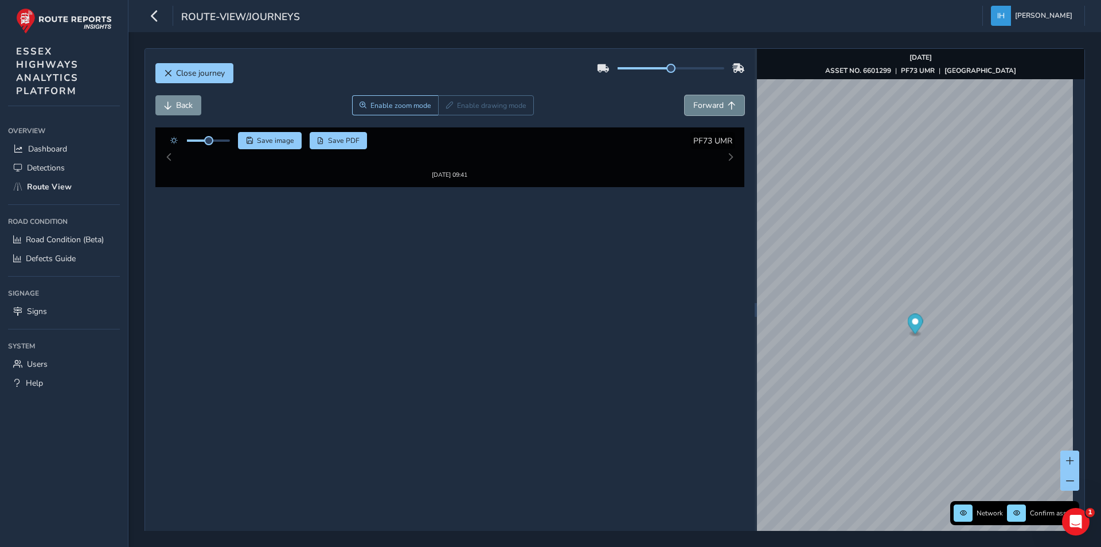
click at [700, 107] on span "Forward" at bounding box center [708, 105] width 30 height 11
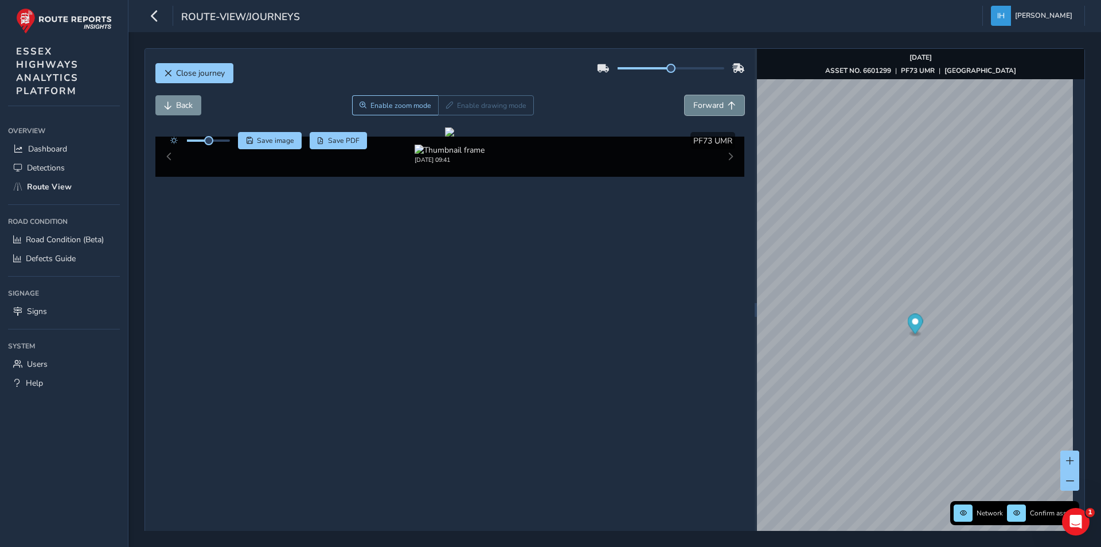
click at [700, 107] on span "Forward" at bounding box center [708, 105] width 30 height 11
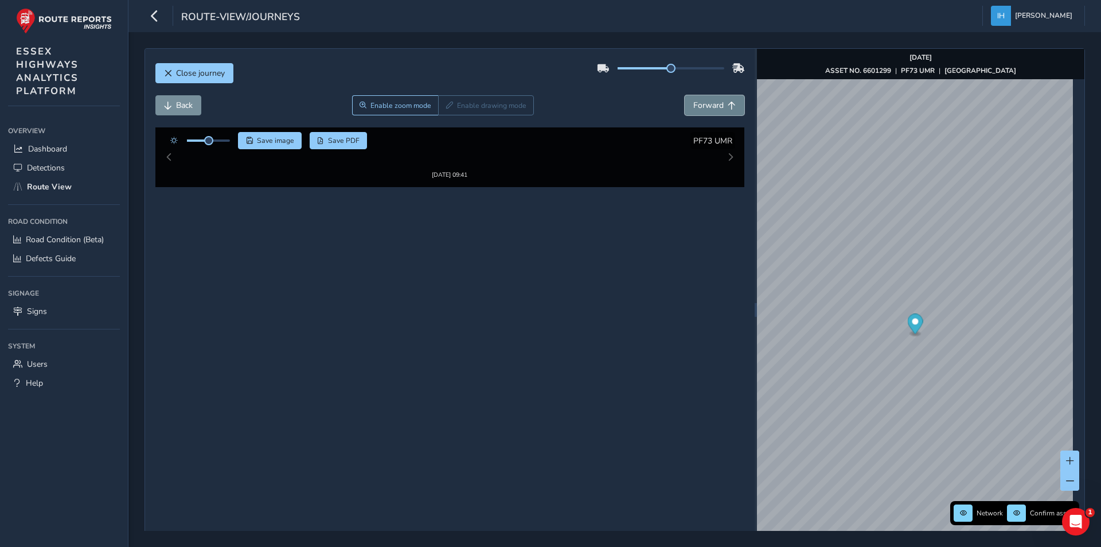
click at [700, 107] on span "Forward" at bounding box center [708, 105] width 30 height 11
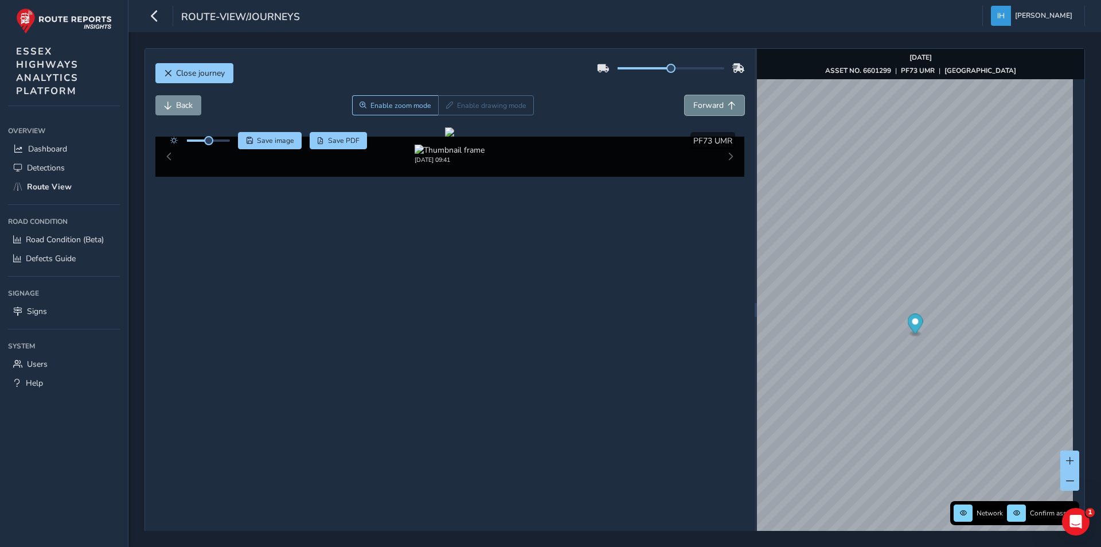
click at [700, 107] on span "Forward" at bounding box center [708, 105] width 30 height 11
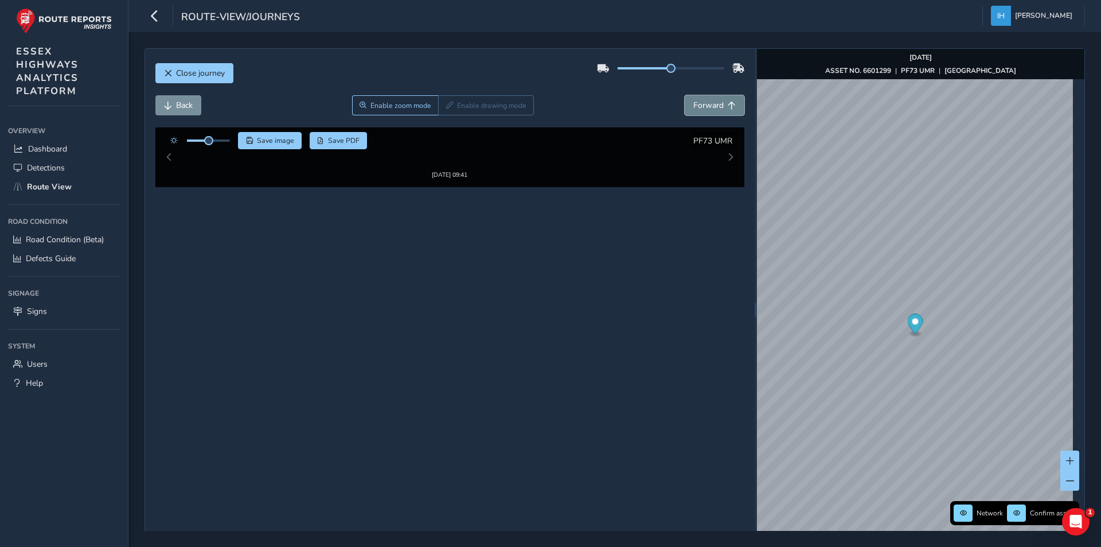
click at [700, 107] on span "Forward" at bounding box center [708, 105] width 30 height 11
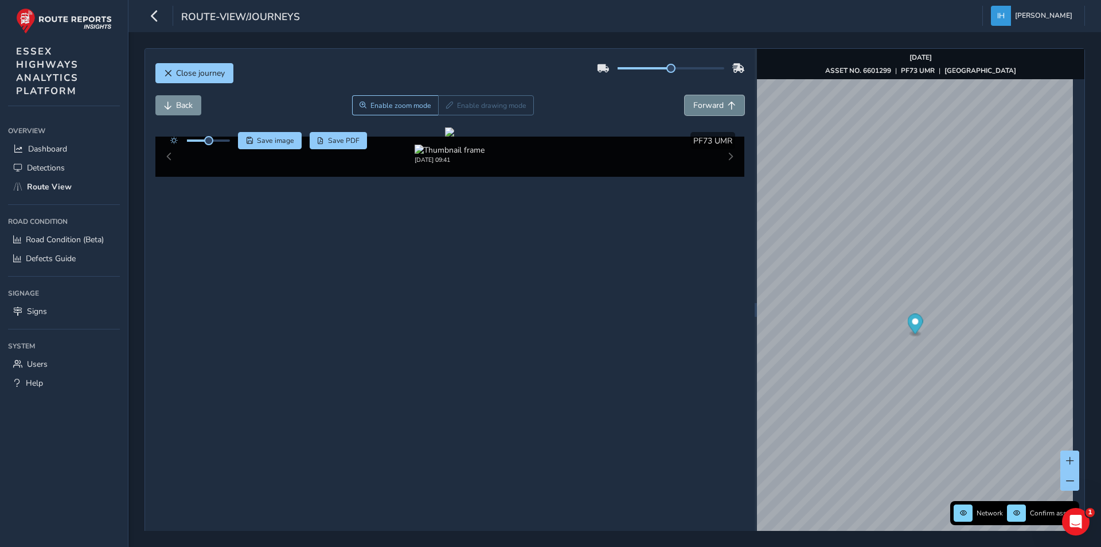
click at [700, 107] on span "Forward" at bounding box center [708, 105] width 30 height 11
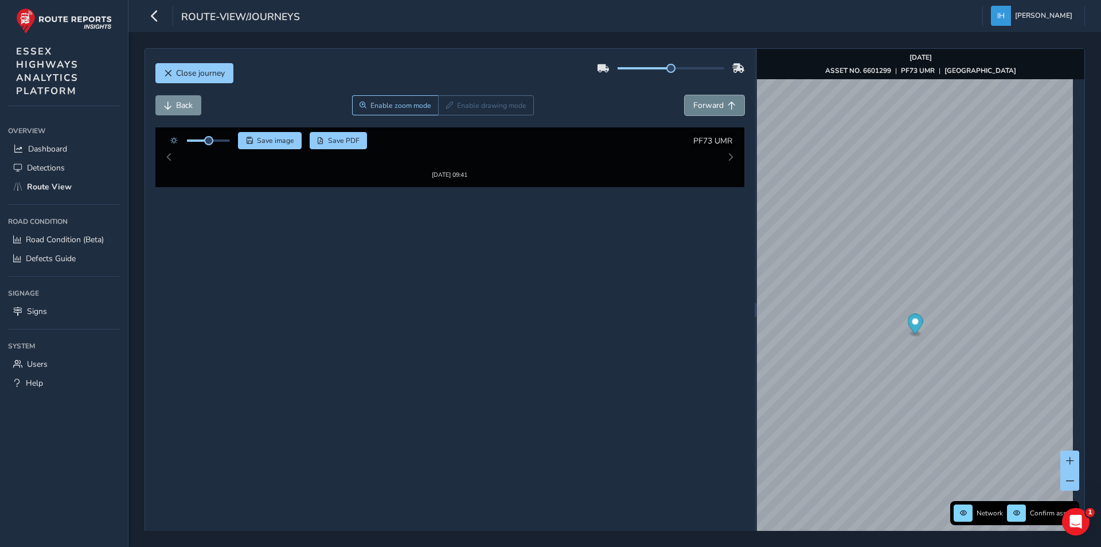
click at [700, 107] on span "Forward" at bounding box center [708, 105] width 30 height 11
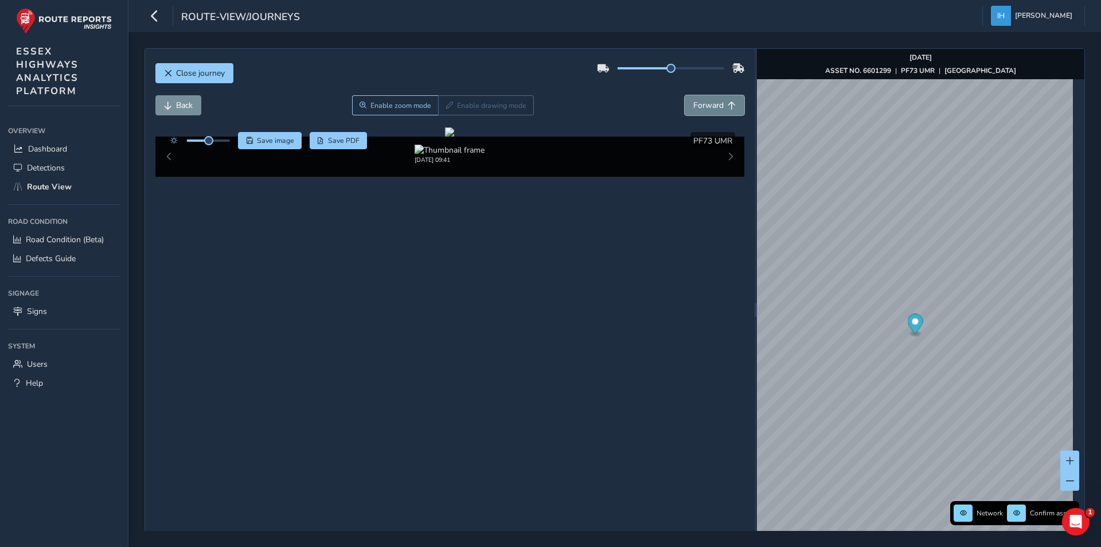
click at [700, 107] on span "Forward" at bounding box center [708, 105] width 30 height 11
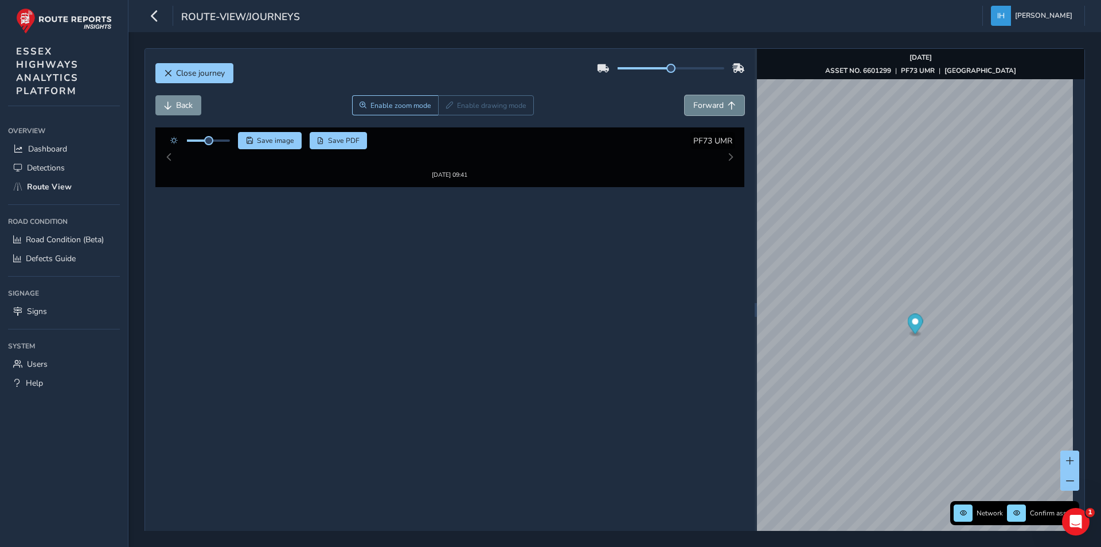
click at [700, 107] on span "Forward" at bounding box center [708, 105] width 30 height 11
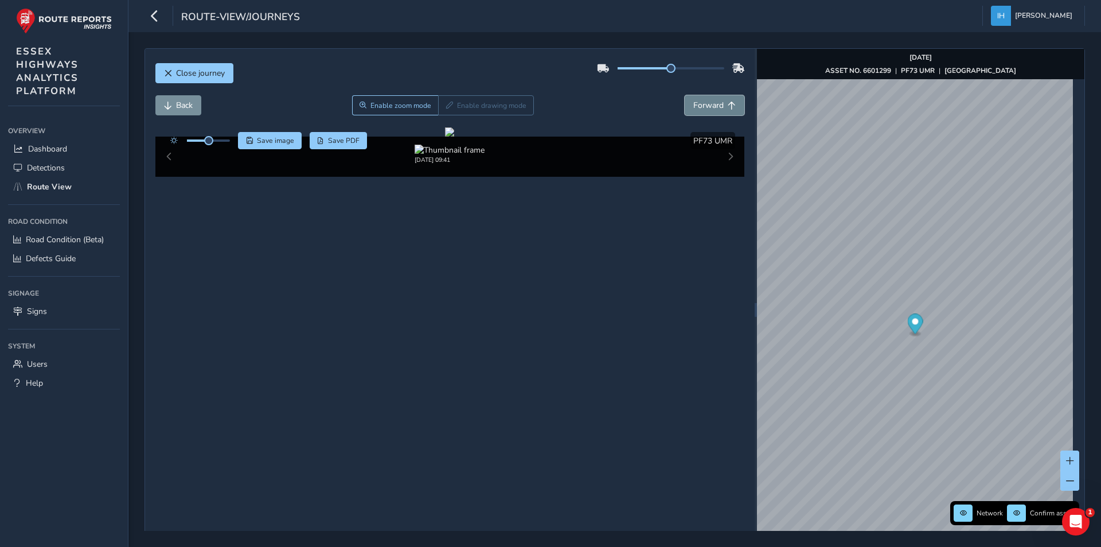
click at [700, 107] on span "Forward" at bounding box center [708, 105] width 30 height 11
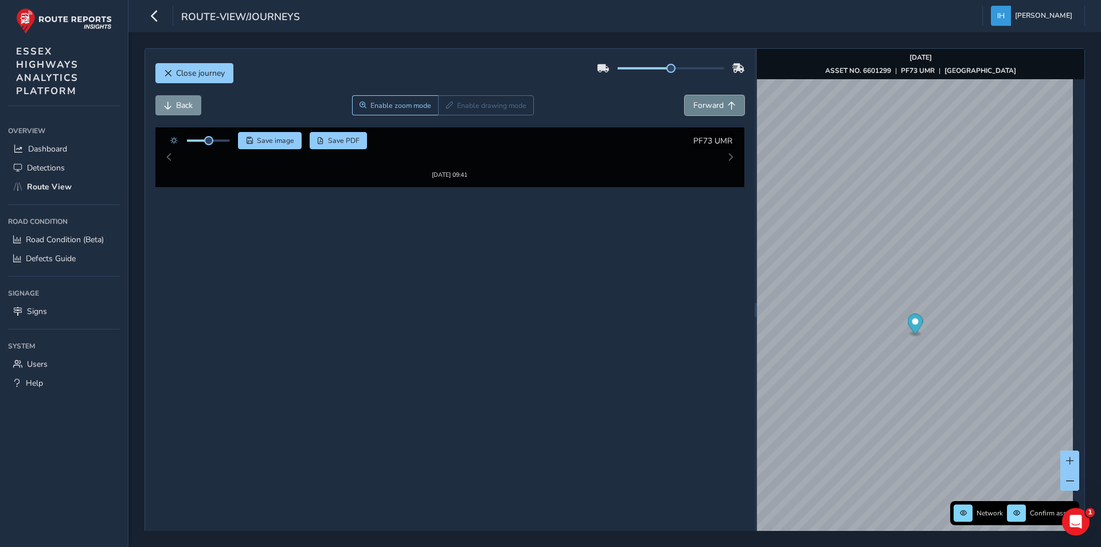
click at [700, 107] on span "Forward" at bounding box center [708, 105] width 30 height 11
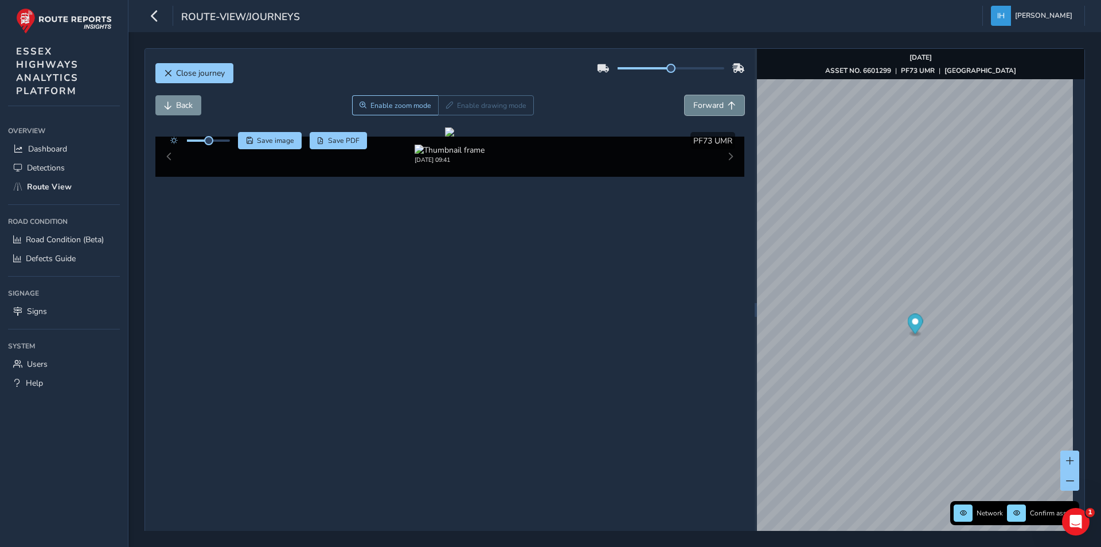
click at [700, 107] on span "Forward" at bounding box center [708, 105] width 30 height 11
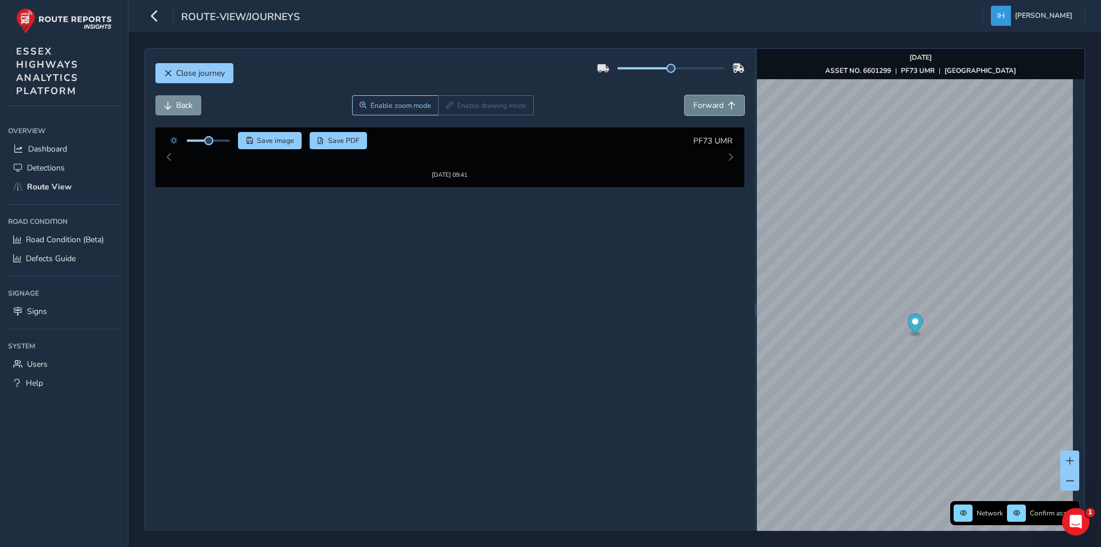
click at [700, 107] on span "Forward" at bounding box center [708, 105] width 30 height 11
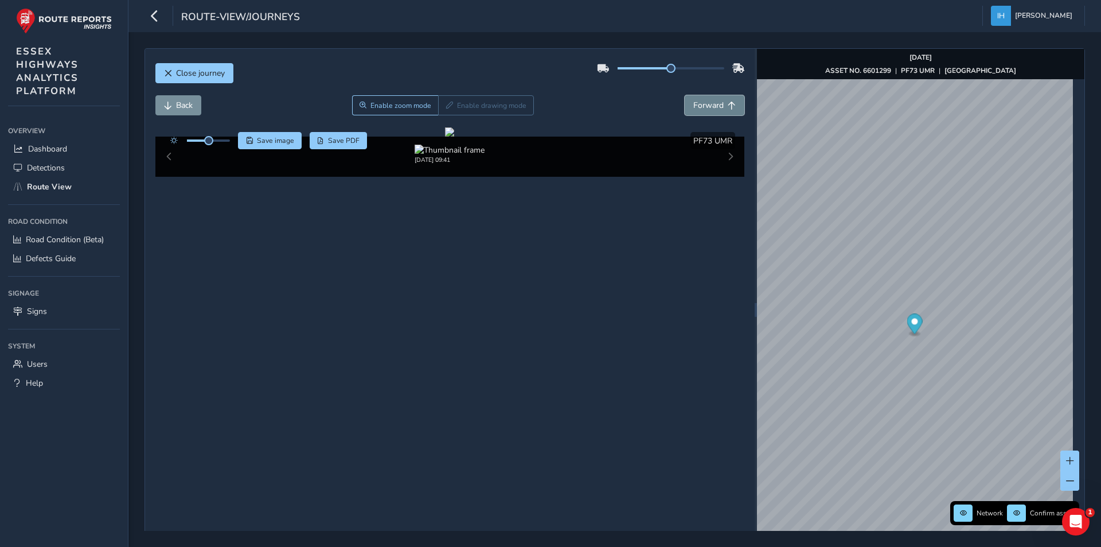
click at [700, 107] on span "Forward" at bounding box center [708, 105] width 30 height 11
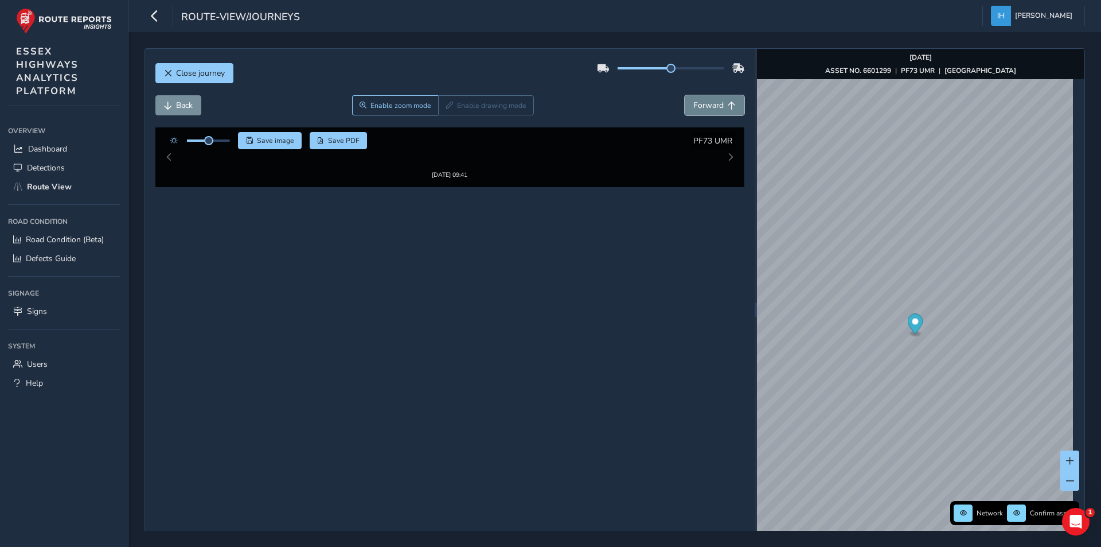
click at [700, 107] on span "Forward" at bounding box center [708, 105] width 30 height 11
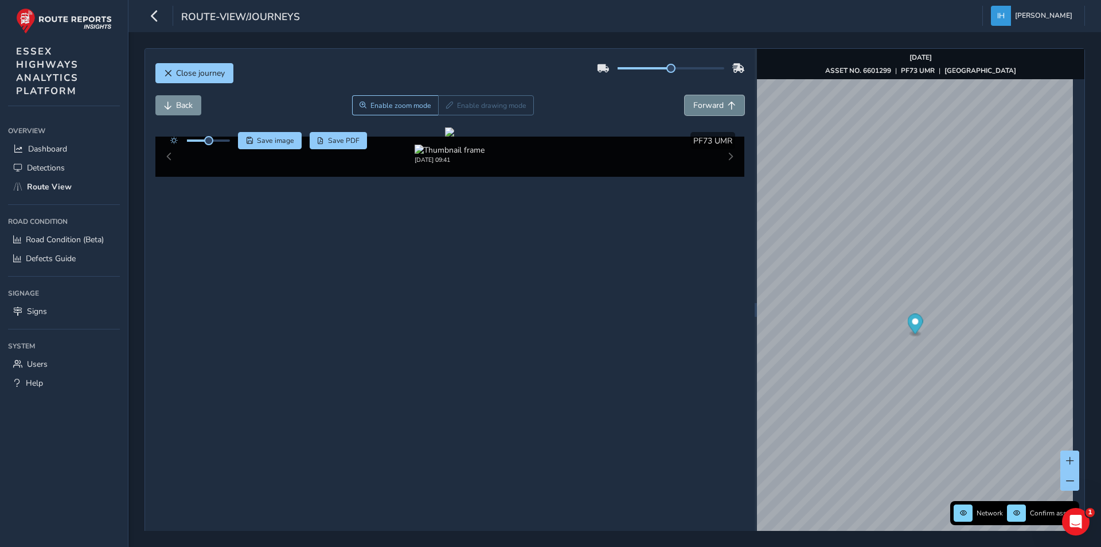
click at [700, 107] on span "Forward" at bounding box center [708, 105] width 30 height 11
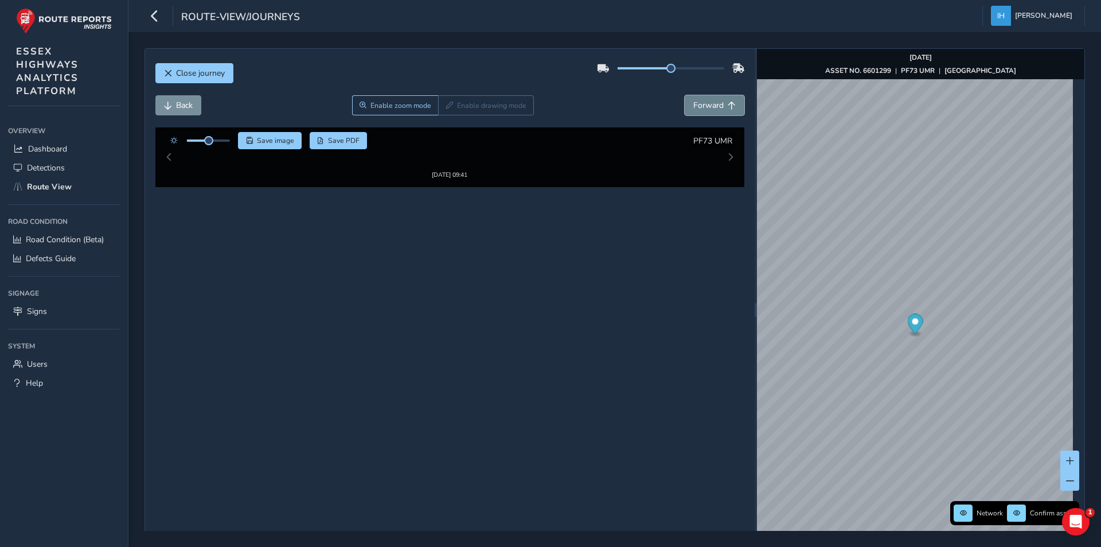
click at [700, 107] on span "Forward" at bounding box center [708, 105] width 30 height 11
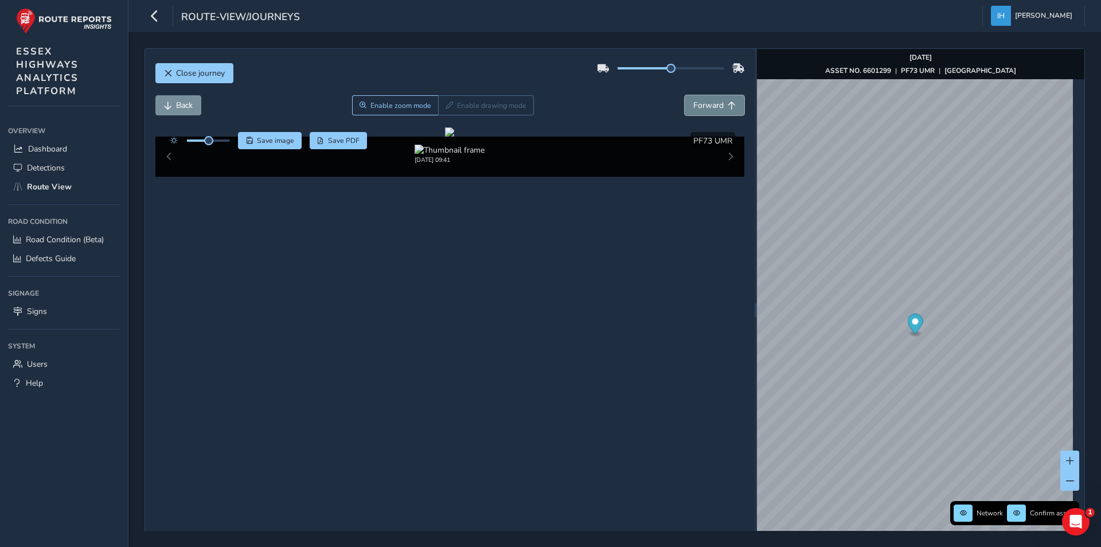
click at [700, 107] on span "Forward" at bounding box center [708, 105] width 30 height 11
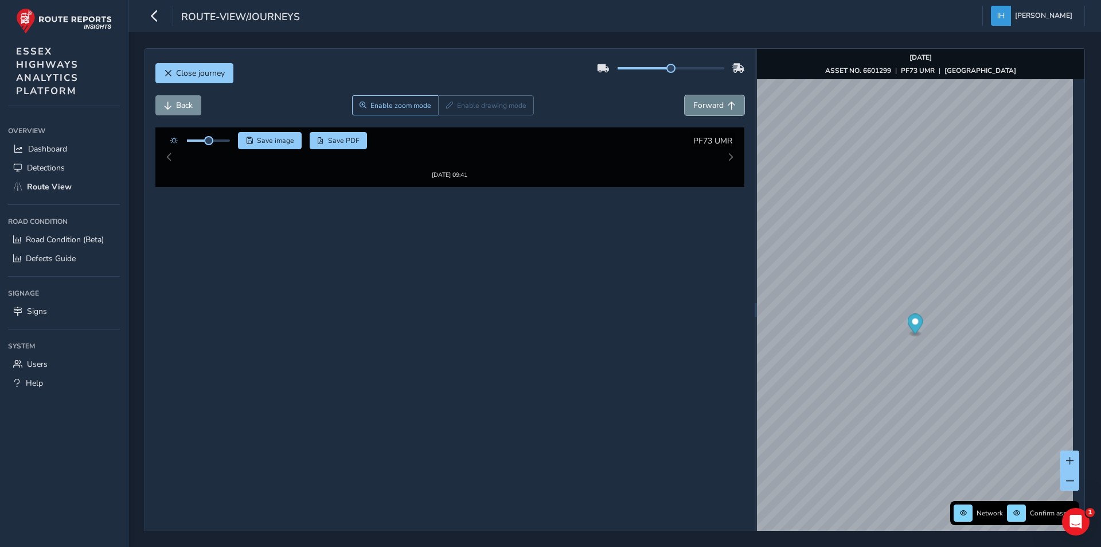
click at [700, 107] on span "Forward" at bounding box center [708, 105] width 30 height 11
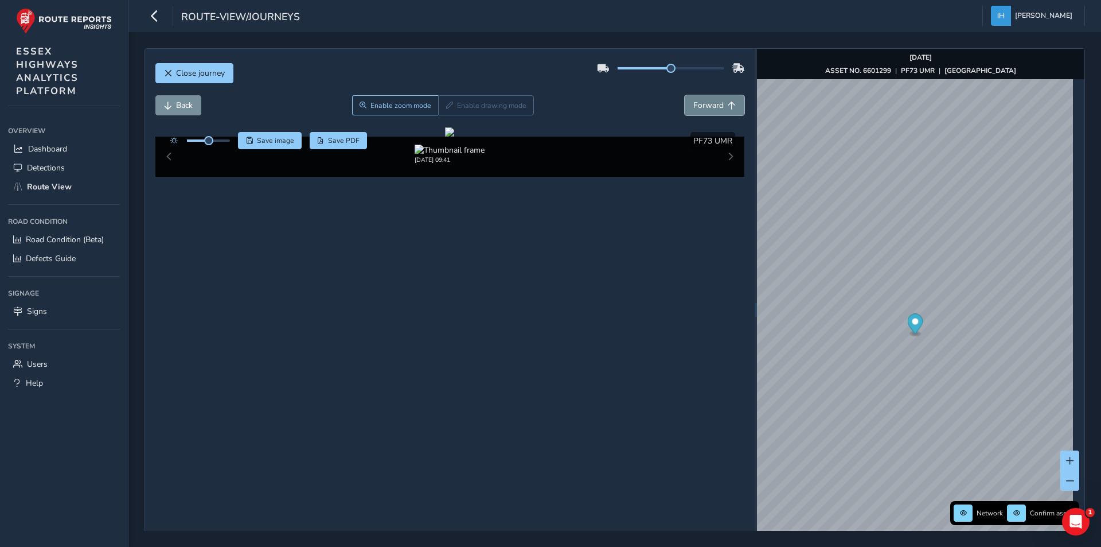
click at [700, 107] on span "Forward" at bounding box center [708, 105] width 30 height 11
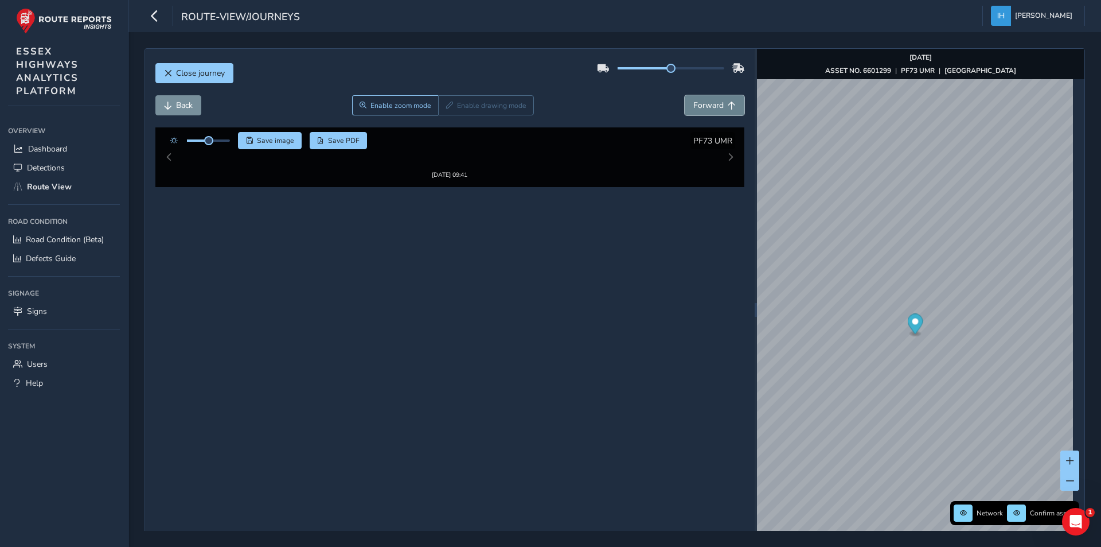
click at [700, 107] on span "Forward" at bounding box center [708, 105] width 30 height 11
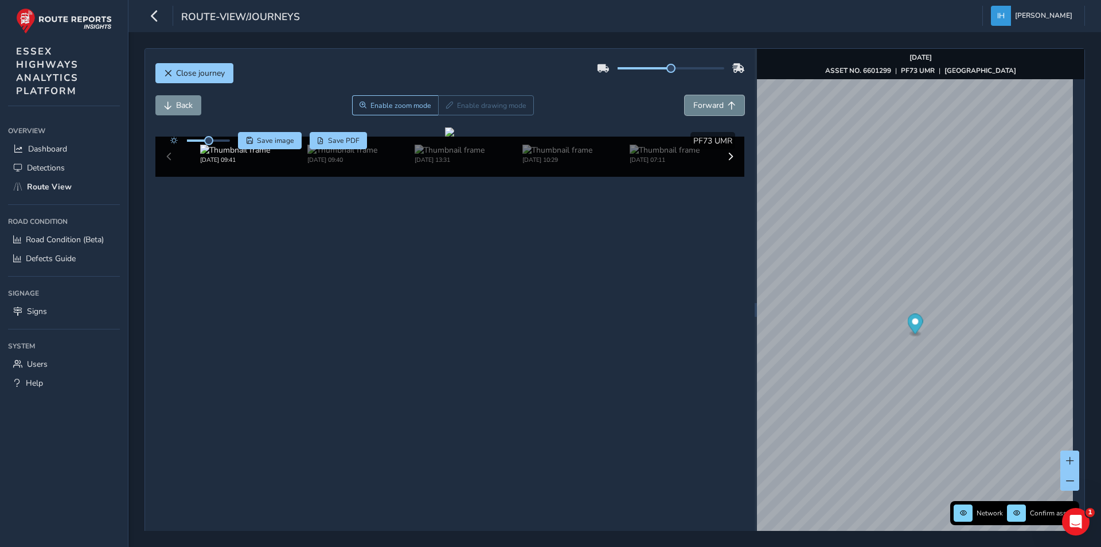
click at [700, 107] on span "Forward" at bounding box center [708, 105] width 30 height 11
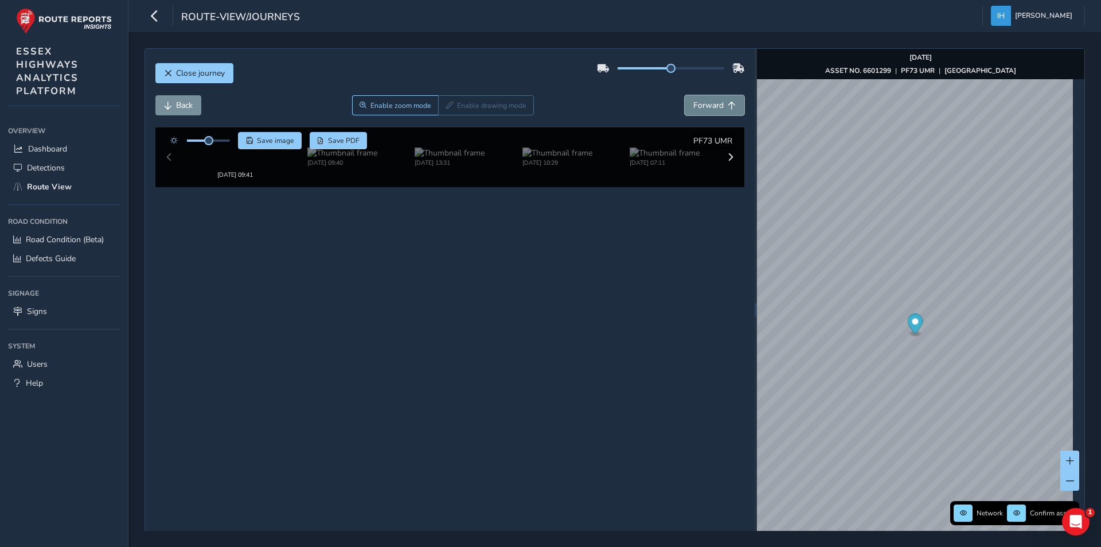
click at [700, 107] on span "Forward" at bounding box center [708, 105] width 30 height 11
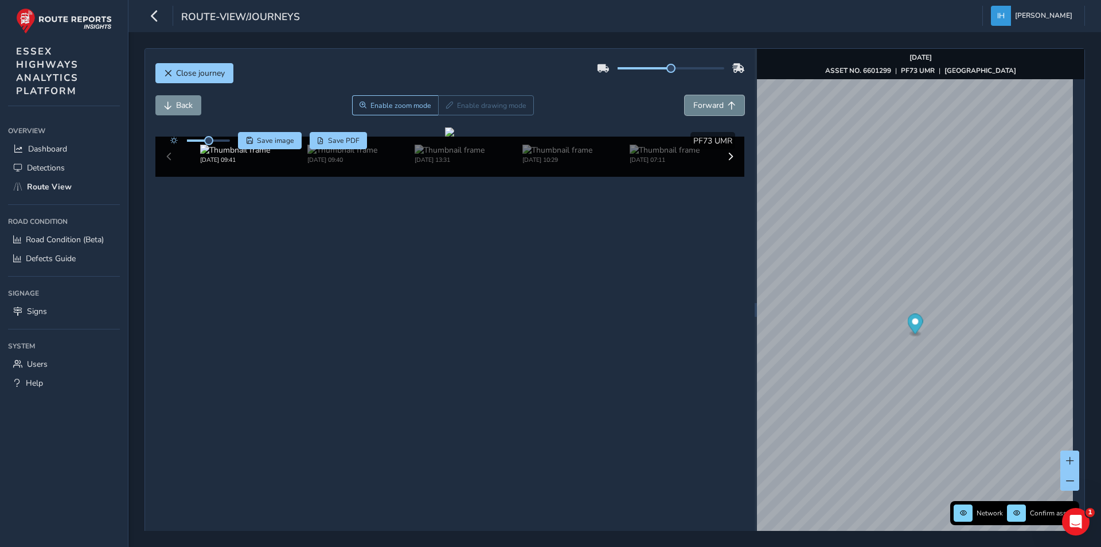
click at [700, 107] on span "Forward" at bounding box center [708, 105] width 30 height 11
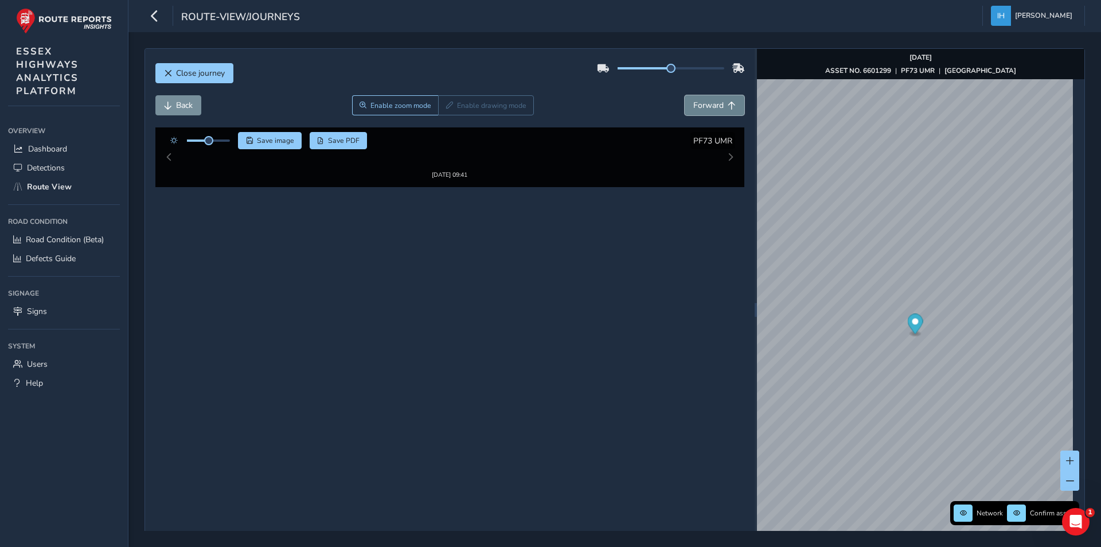
click at [700, 107] on span "Forward" at bounding box center [708, 105] width 30 height 11
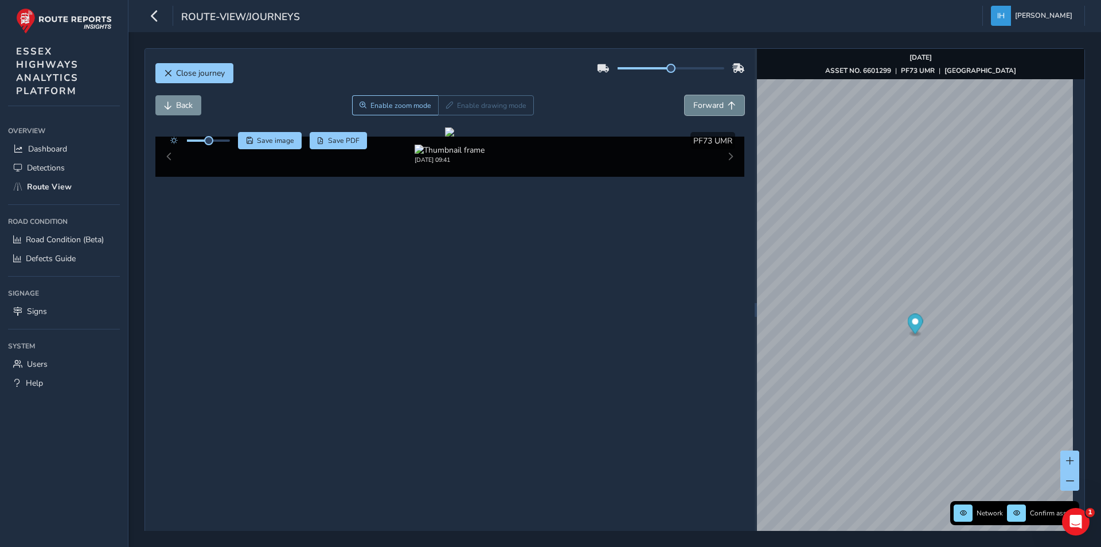
click at [700, 107] on span "Forward" at bounding box center [708, 105] width 30 height 11
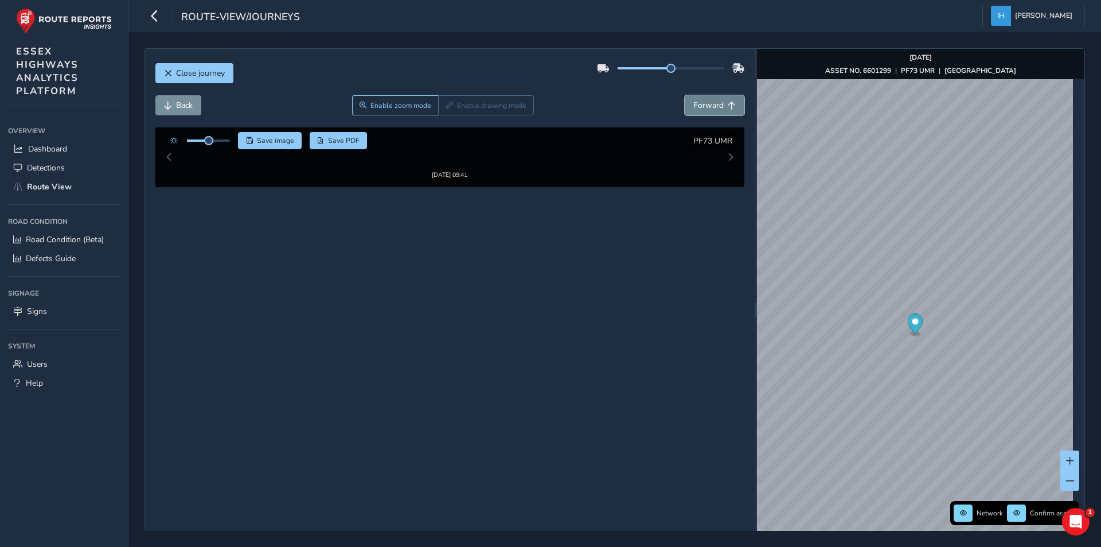
click at [700, 107] on span "Forward" at bounding box center [708, 105] width 30 height 11
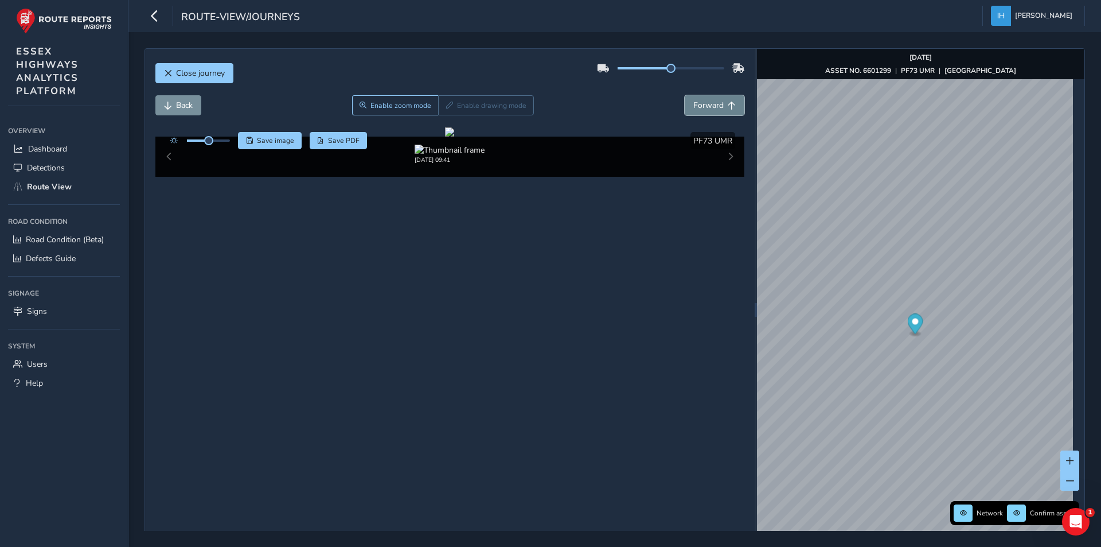
click at [700, 107] on span "Forward" at bounding box center [708, 105] width 30 height 11
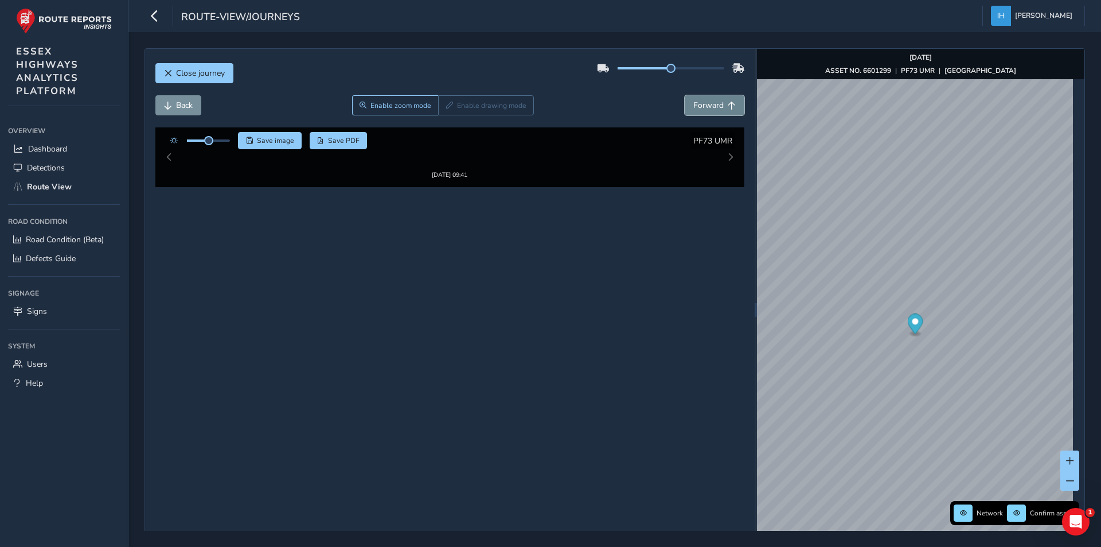
click at [700, 107] on span "Forward" at bounding box center [708, 105] width 30 height 11
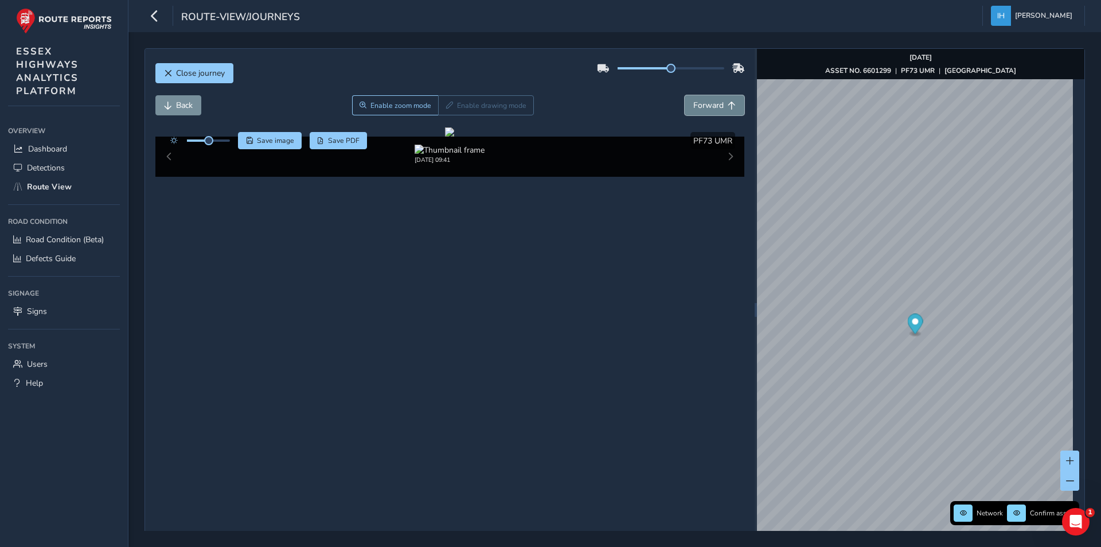
click at [700, 107] on span "Forward" at bounding box center [708, 105] width 30 height 11
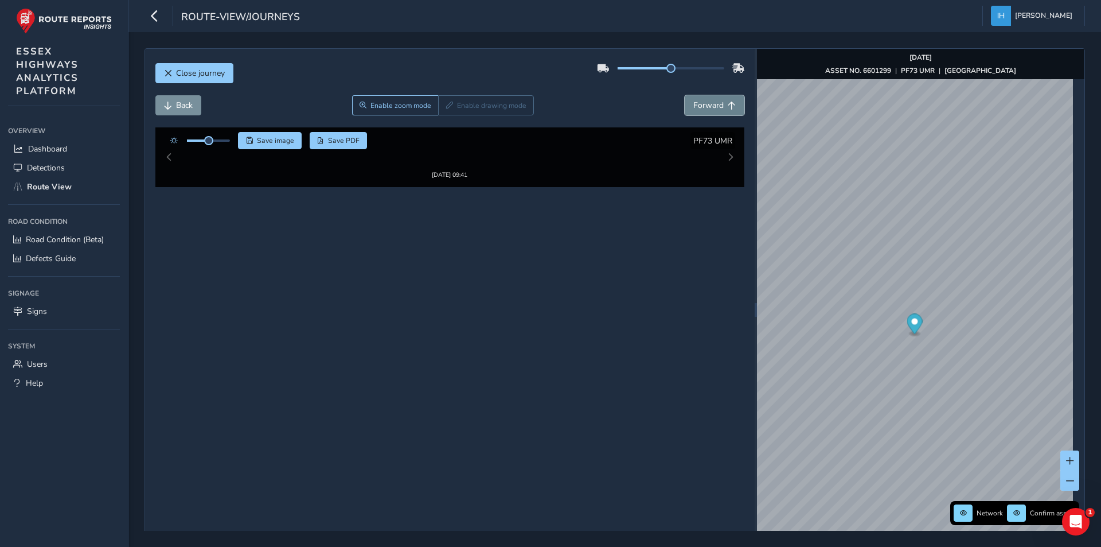
click at [700, 107] on span "Forward" at bounding box center [708, 105] width 30 height 11
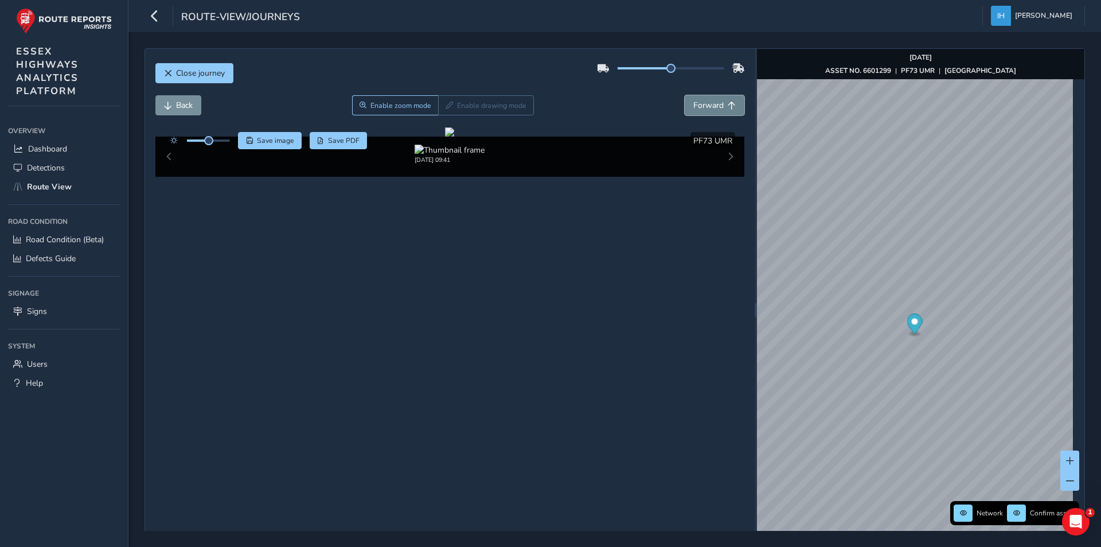
click at [700, 107] on span "Forward" at bounding box center [708, 105] width 30 height 11
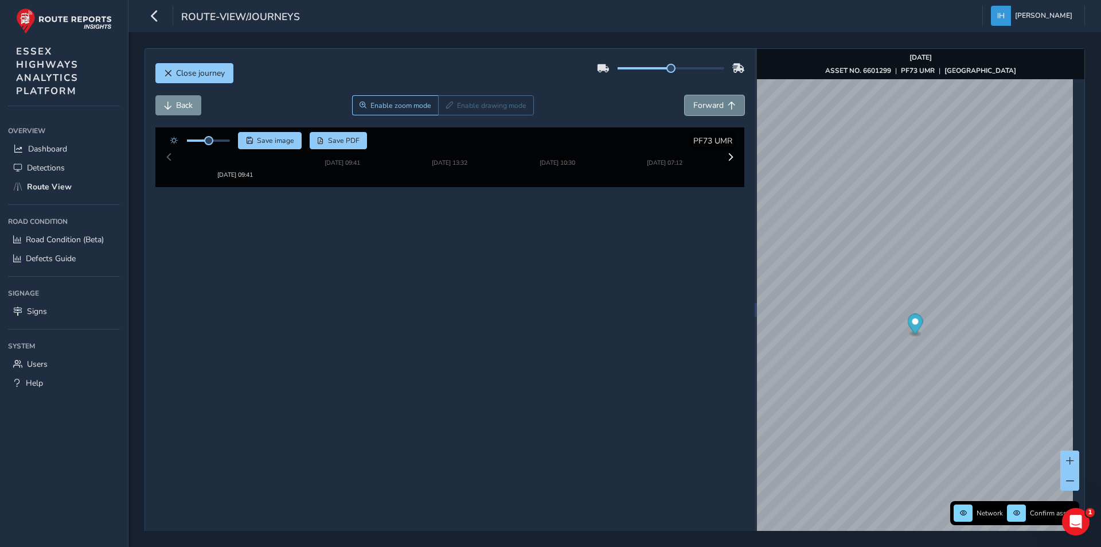
click at [700, 107] on span "Forward" at bounding box center [708, 105] width 30 height 11
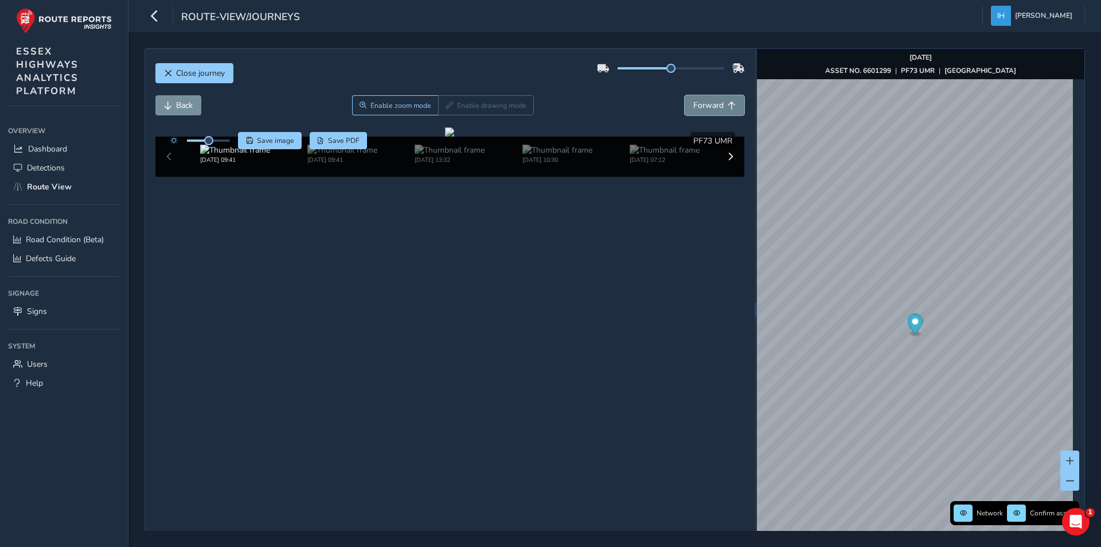
click at [700, 107] on span "Forward" at bounding box center [708, 105] width 30 height 11
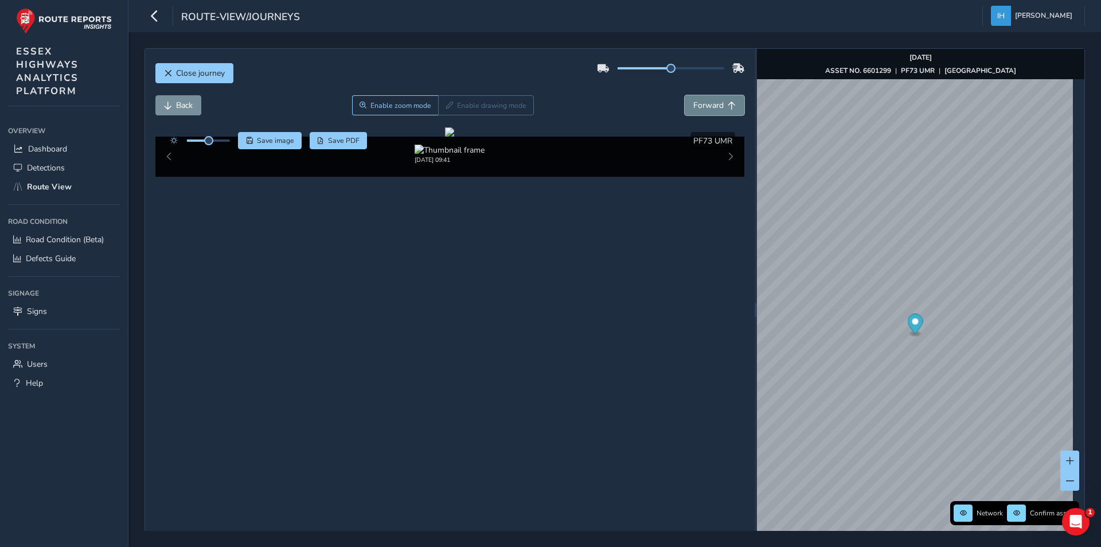
click at [700, 106] on span "Forward" at bounding box center [708, 105] width 30 height 11
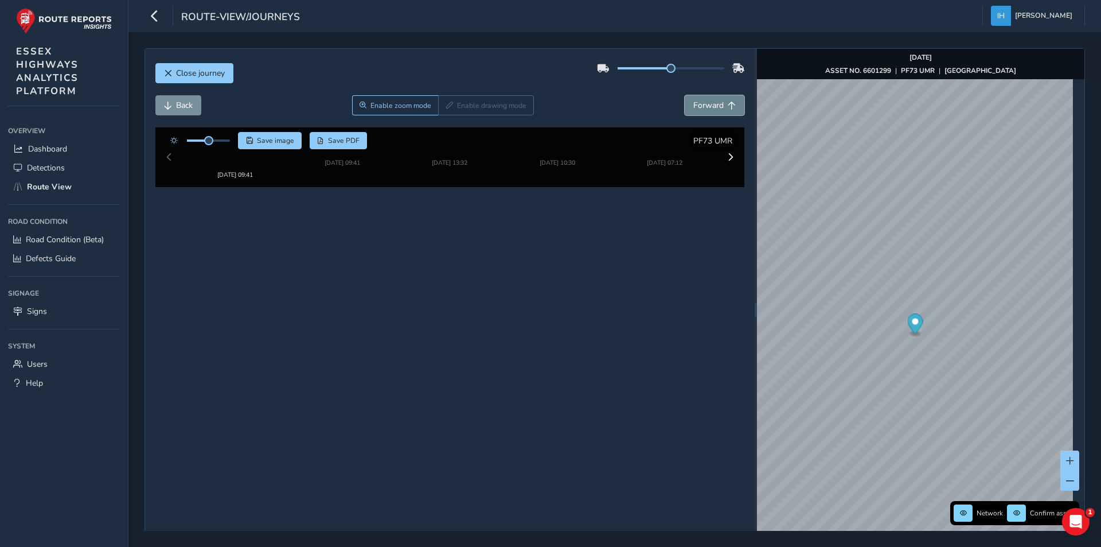
click at [700, 106] on span "Forward" at bounding box center [708, 105] width 30 height 11
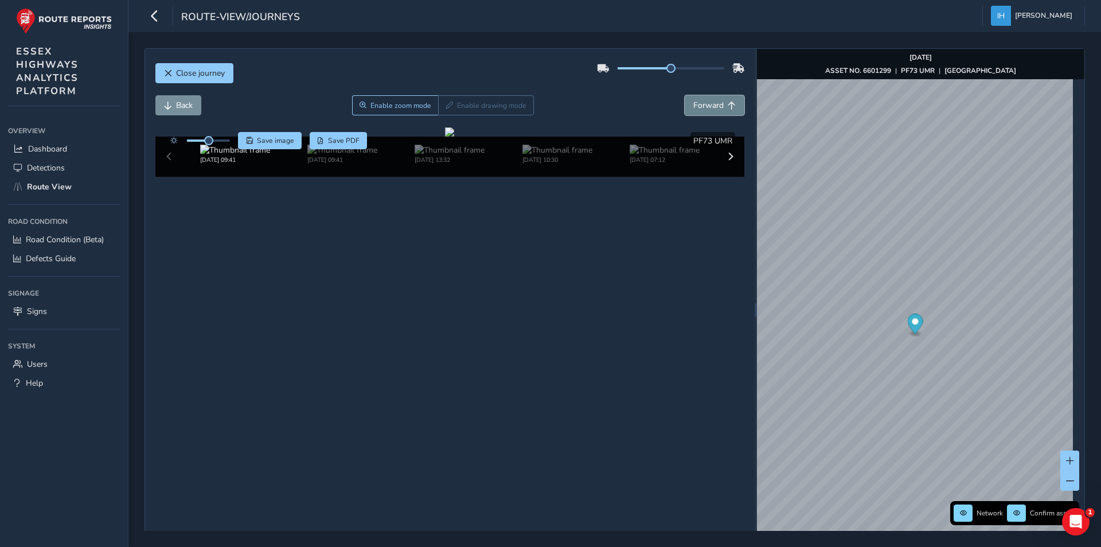
click at [700, 106] on span "Forward" at bounding box center [708, 105] width 30 height 11
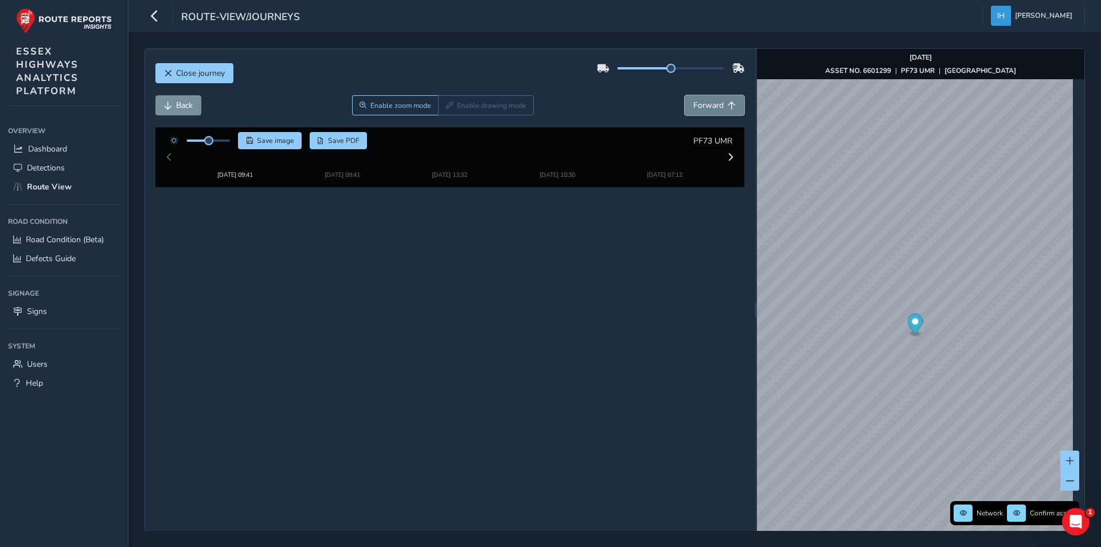
click at [700, 106] on span "Forward" at bounding box center [708, 105] width 30 height 11
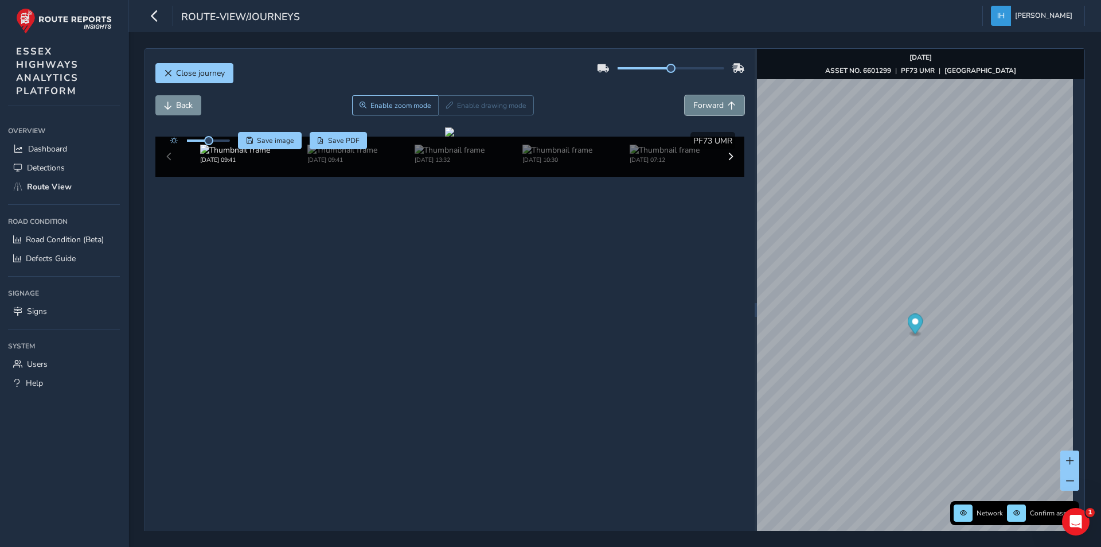
click at [700, 106] on span "Forward" at bounding box center [708, 105] width 30 height 11
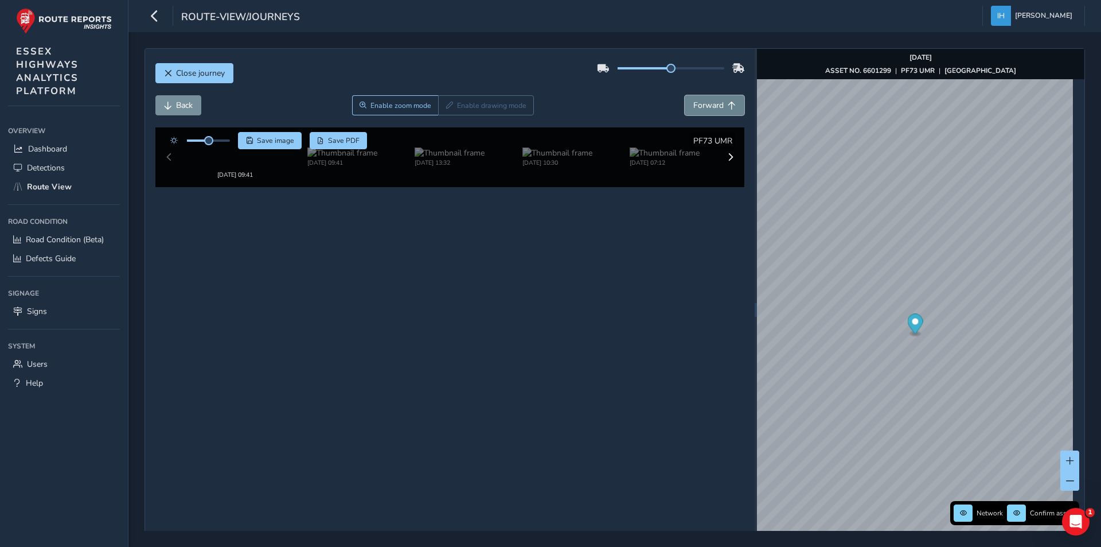
click at [700, 106] on span "Forward" at bounding box center [708, 105] width 30 height 11
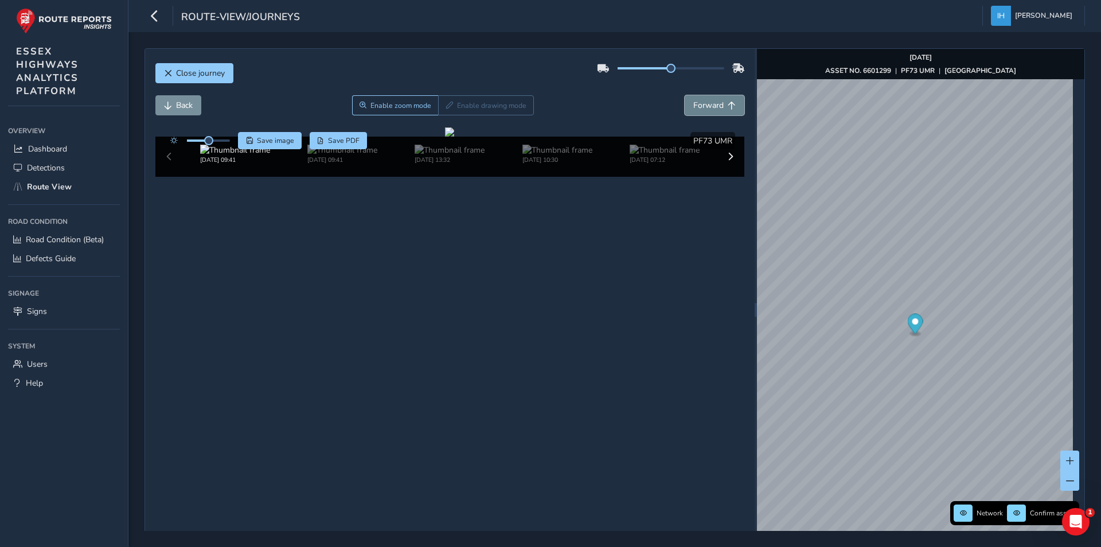
click at [700, 106] on span "Forward" at bounding box center [708, 105] width 30 height 11
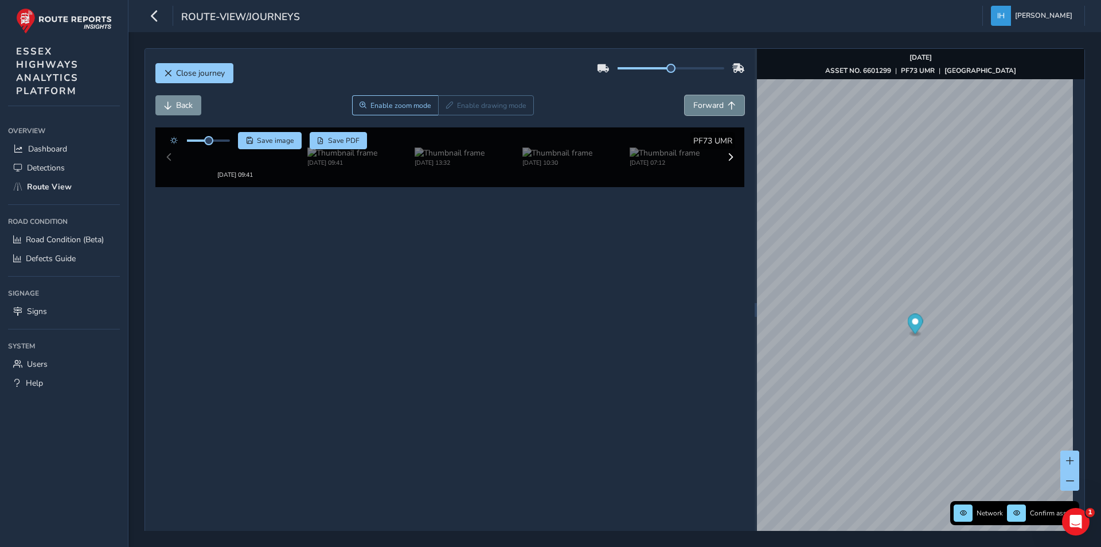
click at [700, 106] on span "Forward" at bounding box center [708, 105] width 30 height 11
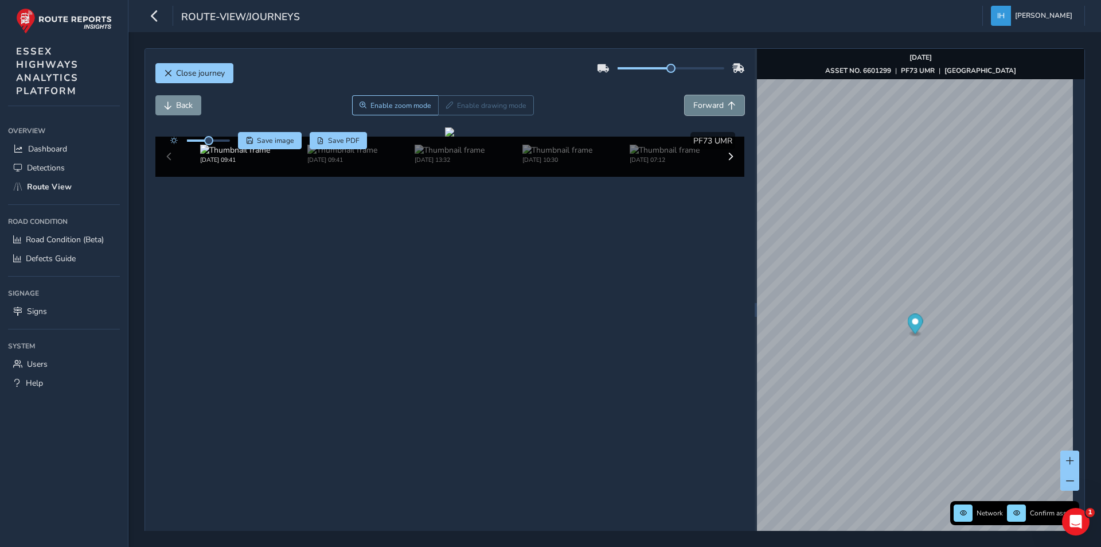
click at [700, 106] on span "Forward" at bounding box center [708, 105] width 30 height 11
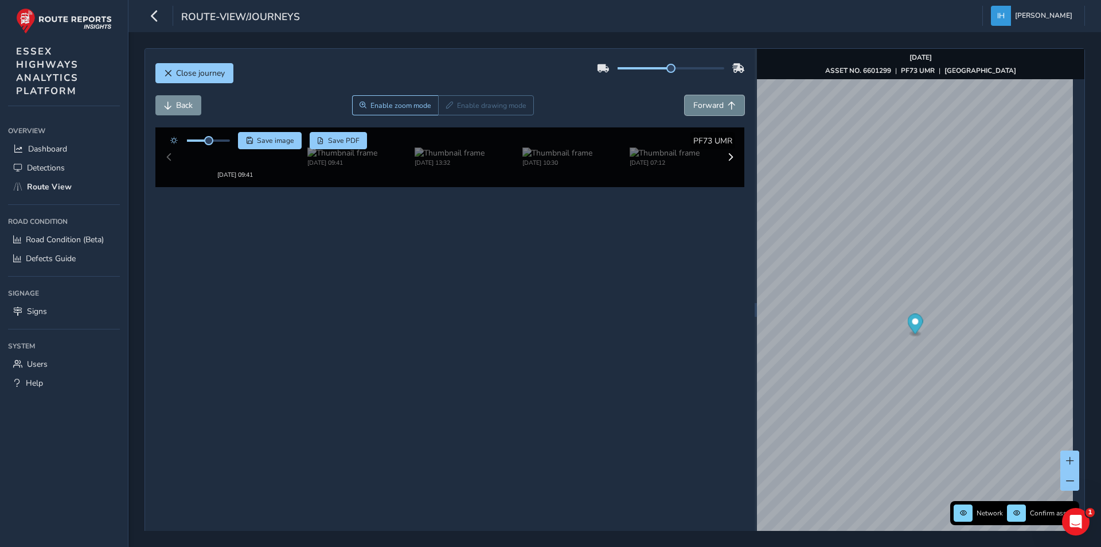
click at [700, 106] on span "Forward" at bounding box center [708, 105] width 30 height 11
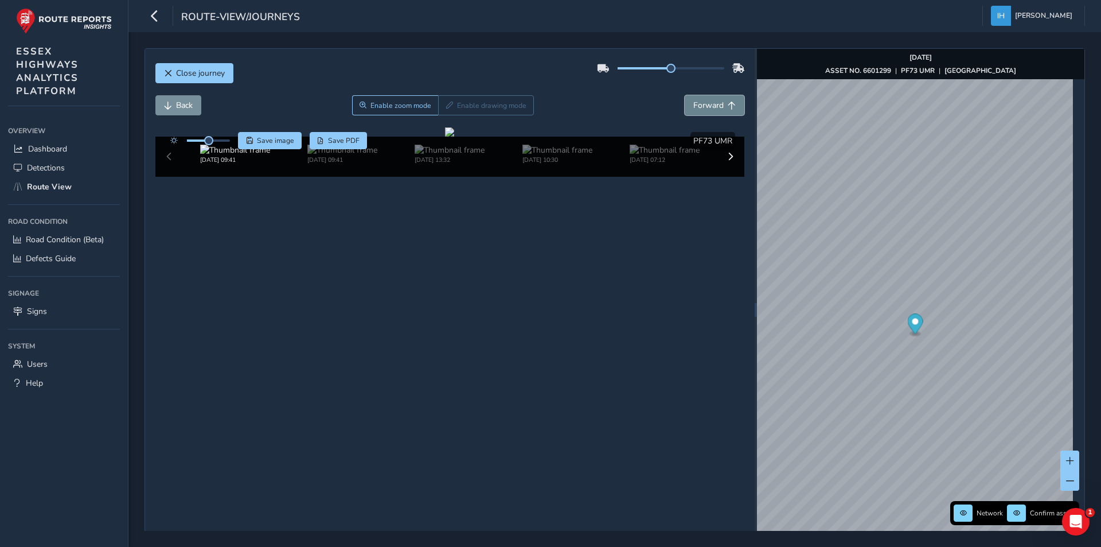
click at [700, 106] on span "Forward" at bounding box center [708, 105] width 30 height 11
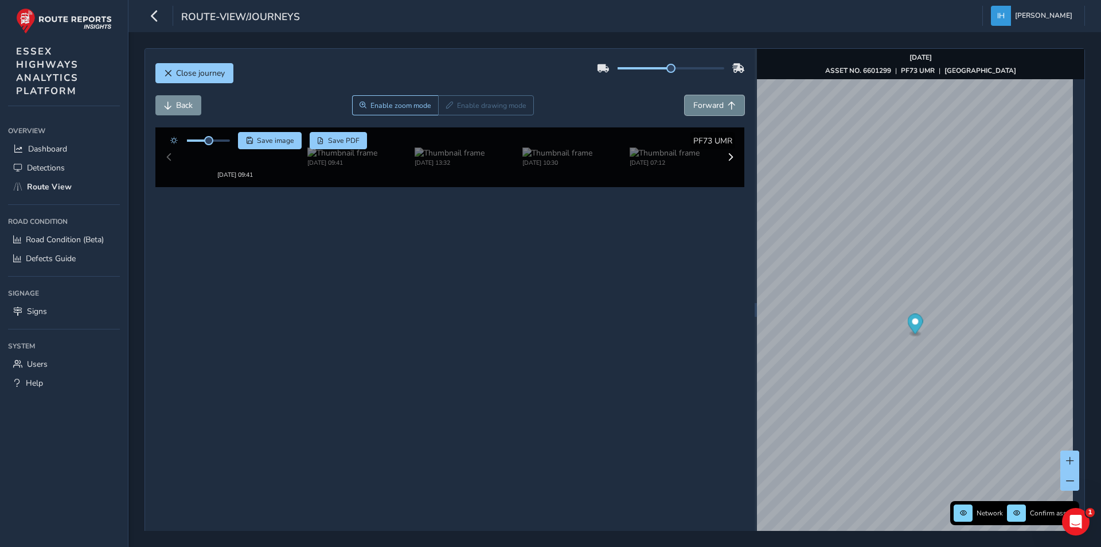
click at [700, 106] on span "Forward" at bounding box center [708, 105] width 30 height 11
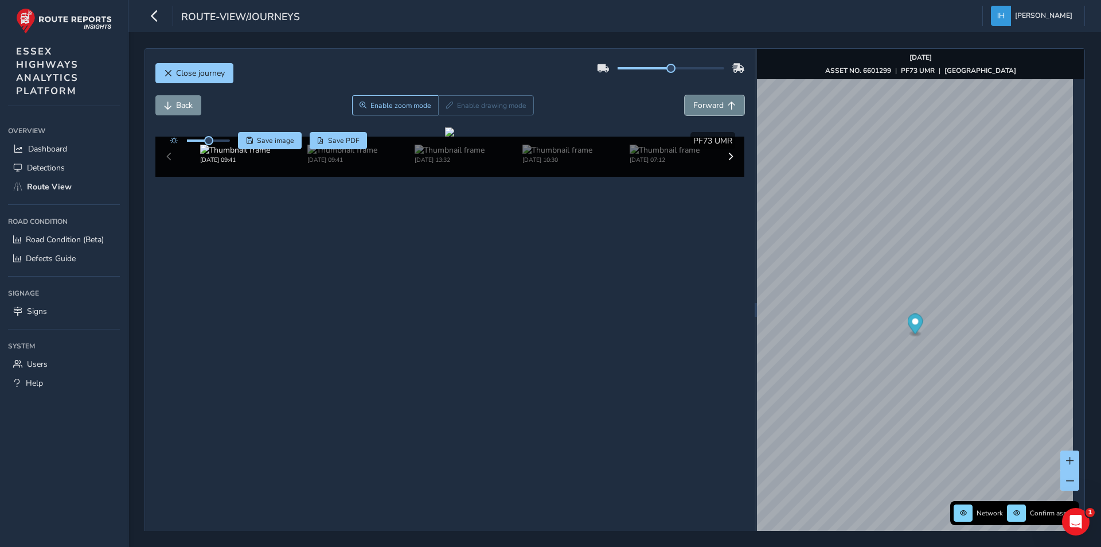
click at [700, 106] on span "Forward" at bounding box center [708, 105] width 30 height 11
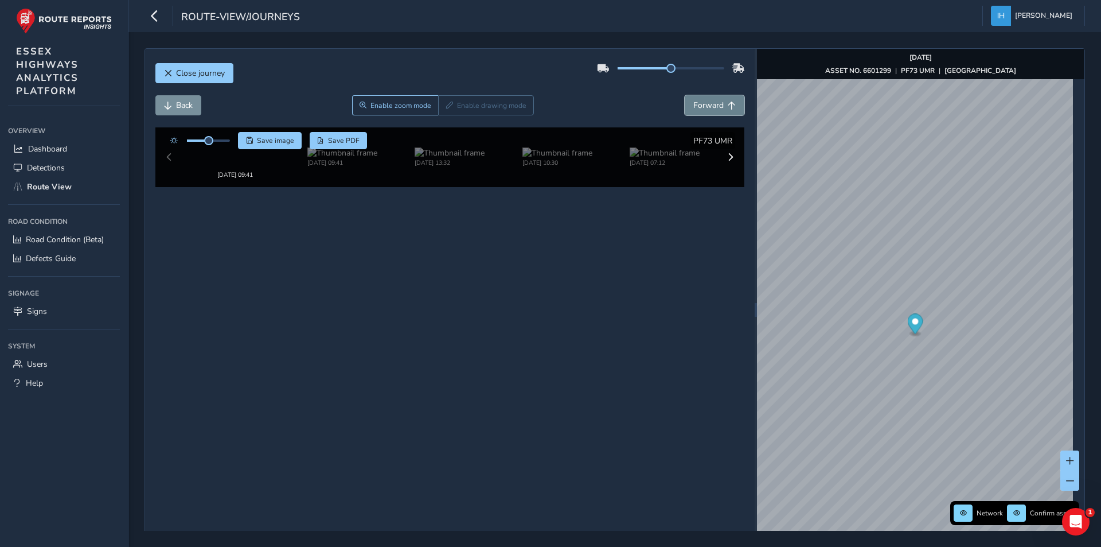
click at [700, 106] on span "Forward" at bounding box center [708, 105] width 30 height 11
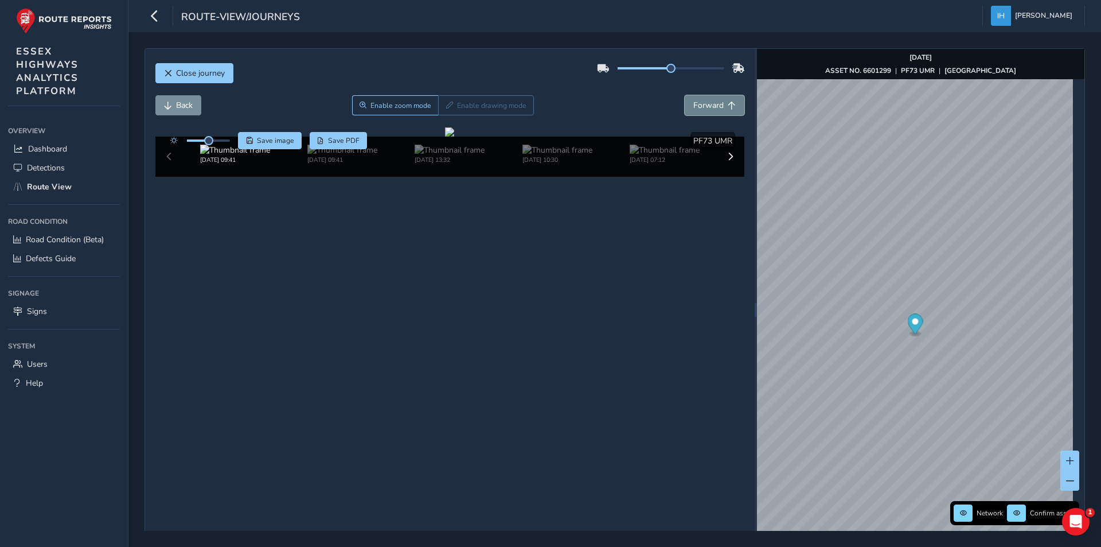
click at [700, 106] on span "Forward" at bounding box center [708, 105] width 30 height 11
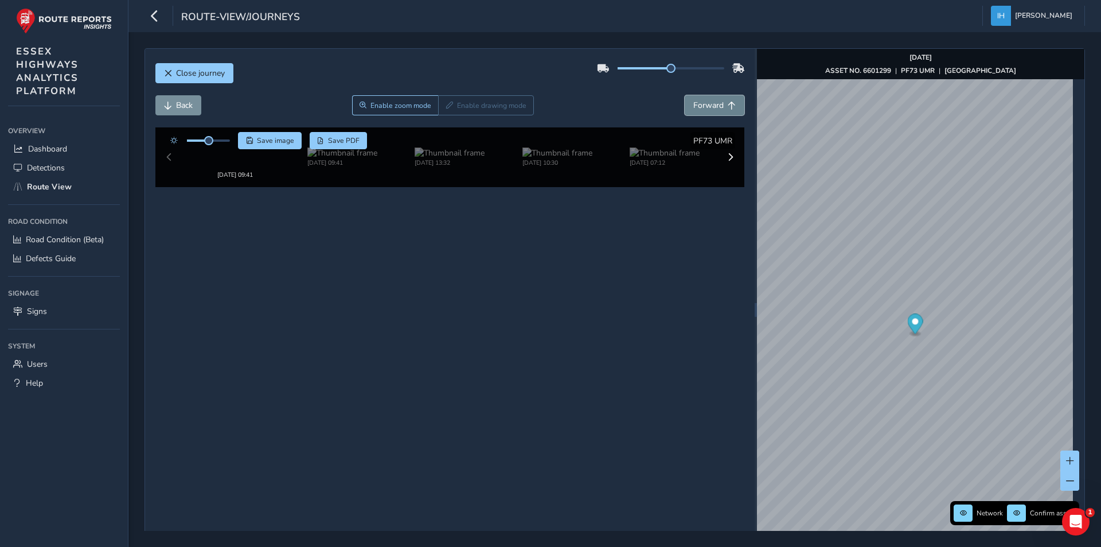
click at [700, 106] on span "Forward" at bounding box center [708, 105] width 30 height 11
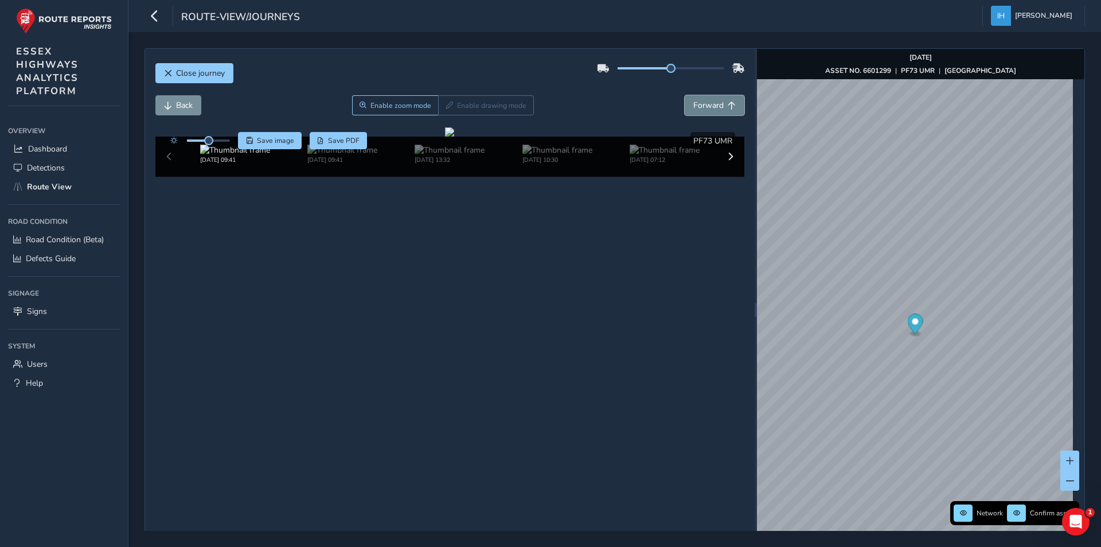
click at [700, 106] on span "Forward" at bounding box center [708, 105] width 30 height 11
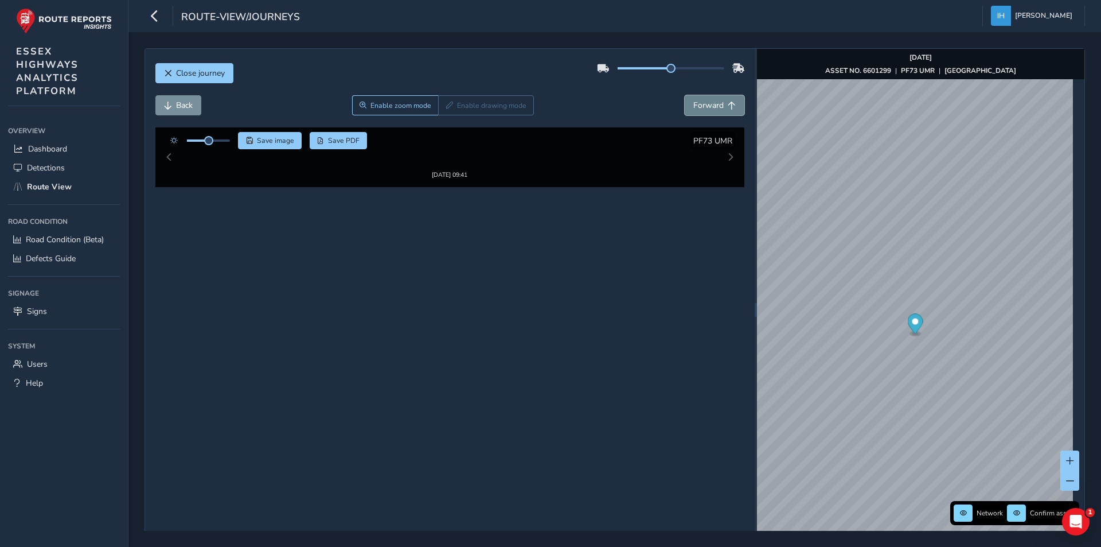
click at [700, 106] on span "Forward" at bounding box center [708, 105] width 30 height 11
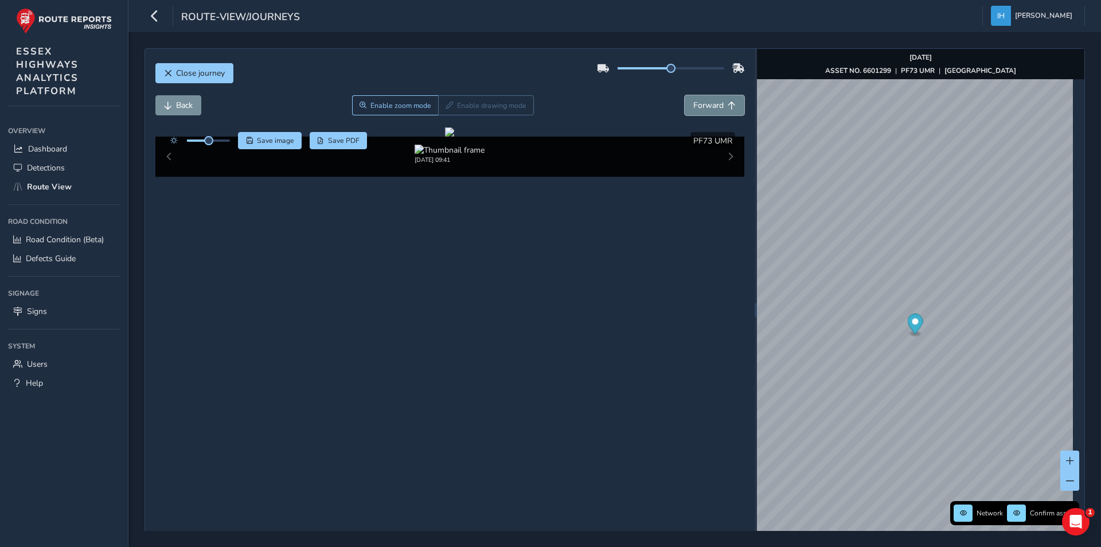
click at [700, 106] on span "Forward" at bounding box center [708, 105] width 30 height 11
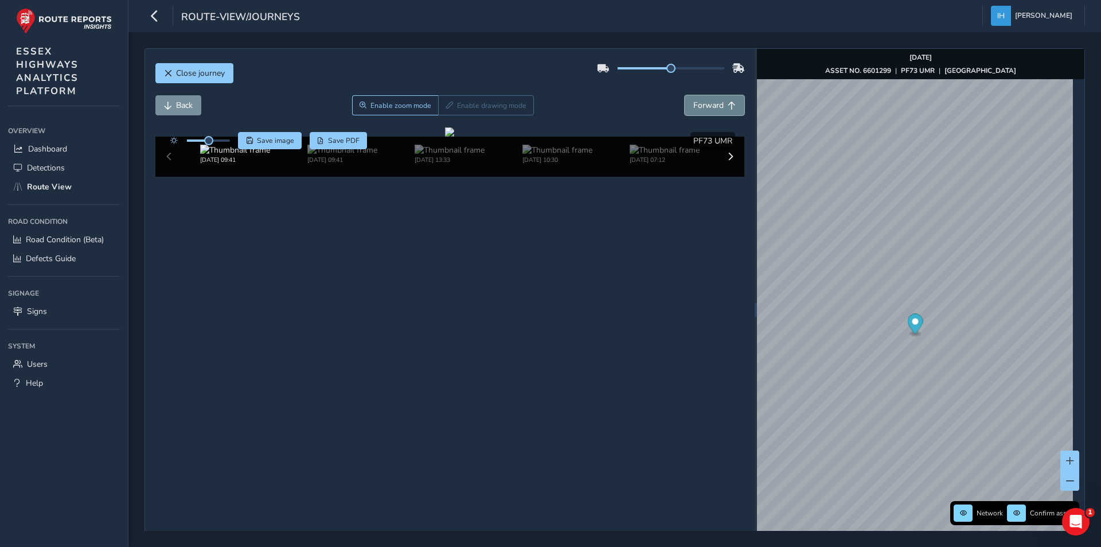
click at [700, 106] on span "Forward" at bounding box center [708, 105] width 30 height 11
click at [699, 105] on span "Forward" at bounding box center [708, 105] width 30 height 11
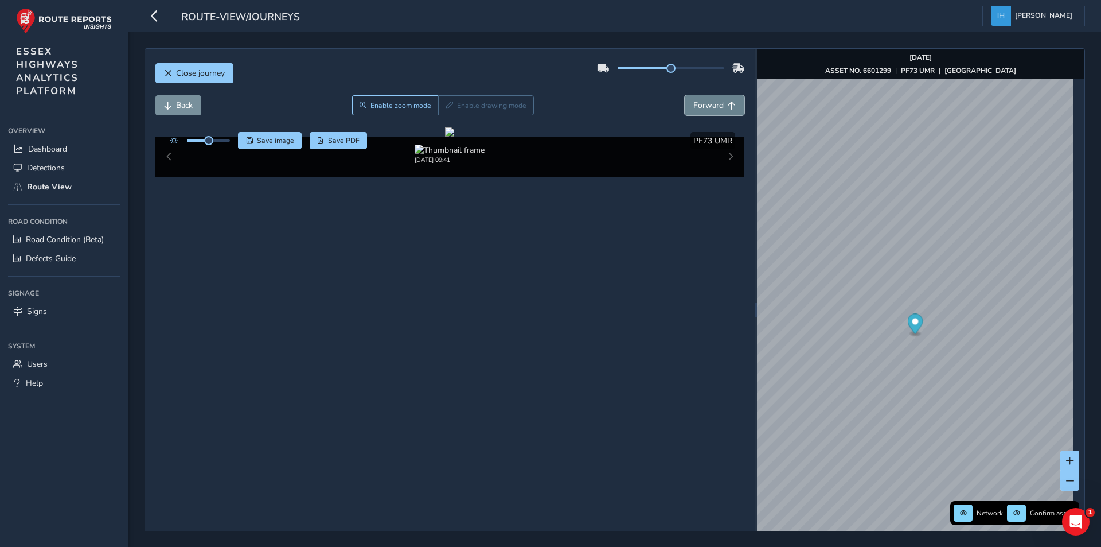
click at [699, 105] on span "Forward" at bounding box center [708, 105] width 30 height 11
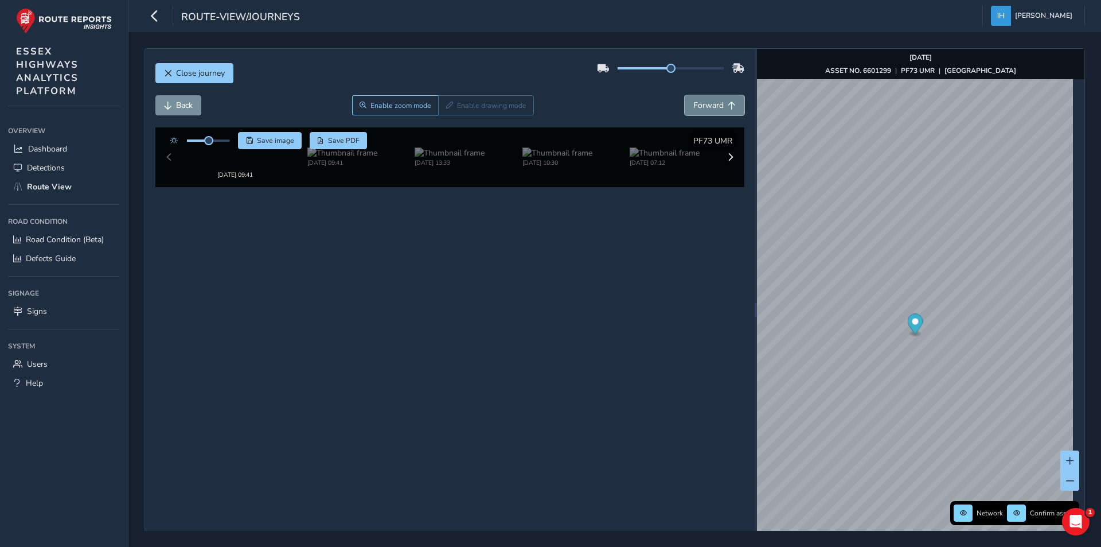
click at [699, 105] on span "Forward" at bounding box center [708, 105] width 30 height 11
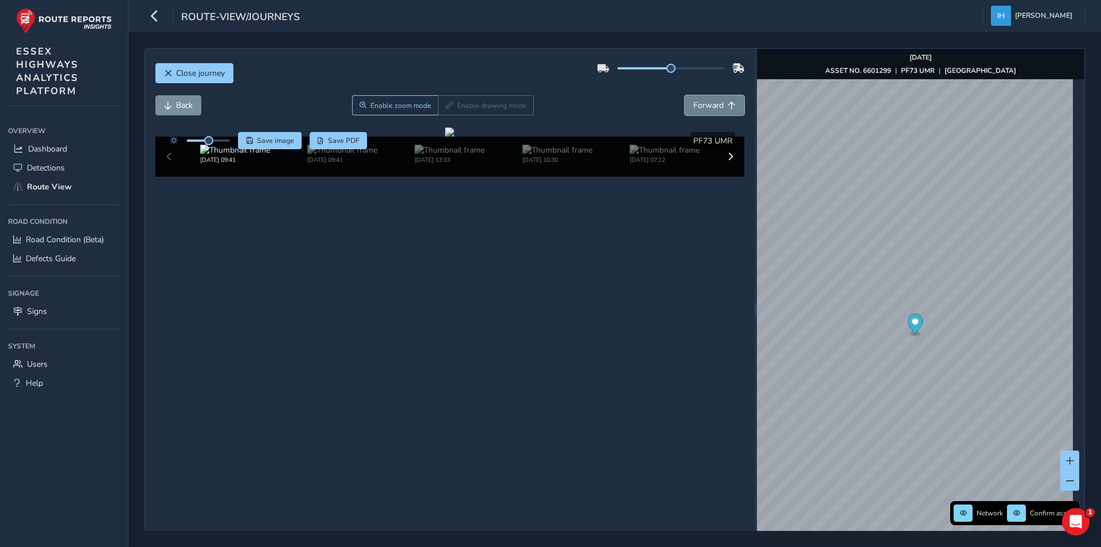
click at [699, 105] on span "Forward" at bounding box center [708, 105] width 30 height 11
click at [696, 104] on span "Forward" at bounding box center [708, 105] width 30 height 11
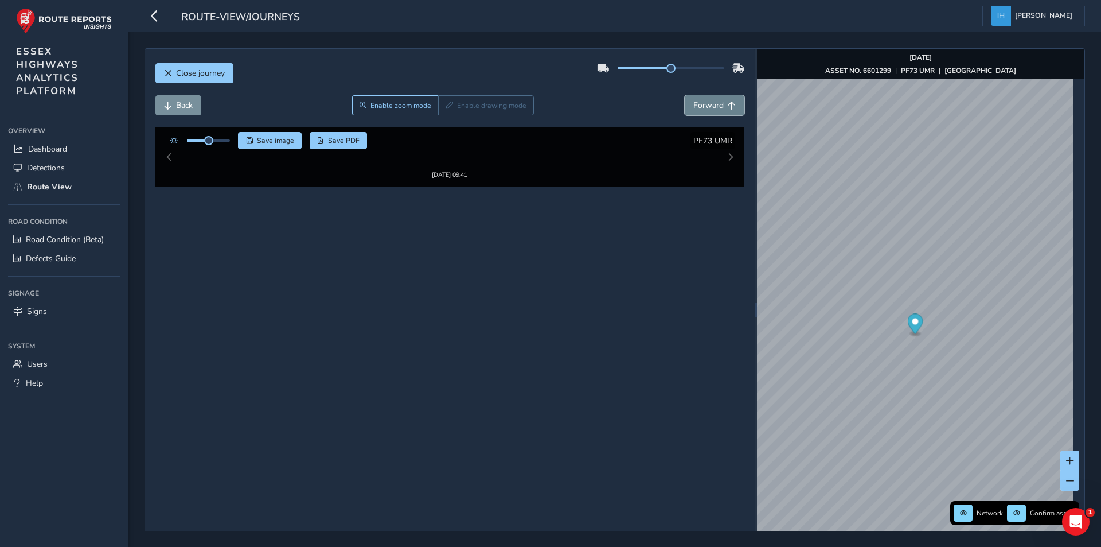
click at [696, 104] on span "Forward" at bounding box center [708, 105] width 30 height 11
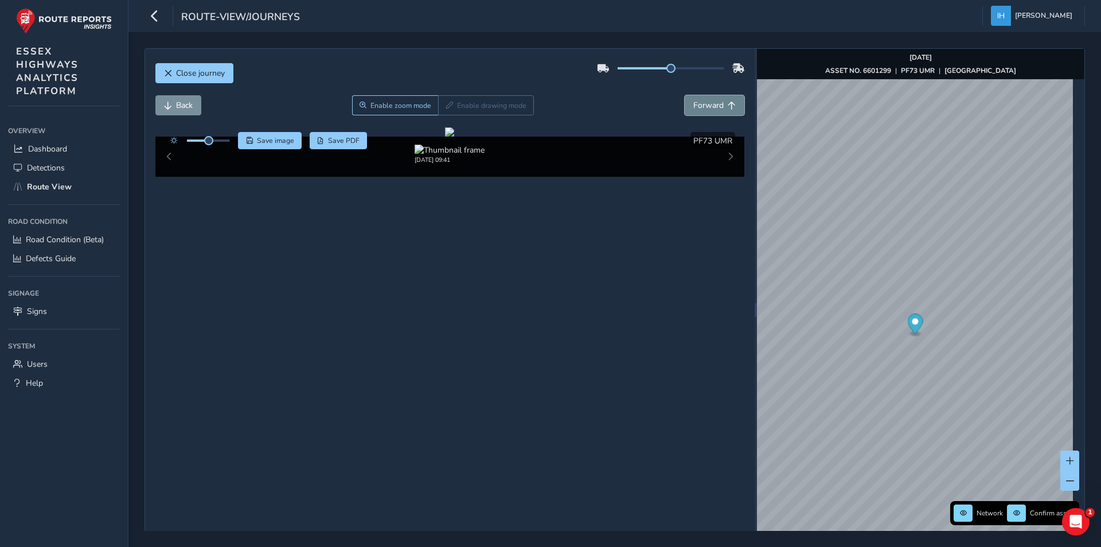
click at [696, 104] on span "Forward" at bounding box center [708, 105] width 30 height 11
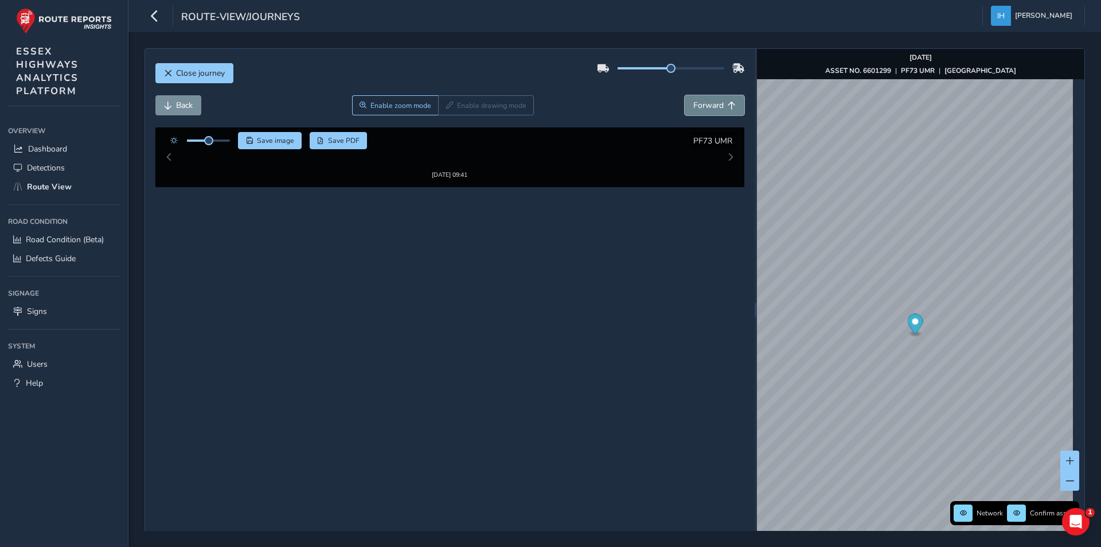
click at [696, 104] on span "Forward" at bounding box center [708, 105] width 30 height 11
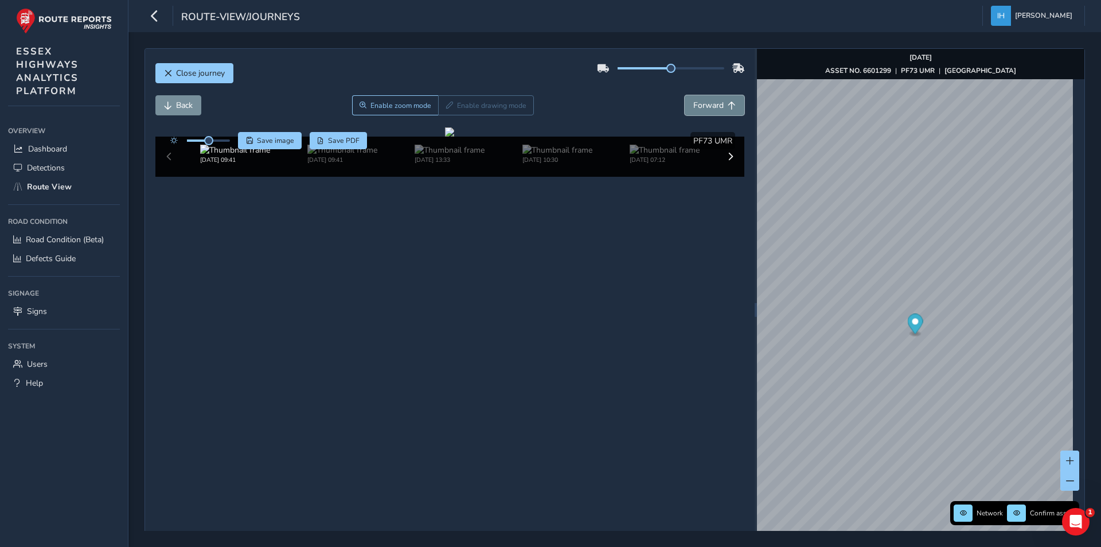
click at [696, 104] on span "Forward" at bounding box center [708, 105] width 30 height 11
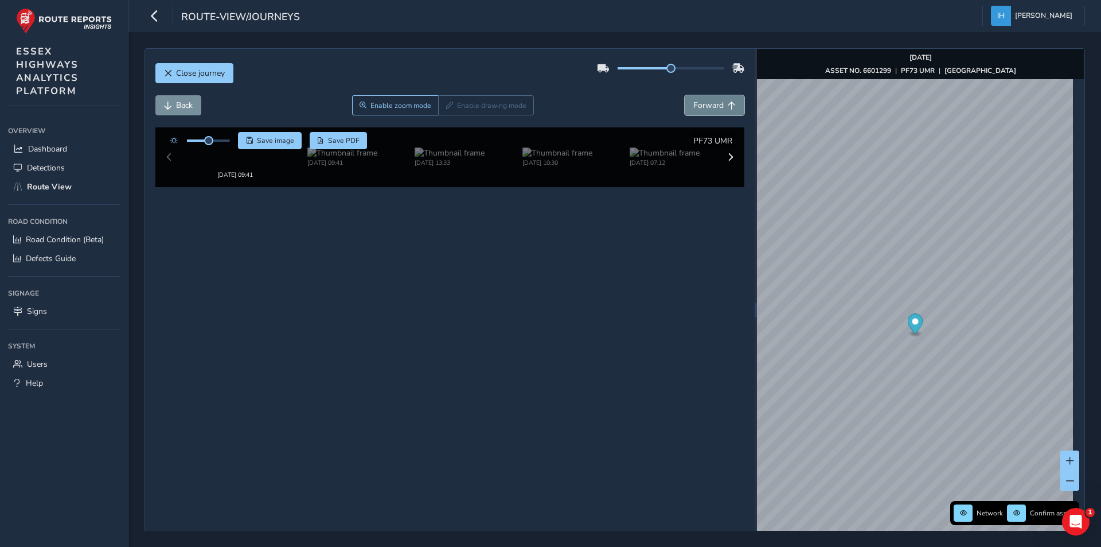
click at [696, 104] on span "Forward" at bounding box center [708, 105] width 30 height 11
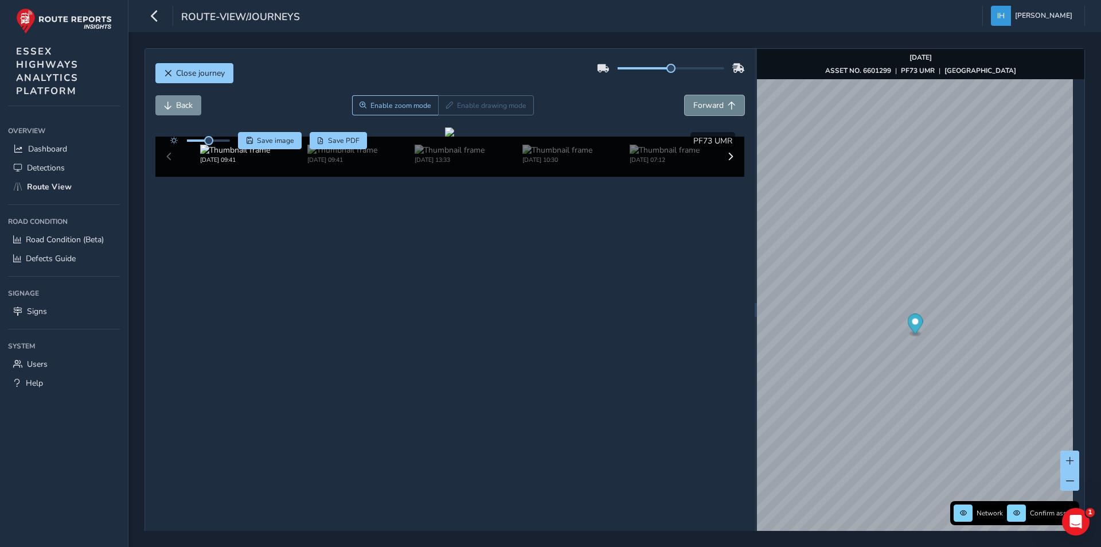
click at [696, 104] on span "Forward" at bounding box center [708, 105] width 30 height 11
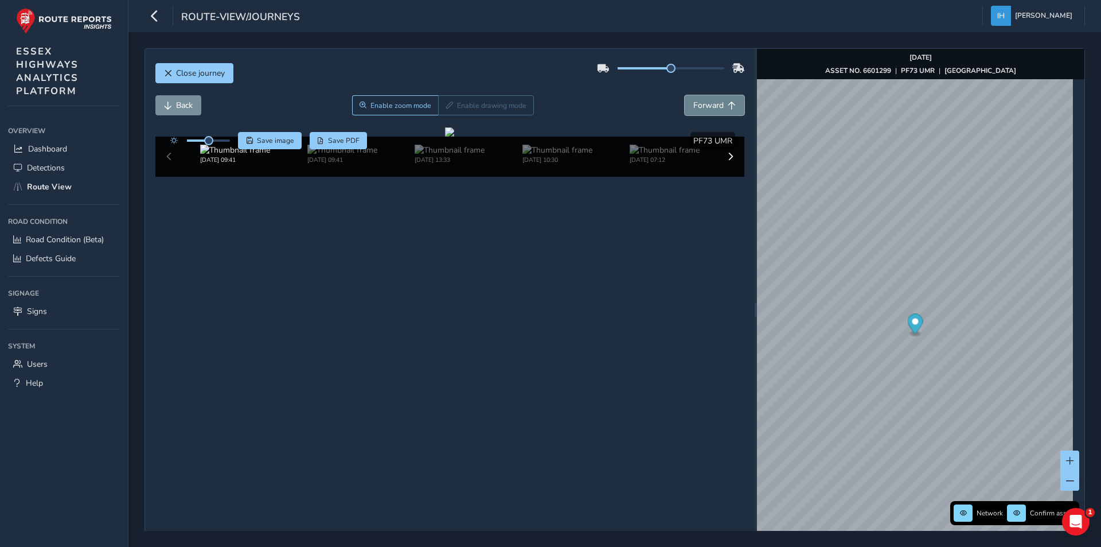
click at [696, 104] on span "Forward" at bounding box center [708, 105] width 30 height 11
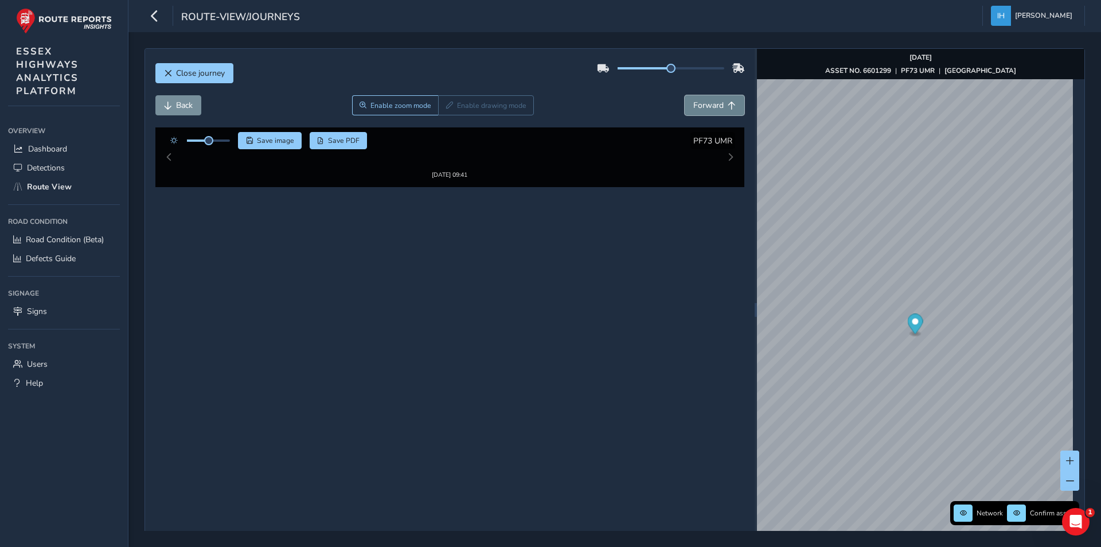
click at [696, 104] on span "Forward" at bounding box center [708, 105] width 30 height 11
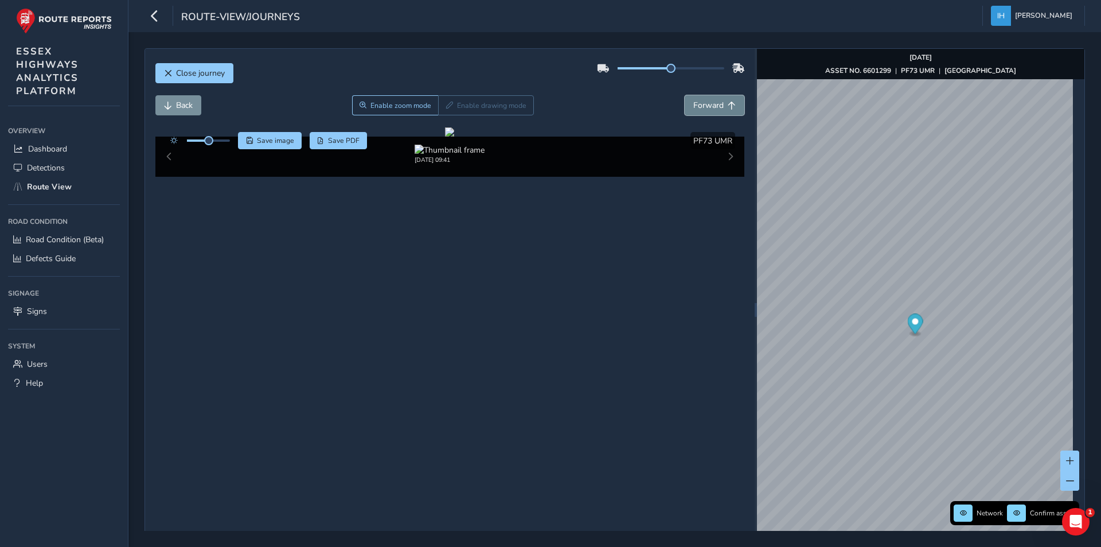
click at [696, 104] on span "Forward" at bounding box center [708, 105] width 30 height 11
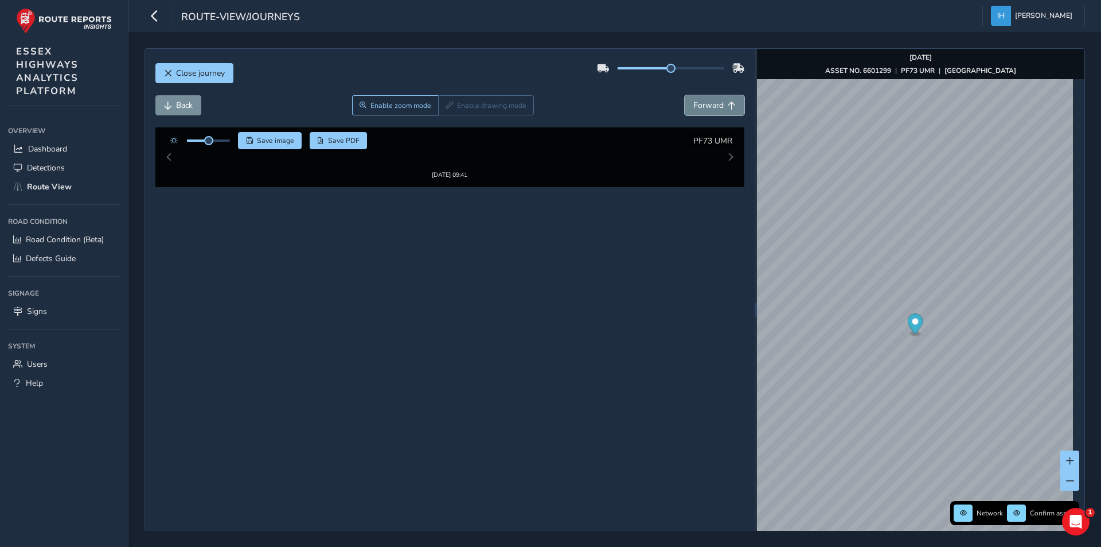
click at [696, 104] on span "Forward" at bounding box center [708, 105] width 30 height 11
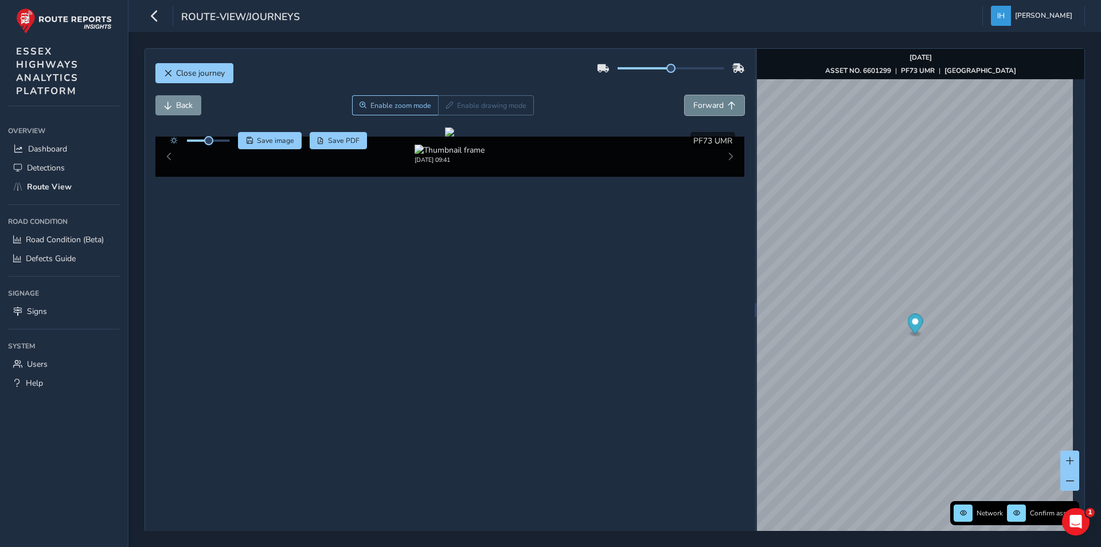
click at [696, 104] on span "Forward" at bounding box center [708, 105] width 30 height 11
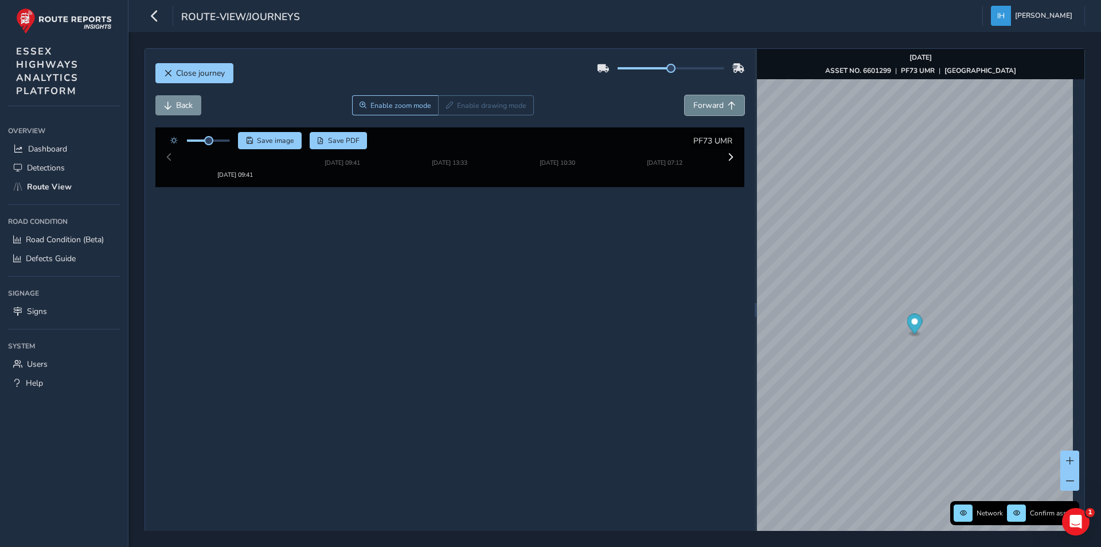
click at [696, 104] on span "Forward" at bounding box center [708, 105] width 30 height 11
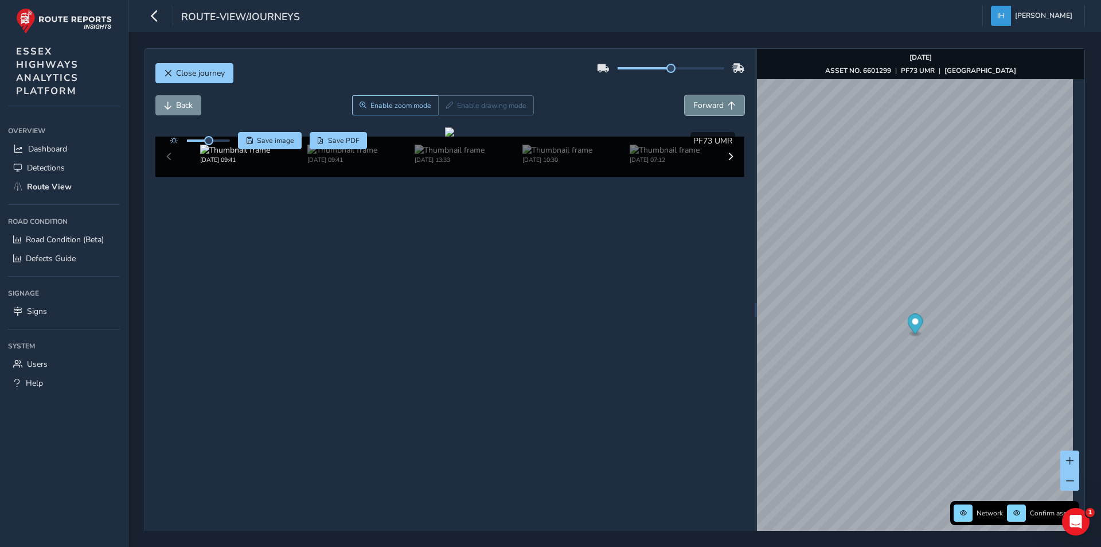
click at [696, 104] on span "Forward" at bounding box center [708, 105] width 30 height 11
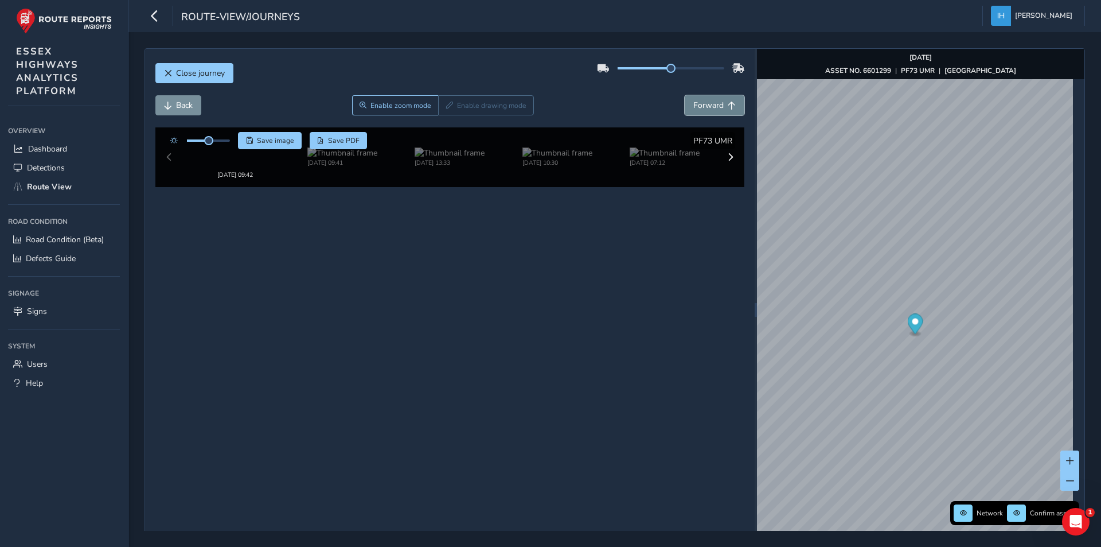
click at [696, 104] on span "Forward" at bounding box center [708, 105] width 30 height 11
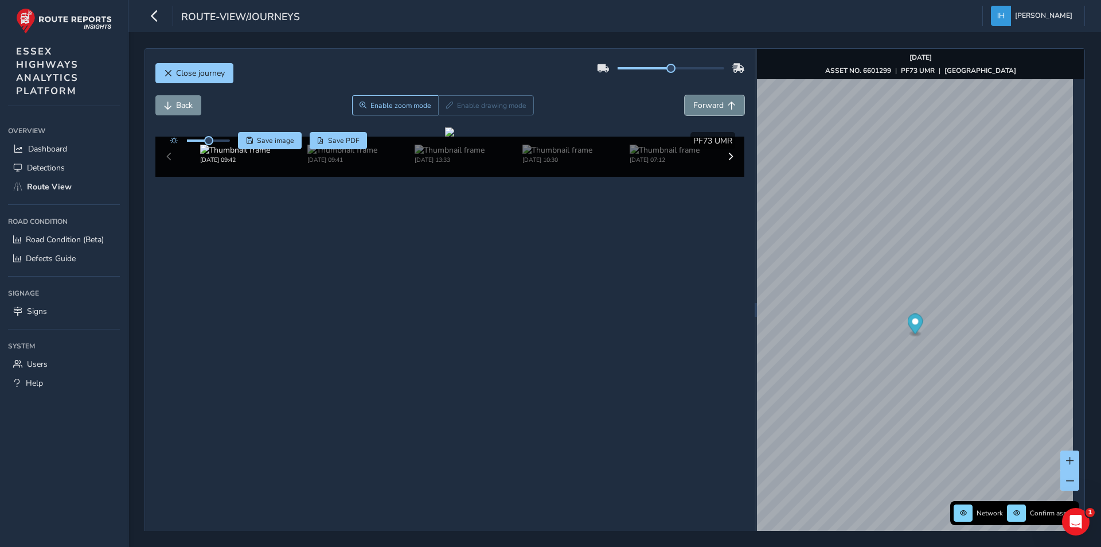
click at [696, 104] on span "Forward" at bounding box center [708, 105] width 30 height 11
click at [695, 108] on span "Forward" at bounding box center [708, 105] width 30 height 11
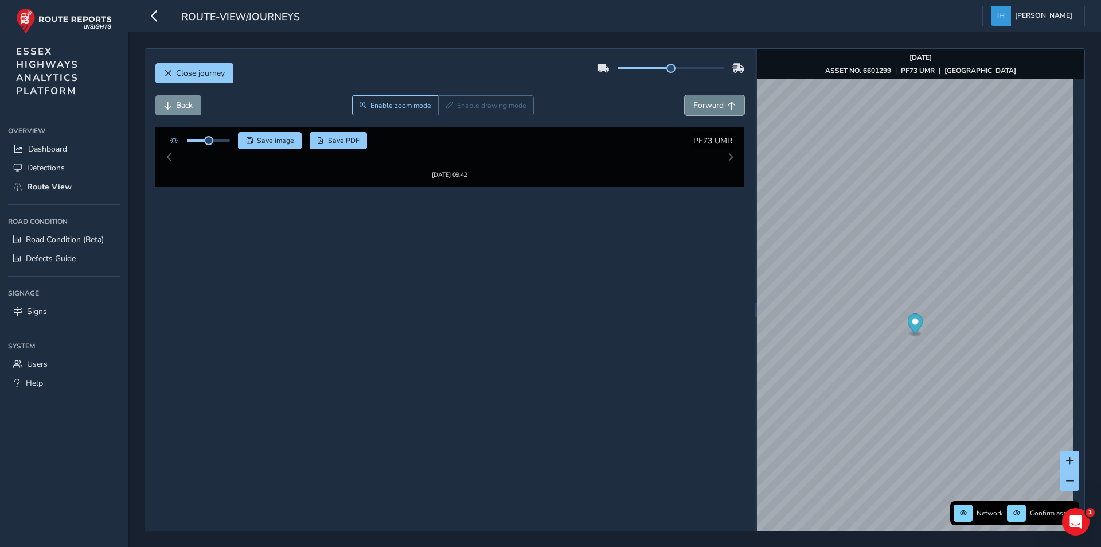
click at [695, 108] on span "Forward" at bounding box center [708, 105] width 30 height 11
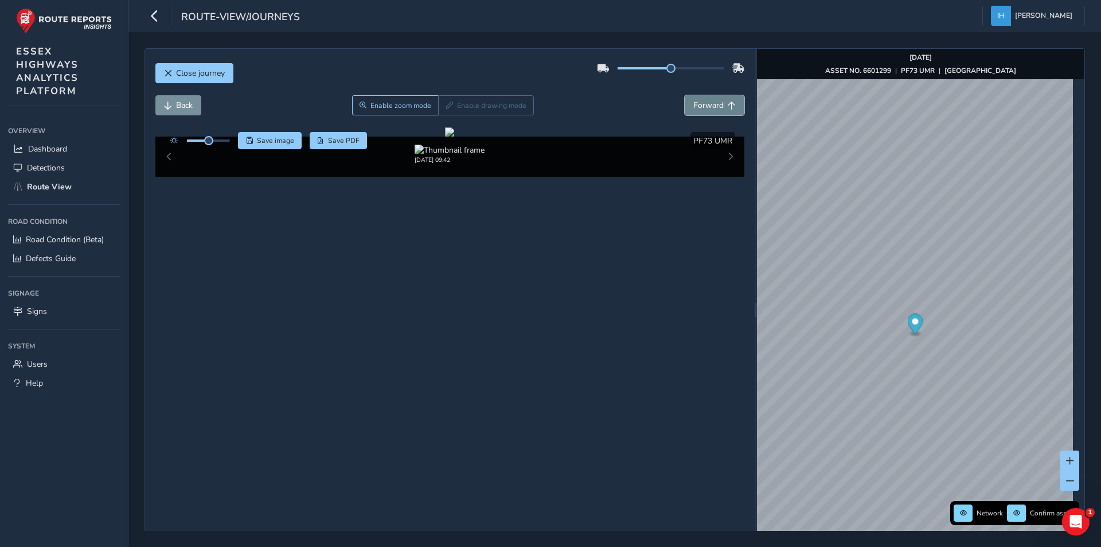
click at [695, 108] on span "Forward" at bounding box center [708, 105] width 30 height 11
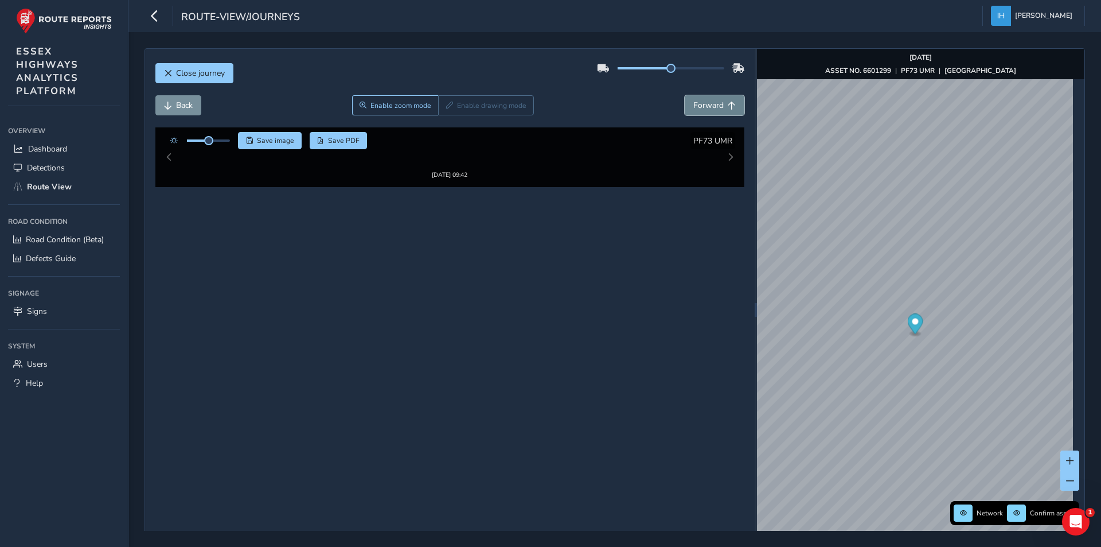
click at [695, 108] on span "Forward" at bounding box center [708, 105] width 30 height 11
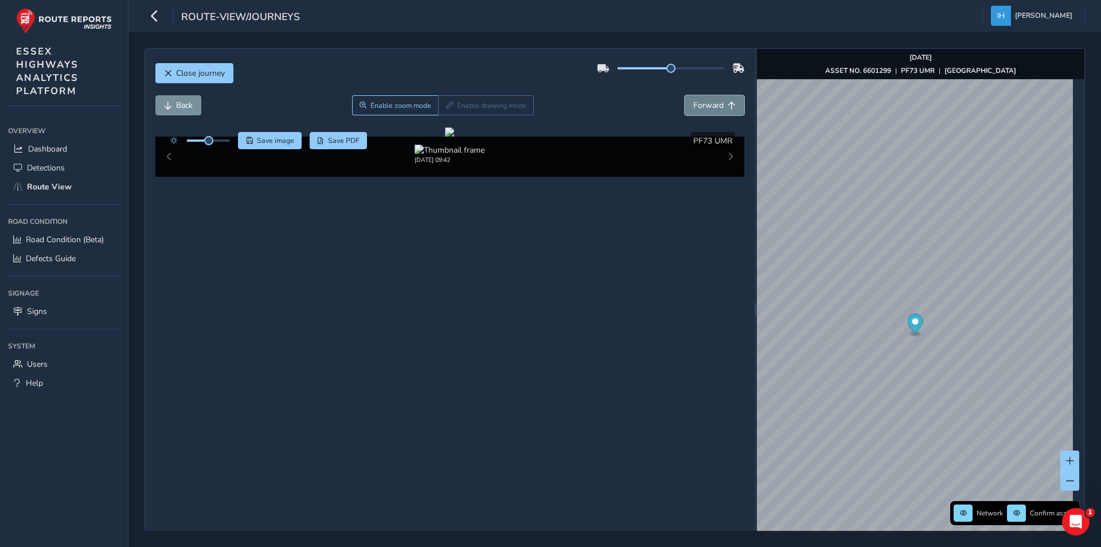
click at [695, 108] on span "Forward" at bounding box center [708, 105] width 30 height 11
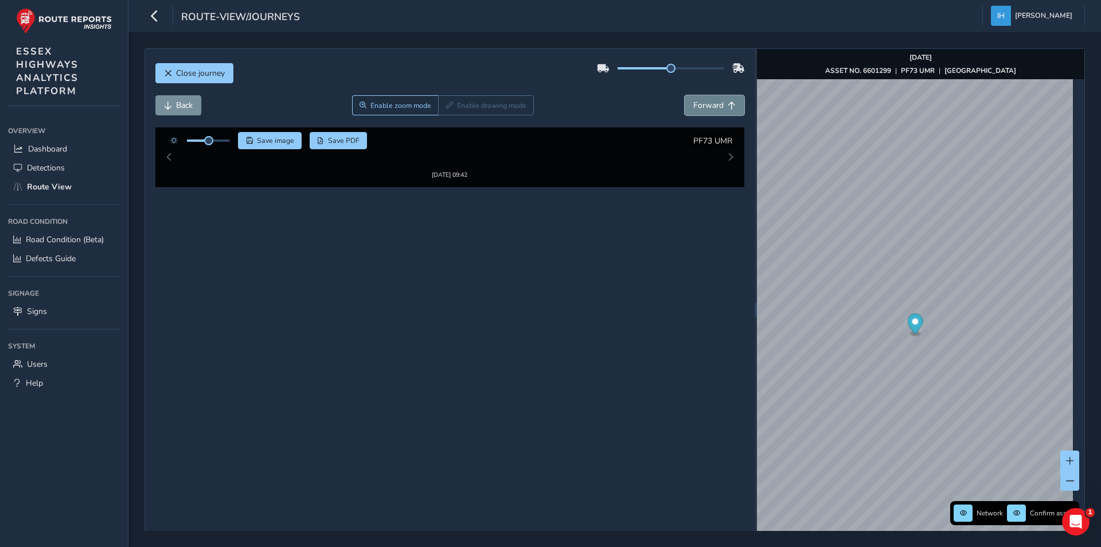
click at [695, 108] on span "Forward" at bounding box center [708, 105] width 30 height 11
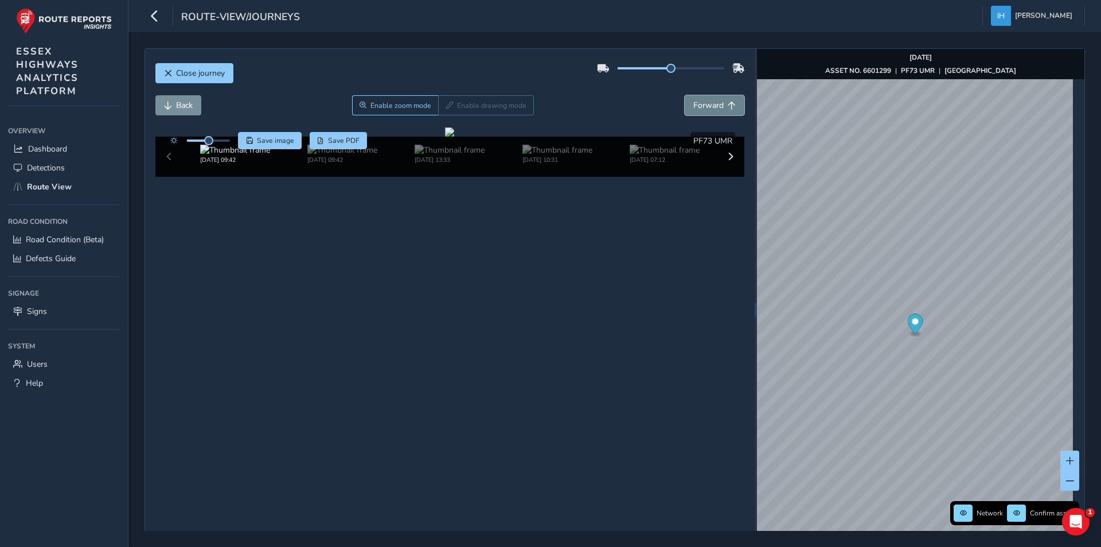
click at [695, 108] on span "Forward" at bounding box center [708, 105] width 30 height 11
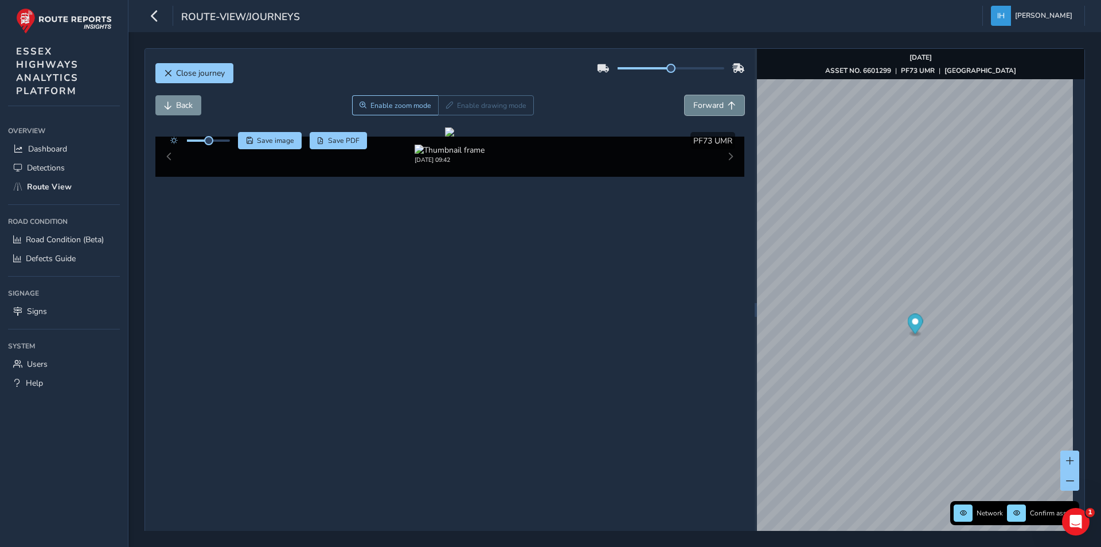
click at [695, 108] on span "Forward" at bounding box center [708, 105] width 30 height 11
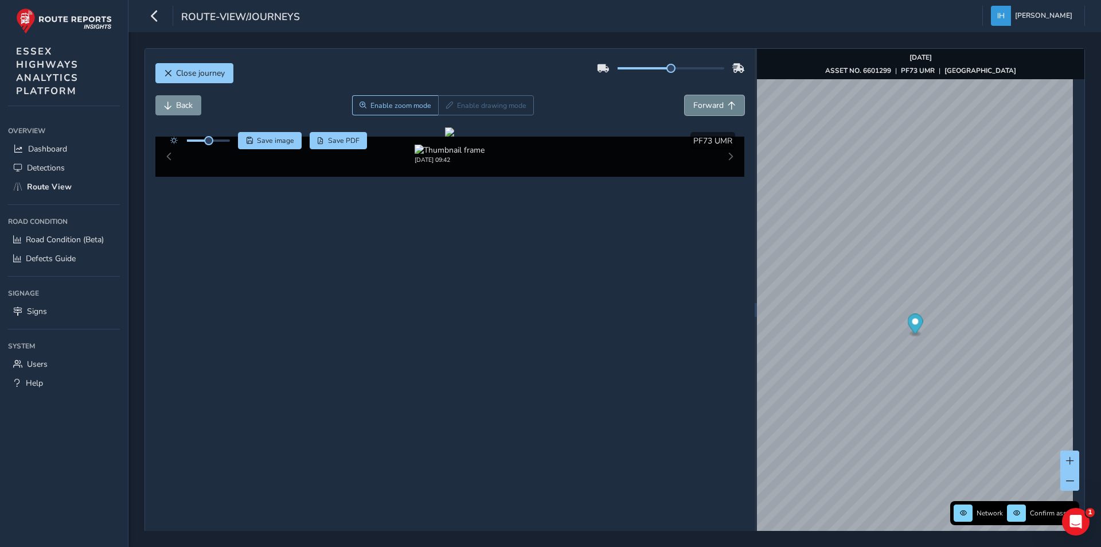
click at [695, 108] on span "Forward" at bounding box center [708, 105] width 30 height 11
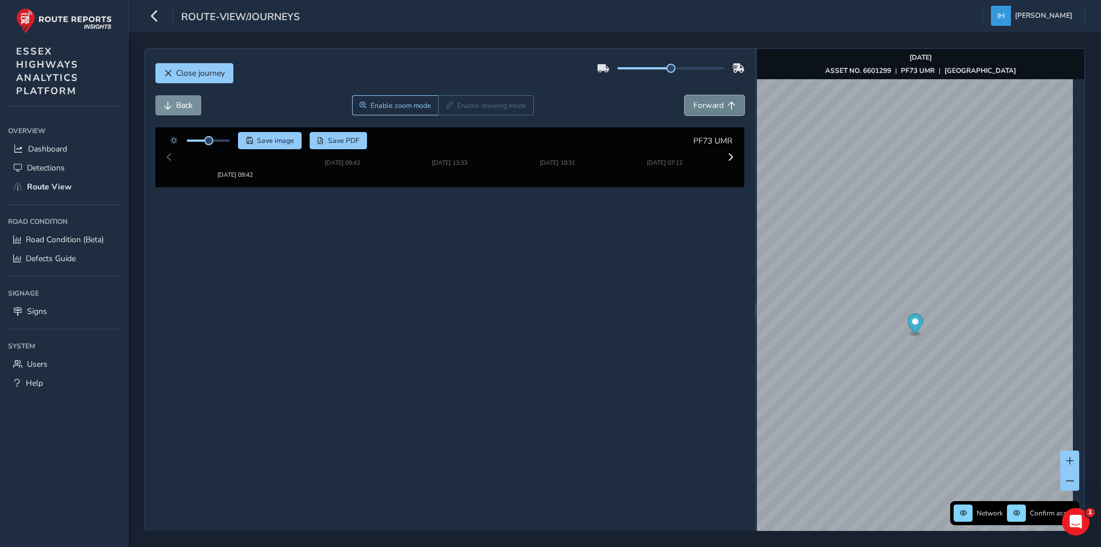
click at [695, 108] on span "Forward" at bounding box center [708, 105] width 30 height 11
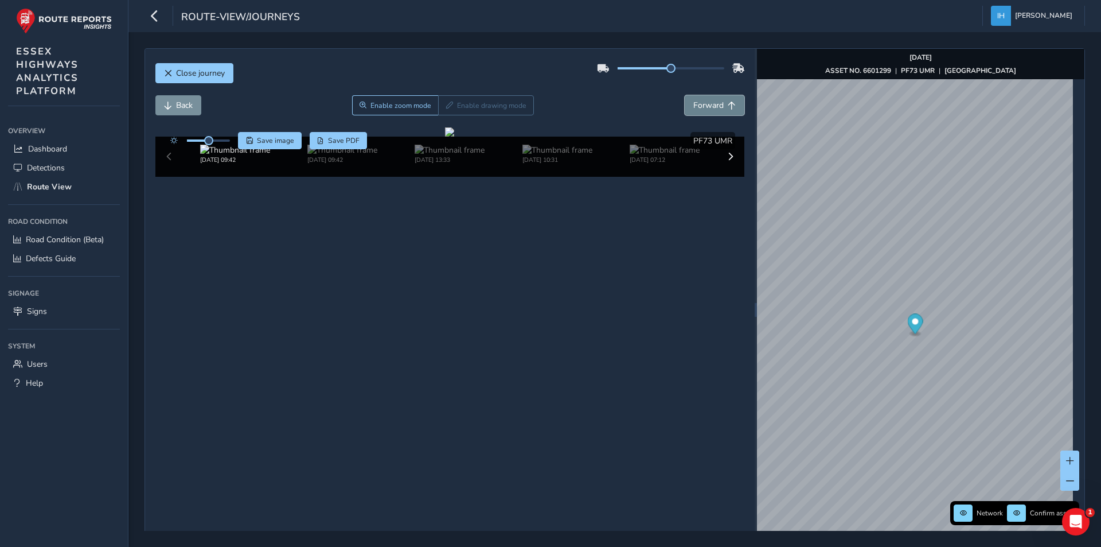
click at [695, 108] on span "Forward" at bounding box center [708, 105] width 30 height 11
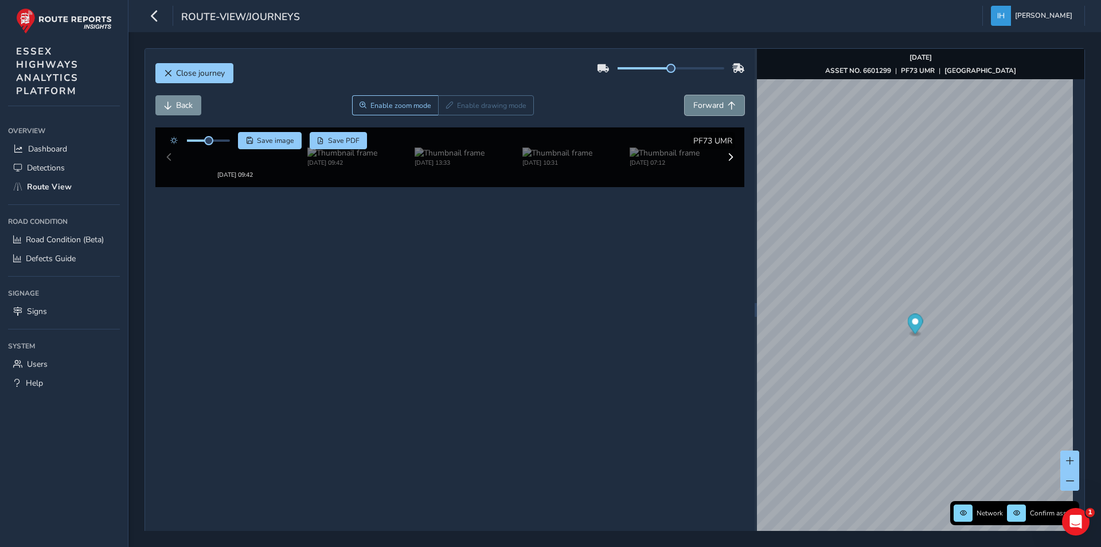
click at [695, 108] on span "Forward" at bounding box center [708, 105] width 30 height 11
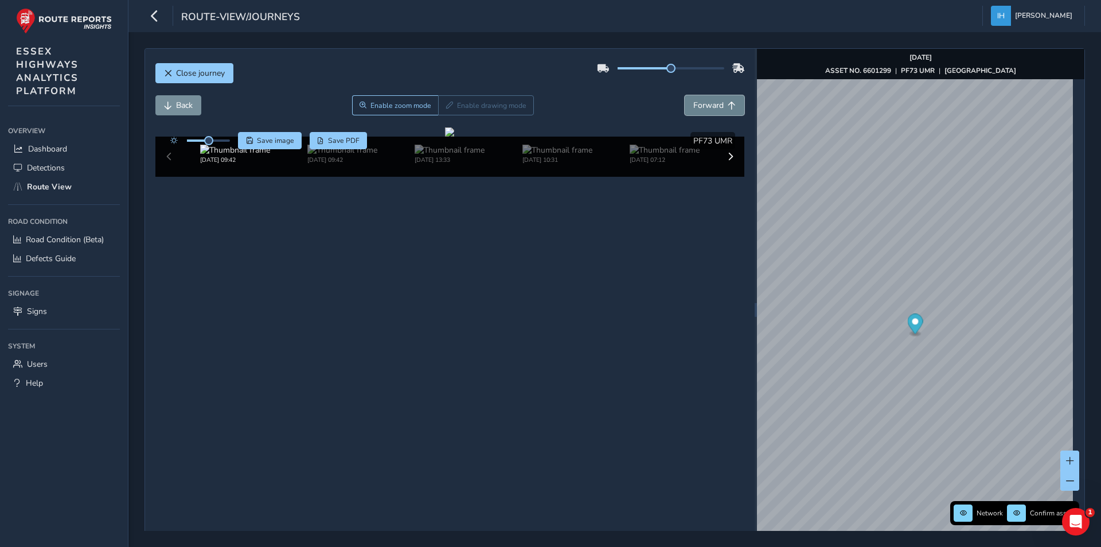
click at [695, 108] on span "Forward" at bounding box center [708, 105] width 30 height 11
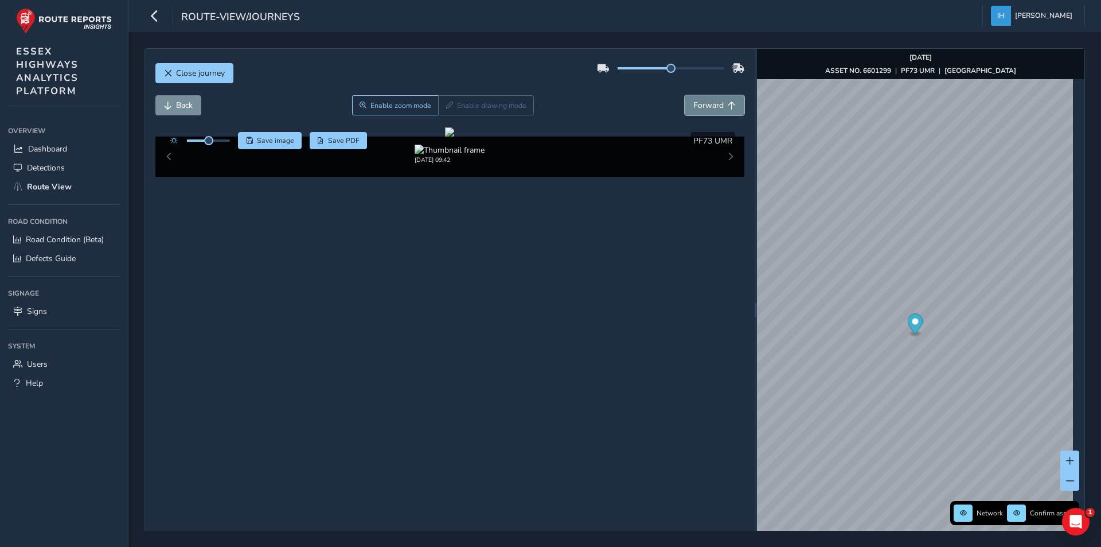
click at [695, 108] on span "Forward" at bounding box center [708, 105] width 30 height 11
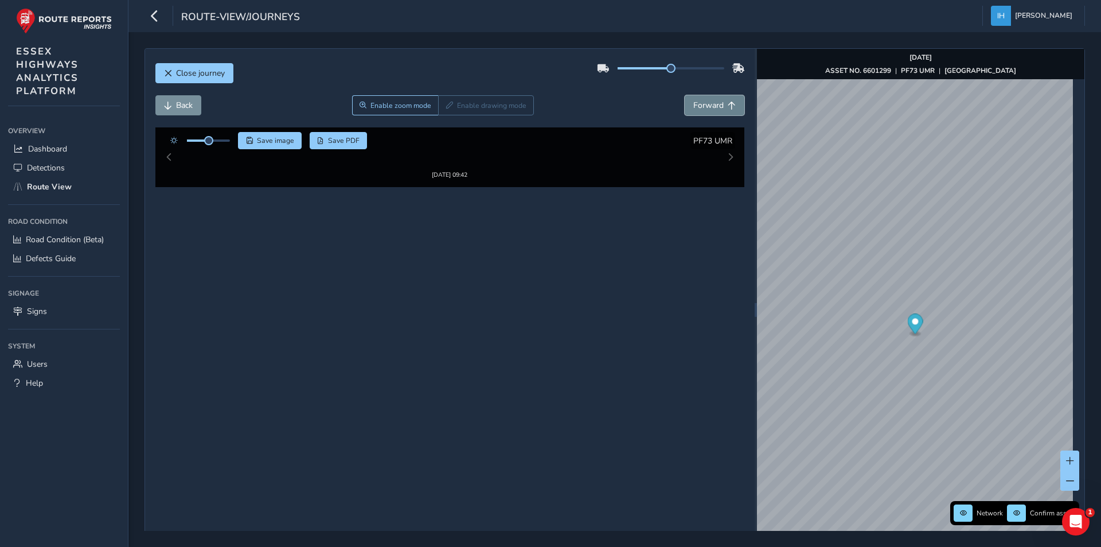
click at [695, 108] on span "Forward" at bounding box center [708, 105] width 30 height 11
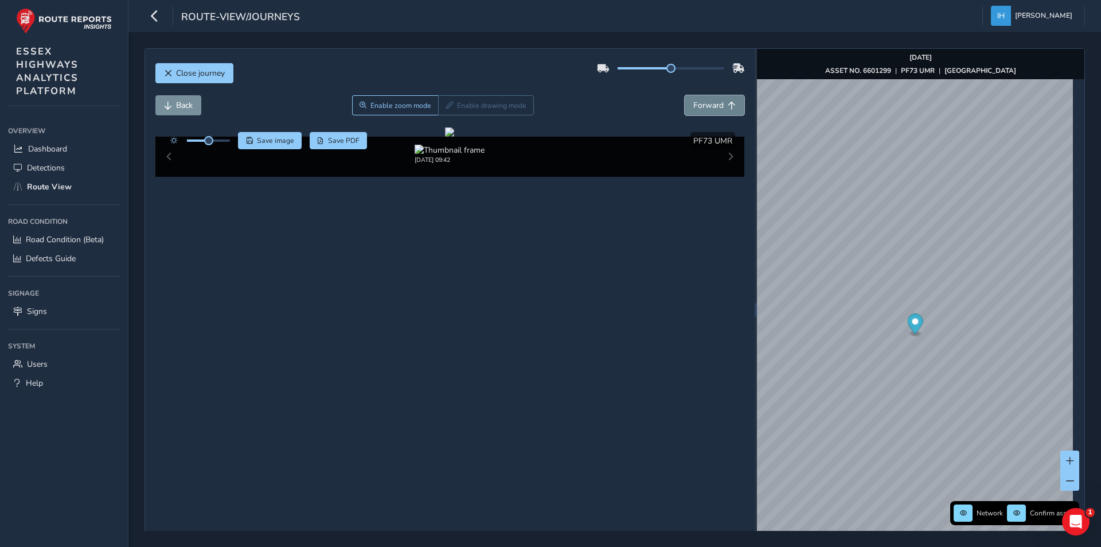
click at [695, 108] on span "Forward" at bounding box center [708, 105] width 30 height 11
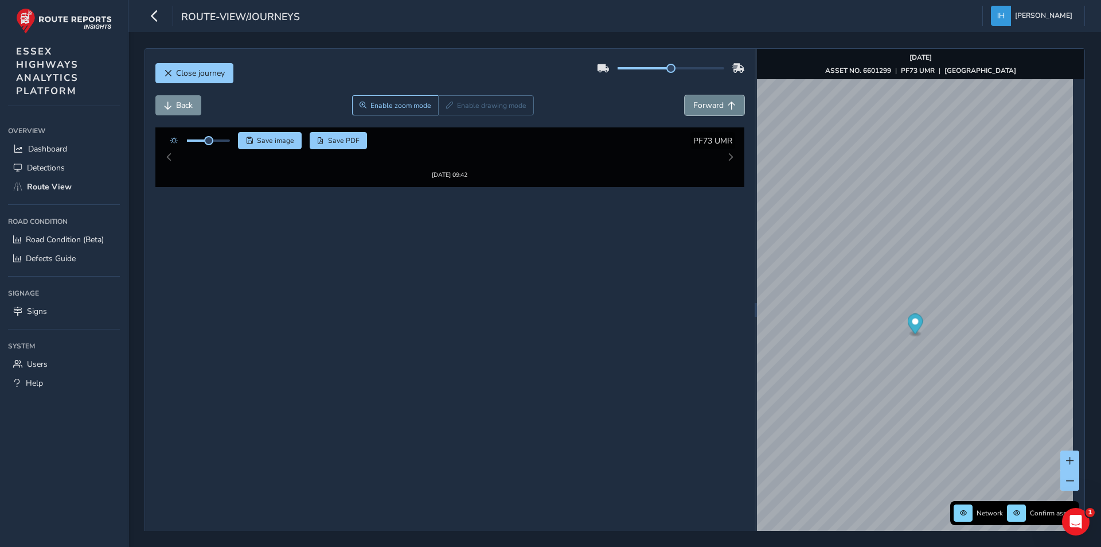
click at [695, 108] on span "Forward" at bounding box center [708, 105] width 30 height 11
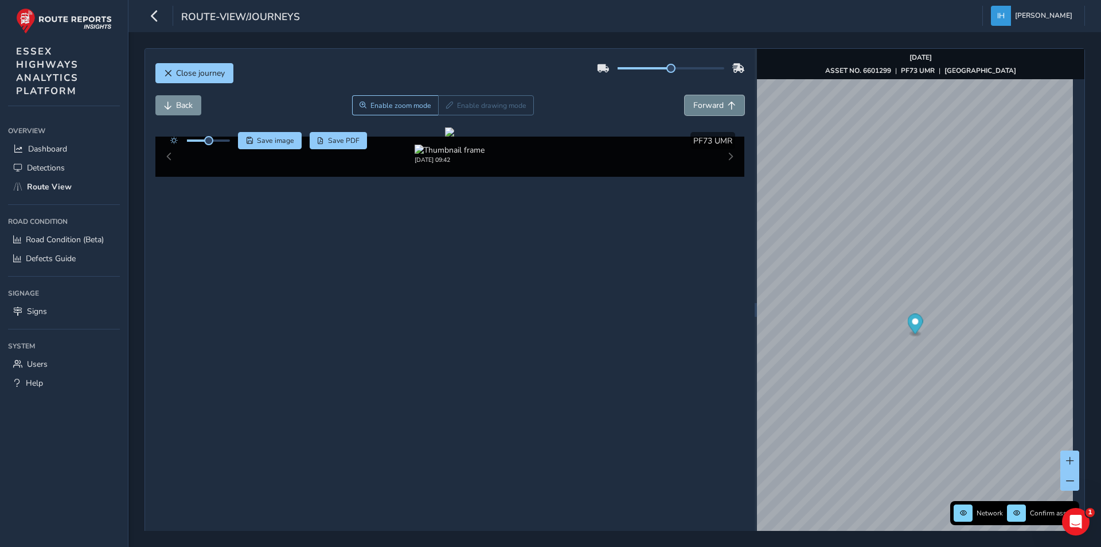
click at [695, 108] on span "Forward" at bounding box center [708, 105] width 30 height 11
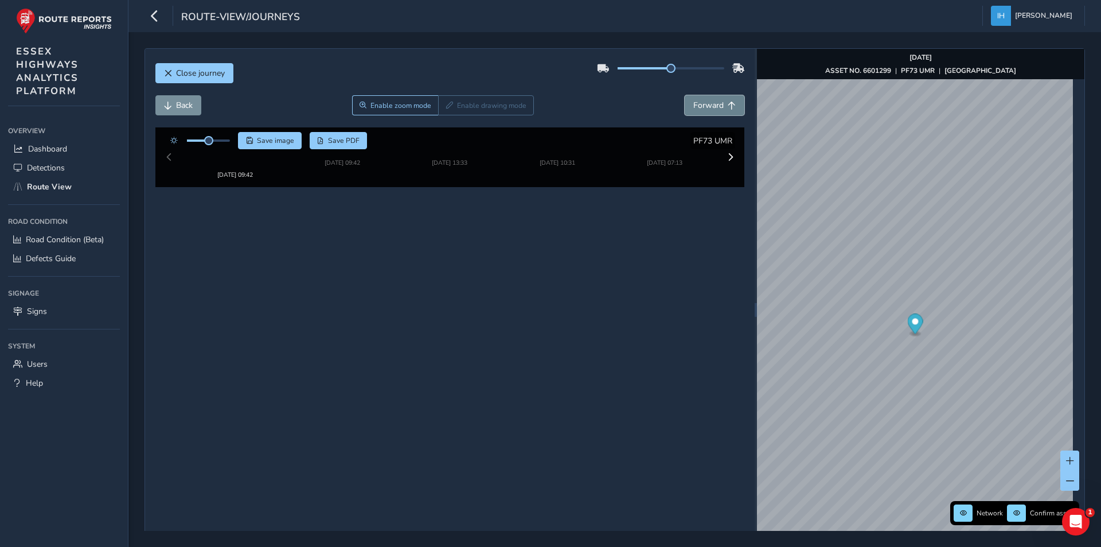
click at [695, 108] on span "Forward" at bounding box center [708, 105] width 30 height 11
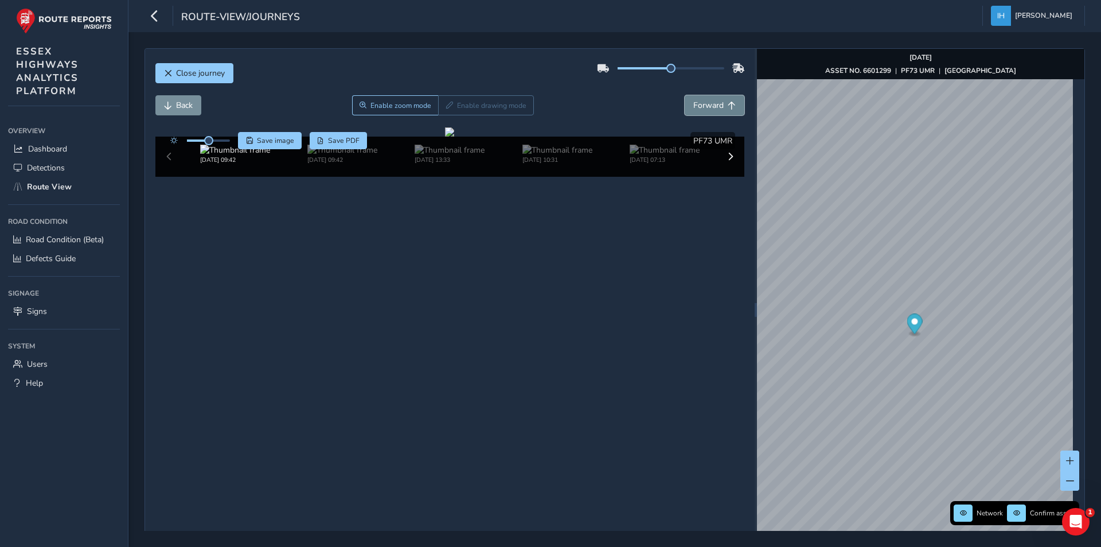
click at [695, 108] on span "Forward" at bounding box center [708, 105] width 30 height 11
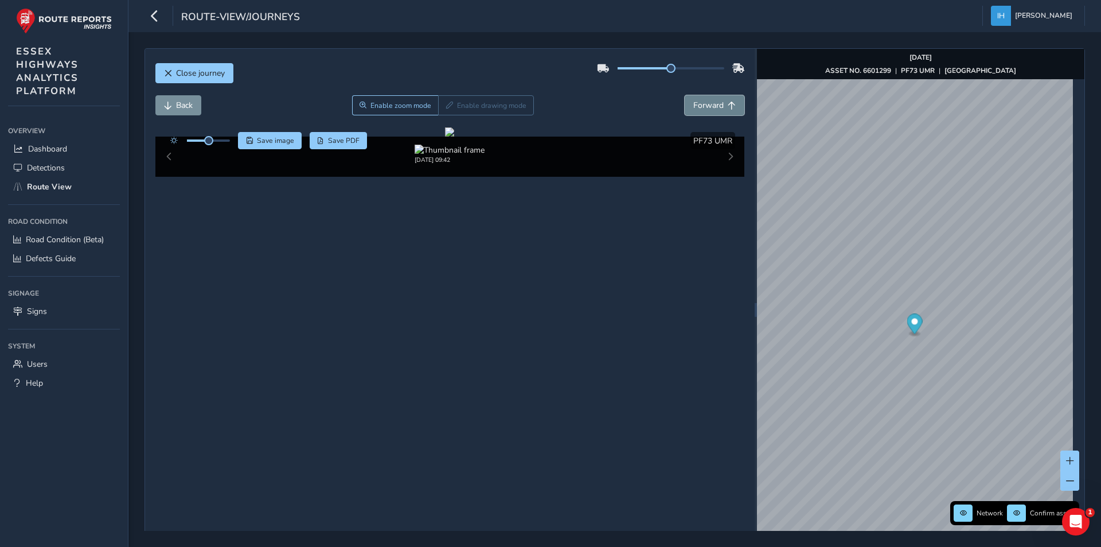
click at [695, 108] on span "Forward" at bounding box center [708, 105] width 30 height 11
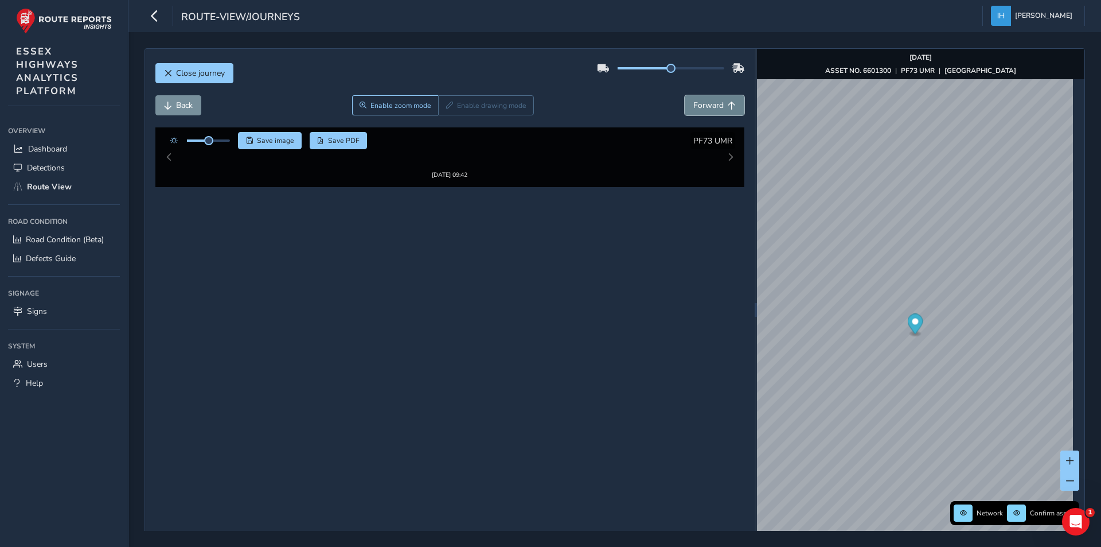
click at [695, 108] on span "Forward" at bounding box center [708, 105] width 30 height 11
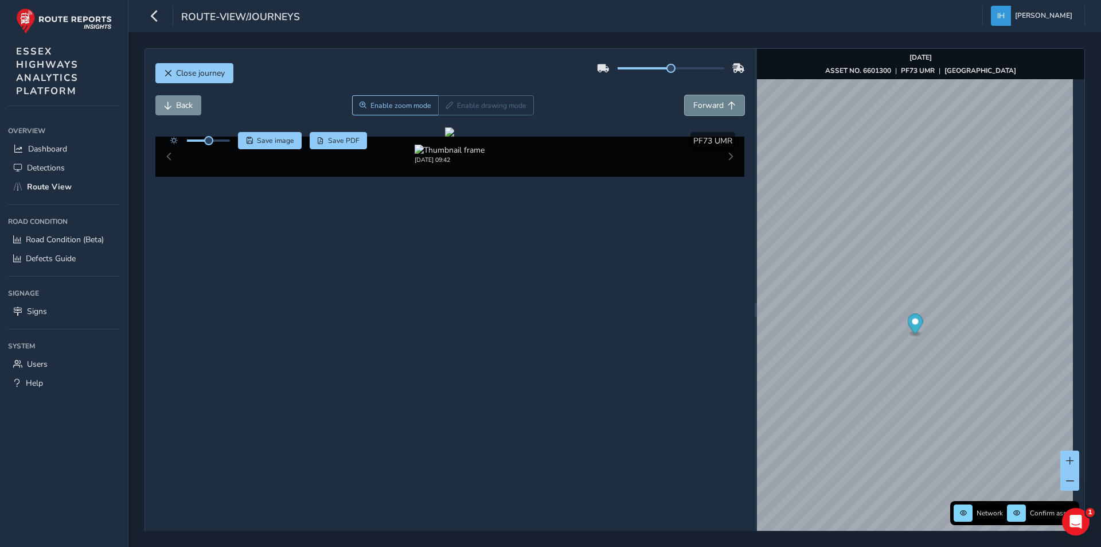
click at [695, 108] on span "Forward" at bounding box center [708, 105] width 30 height 11
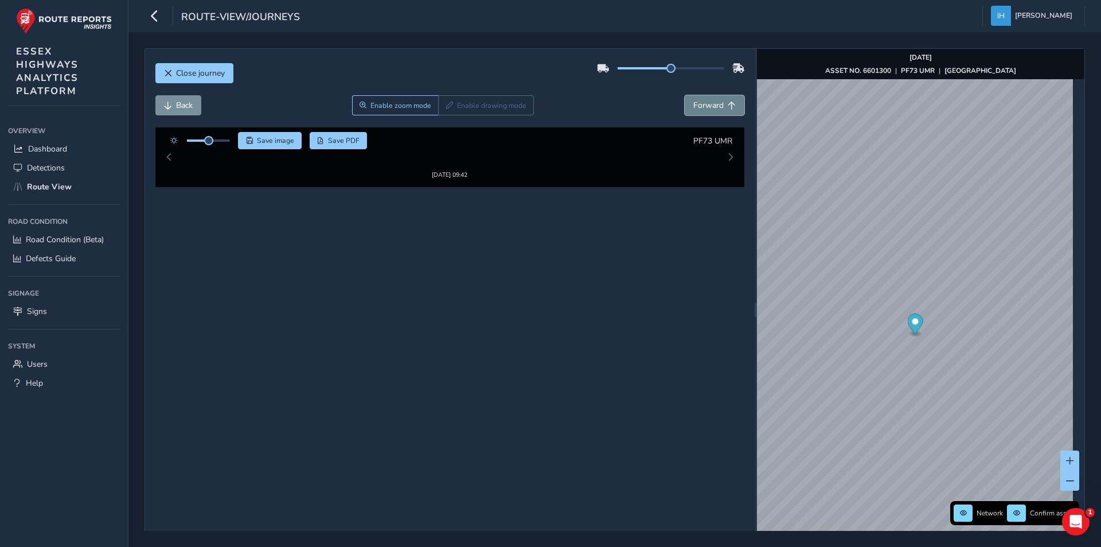
click at [695, 108] on span "Forward" at bounding box center [708, 105] width 30 height 11
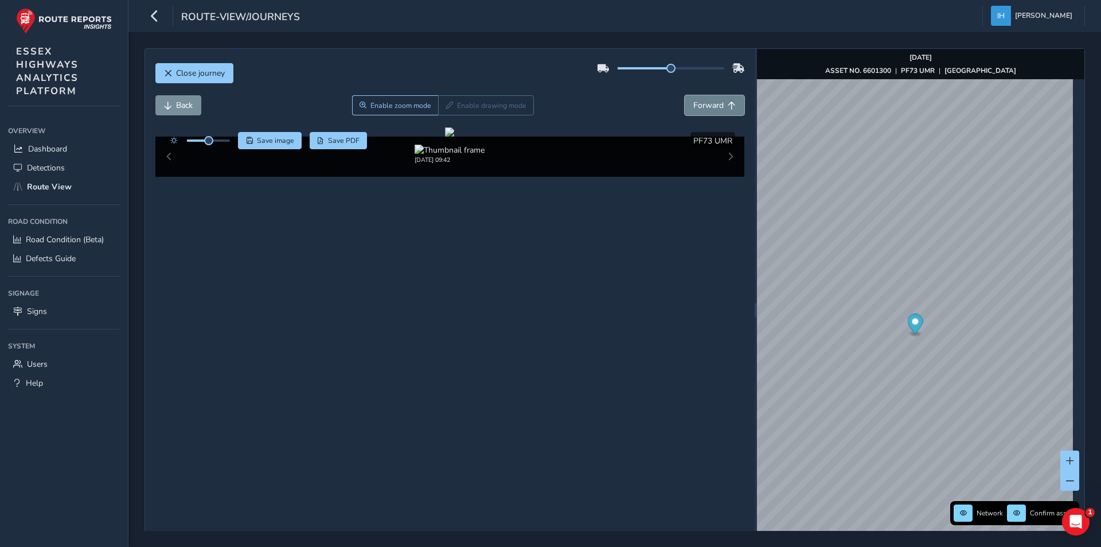
click at [695, 108] on span "Forward" at bounding box center [708, 105] width 30 height 11
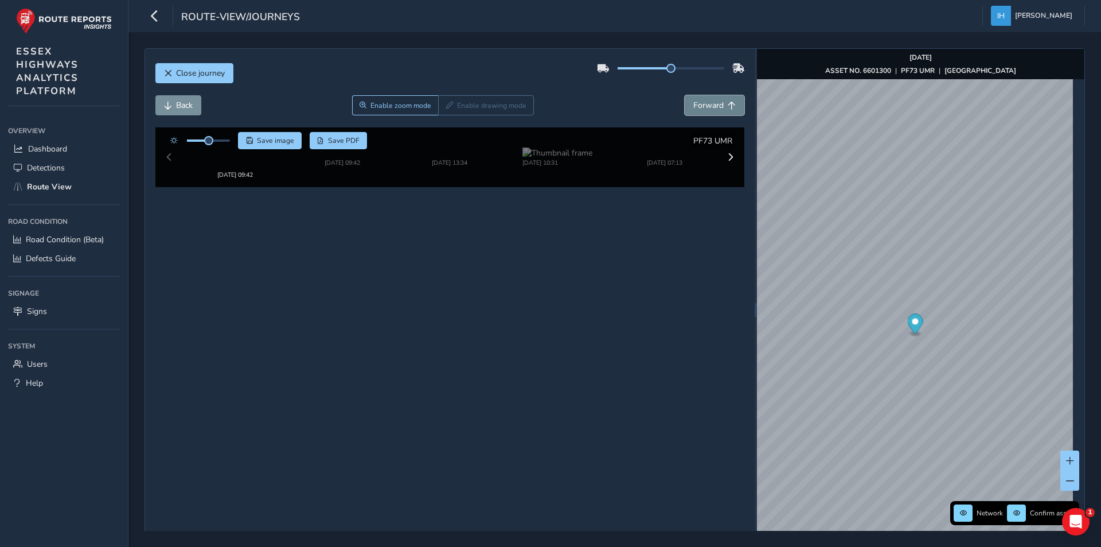
click at [695, 108] on span "Forward" at bounding box center [708, 105] width 30 height 11
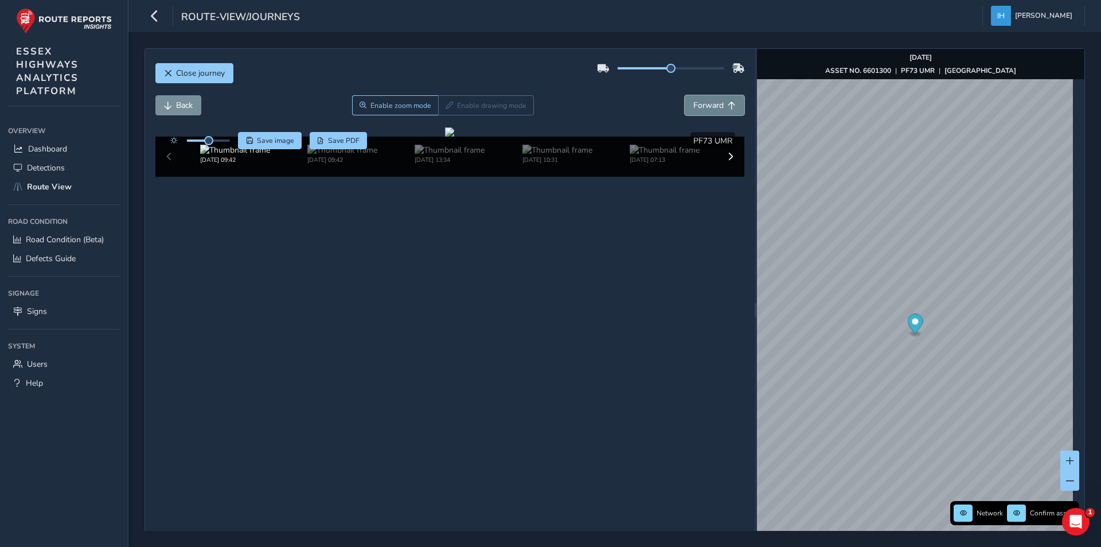
click at [695, 108] on span "Forward" at bounding box center [708, 105] width 30 height 11
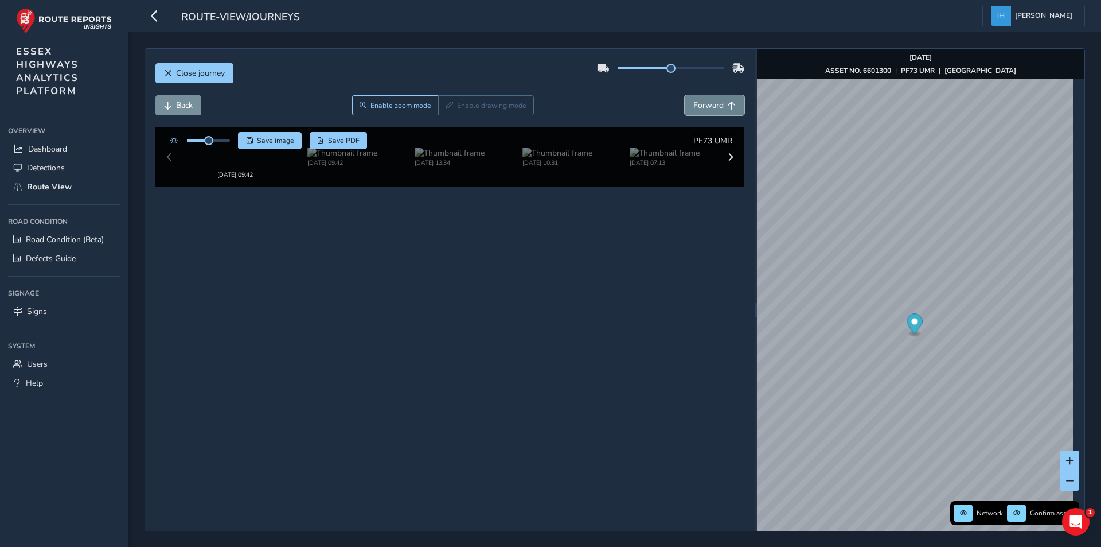
click at [695, 108] on span "Forward" at bounding box center [708, 105] width 30 height 11
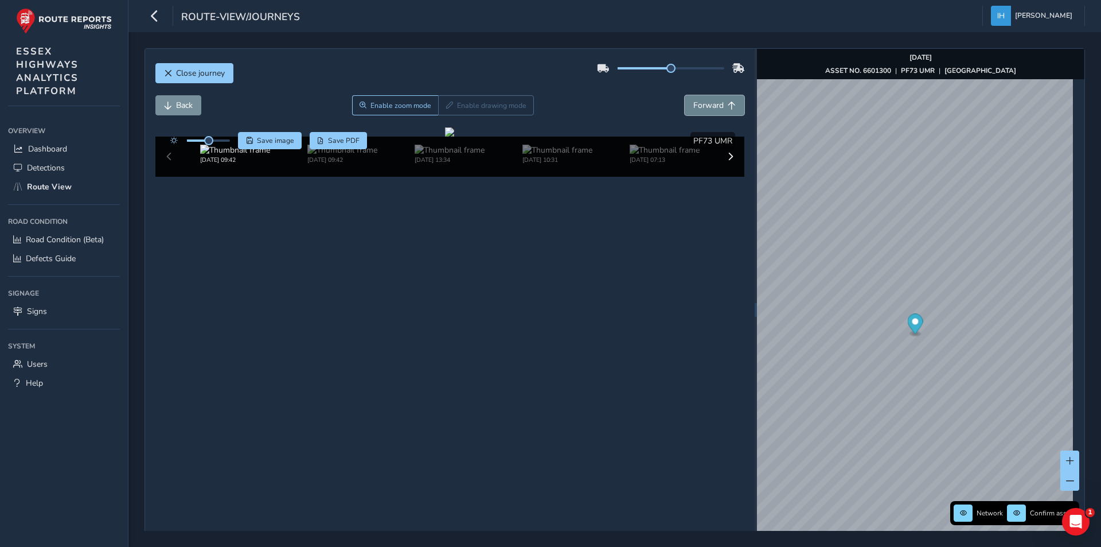
click at [695, 108] on span "Forward" at bounding box center [708, 105] width 30 height 11
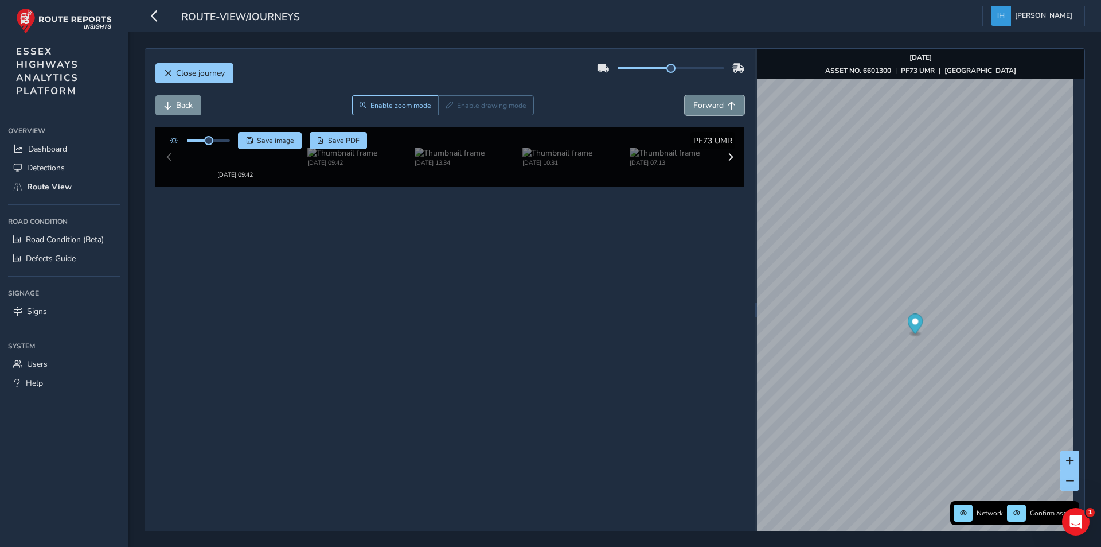
click at [695, 108] on span "Forward" at bounding box center [708, 105] width 30 height 11
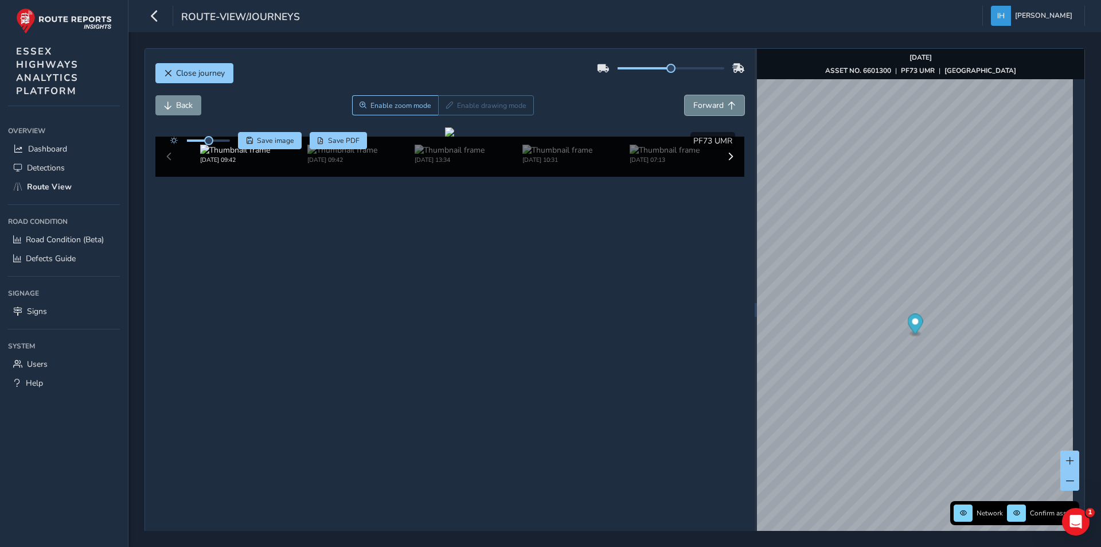
click at [695, 108] on span "Forward" at bounding box center [708, 105] width 30 height 11
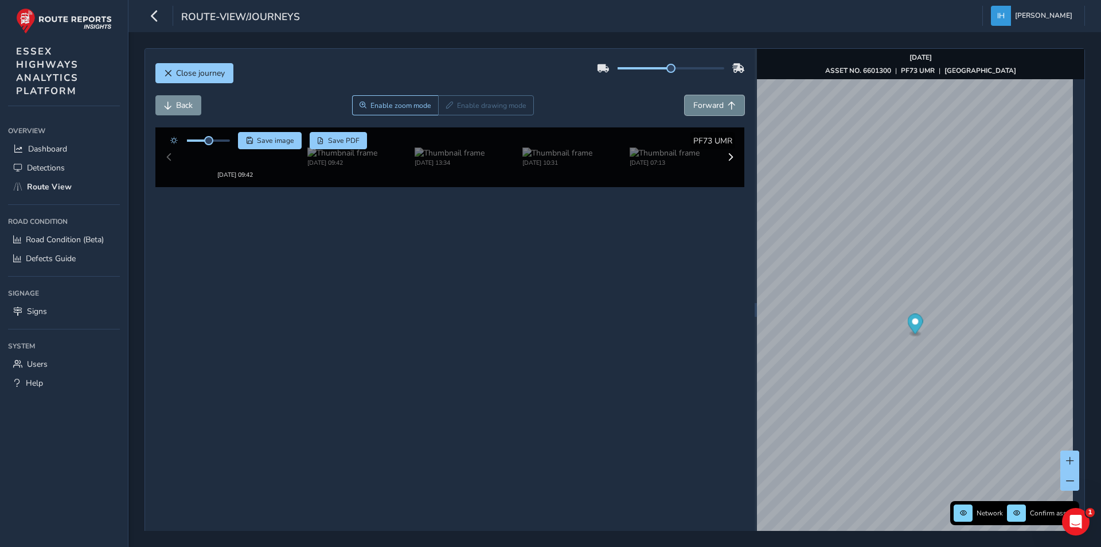
click at [695, 108] on span "Forward" at bounding box center [708, 105] width 30 height 11
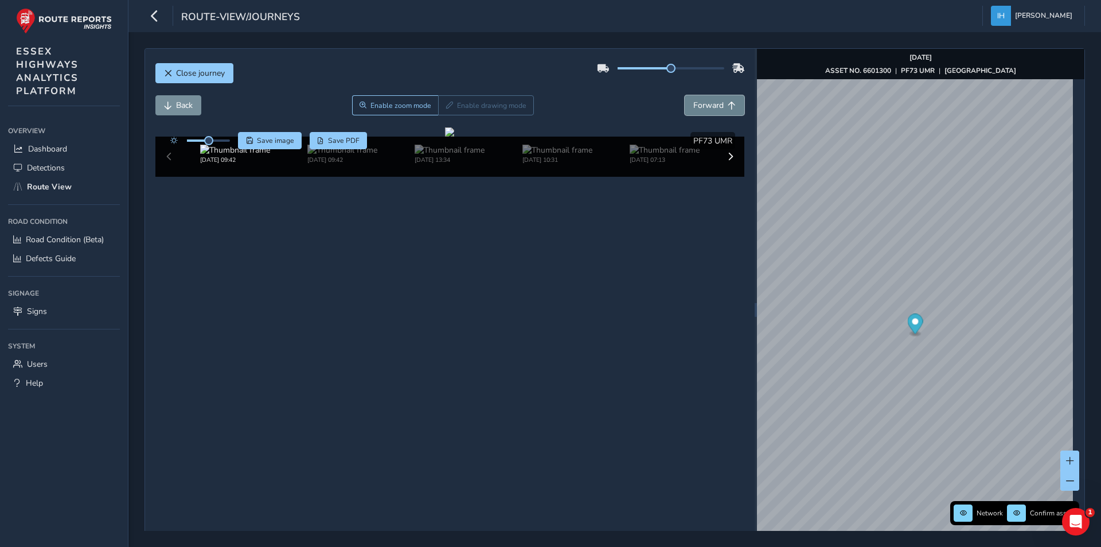
click at [695, 108] on span "Forward" at bounding box center [708, 105] width 30 height 11
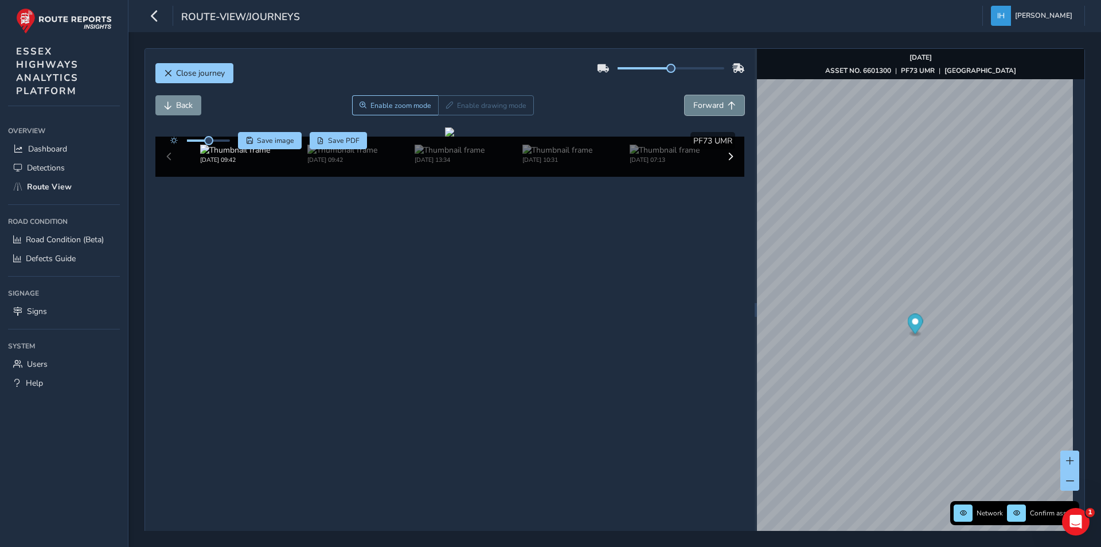
click at [695, 108] on span "Forward" at bounding box center [708, 105] width 30 height 11
click at [697, 106] on span "Forward" at bounding box center [708, 105] width 30 height 11
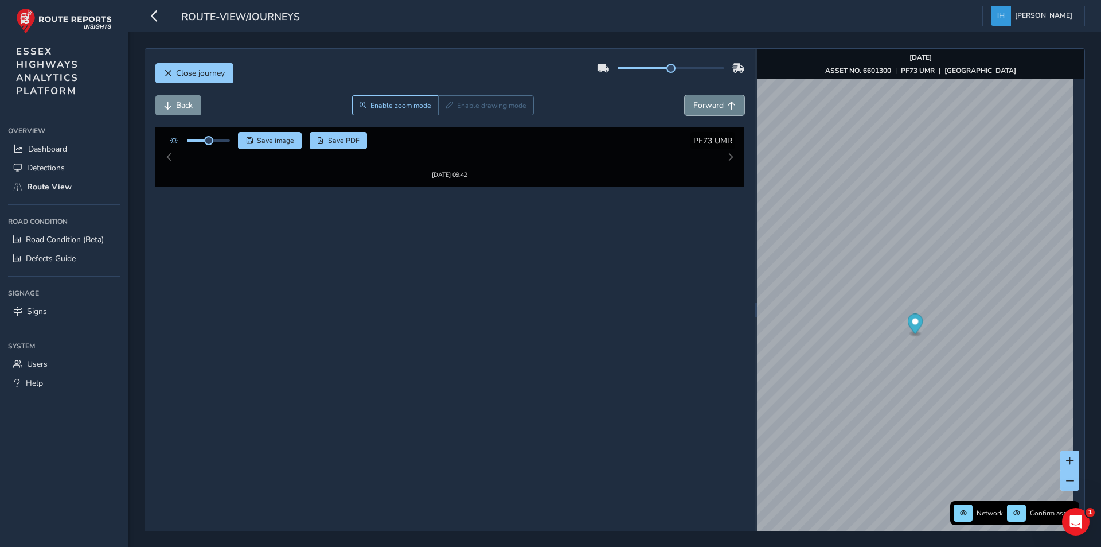
click at [697, 106] on span "Forward" at bounding box center [708, 105] width 30 height 11
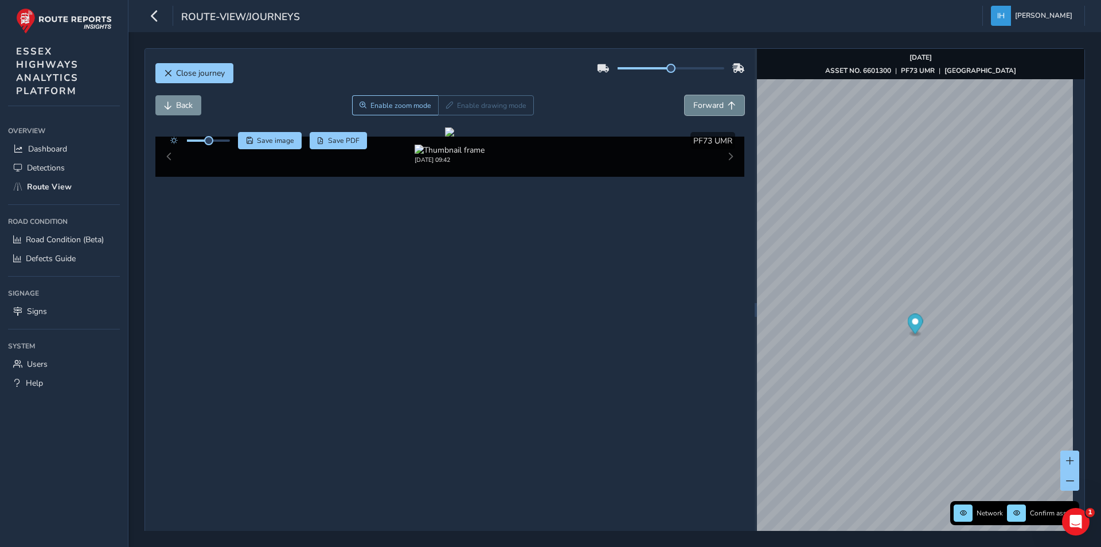
click at [697, 106] on span "Forward" at bounding box center [708, 105] width 30 height 11
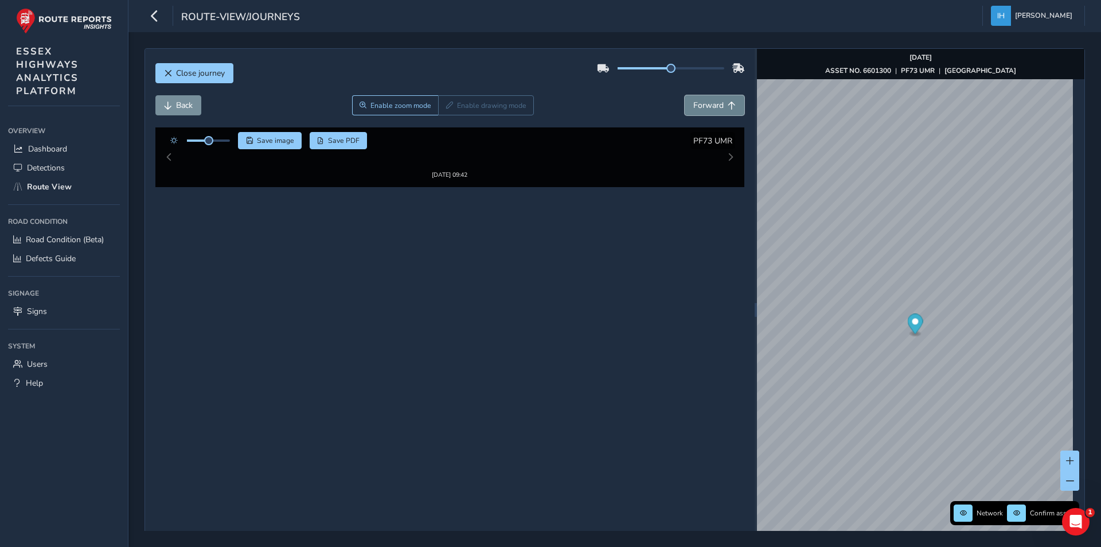
click at [697, 106] on span "Forward" at bounding box center [708, 105] width 30 height 11
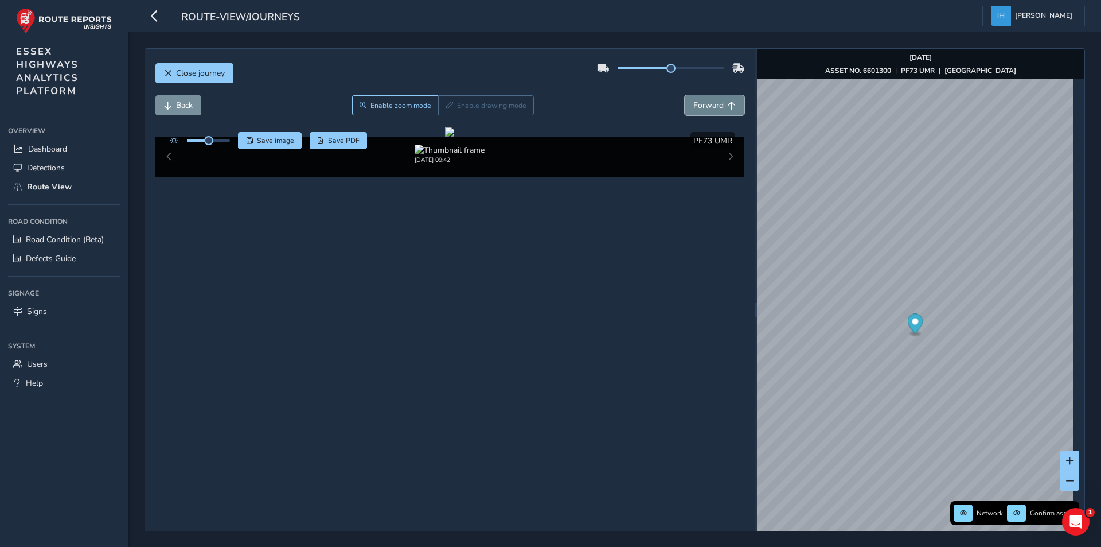
click at [697, 106] on span "Forward" at bounding box center [708, 105] width 30 height 11
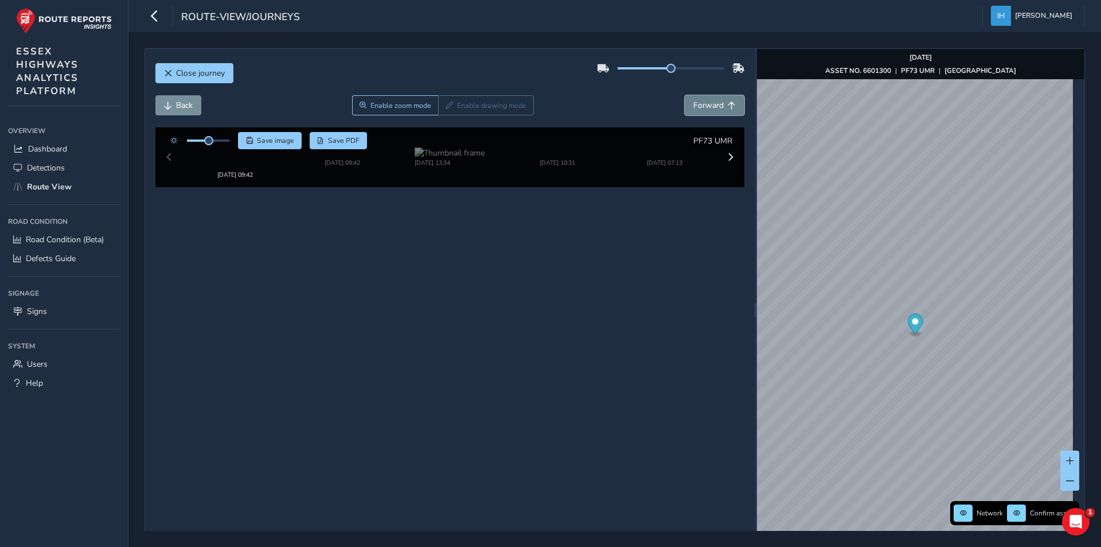
click at [697, 106] on span "Forward" at bounding box center [708, 105] width 30 height 11
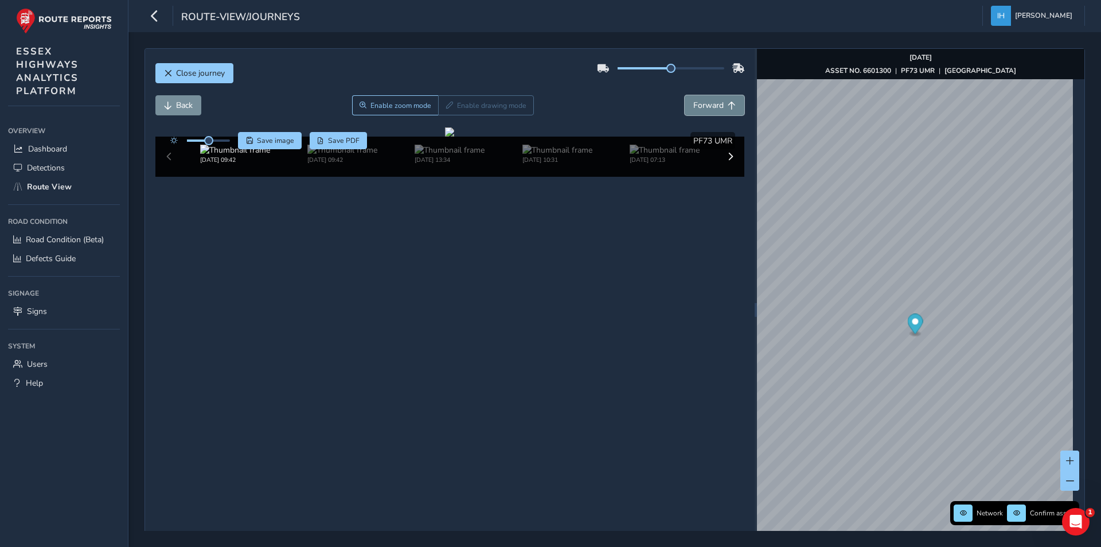
click at [697, 106] on span "Forward" at bounding box center [708, 105] width 30 height 11
click at [698, 106] on span "Forward" at bounding box center [708, 105] width 30 height 11
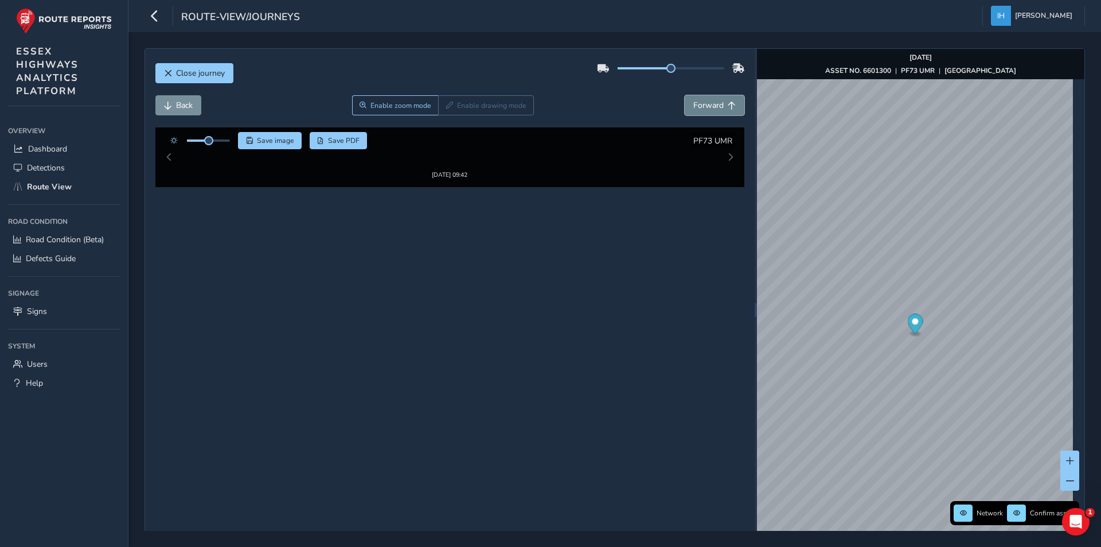
click at [698, 106] on span "Forward" at bounding box center [708, 105] width 30 height 11
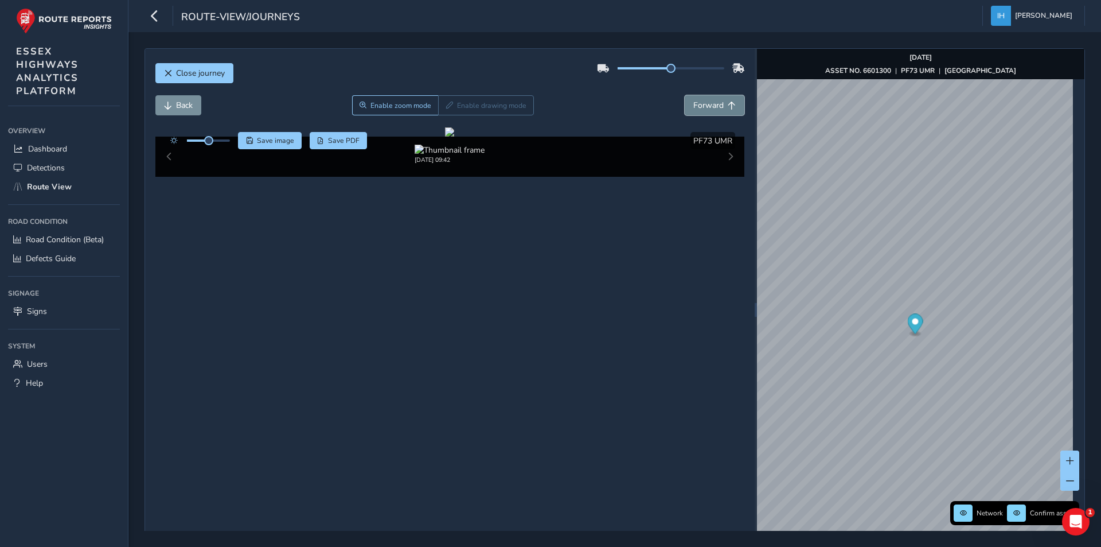
click at [698, 106] on span "Forward" at bounding box center [708, 105] width 30 height 11
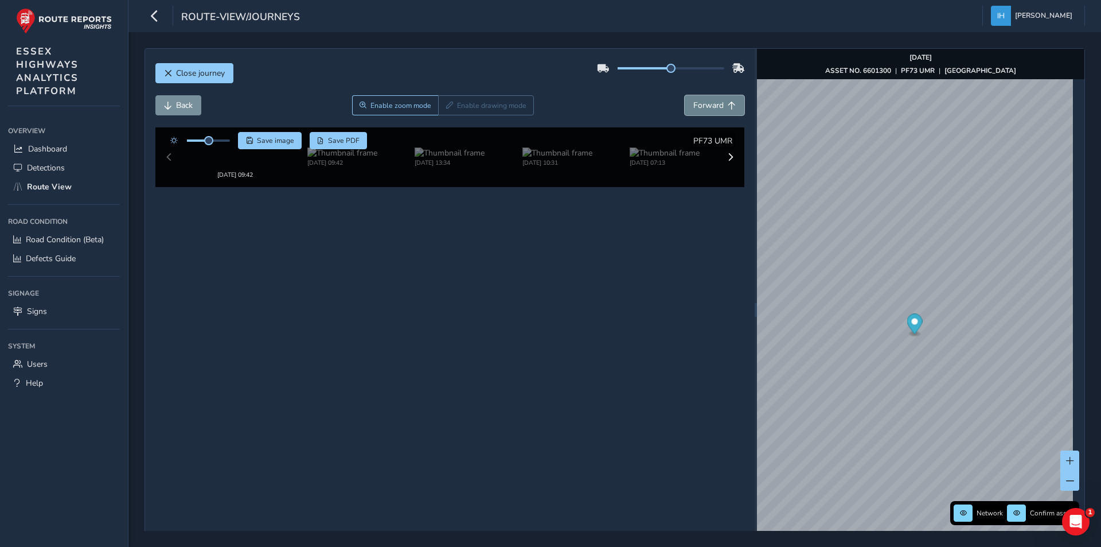
click at [698, 106] on span "Forward" at bounding box center [708, 105] width 30 height 11
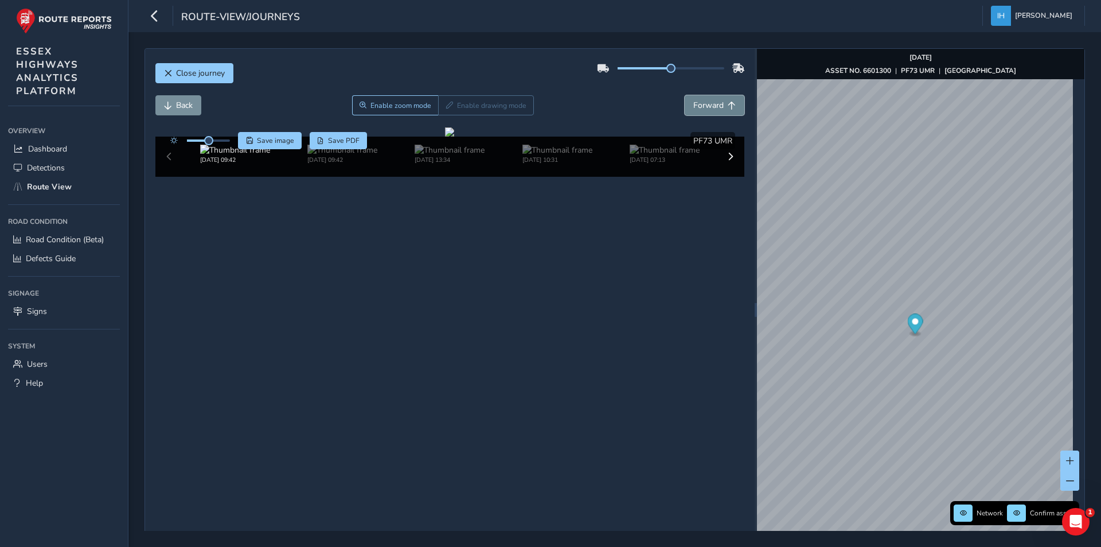
click at [698, 106] on span "Forward" at bounding box center [708, 105] width 30 height 11
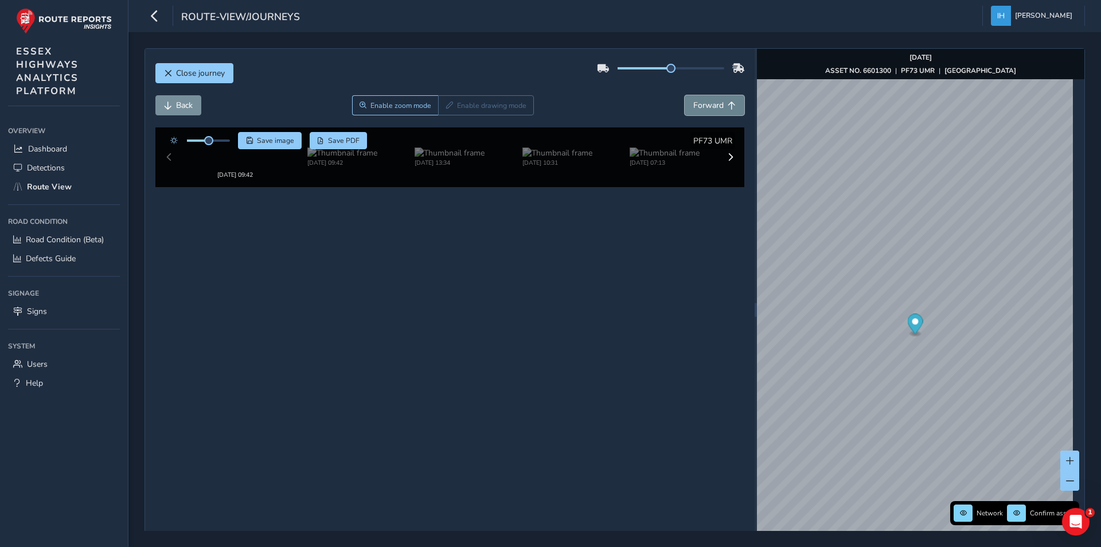
click at [698, 106] on span "Forward" at bounding box center [708, 105] width 30 height 11
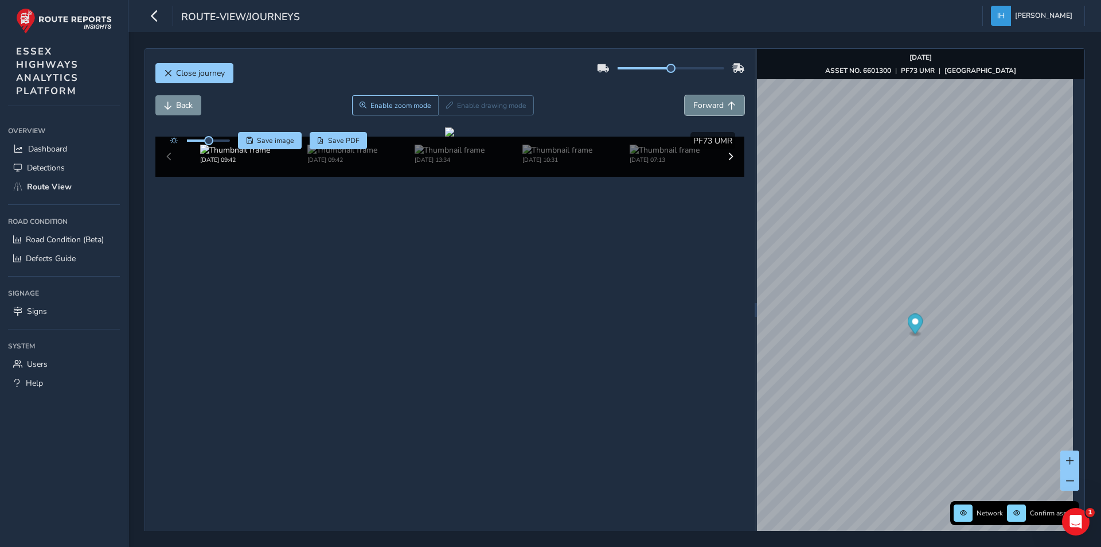
click at [698, 106] on span "Forward" at bounding box center [708, 105] width 30 height 11
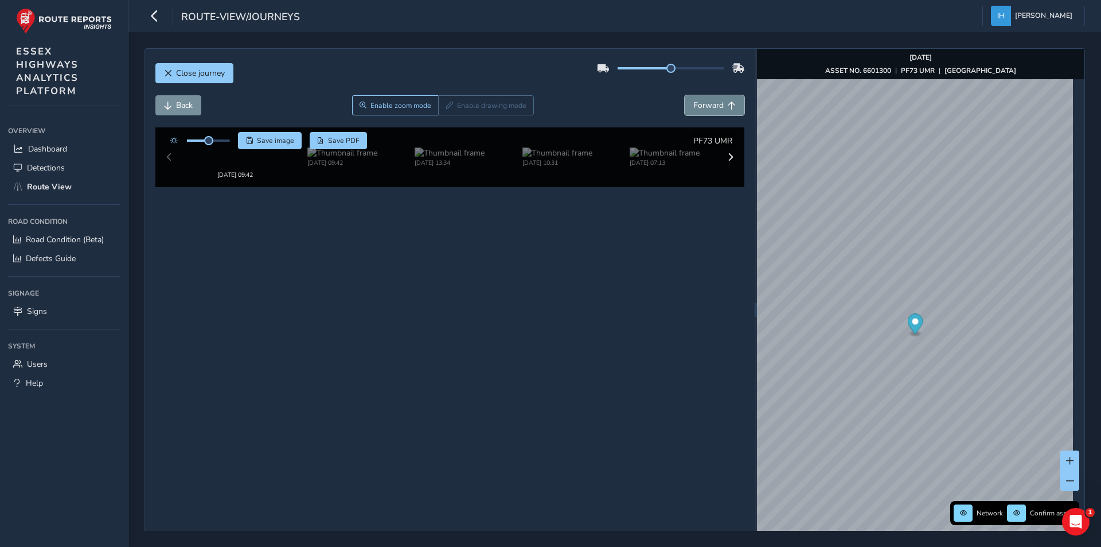
click at [698, 106] on span "Forward" at bounding box center [708, 105] width 30 height 11
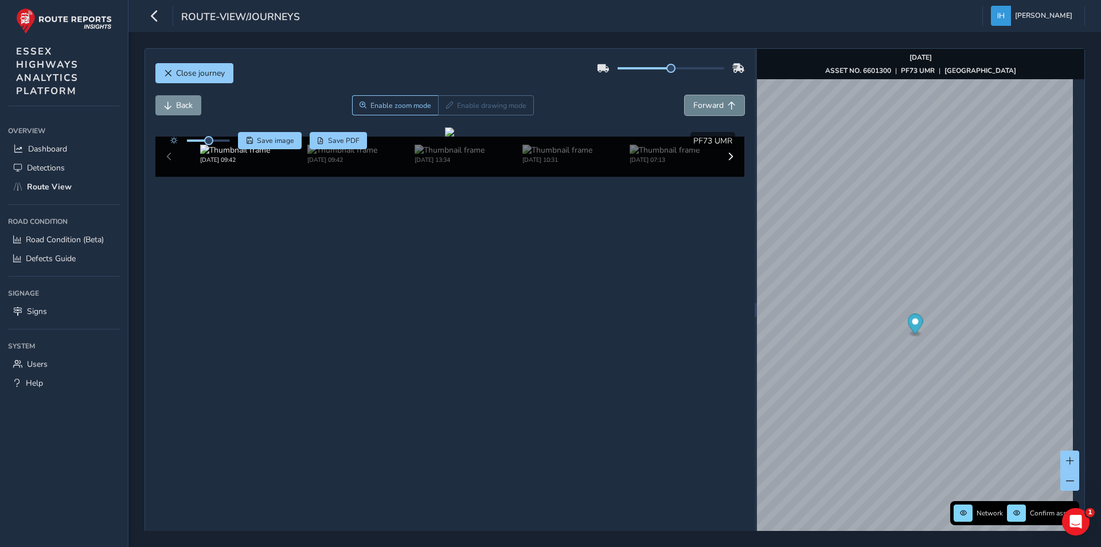
click at [698, 106] on span "Forward" at bounding box center [708, 105] width 30 height 11
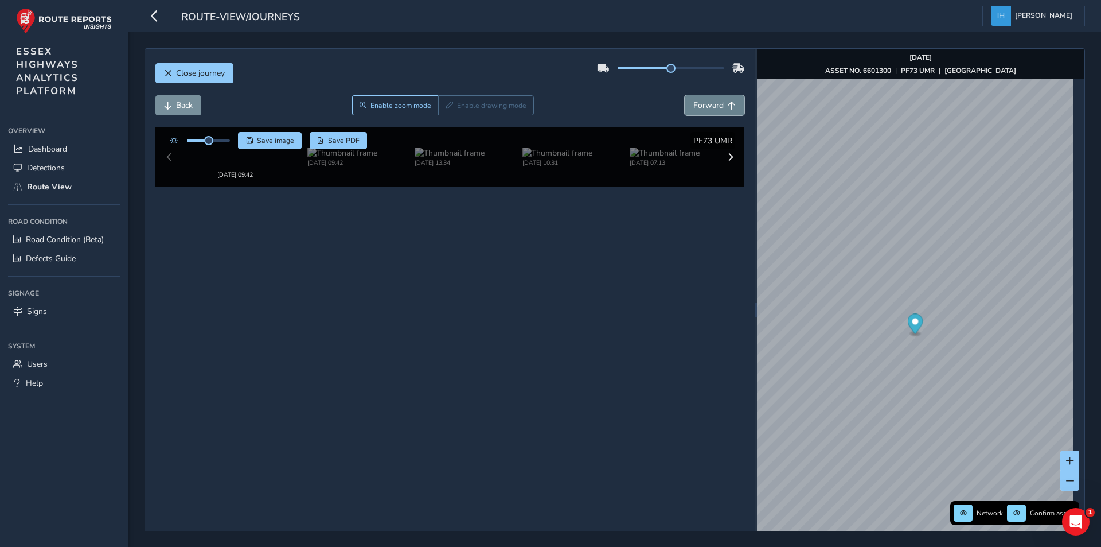
click at [698, 106] on span "Forward" at bounding box center [708, 105] width 30 height 11
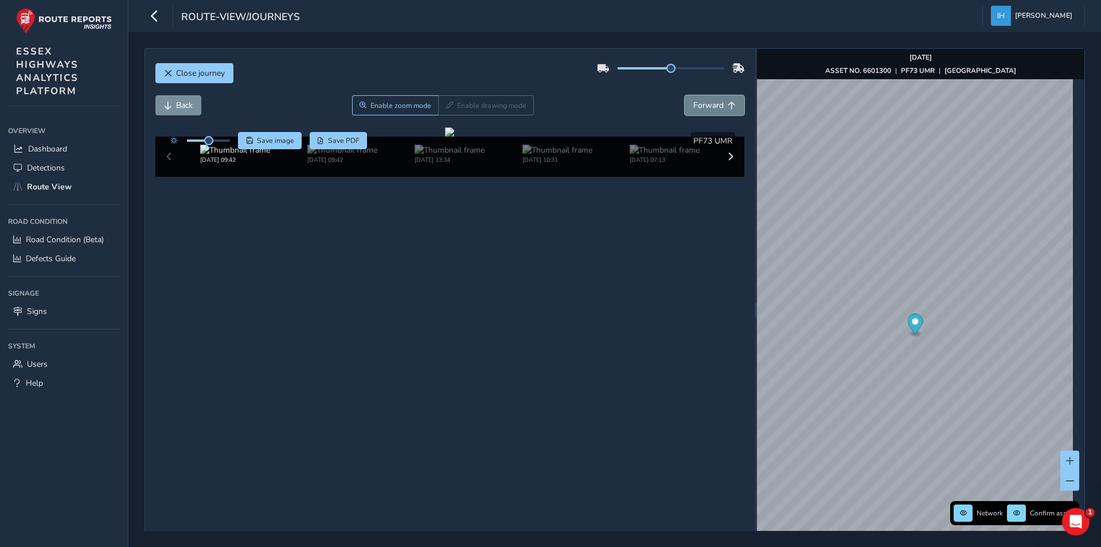
click at [698, 106] on span "Forward" at bounding box center [708, 105] width 30 height 11
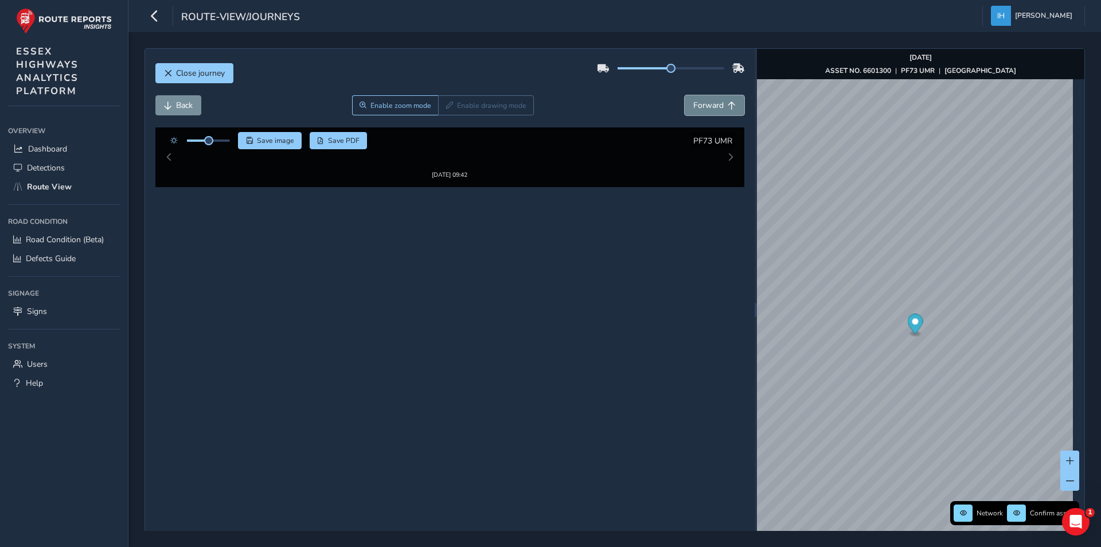
click at [698, 106] on span "Forward" at bounding box center [708, 105] width 30 height 11
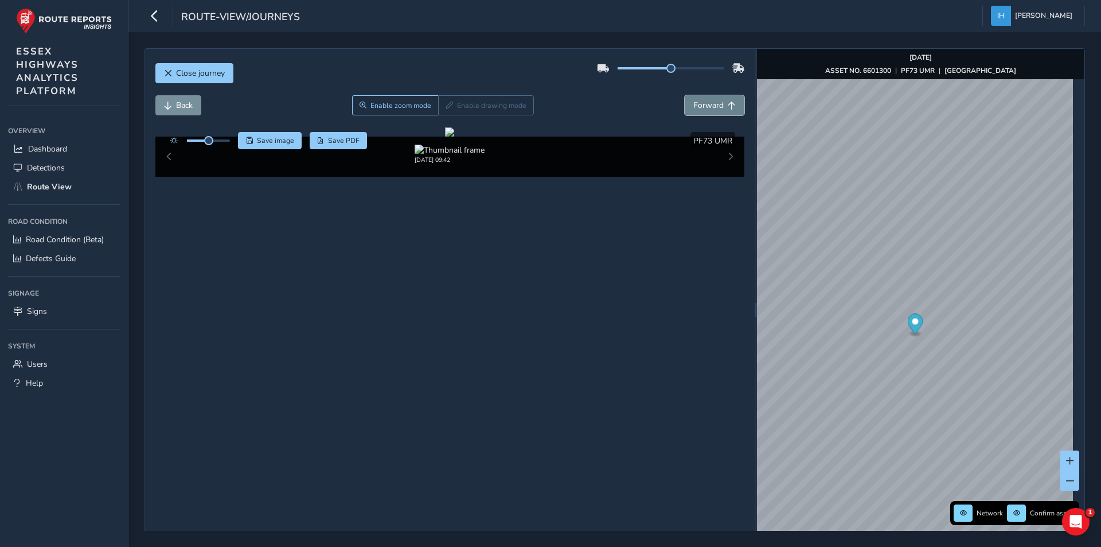
click at [698, 106] on span "Forward" at bounding box center [708, 105] width 30 height 11
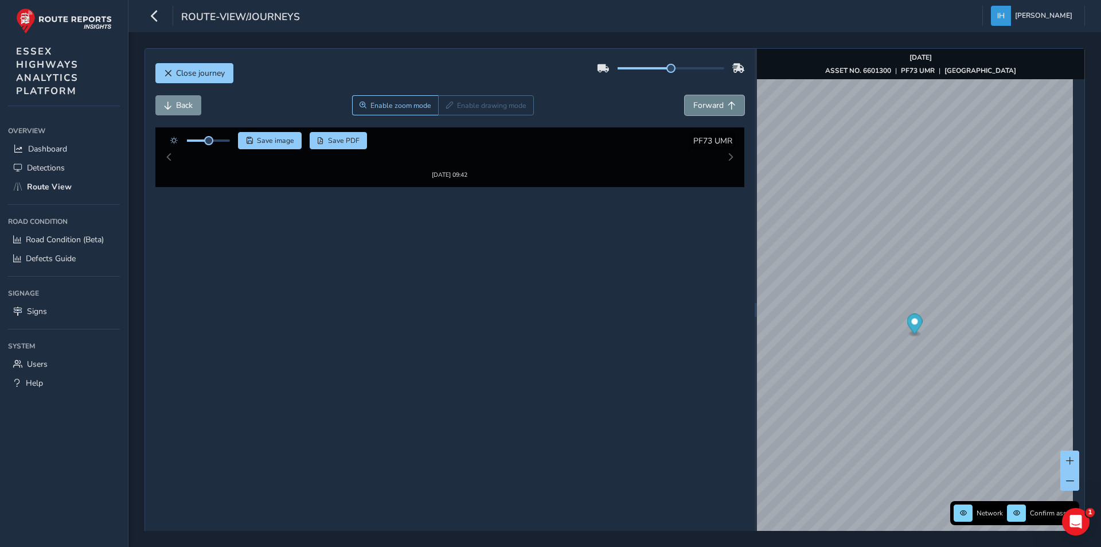
click at [698, 106] on span "Forward" at bounding box center [708, 105] width 30 height 11
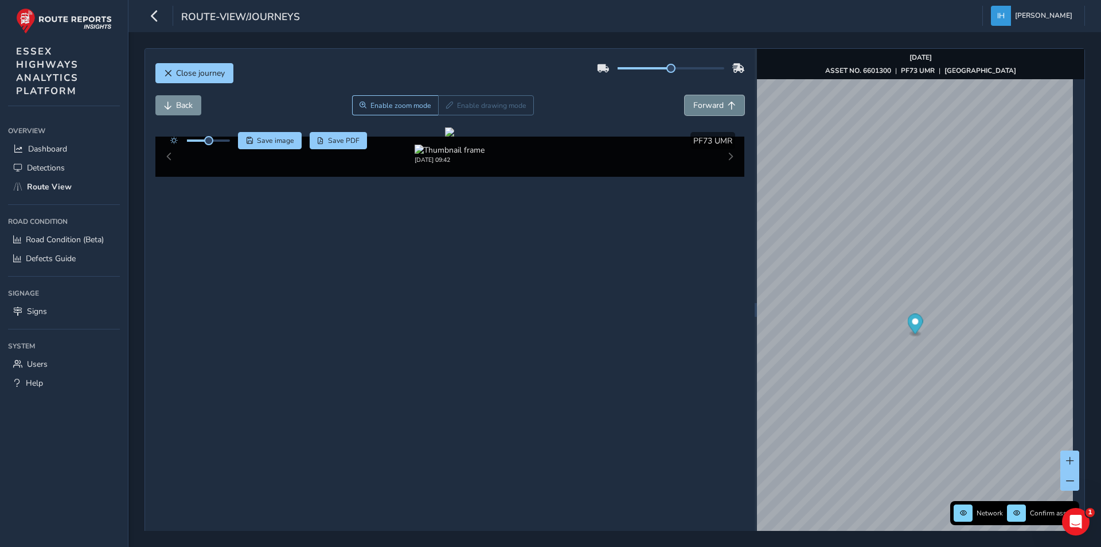
click at [698, 106] on span "Forward" at bounding box center [708, 105] width 30 height 11
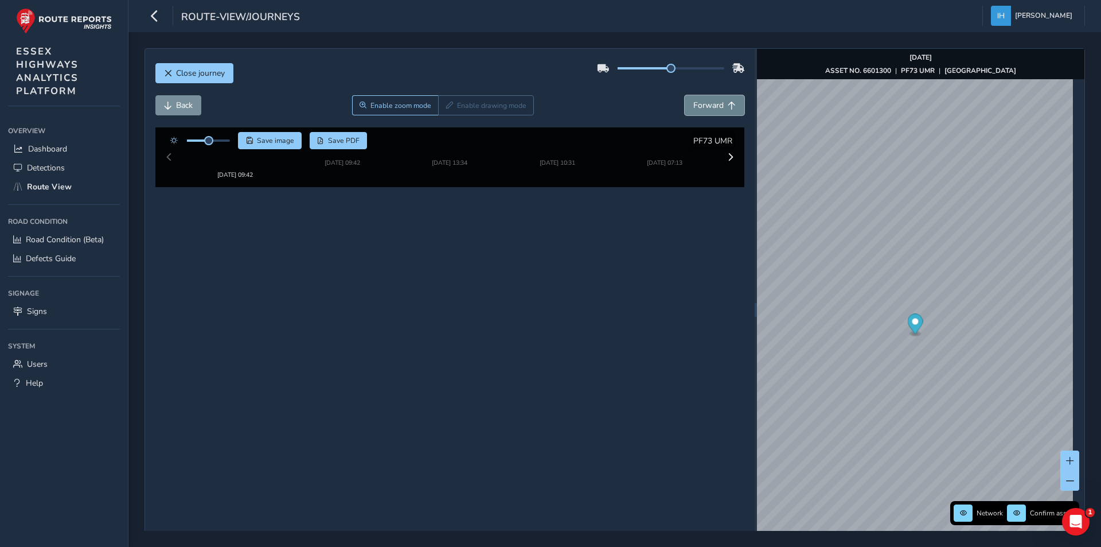
click at [698, 106] on span "Forward" at bounding box center [708, 105] width 30 height 11
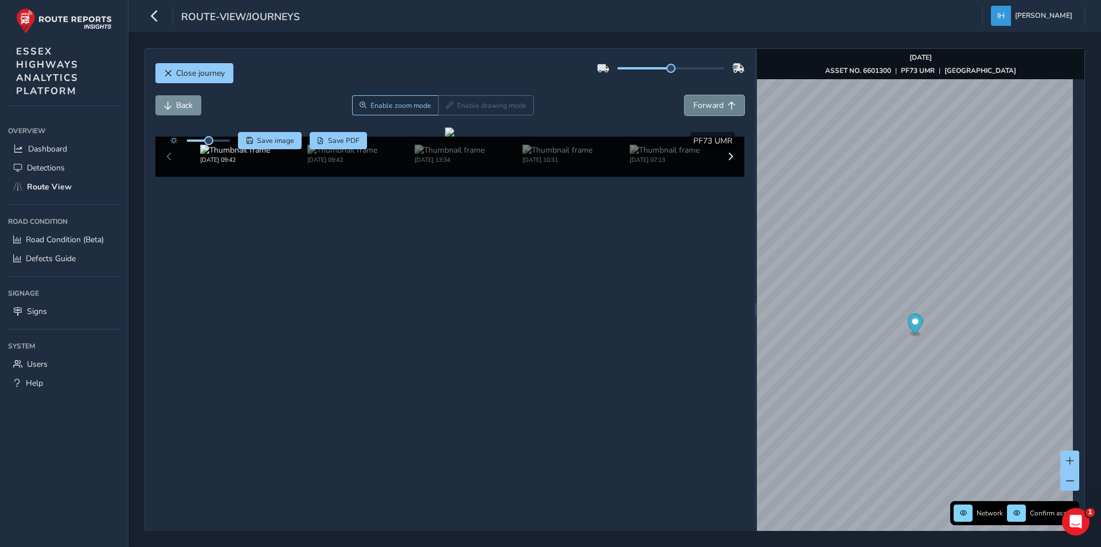
click
